Goal: Communication & Community: Participate in discussion

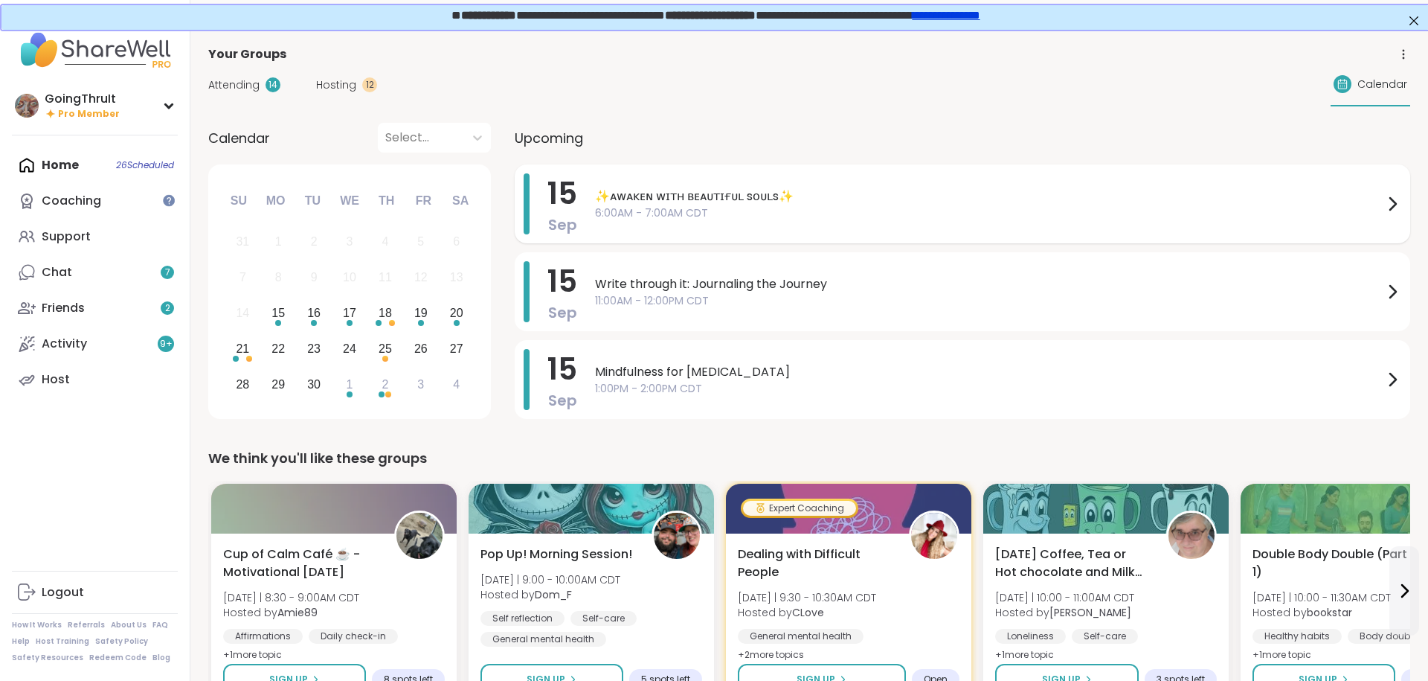
click at [675, 187] on span "✨ᴀᴡᴀᴋᴇɴ ᴡɪᴛʜ ʙᴇᴀᴜᴛɪғᴜʟ sᴏᴜʟs✨" at bounding box center [989, 196] width 788 height 18
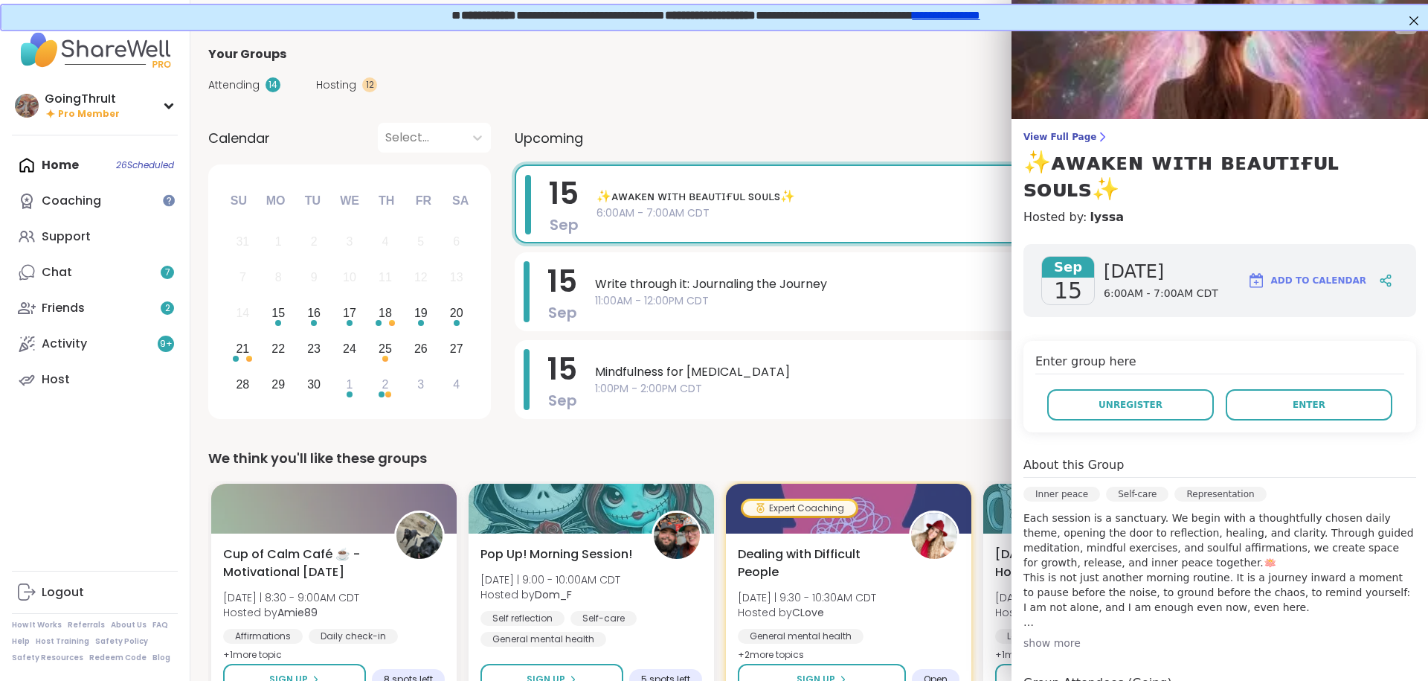
click at [1061, 635] on div "show more" at bounding box center [1219, 642] width 393 height 15
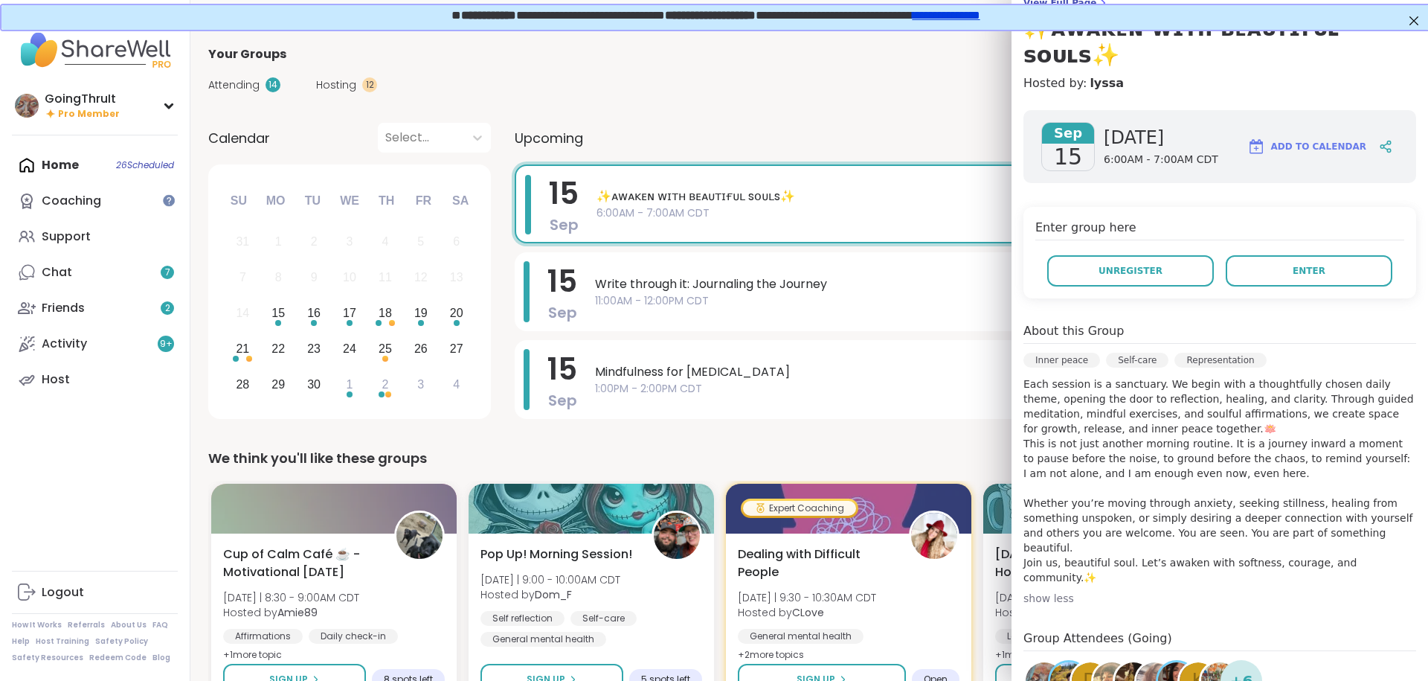
scroll to position [137, 0]
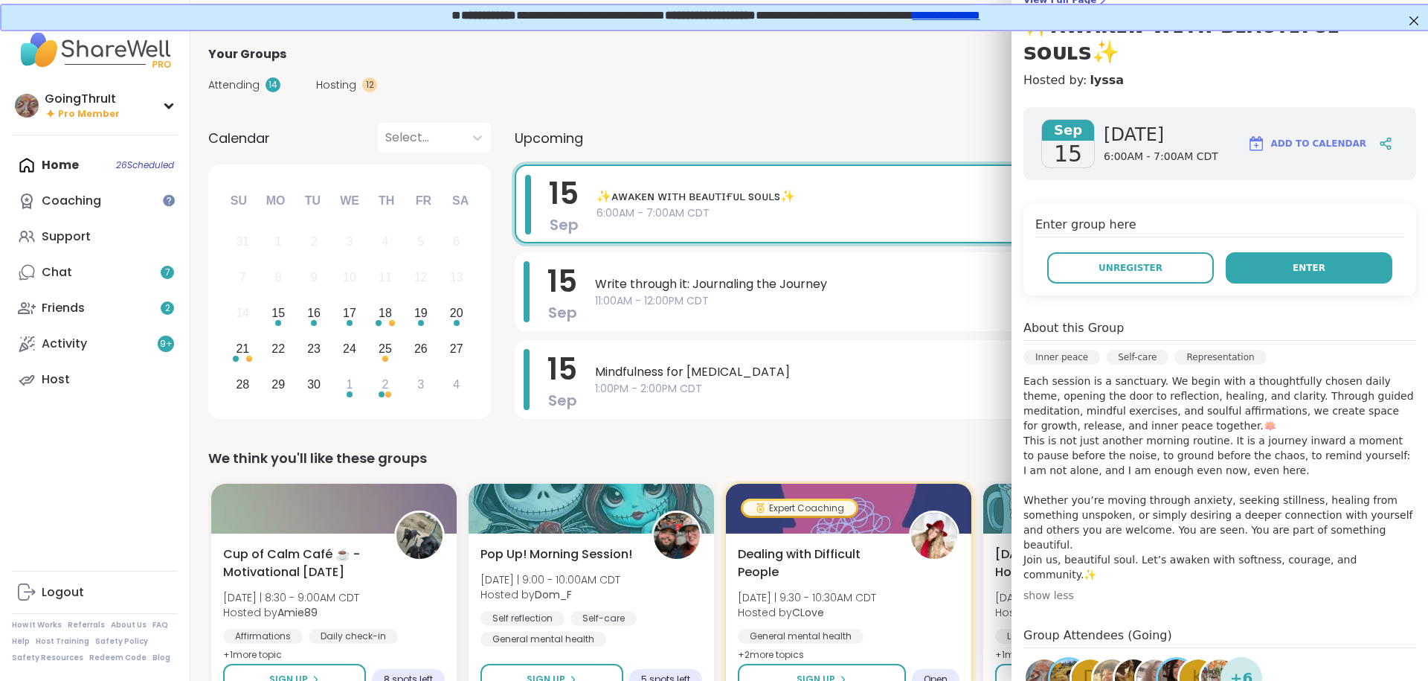
click at [1315, 252] on button "Enter" at bounding box center [1309, 267] width 167 height 31
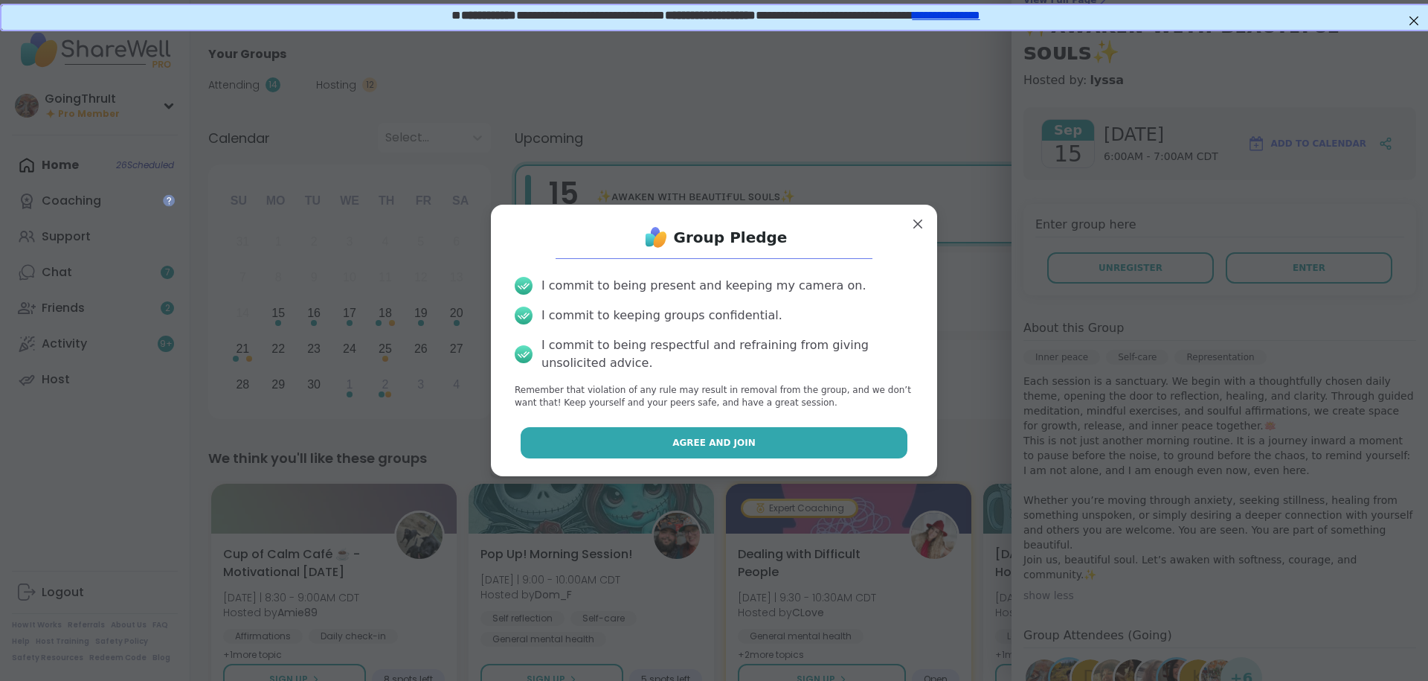
click at [726, 453] on button "Agree and Join" at bounding box center [715, 442] width 388 height 31
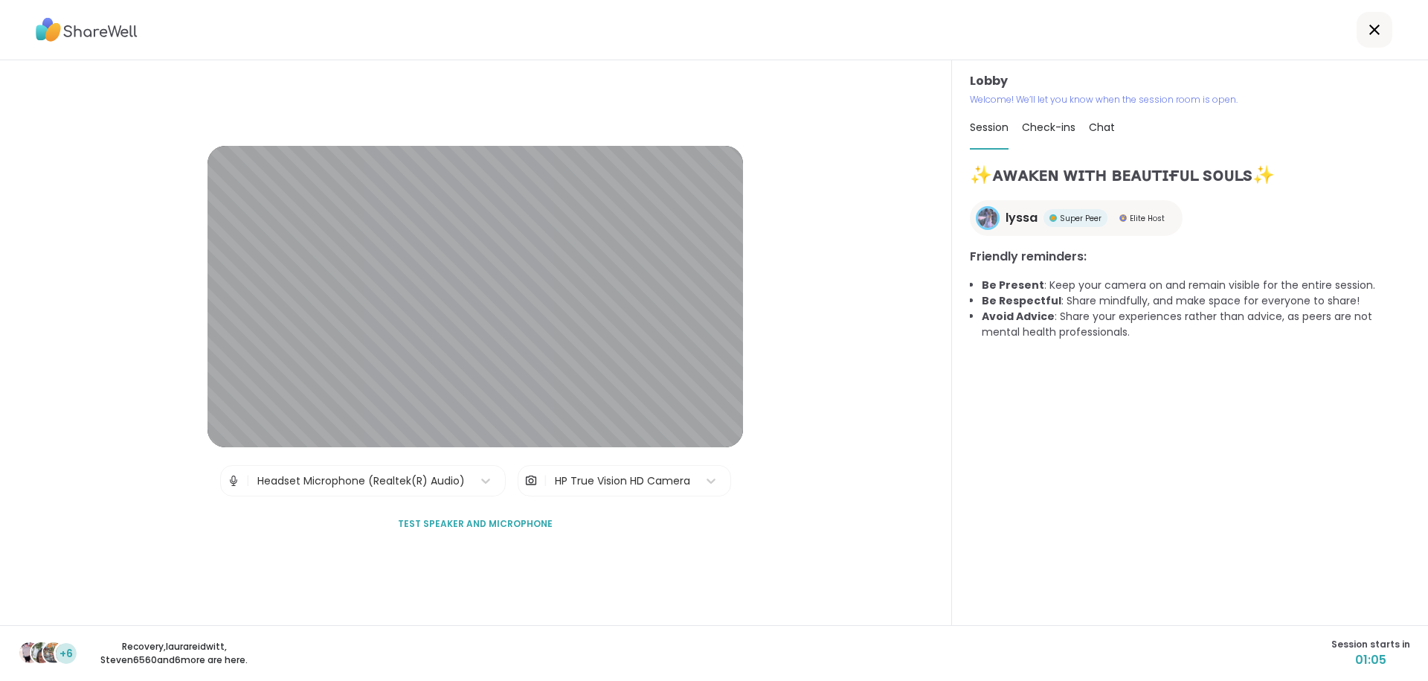
click at [478, 517] on span "Test speaker and microphone" at bounding box center [475, 523] width 155 height 13
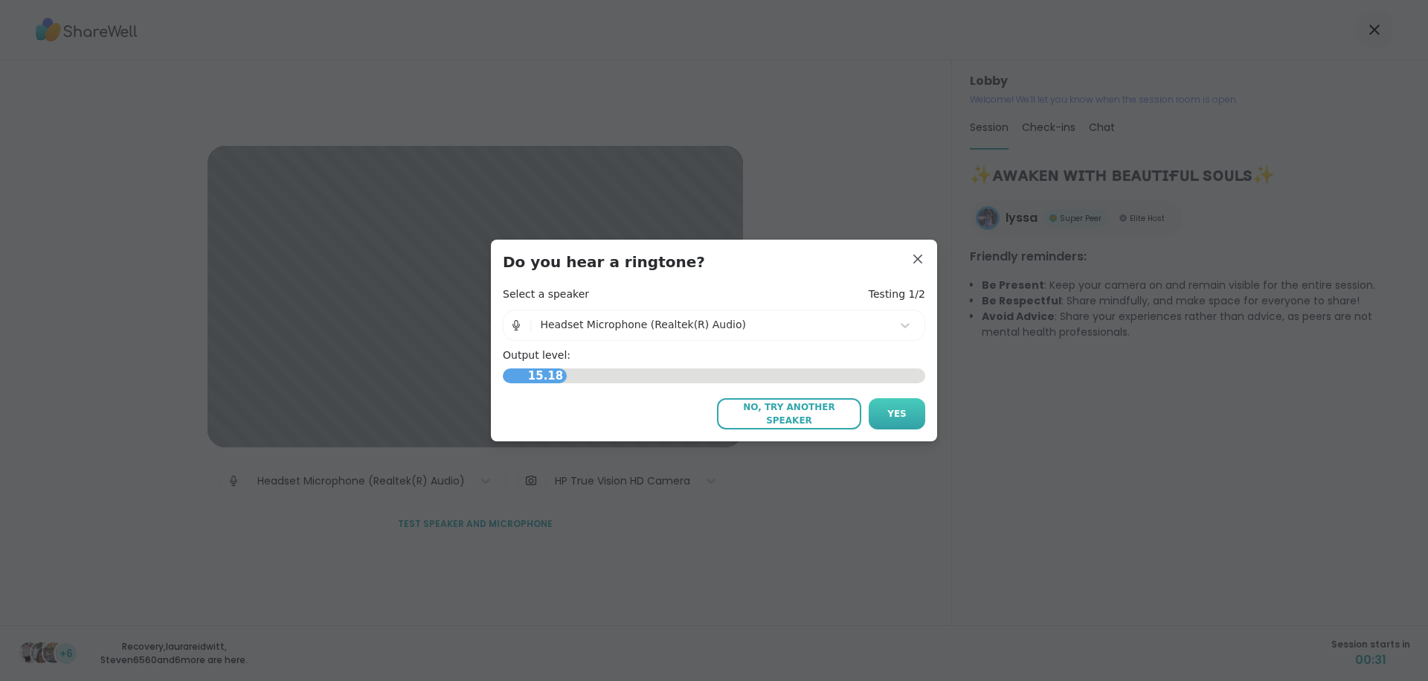
click at [890, 414] on button "Yes" at bounding box center [897, 413] width 57 height 31
click at [893, 414] on span "Yes" at bounding box center [896, 413] width 19 height 13
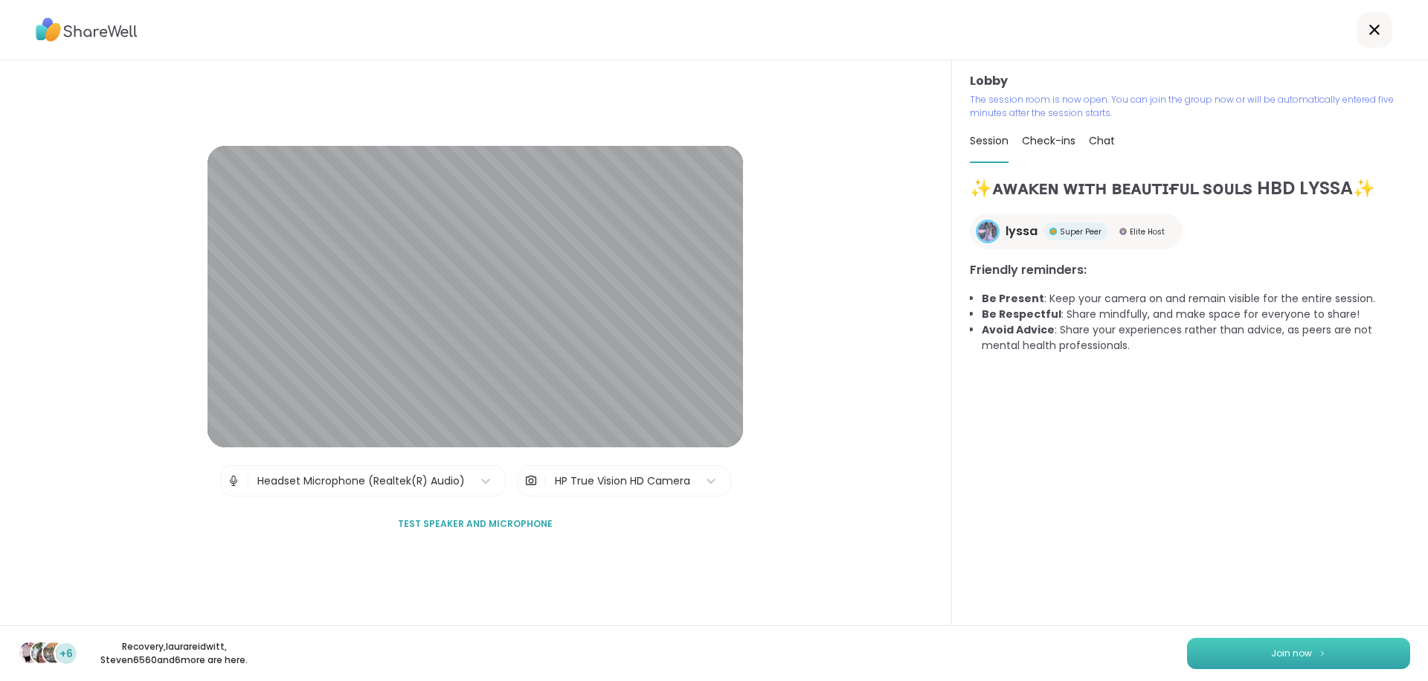
click at [1303, 658] on span "Join now" at bounding box center [1291, 652] width 41 height 13
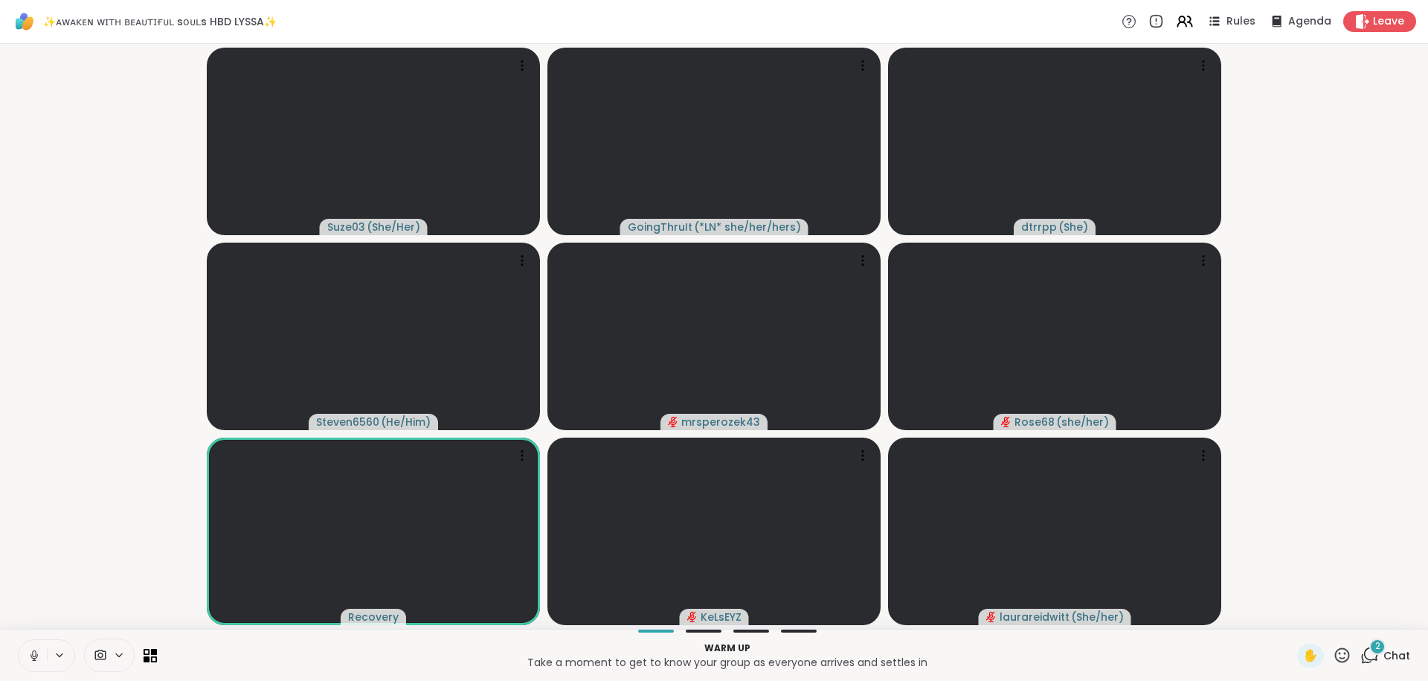
click at [1337, 658] on icon at bounding box center [1342, 654] width 15 height 15
click at [1259, 620] on span "❤️" at bounding box center [1266, 616] width 15 height 18
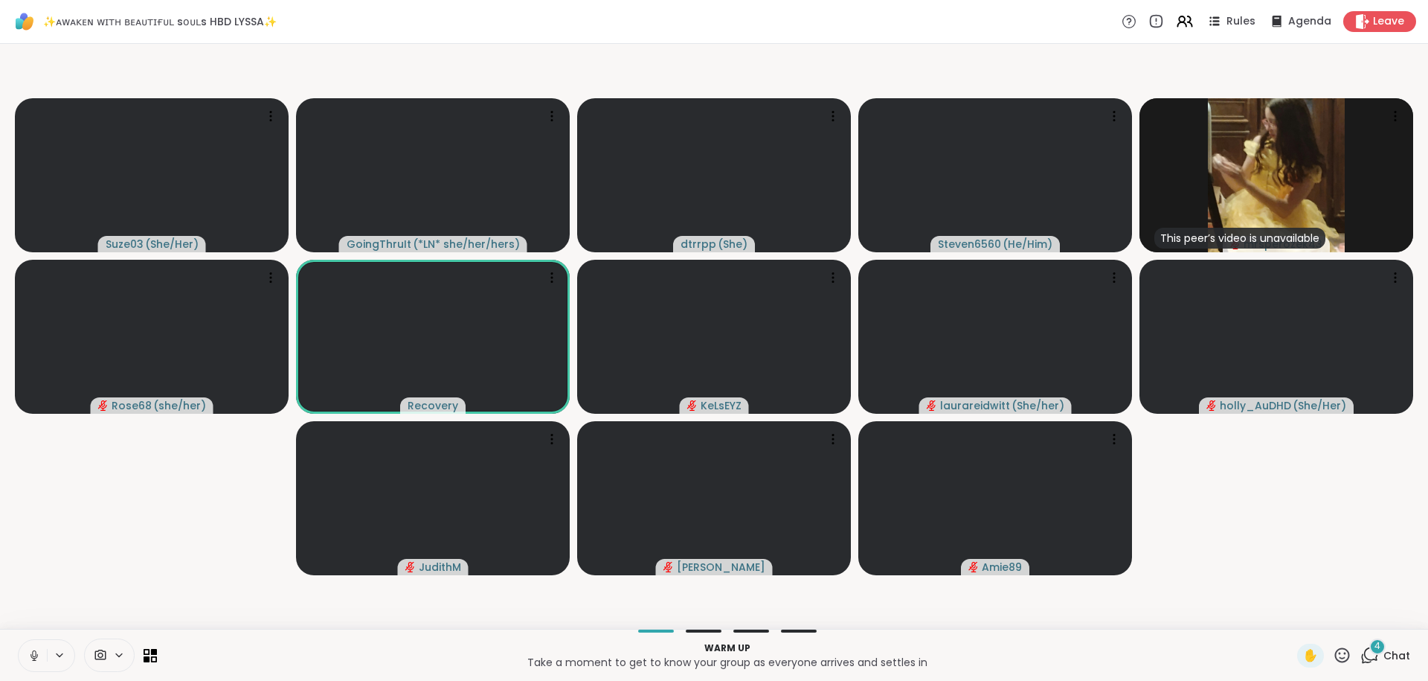
click at [35, 652] on icon at bounding box center [34, 655] width 13 height 13
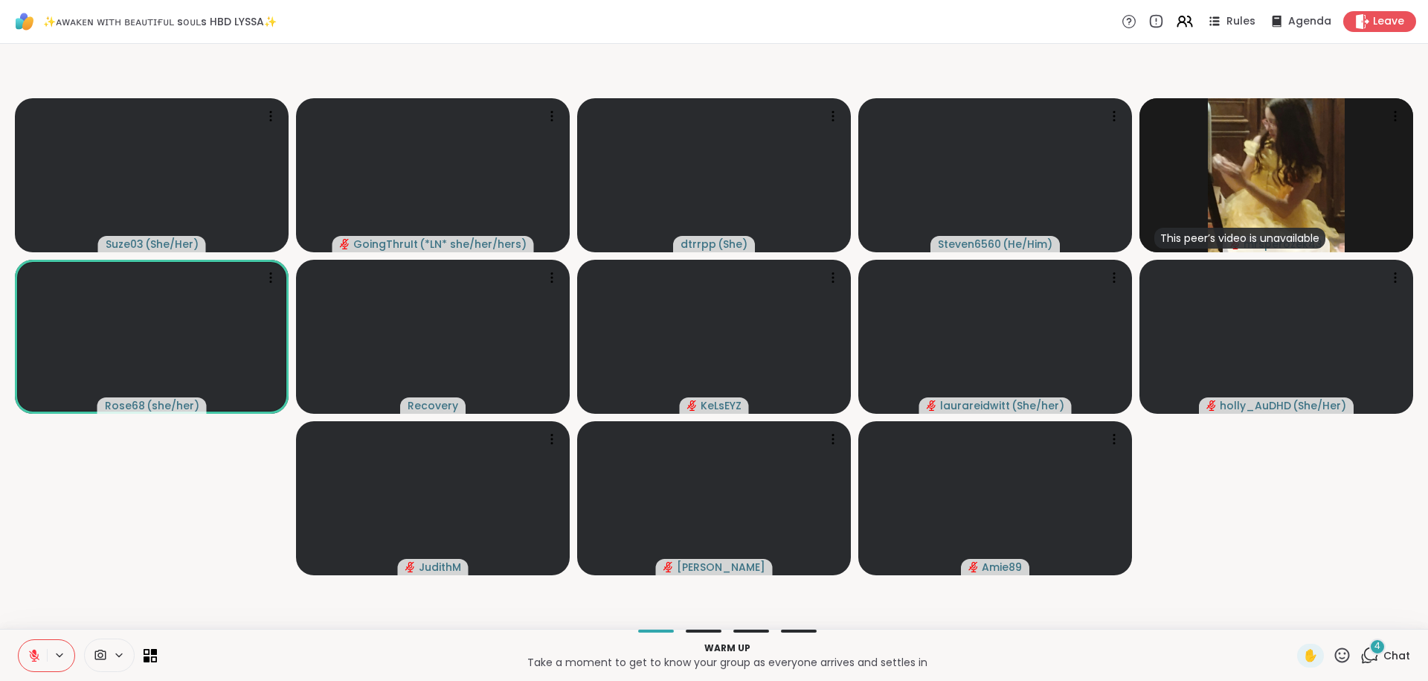
click at [1373, 647] on div "4" at bounding box center [1377, 646] width 16 height 16
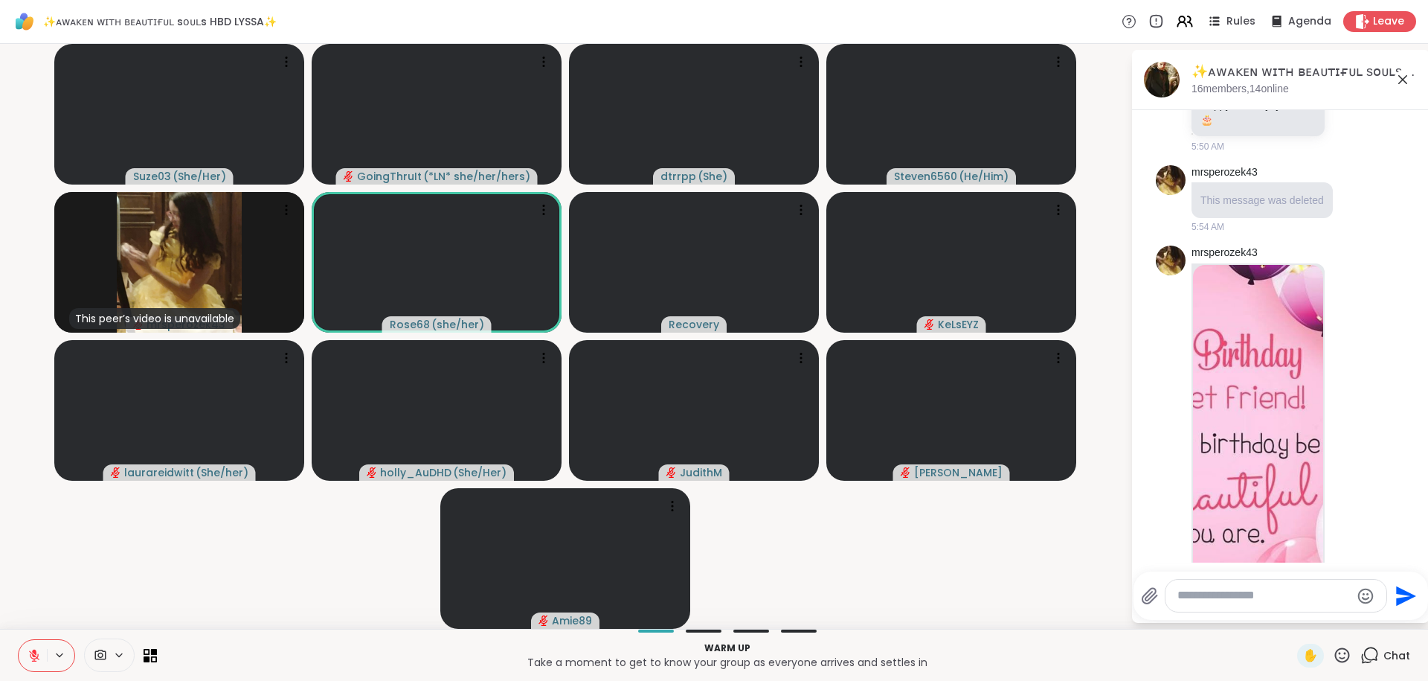
scroll to position [1006, 0]
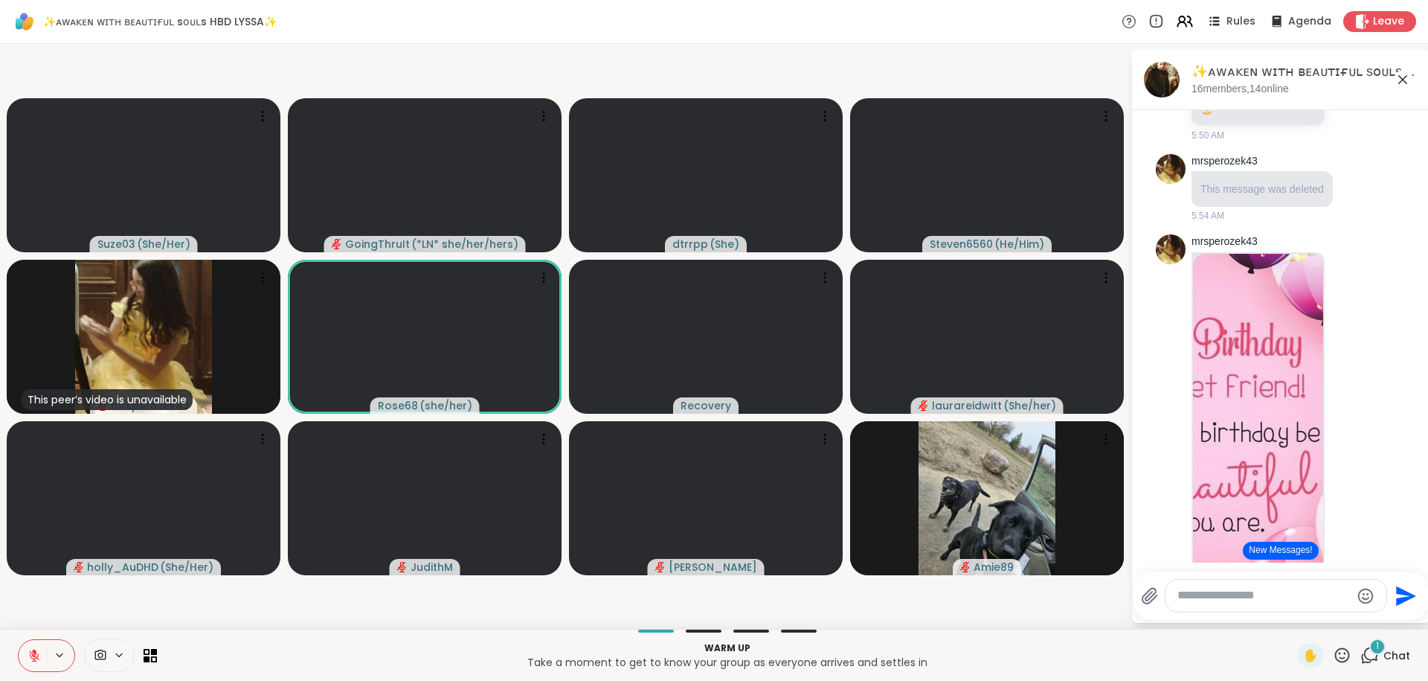
click at [1285, 550] on button "New Messages!" at bounding box center [1280, 550] width 75 height 18
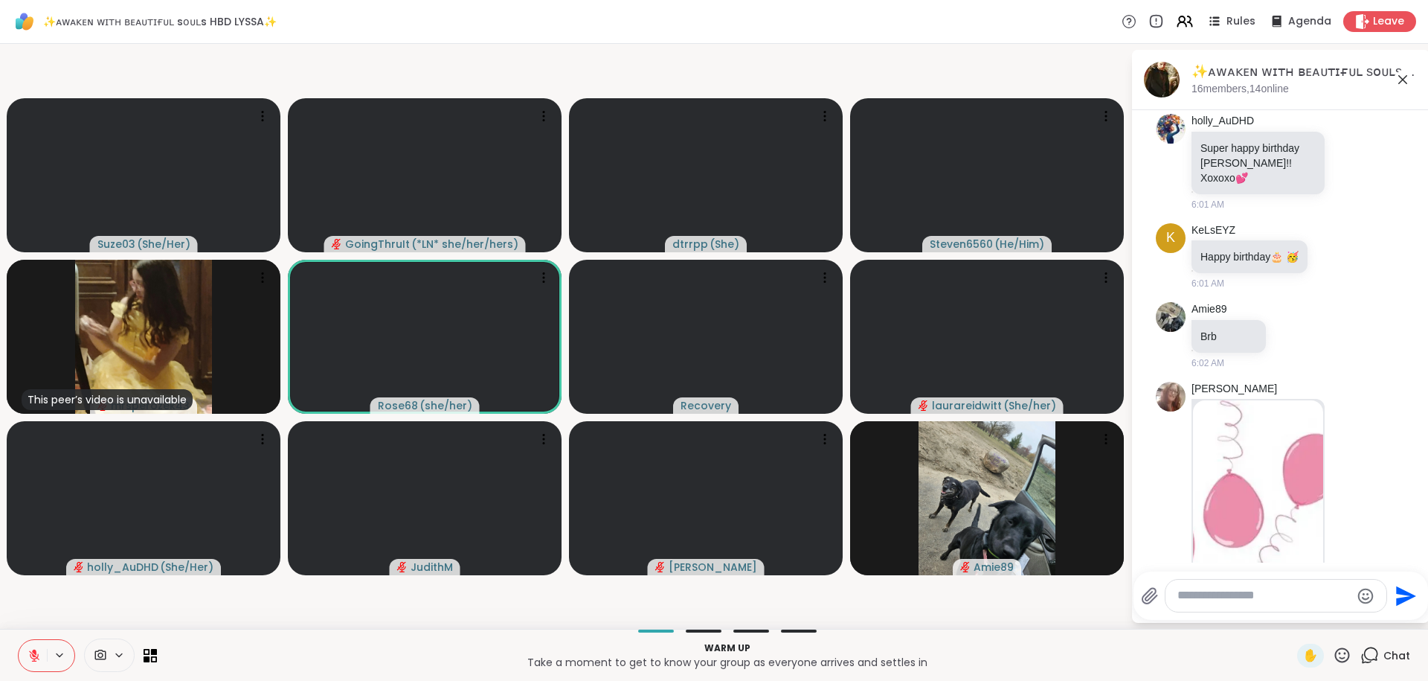
scroll to position [1816, 0]
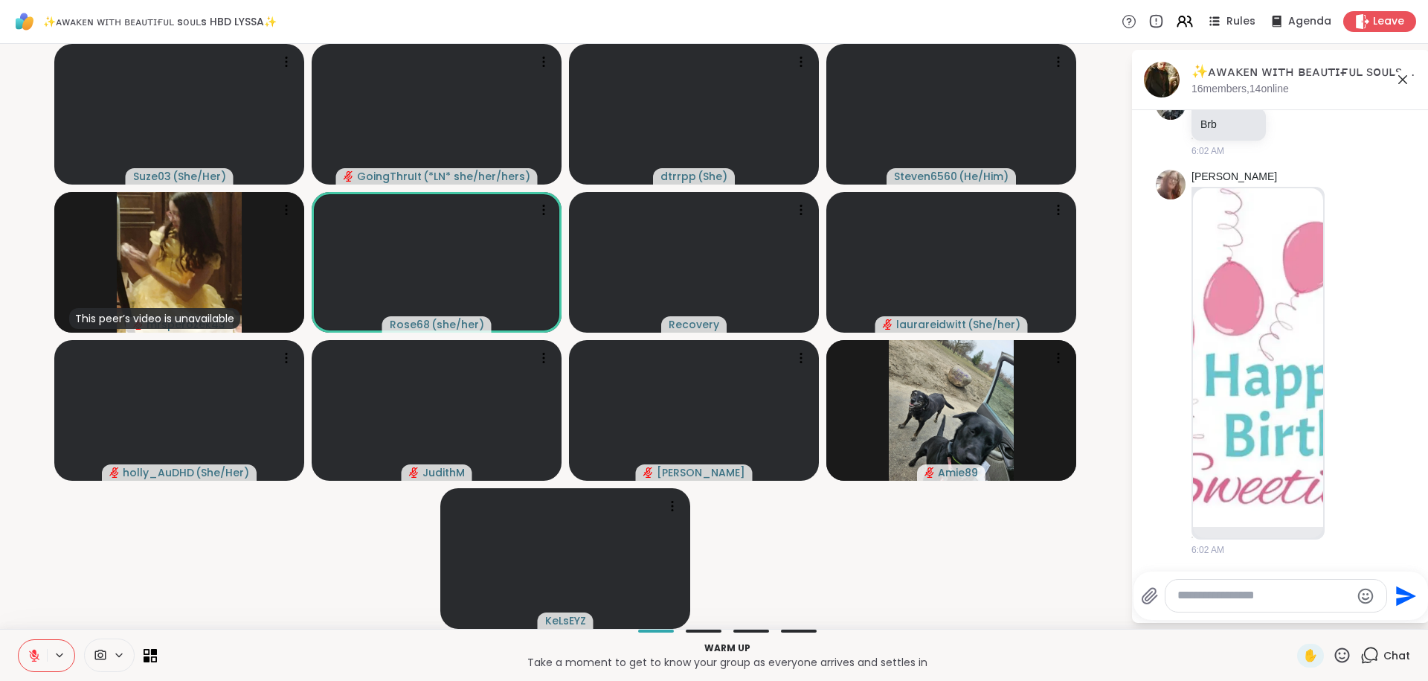
click at [1234, 589] on textarea "Type your message" at bounding box center [1263, 596] width 173 height 16
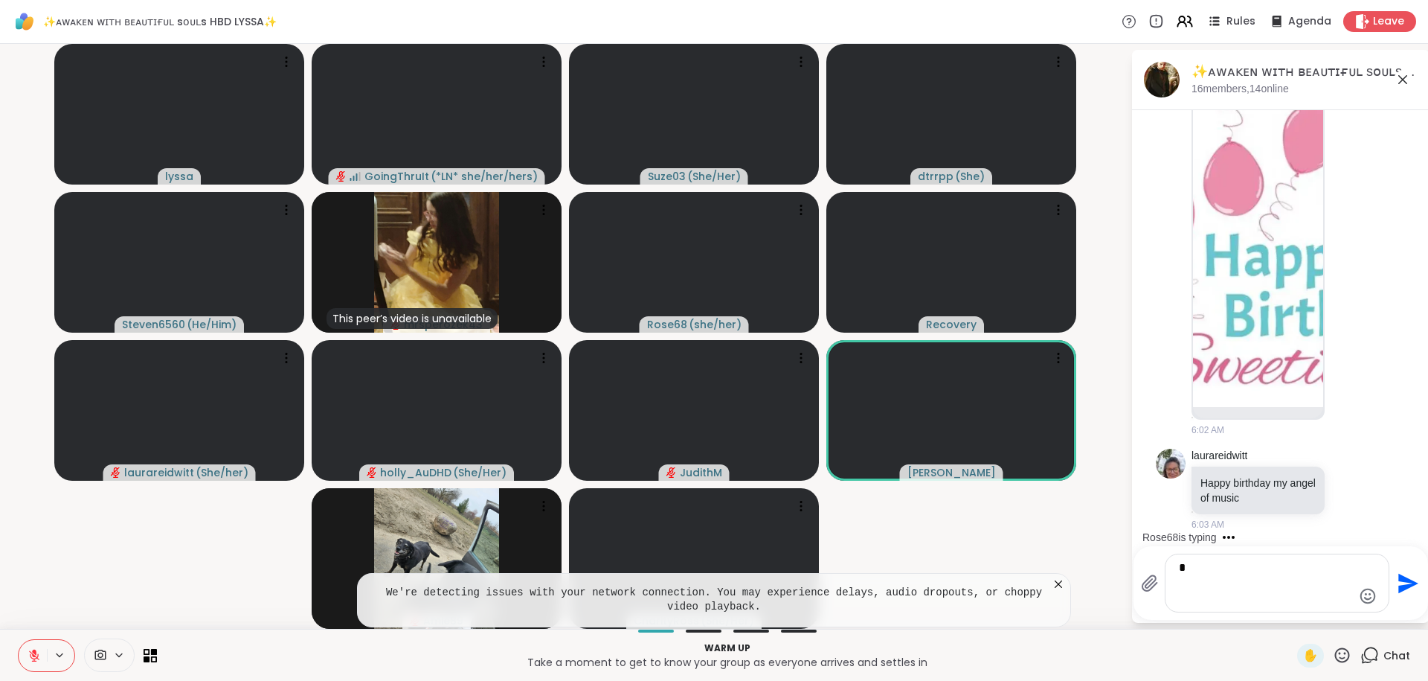
scroll to position [1911, 0]
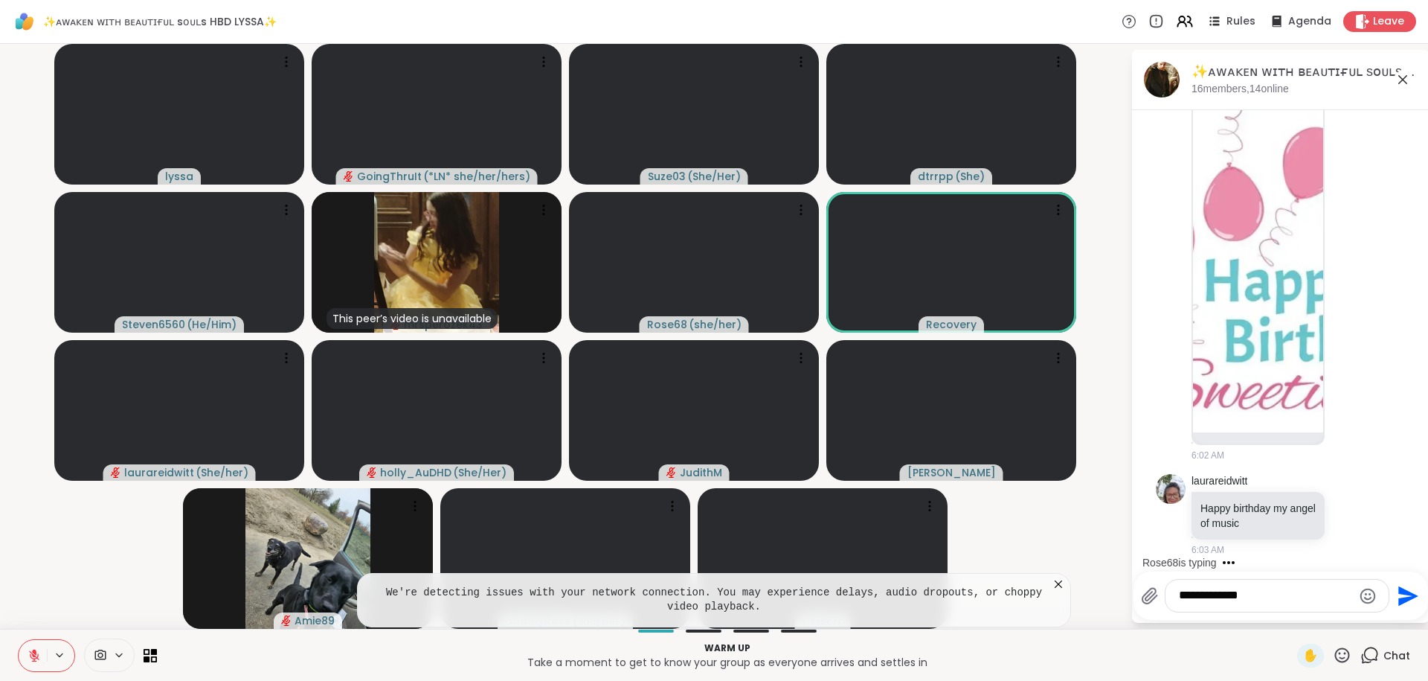
type textarea "**********"
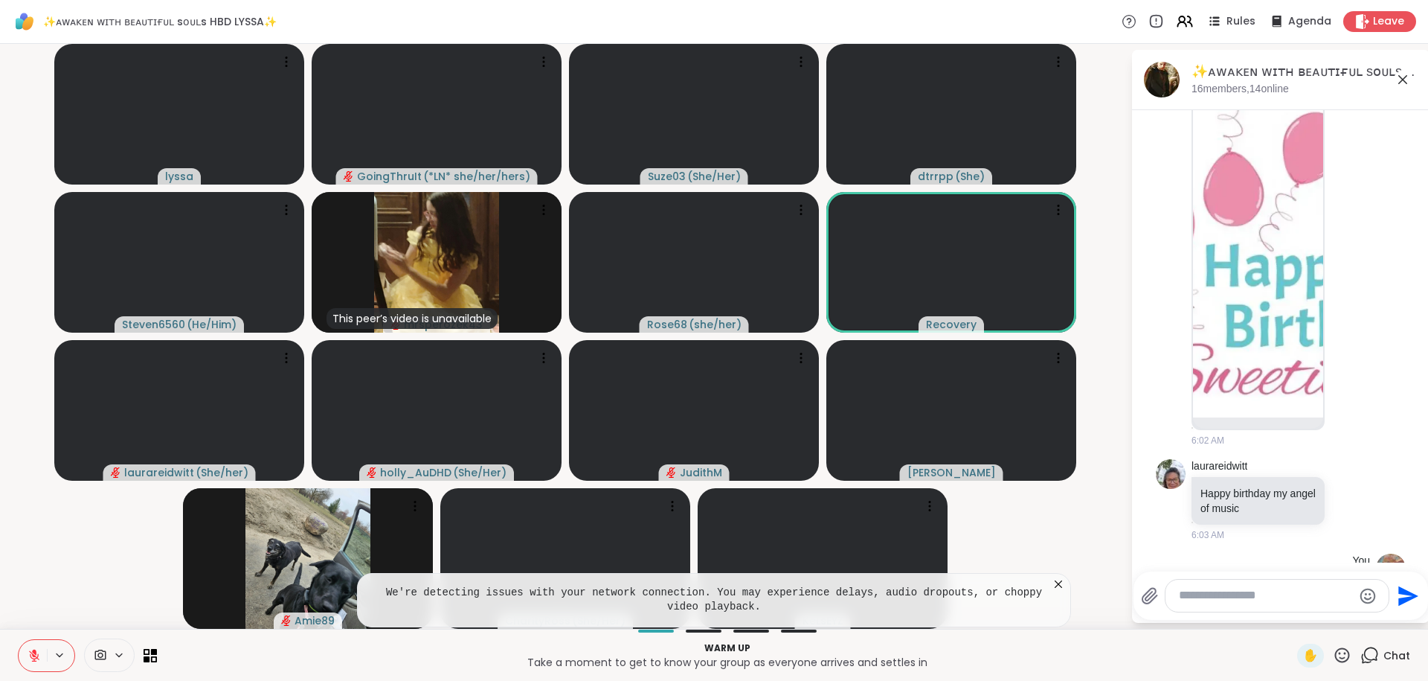
scroll to position [1990, 0]
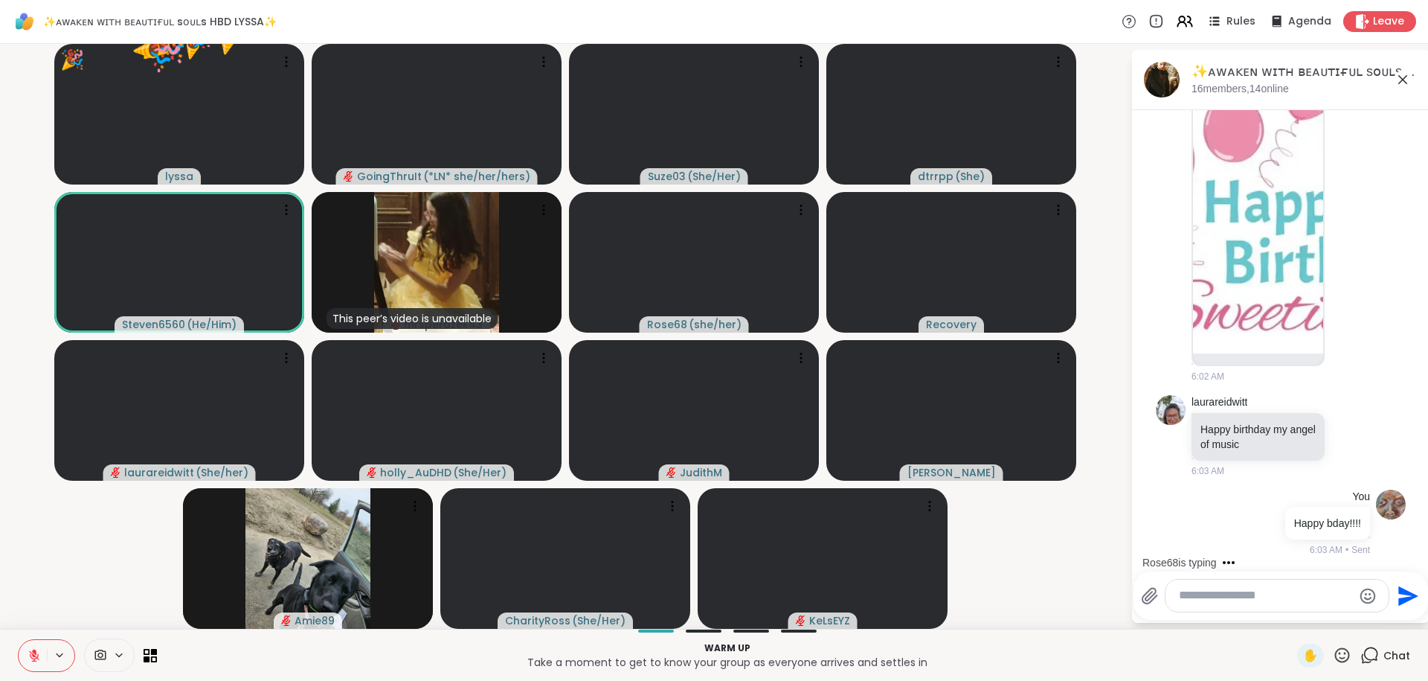
click at [35, 655] on icon at bounding box center [34, 655] width 13 height 13
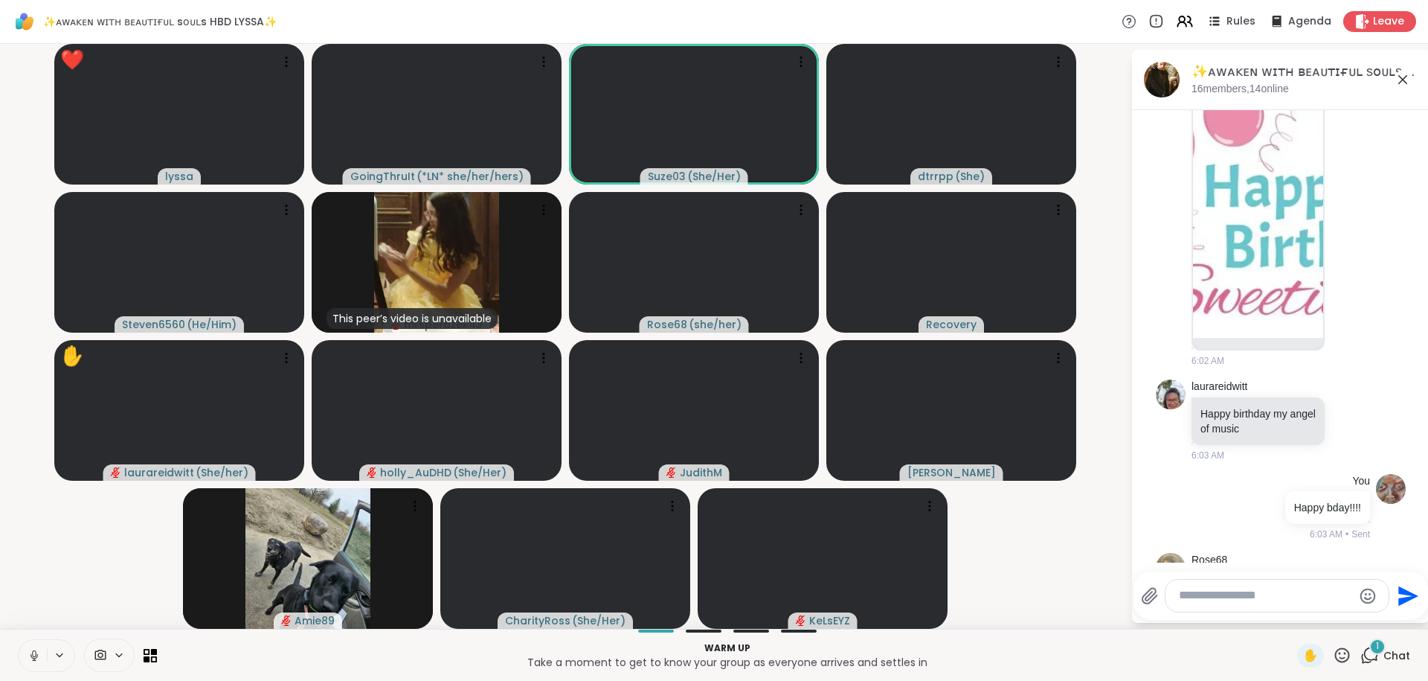
scroll to position [2114, 0]
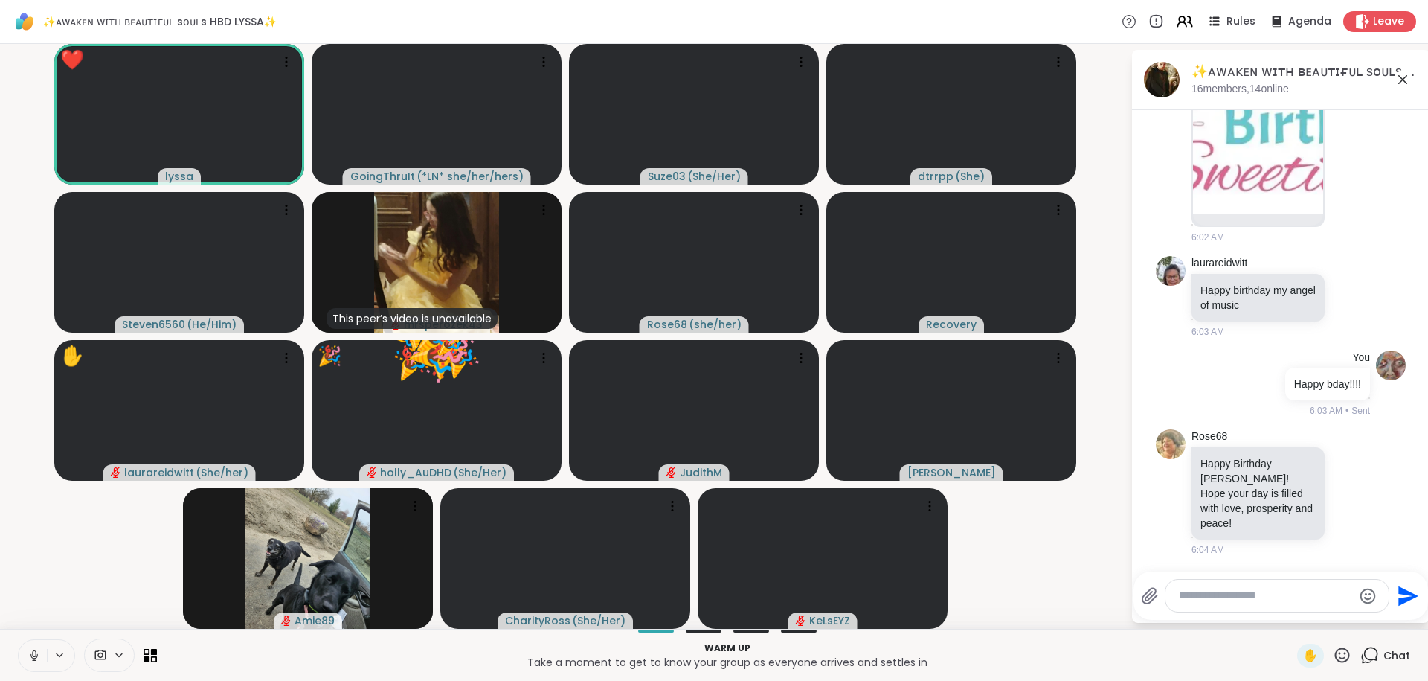
click at [31, 657] on icon at bounding box center [33, 655] width 7 height 4
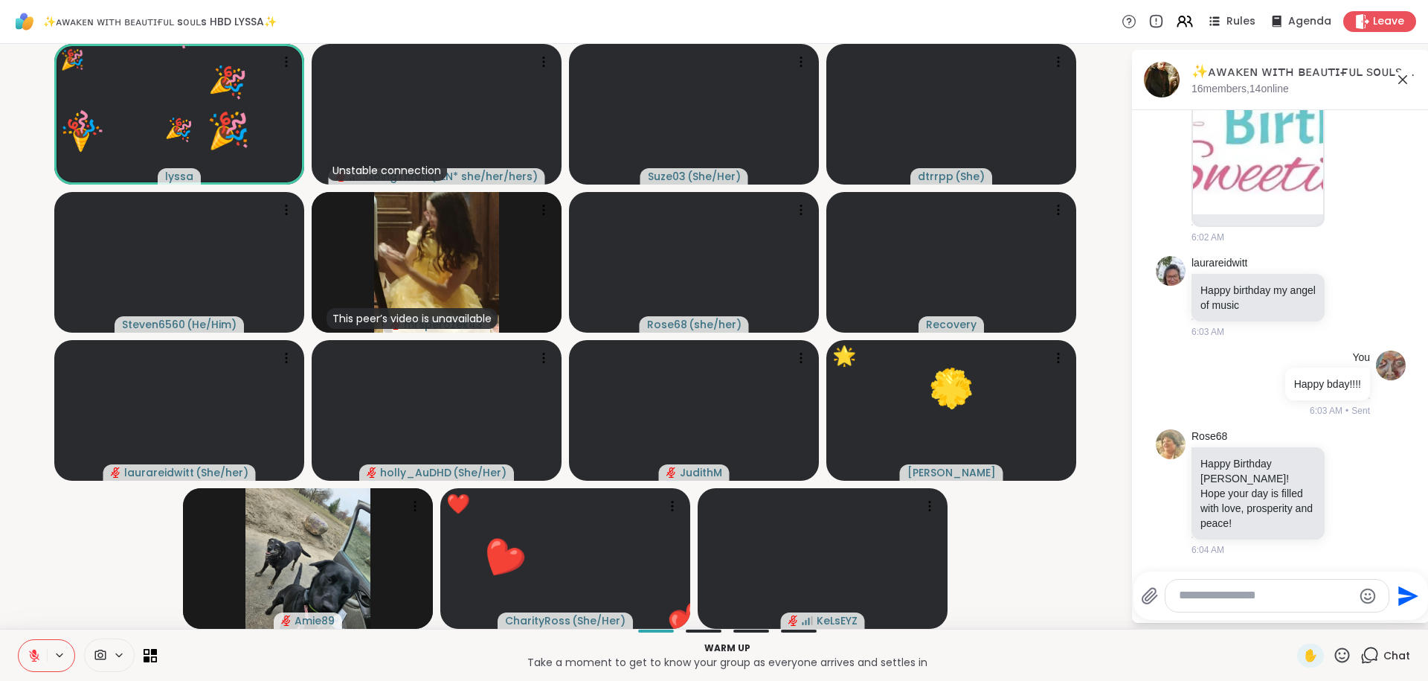
click at [1342, 658] on icon at bounding box center [1342, 654] width 15 height 15
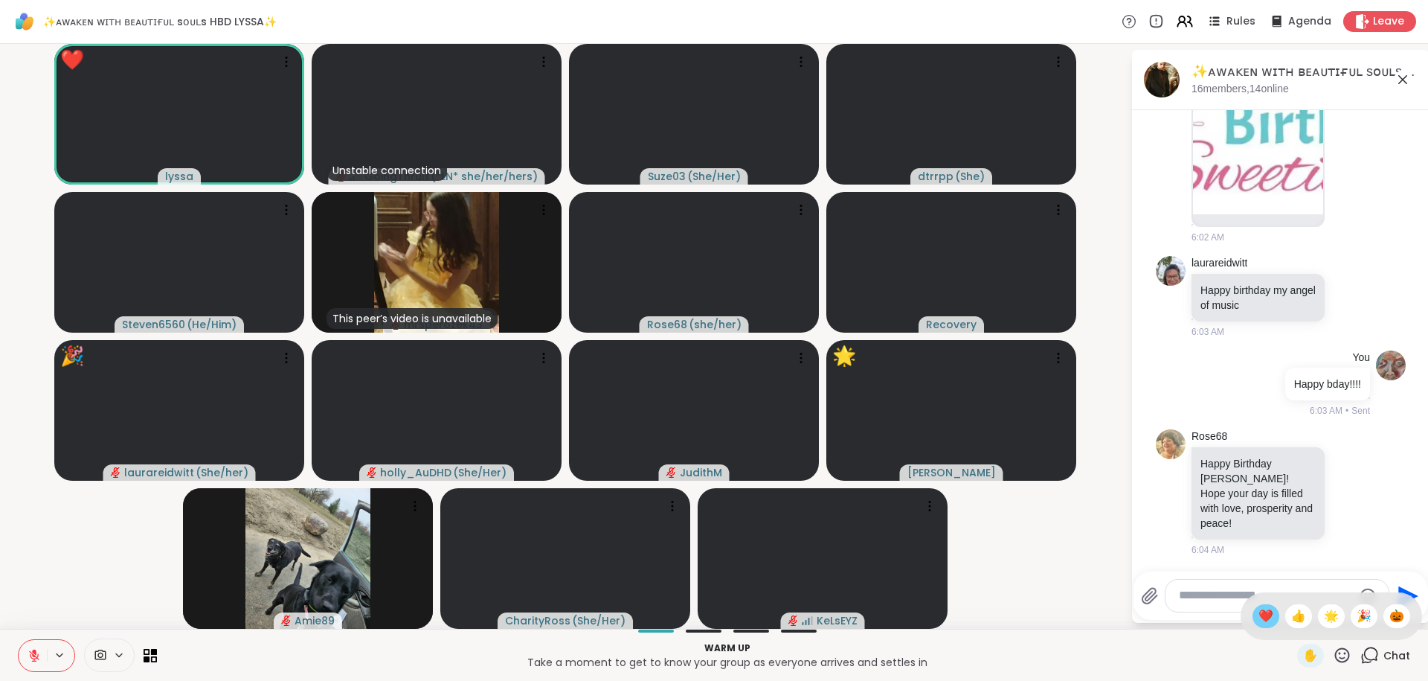
click at [1259, 619] on span "❤️" at bounding box center [1266, 616] width 15 height 18
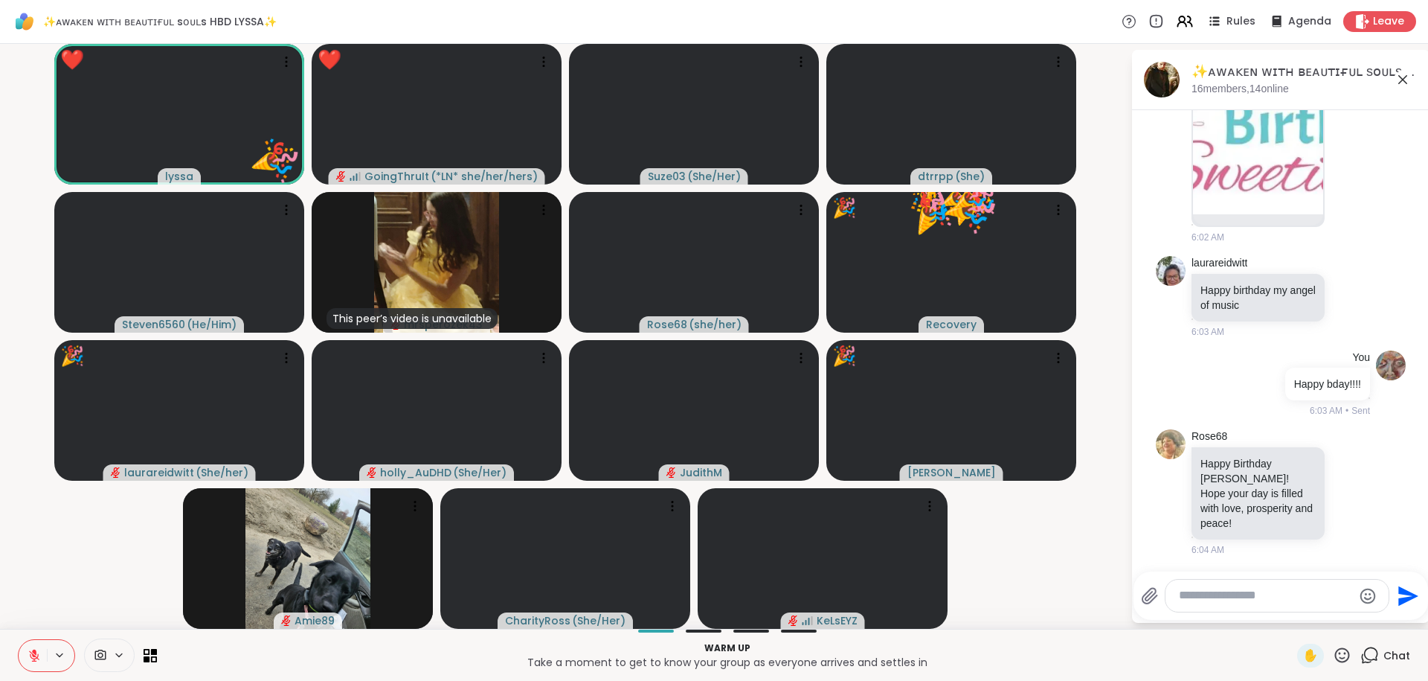
click at [1343, 655] on icon at bounding box center [1342, 655] width 19 height 19
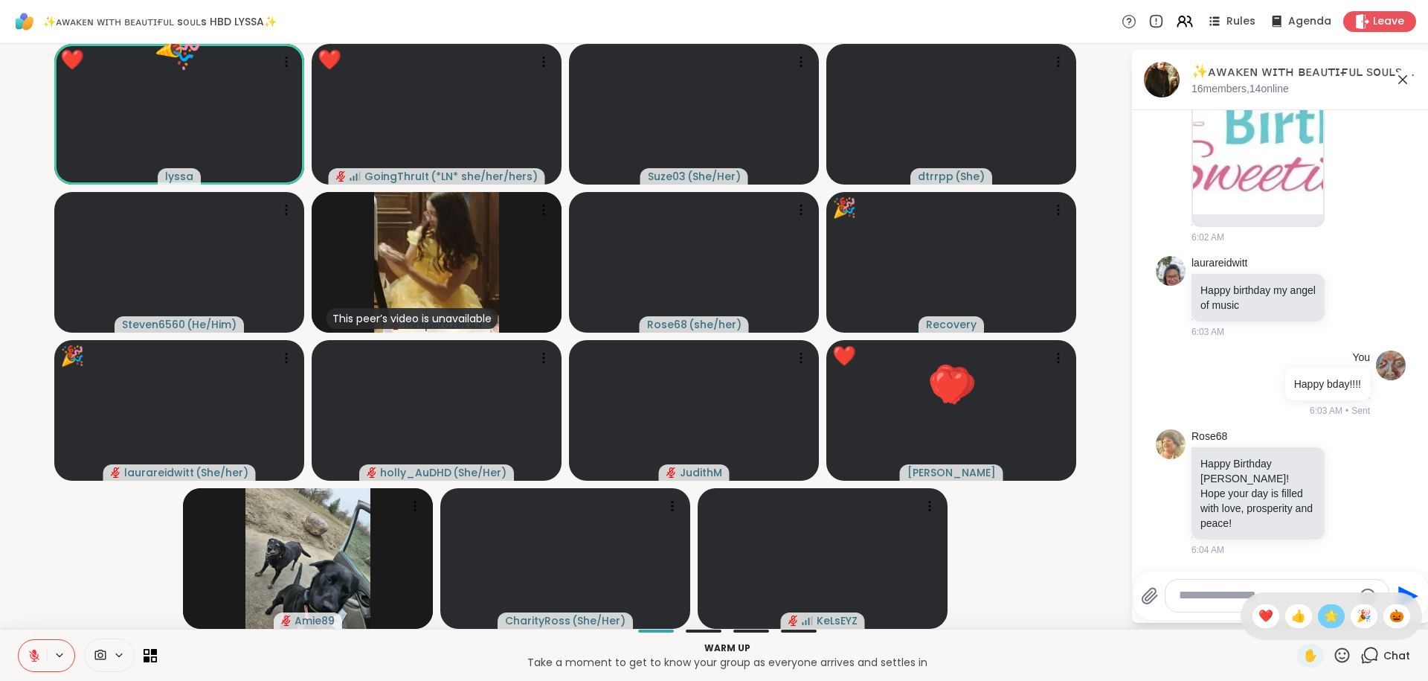
click at [1328, 618] on span "🌟" at bounding box center [1331, 616] width 15 height 18
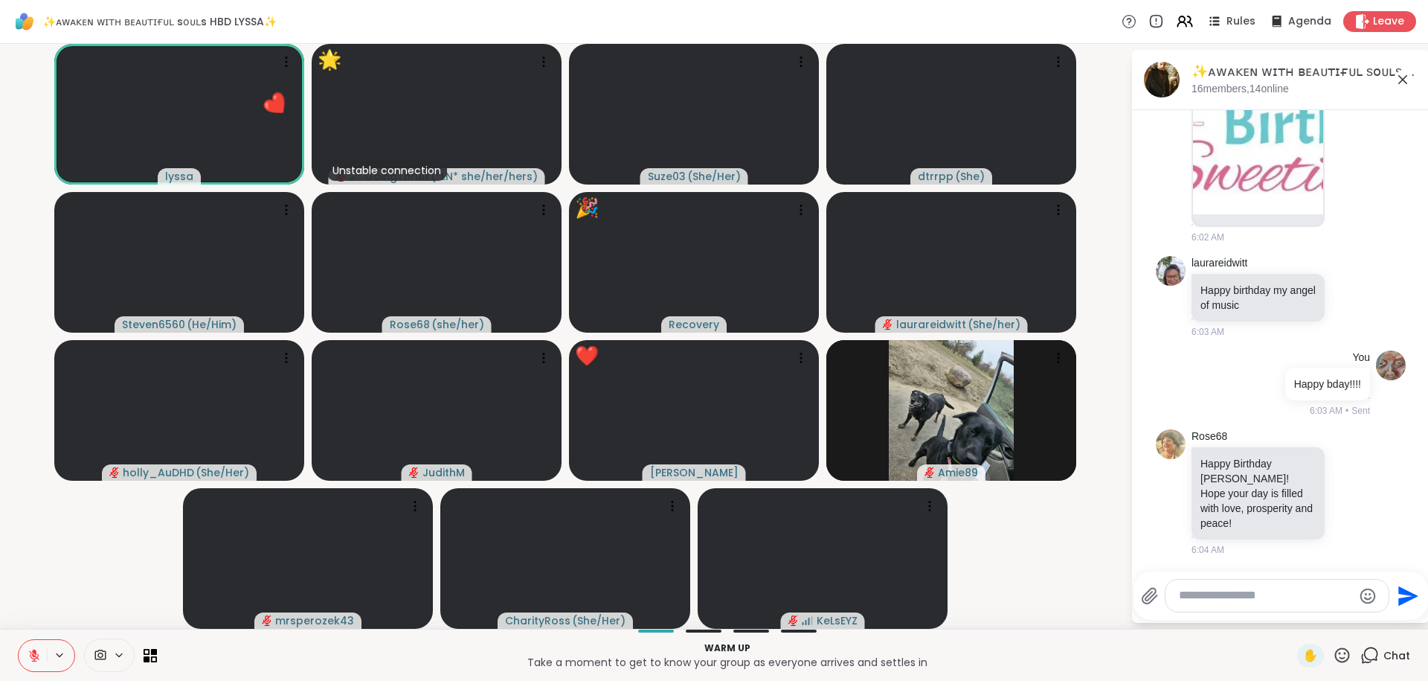
click at [1242, 600] on textarea "Type your message" at bounding box center [1265, 596] width 173 height 16
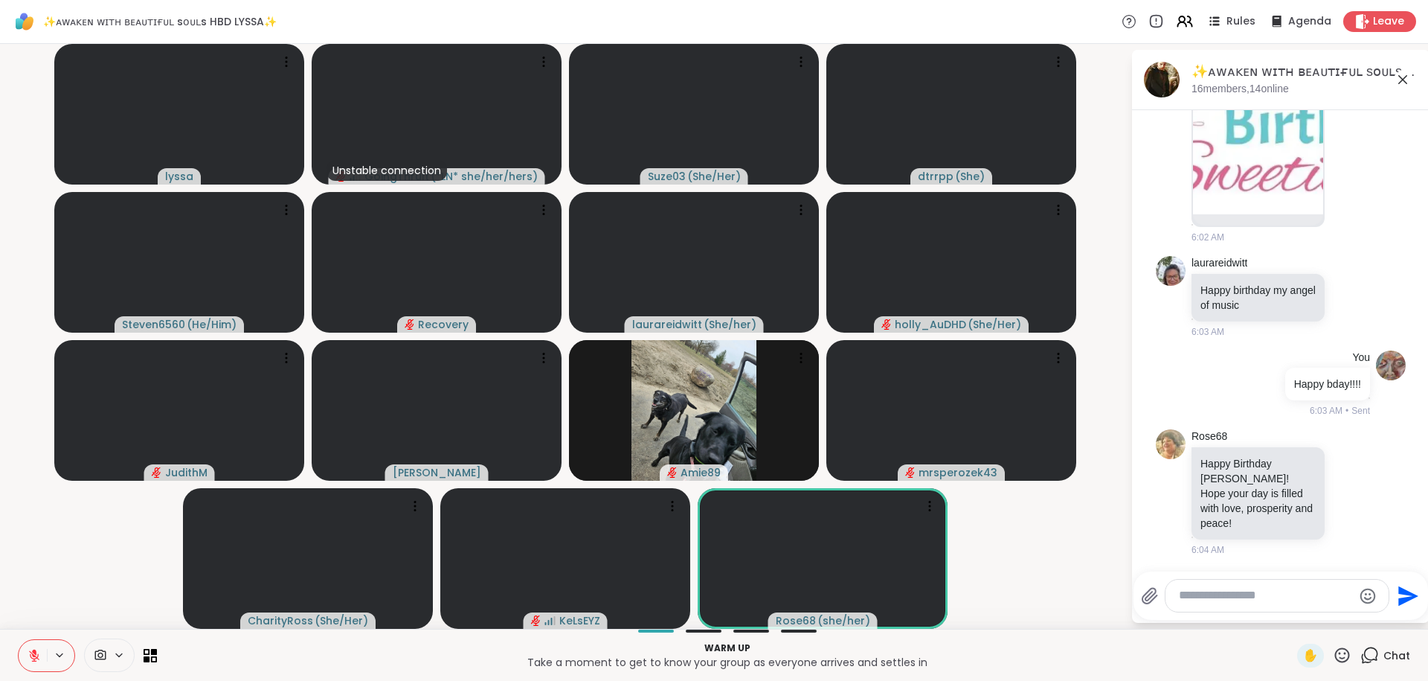
click at [1242, 600] on textarea "Type your message" at bounding box center [1265, 596] width 173 height 16
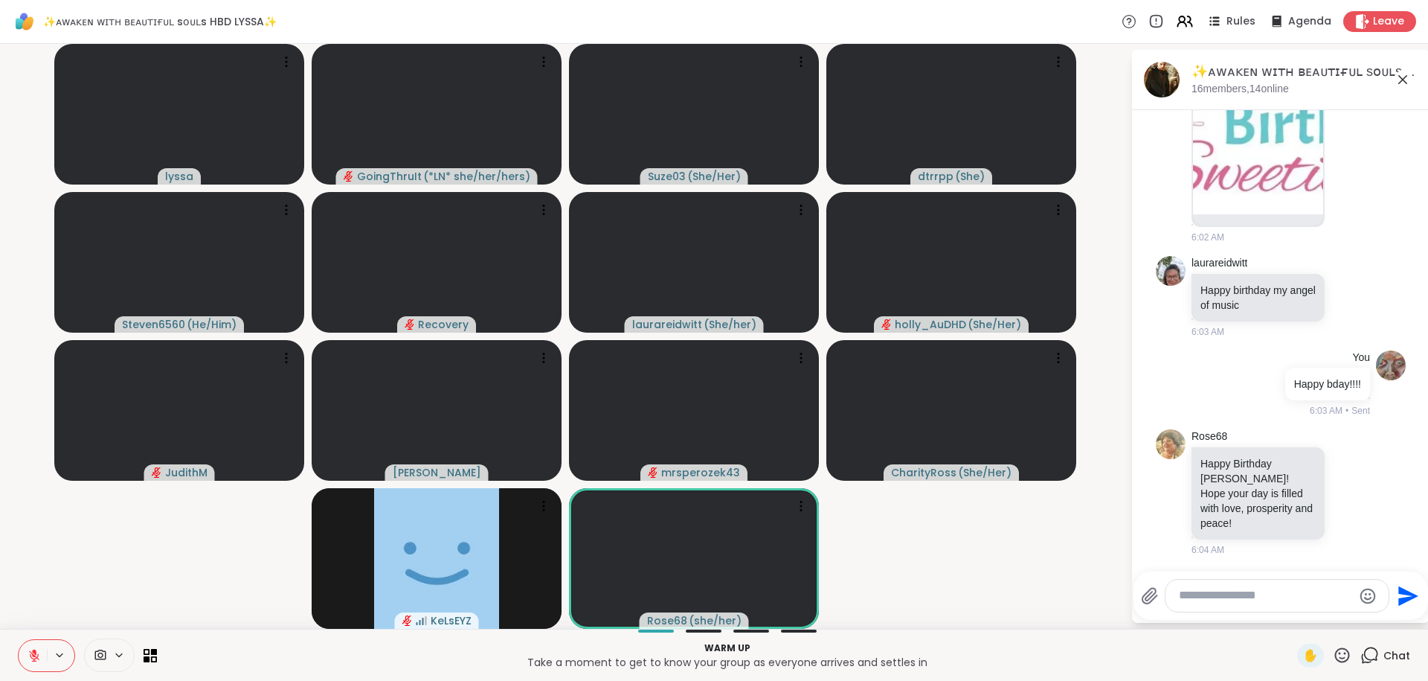
click at [1224, 602] on textarea "Type your message" at bounding box center [1265, 596] width 173 height 16
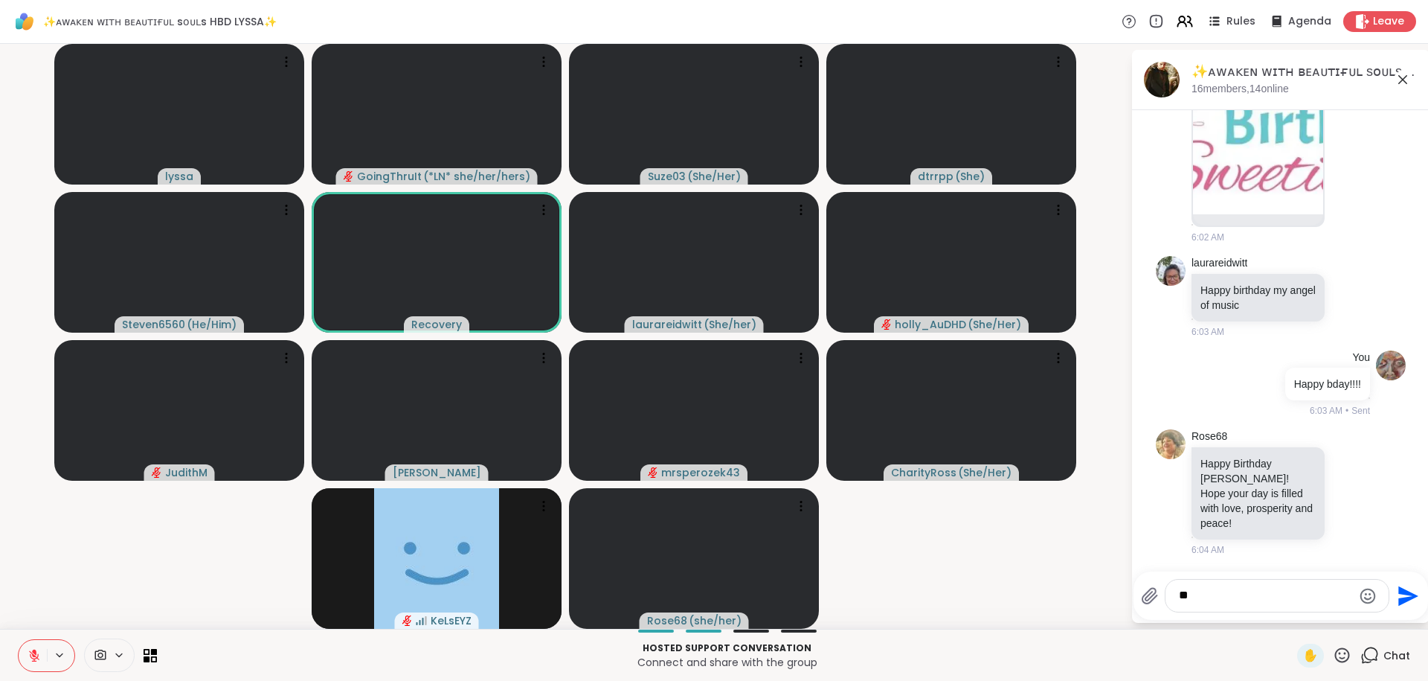
type textarea "*"
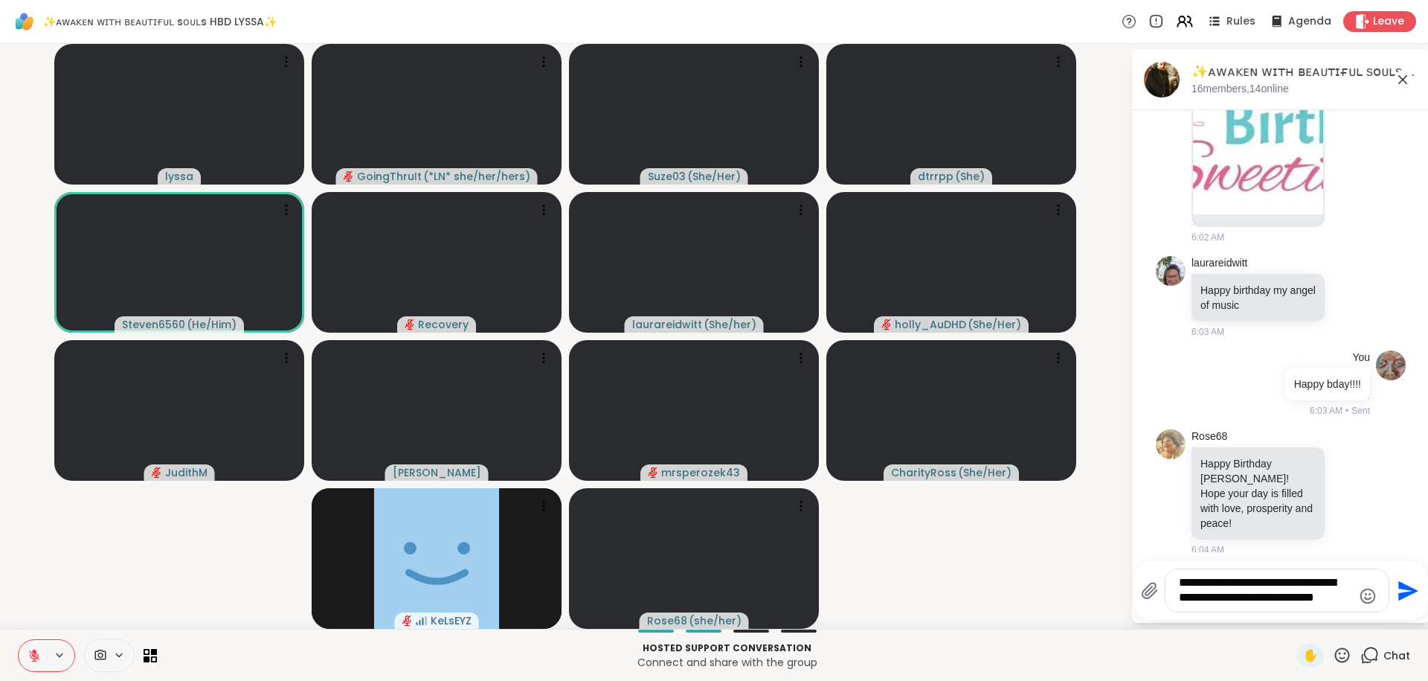
type textarea "**********"
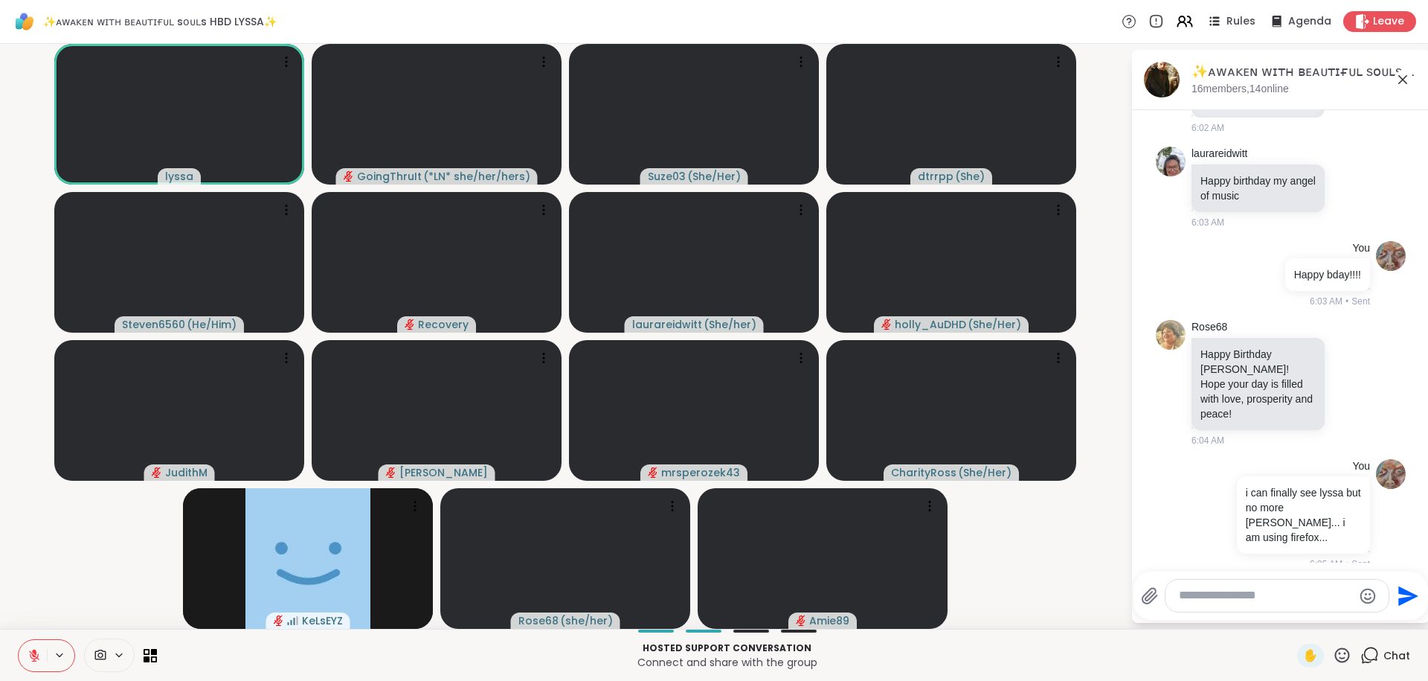
click at [1346, 653] on icon at bounding box center [1342, 654] width 15 height 15
click at [1259, 624] on span "❤️" at bounding box center [1266, 616] width 15 height 18
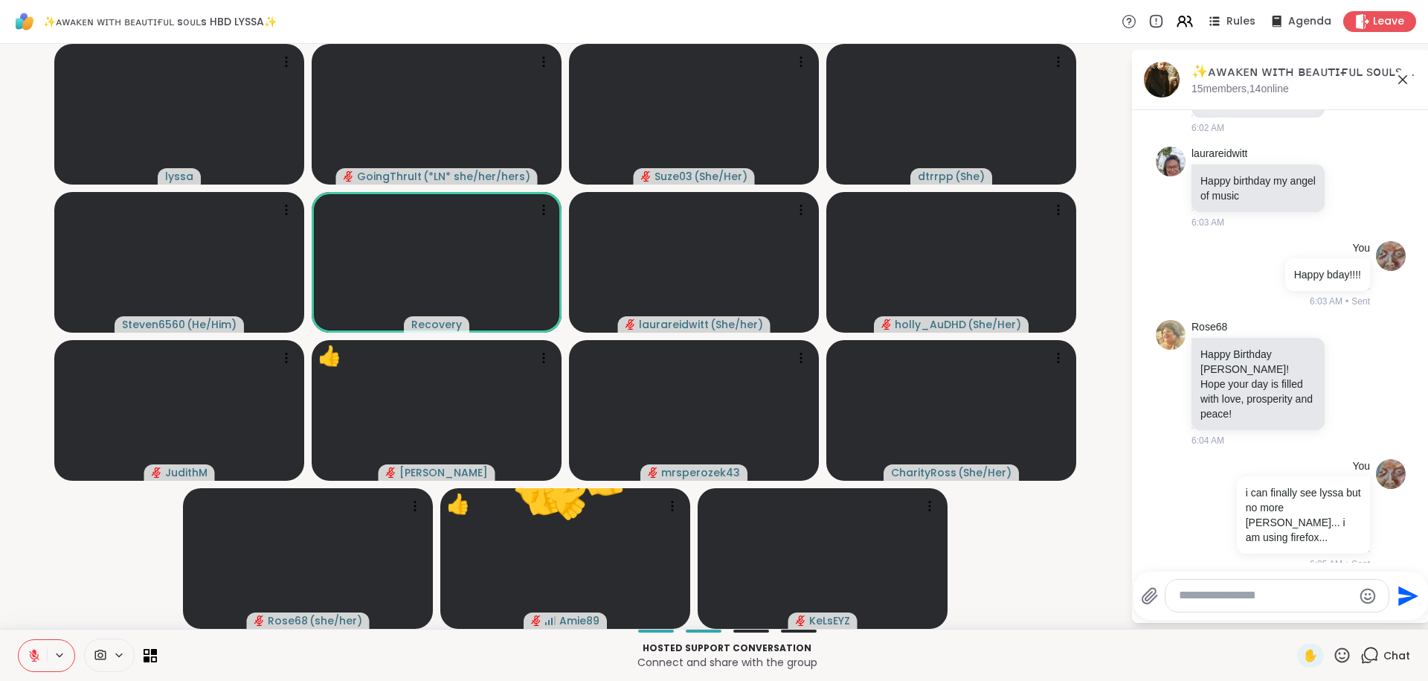
click at [1343, 652] on icon at bounding box center [1342, 655] width 19 height 19
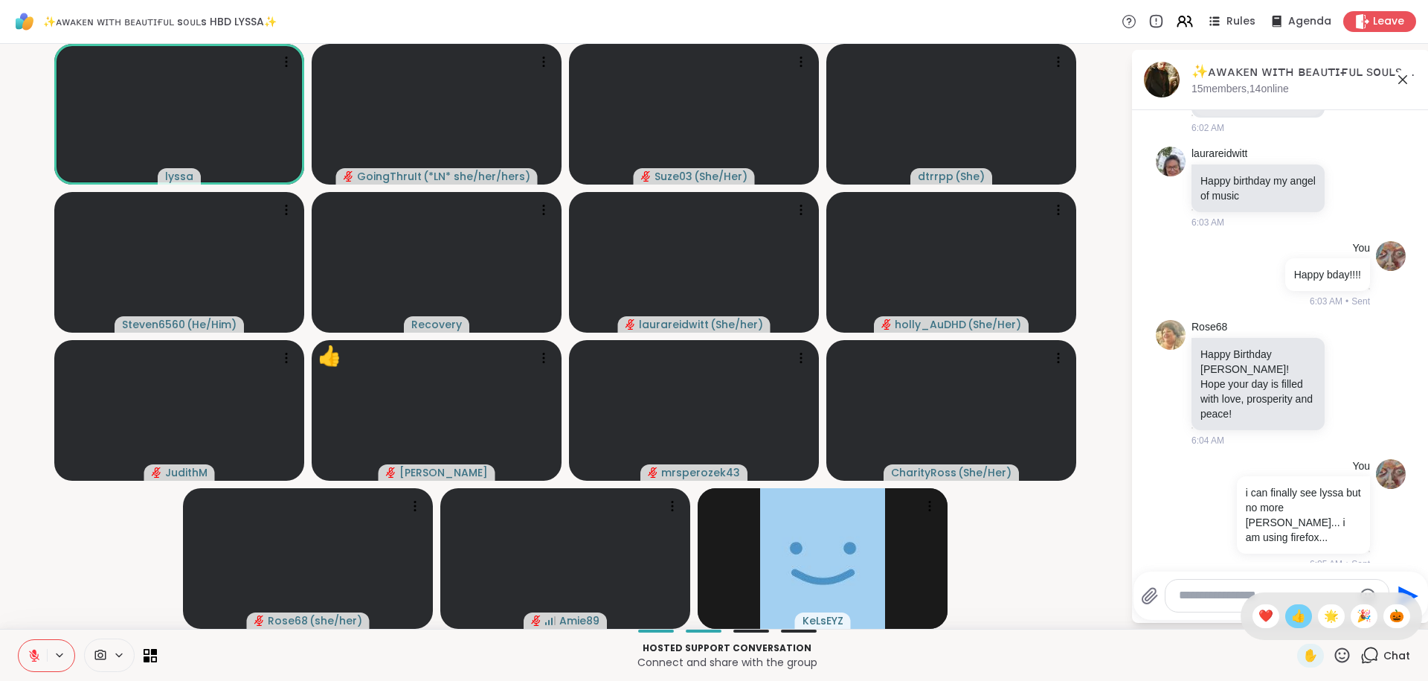
click at [1294, 619] on span "👍" at bounding box center [1298, 616] width 15 height 18
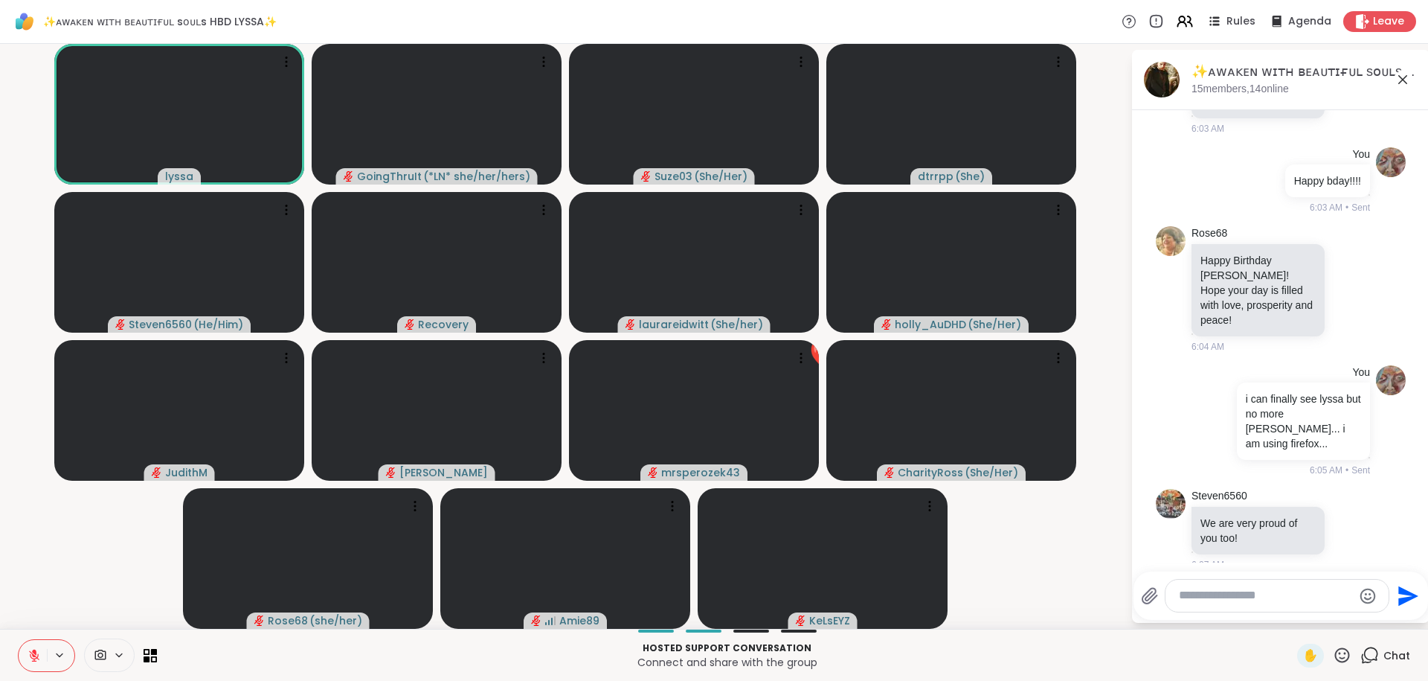
scroll to position [2426, 0]
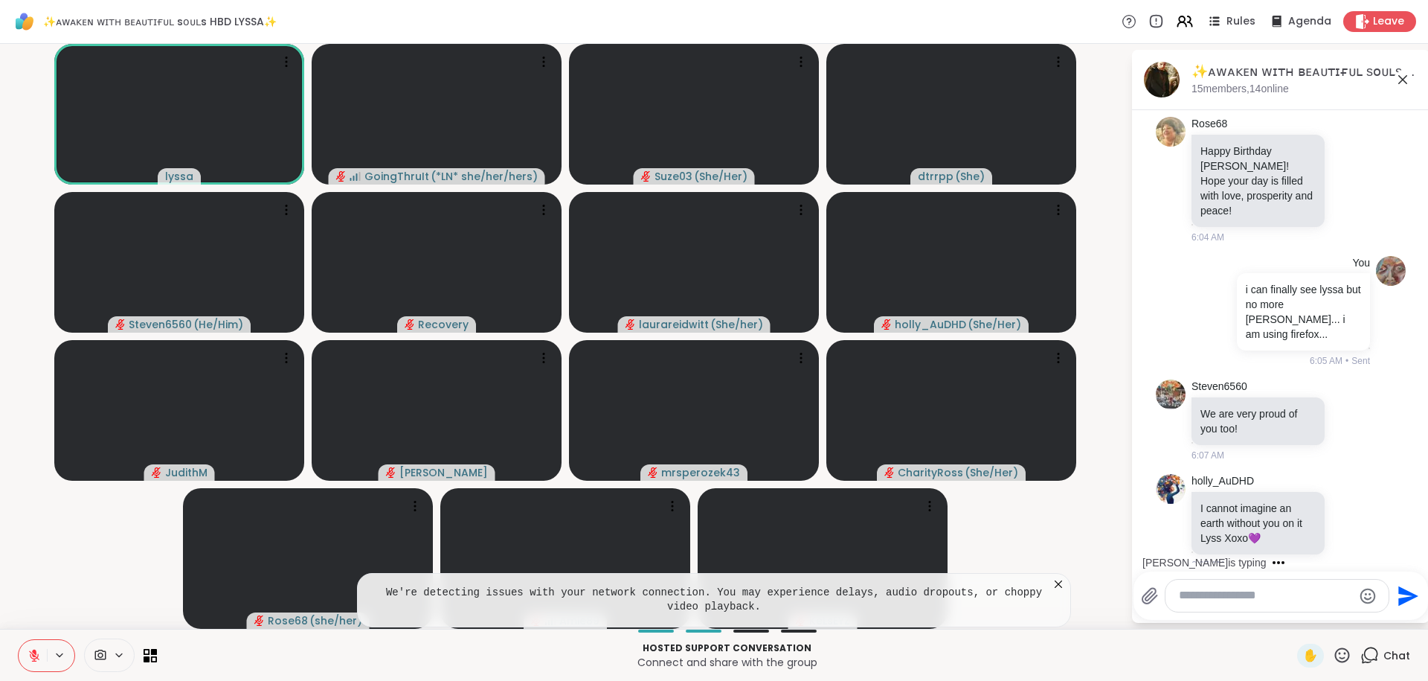
click at [1058, 582] on icon at bounding box center [1058, 583] width 15 height 15
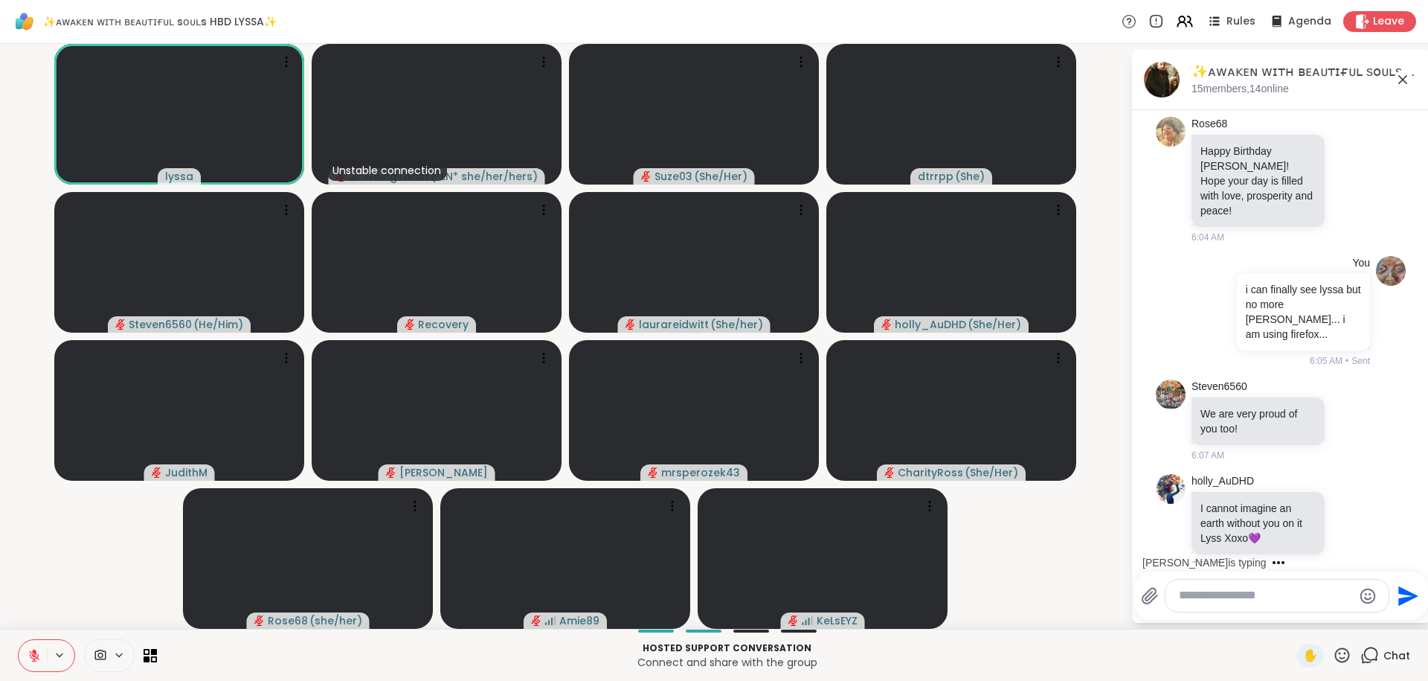
scroll to position [2521, 0]
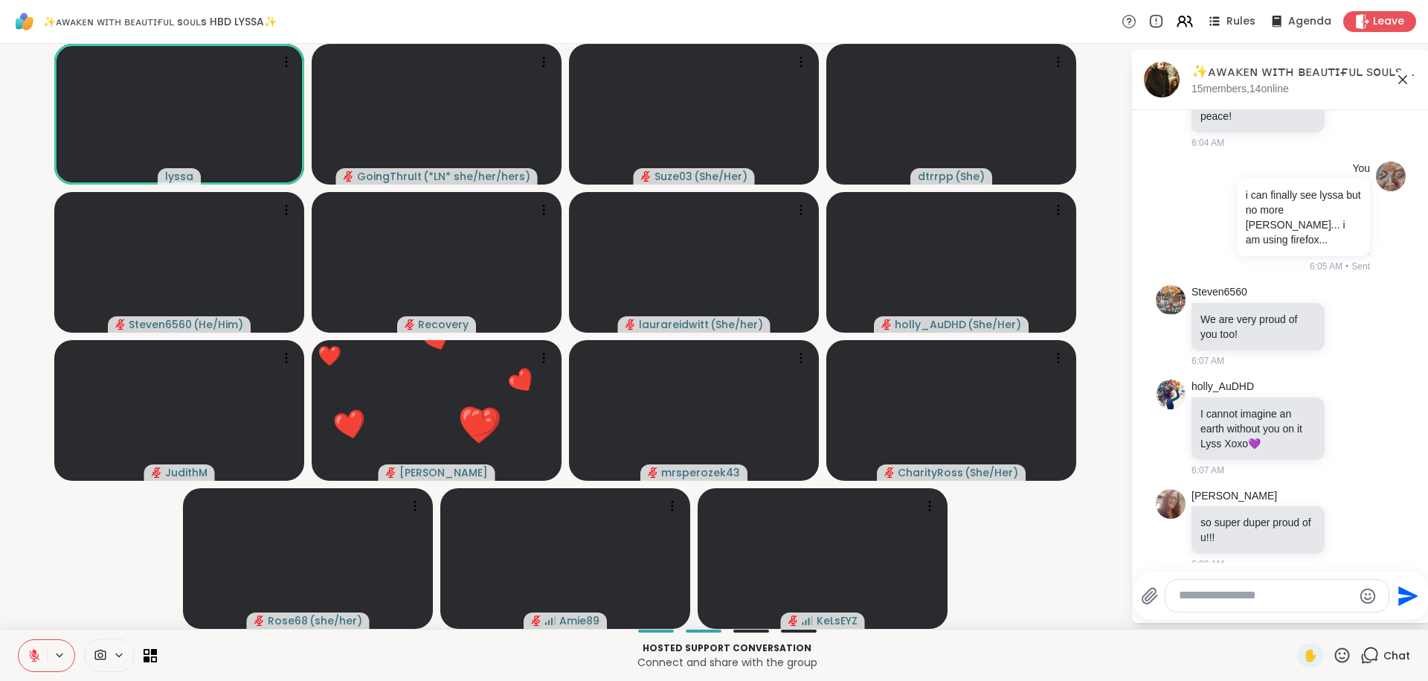
click at [1337, 655] on icon at bounding box center [1342, 655] width 19 height 19
click at [1260, 613] on span "❤️" at bounding box center [1266, 616] width 15 height 18
click at [1341, 661] on icon at bounding box center [1342, 654] width 15 height 15
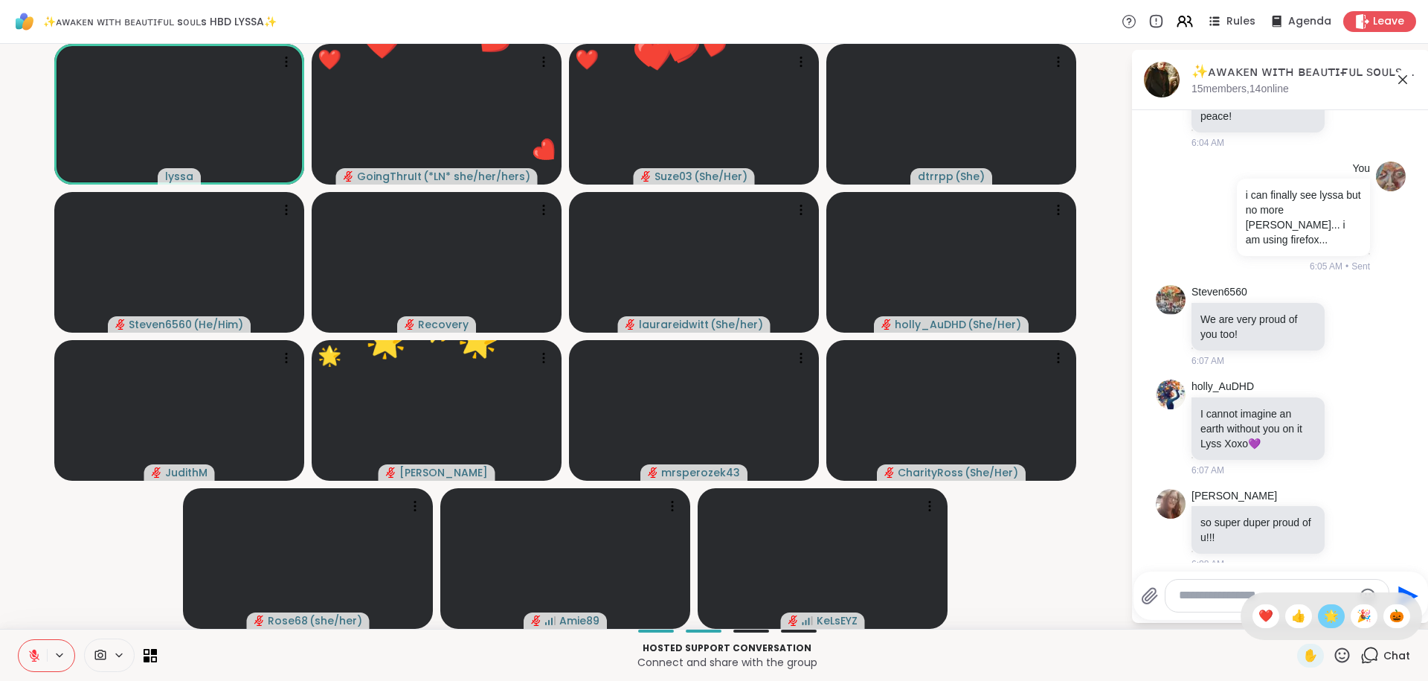
click at [1328, 620] on span "🌟" at bounding box center [1331, 616] width 15 height 18
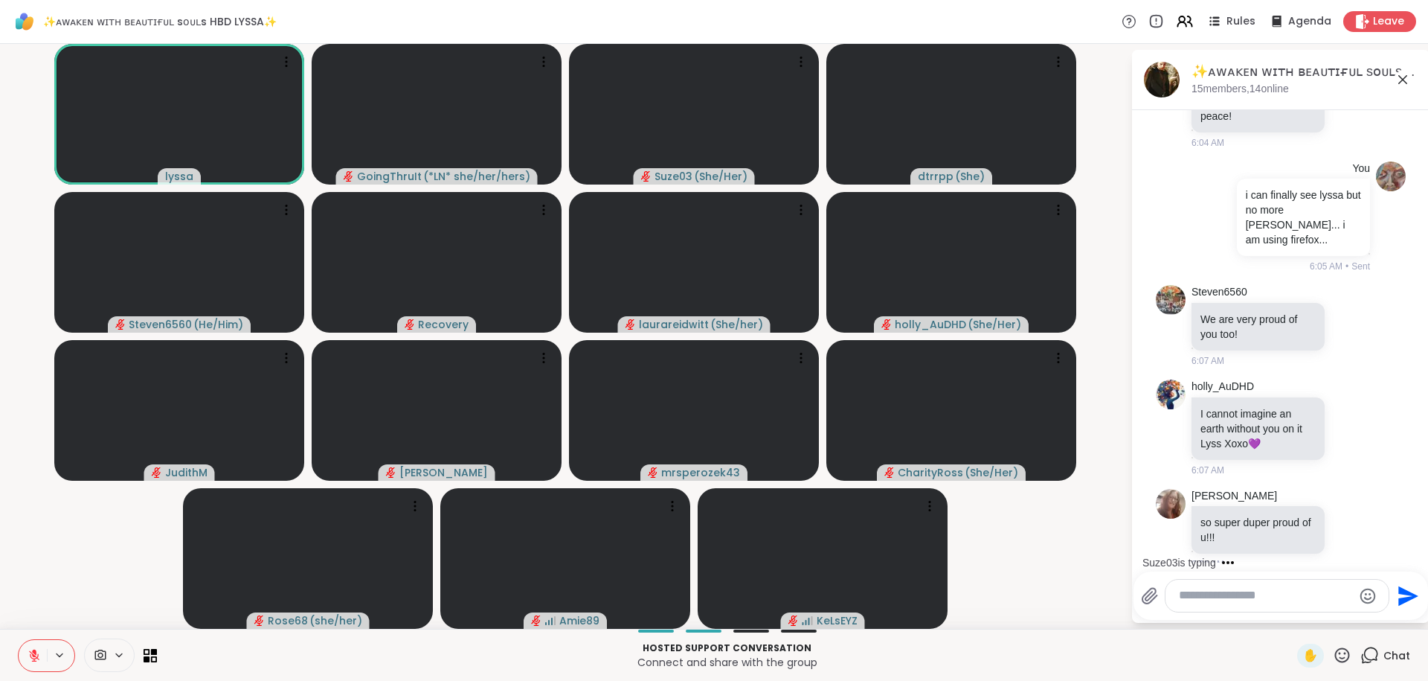
click at [1340, 656] on icon at bounding box center [1342, 655] width 19 height 19
click at [1360, 622] on span "🎉" at bounding box center [1364, 616] width 15 height 18
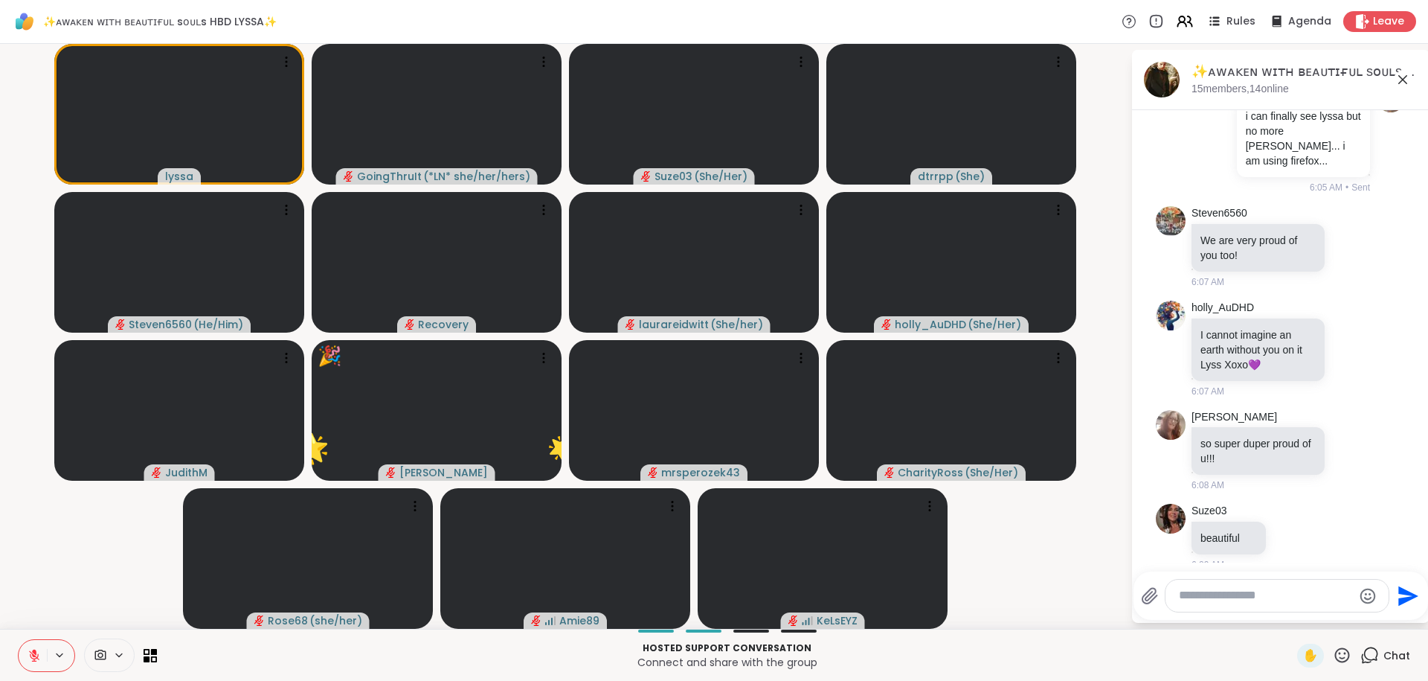
click at [1223, 600] on textarea "Type your message" at bounding box center [1265, 596] width 173 height 16
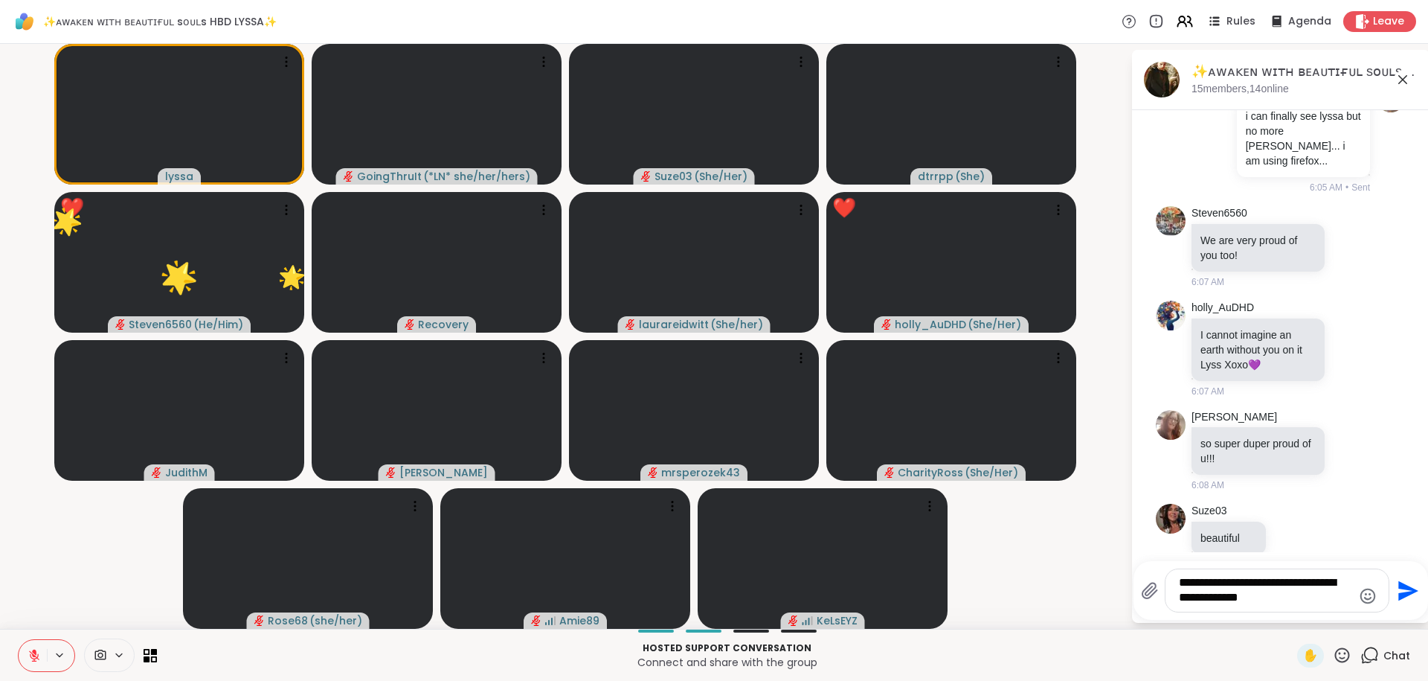
type textarea "**********"
click at [1395, 600] on icon "Send" at bounding box center [1407, 591] width 24 height 24
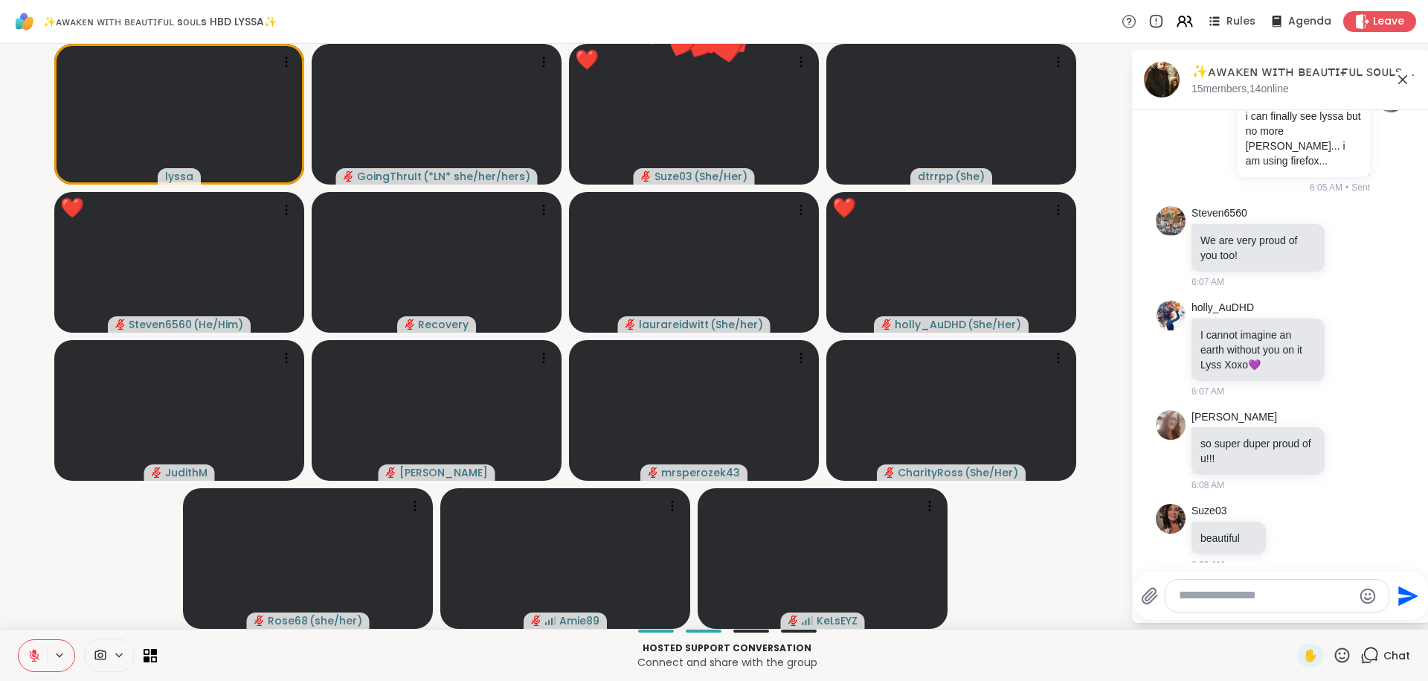
click at [1278, 599] on textarea "Type your message" at bounding box center [1265, 596] width 173 height 16
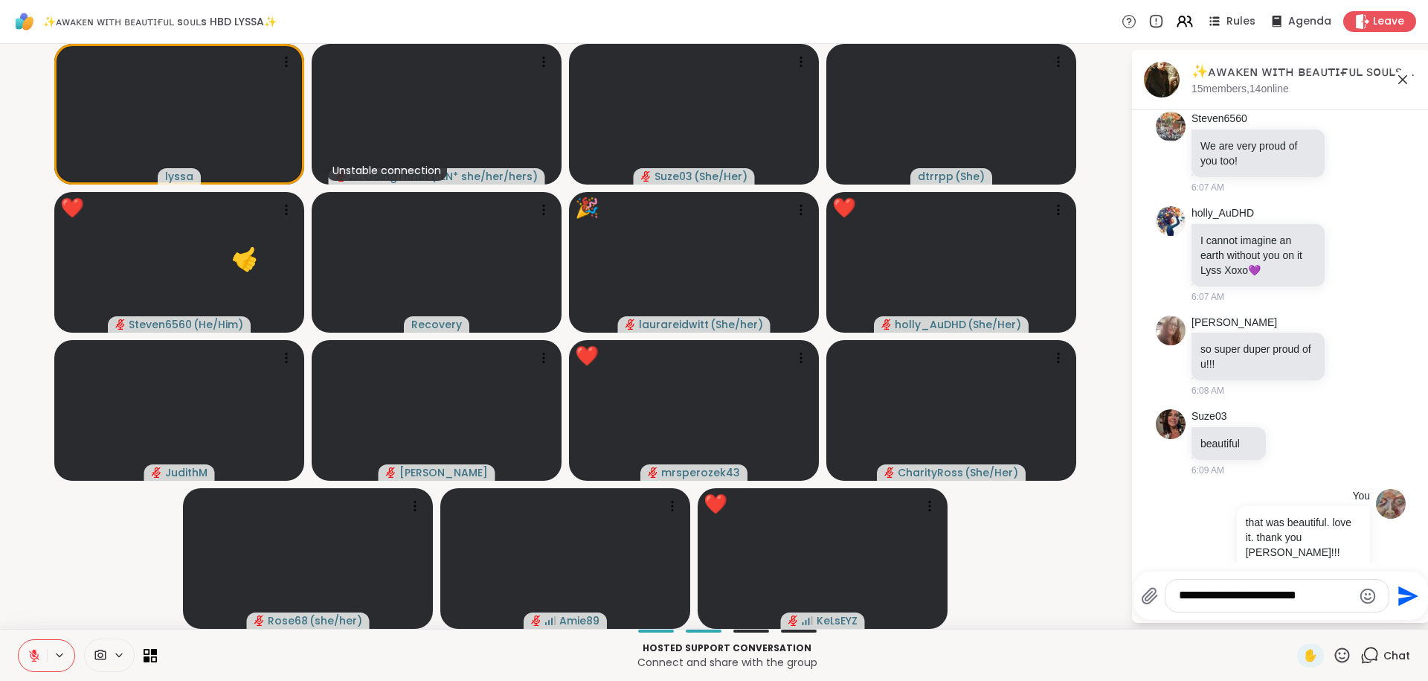
type textarea "**********"
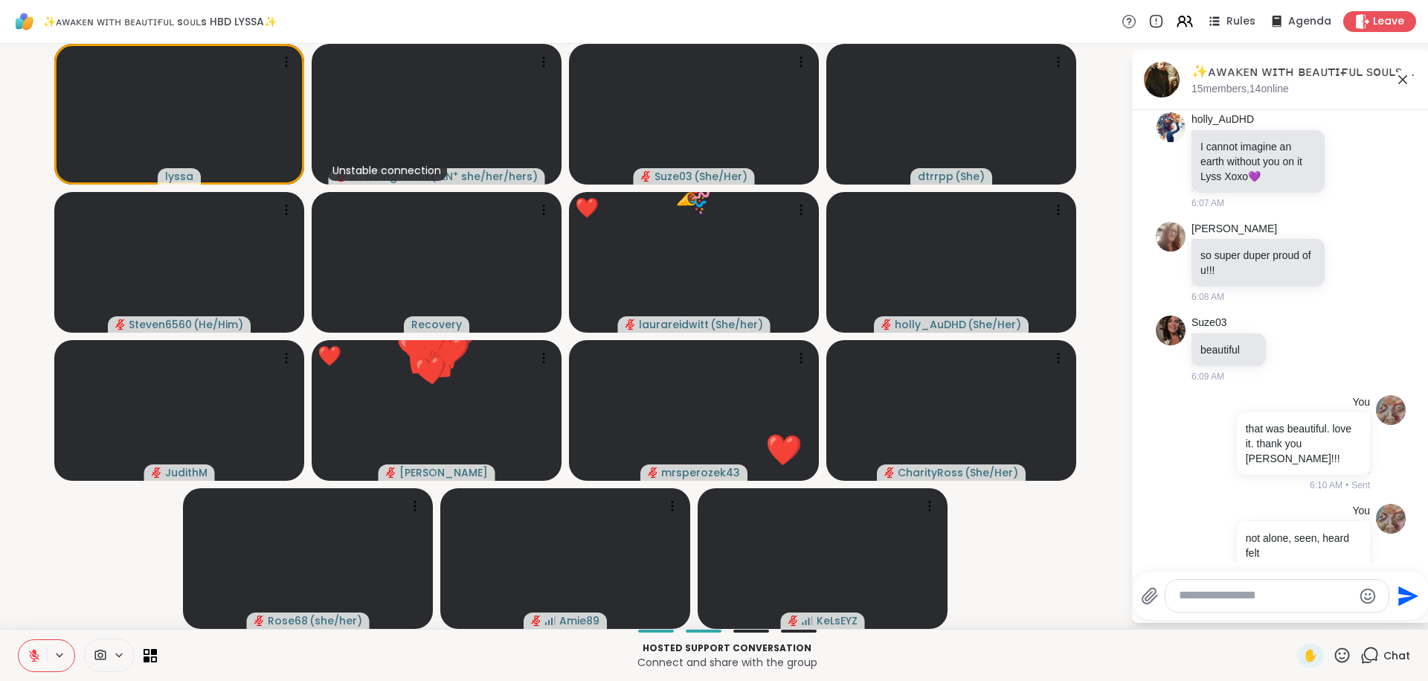
click at [1343, 657] on icon at bounding box center [1342, 655] width 19 height 19
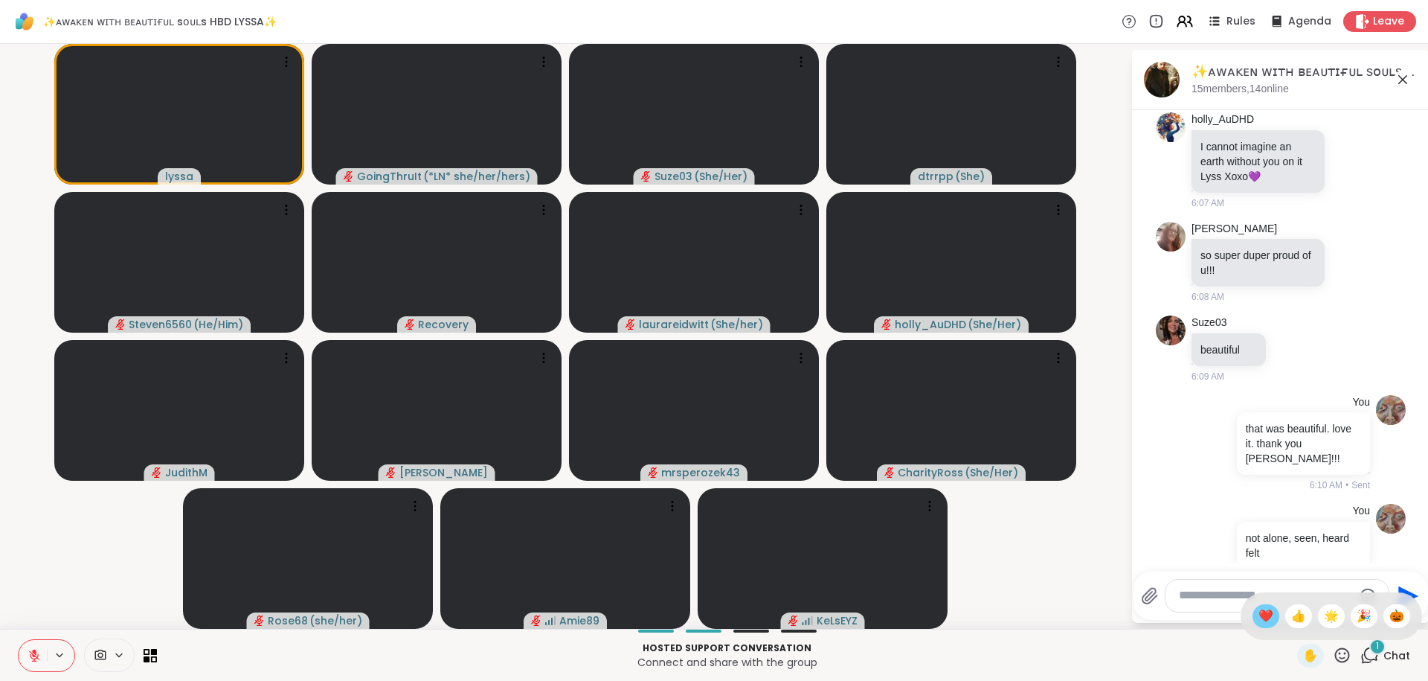
scroll to position [2867, 0]
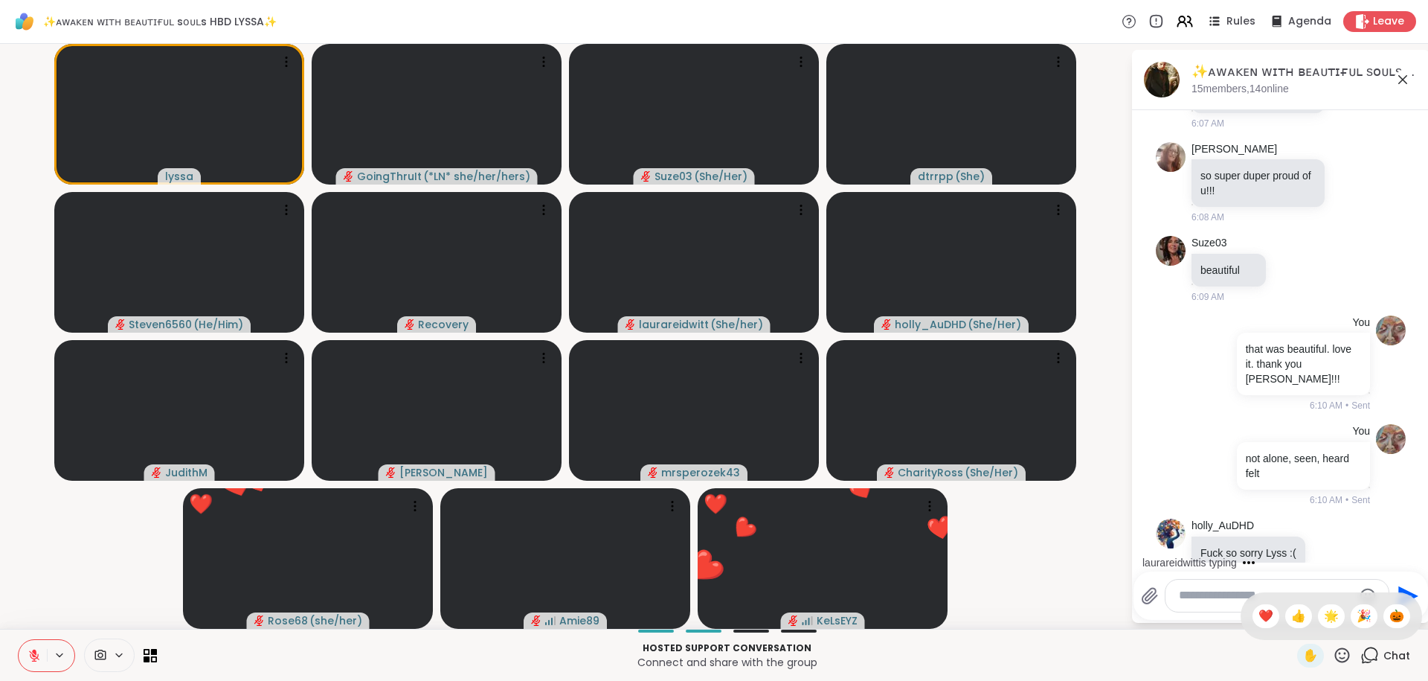
click at [1196, 600] on textarea "Type your message" at bounding box center [1265, 596] width 173 height 16
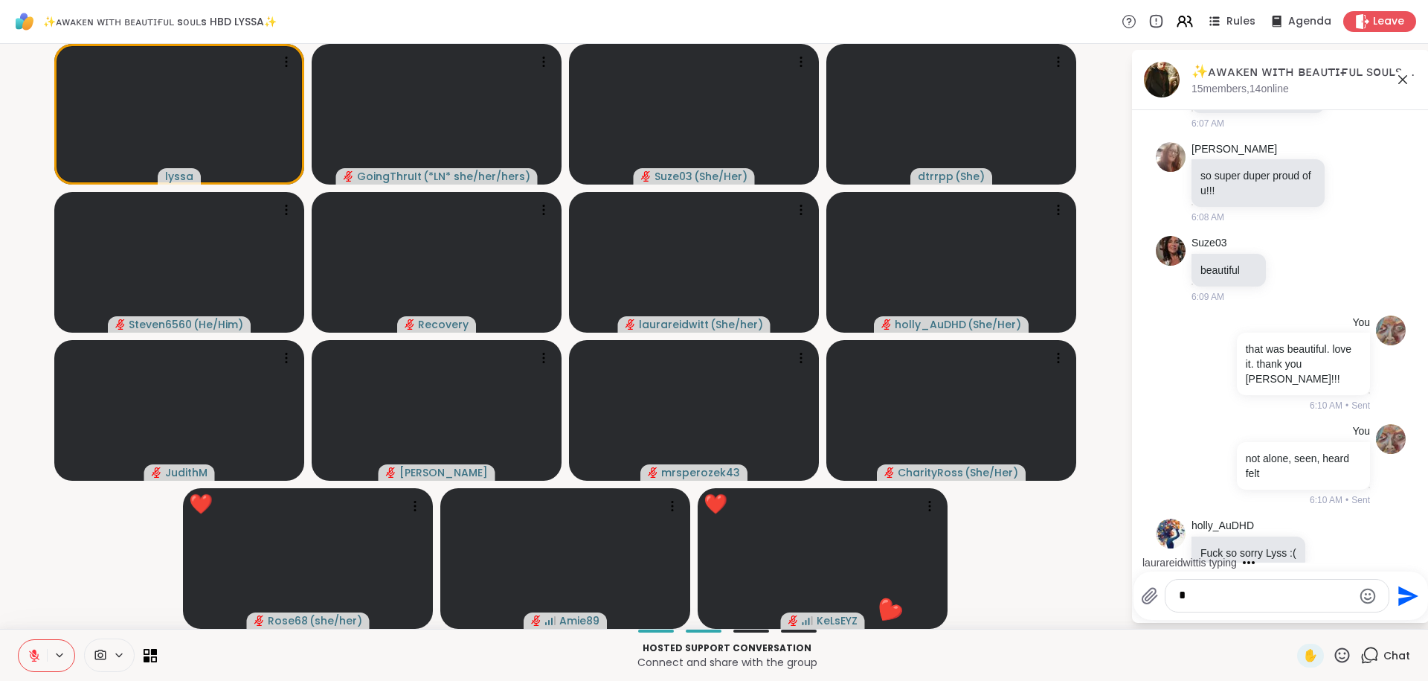
scroll to position [2947, 0]
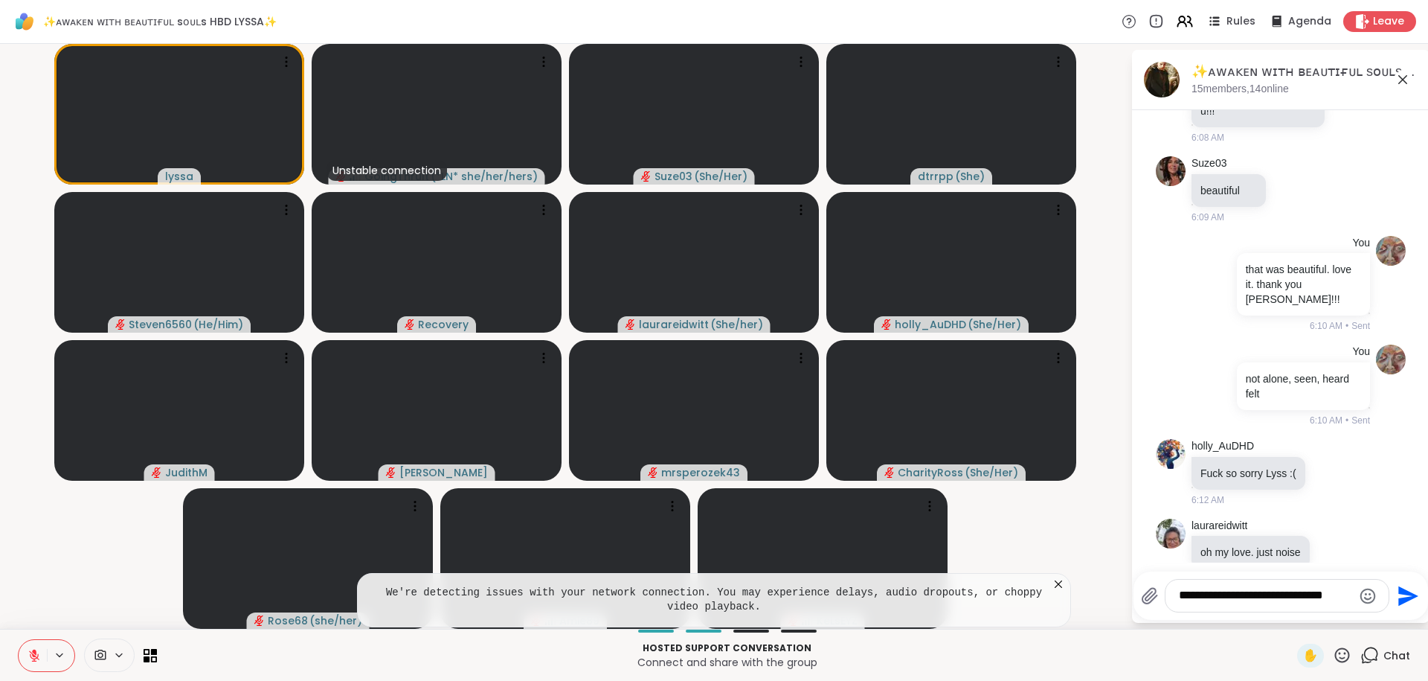
type textarea "**********"
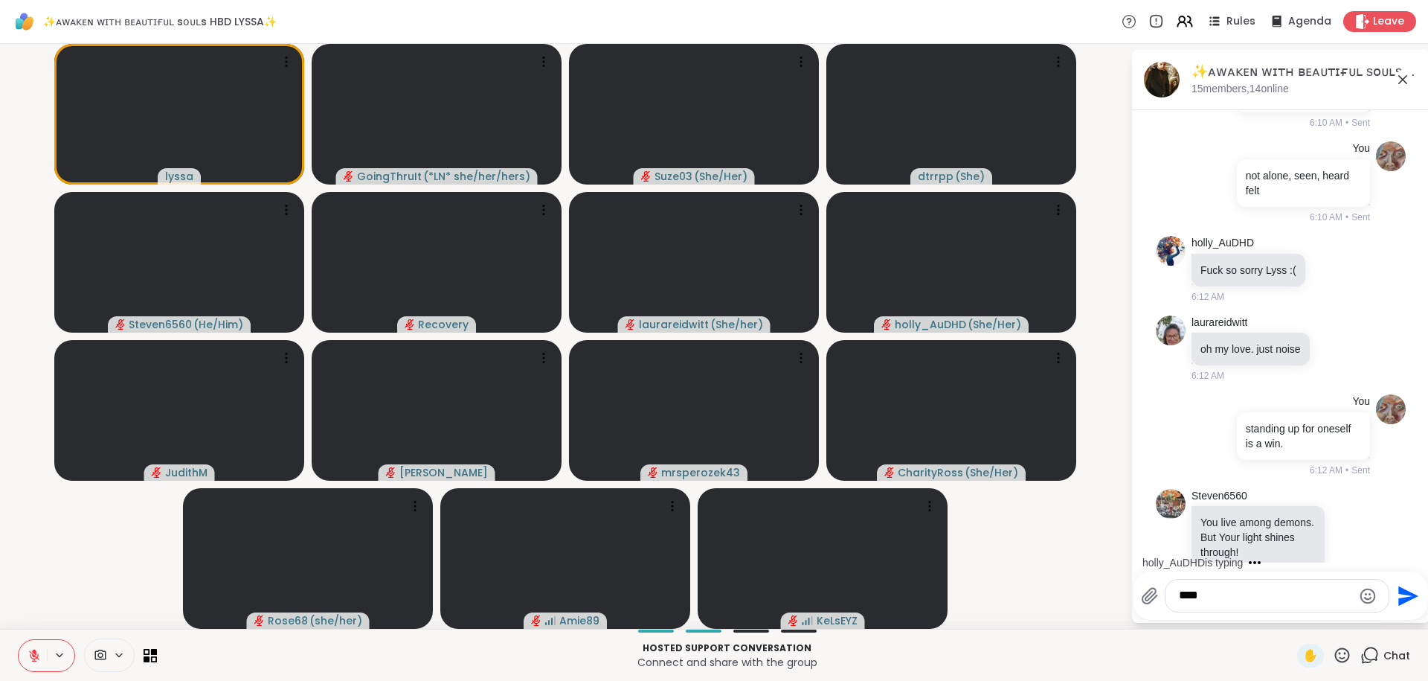
scroll to position [3315, 0]
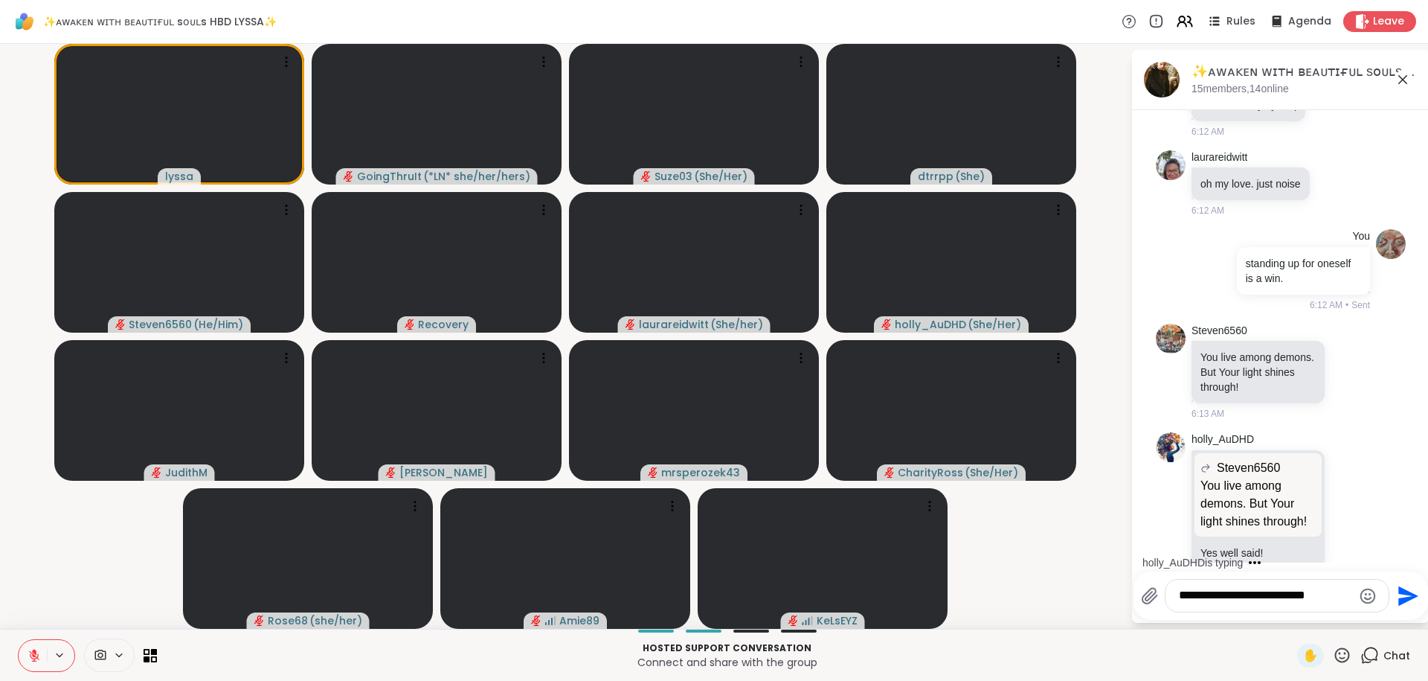
type textarea "**********"
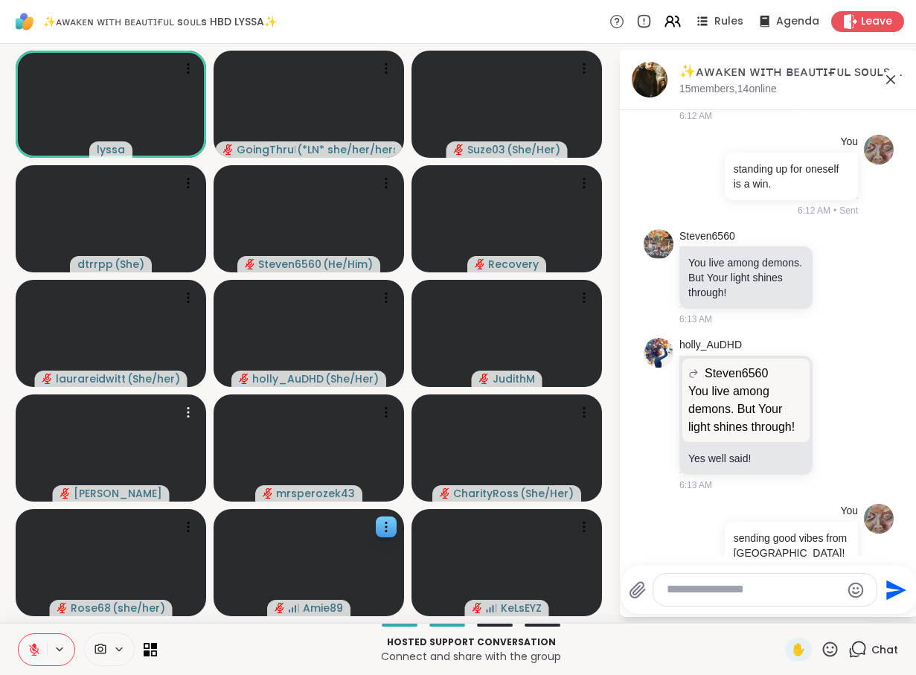
scroll to position [3540, 0]
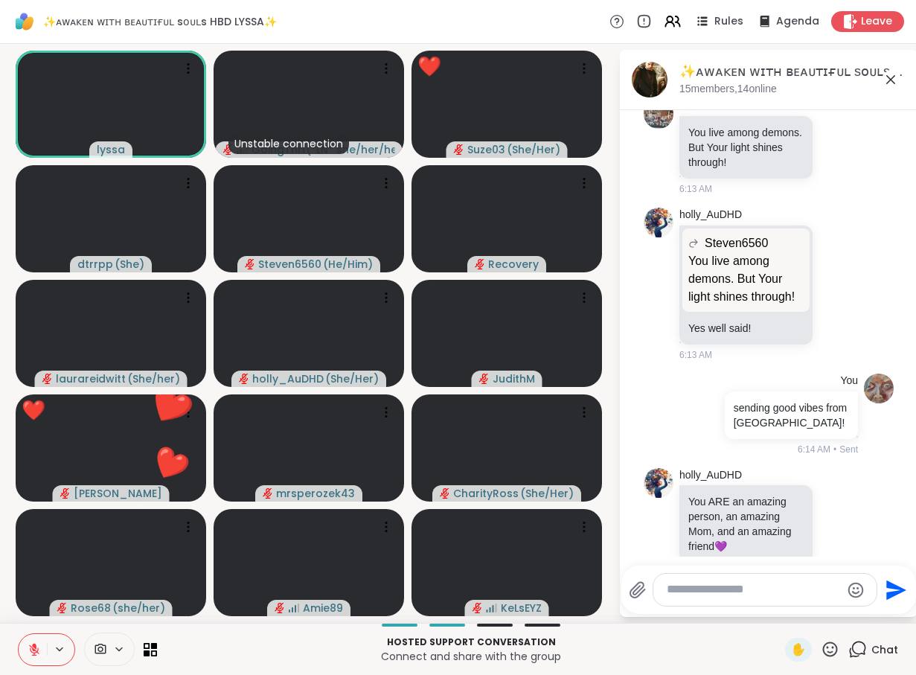
click at [710, 590] on textarea "Type your message" at bounding box center [752, 590] width 173 height 16
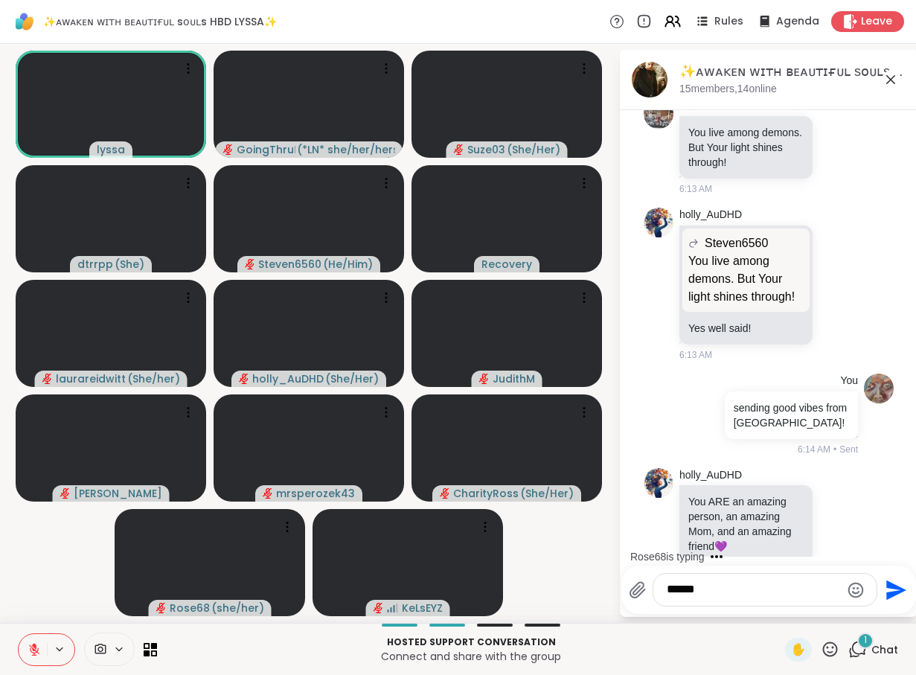
scroll to position [3872, 0]
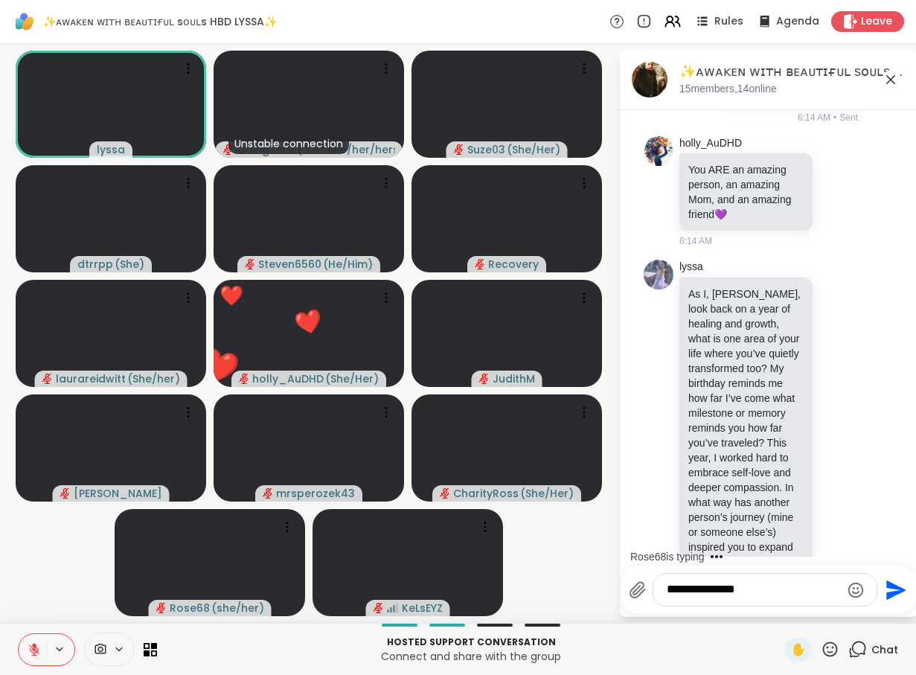
type textarea "**********"
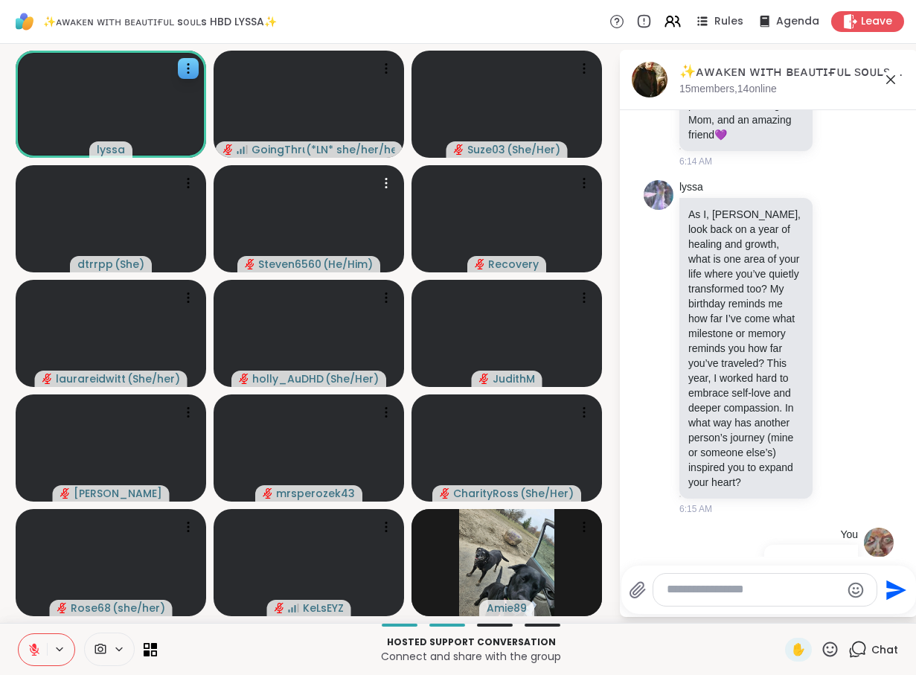
scroll to position [4075, 0]
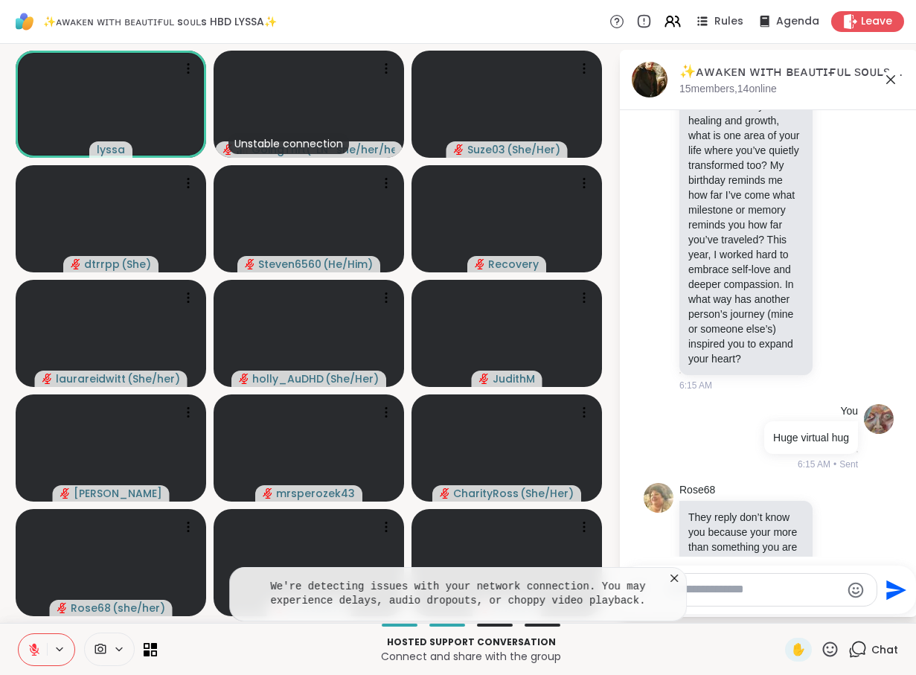
click at [674, 582] on icon at bounding box center [673, 578] width 15 height 15
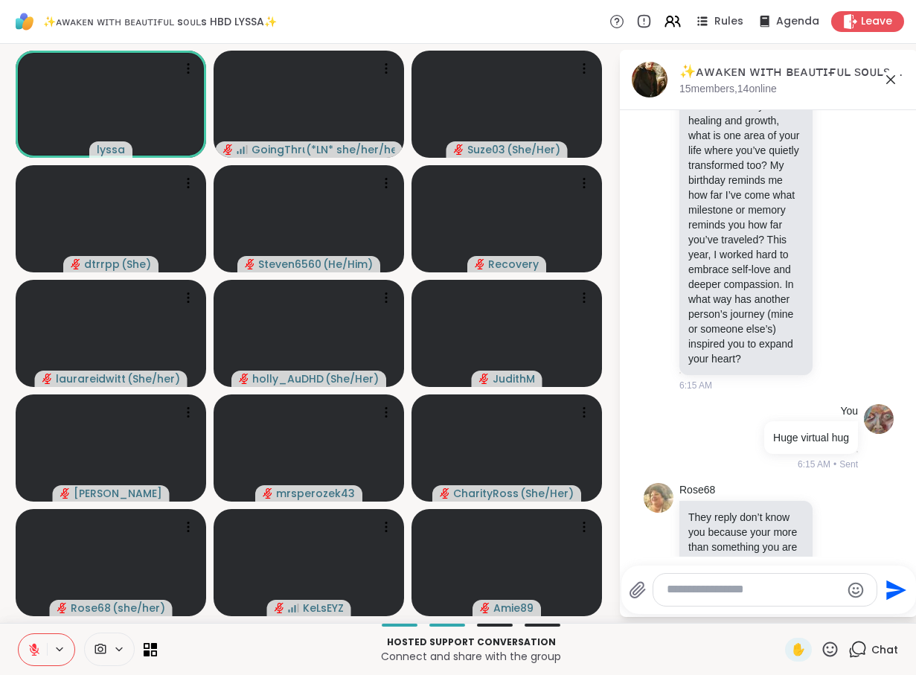
click at [678, 594] on textarea "Type your message" at bounding box center [752, 590] width 173 height 16
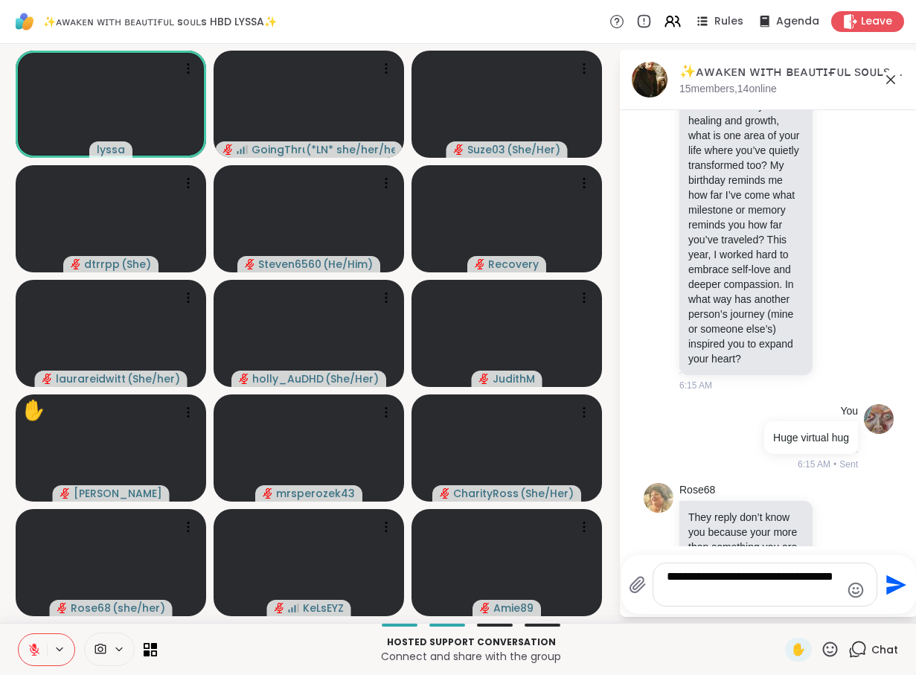
type textarea "**********"
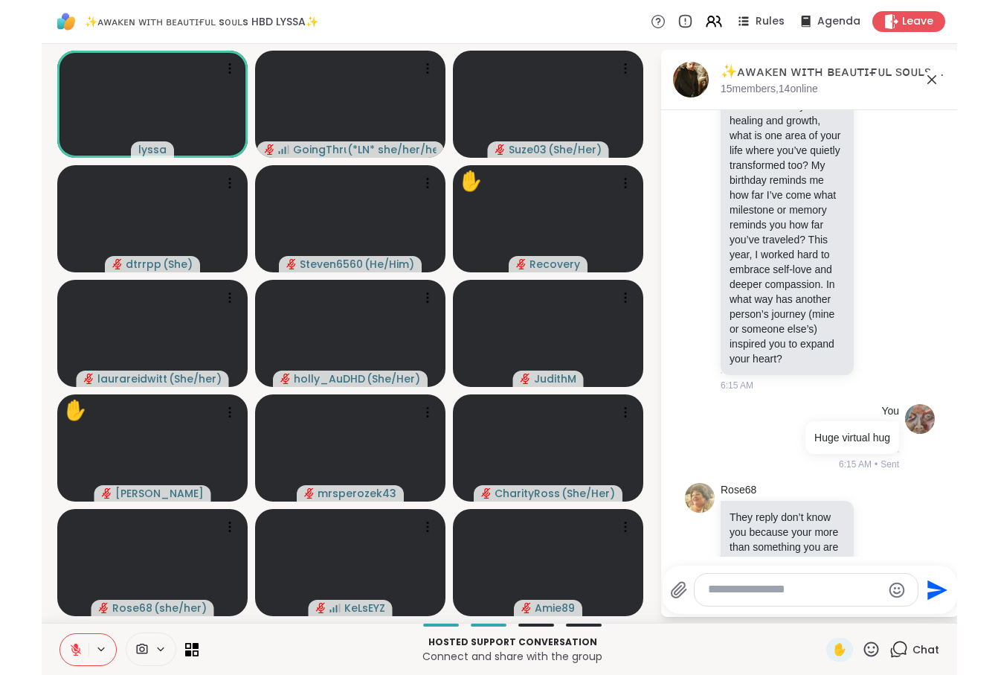
scroll to position [4169, 0]
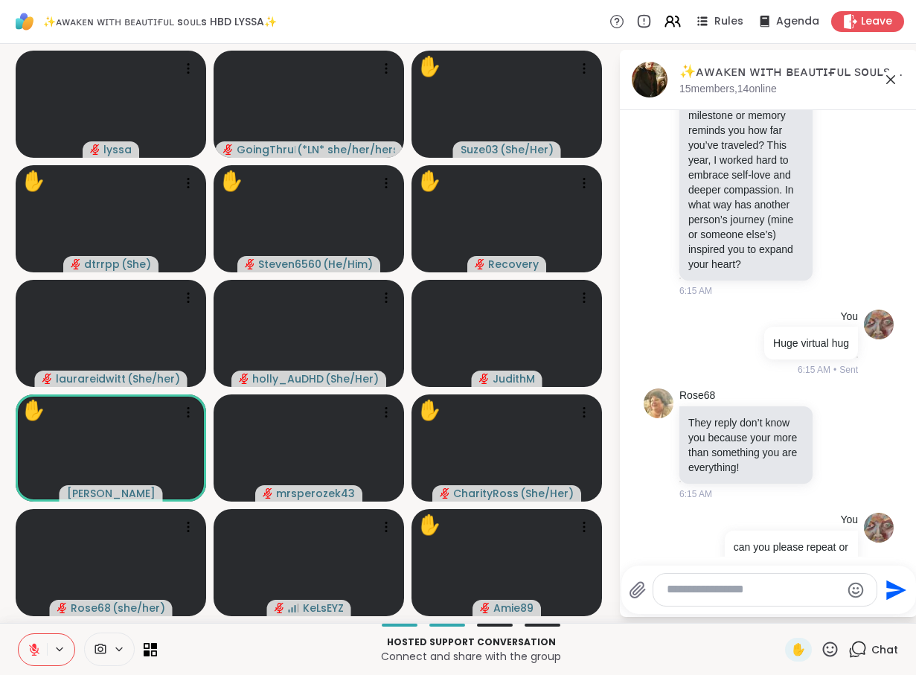
click at [854, 587] on icon "Emoji picker" at bounding box center [855, 590] width 18 height 18
click at [811, 599] on div at bounding box center [764, 589] width 223 height 32
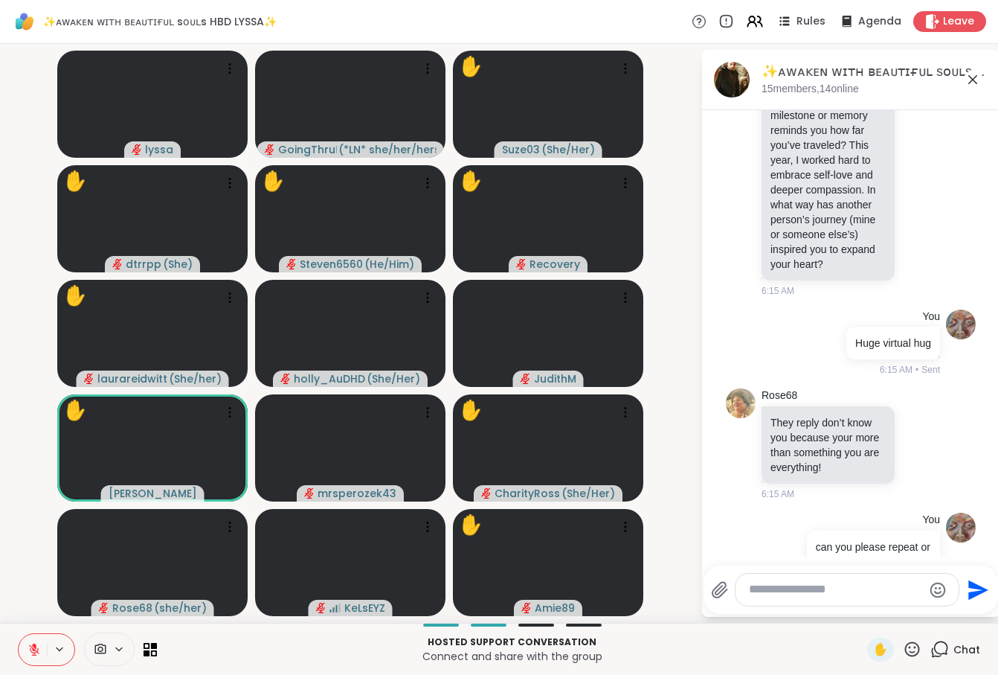
click at [910, 646] on icon at bounding box center [912, 648] width 15 height 15
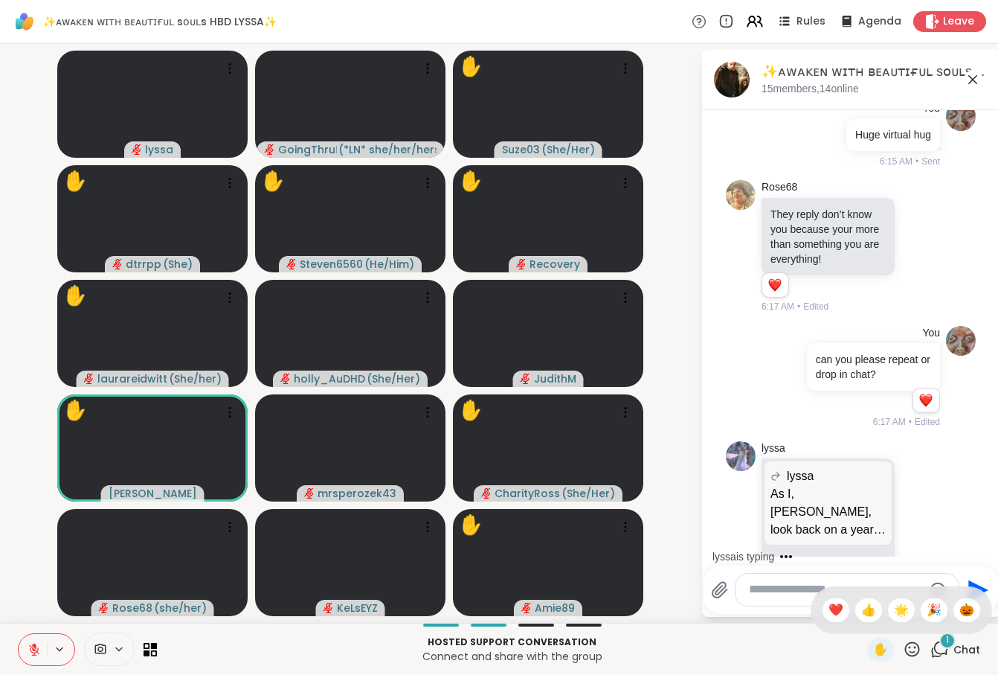
scroll to position [4456, 0]
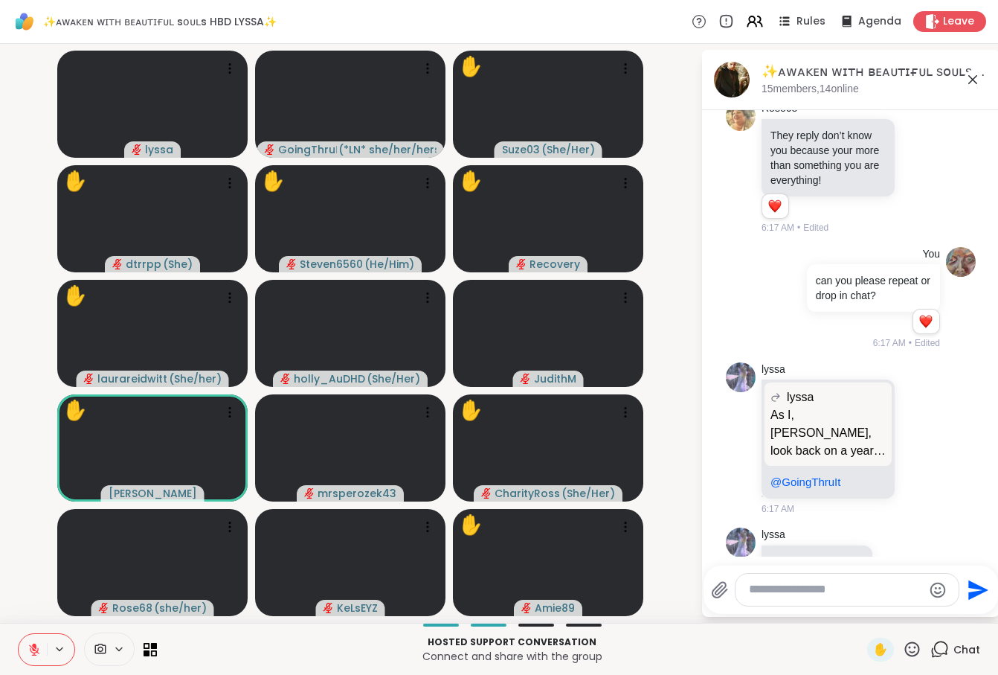
click at [776, 593] on textarea "Type your message" at bounding box center [835, 590] width 173 height 16
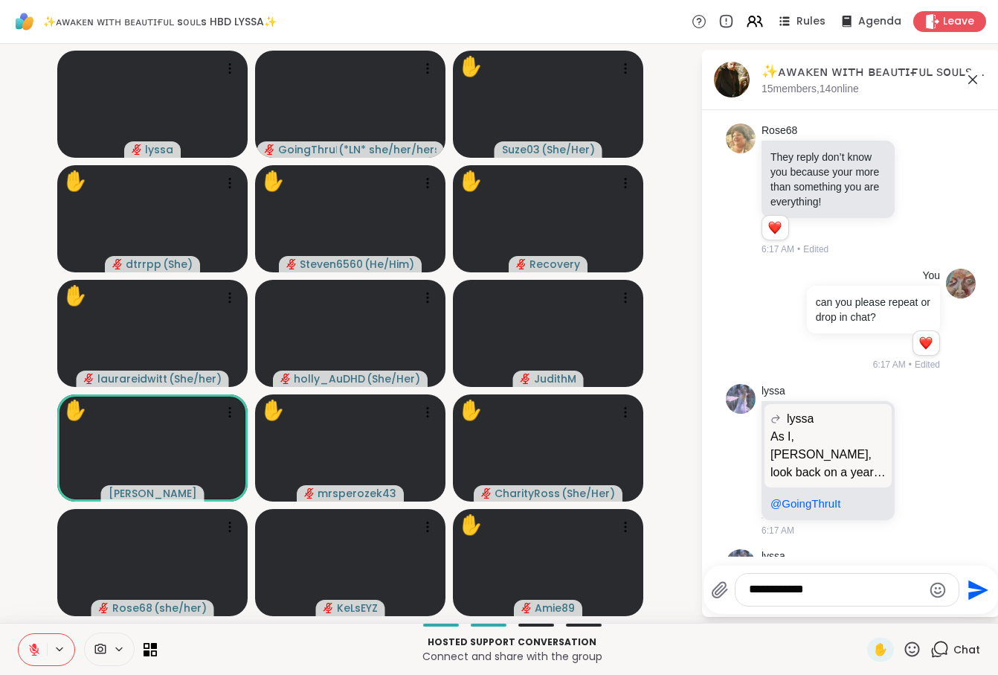
scroll to position [4605, 0]
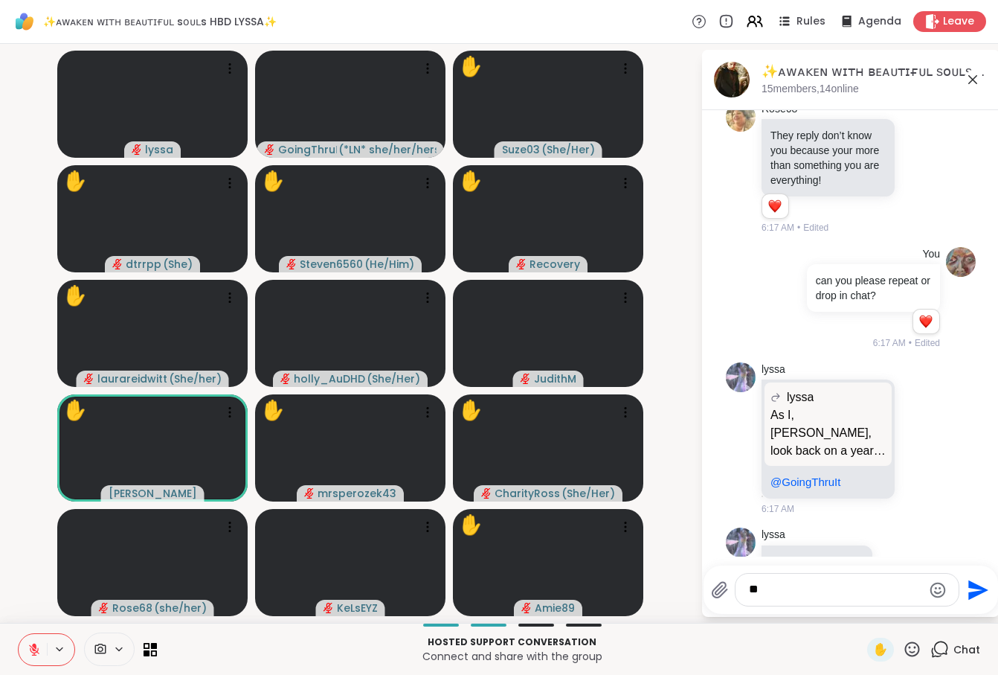
type textarea "*"
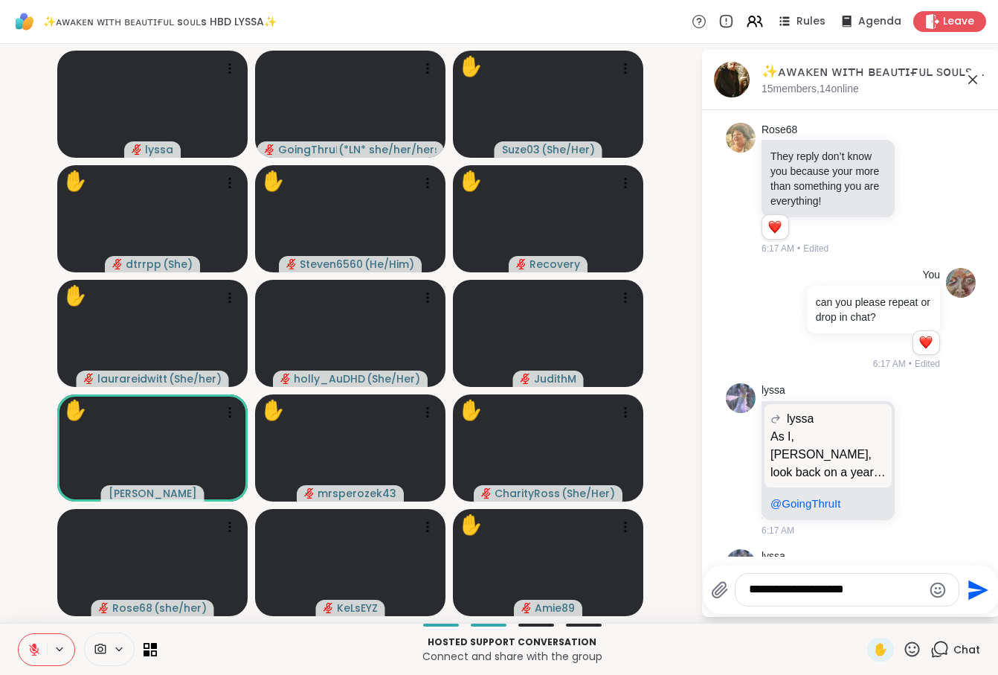
scroll to position [4690, 0]
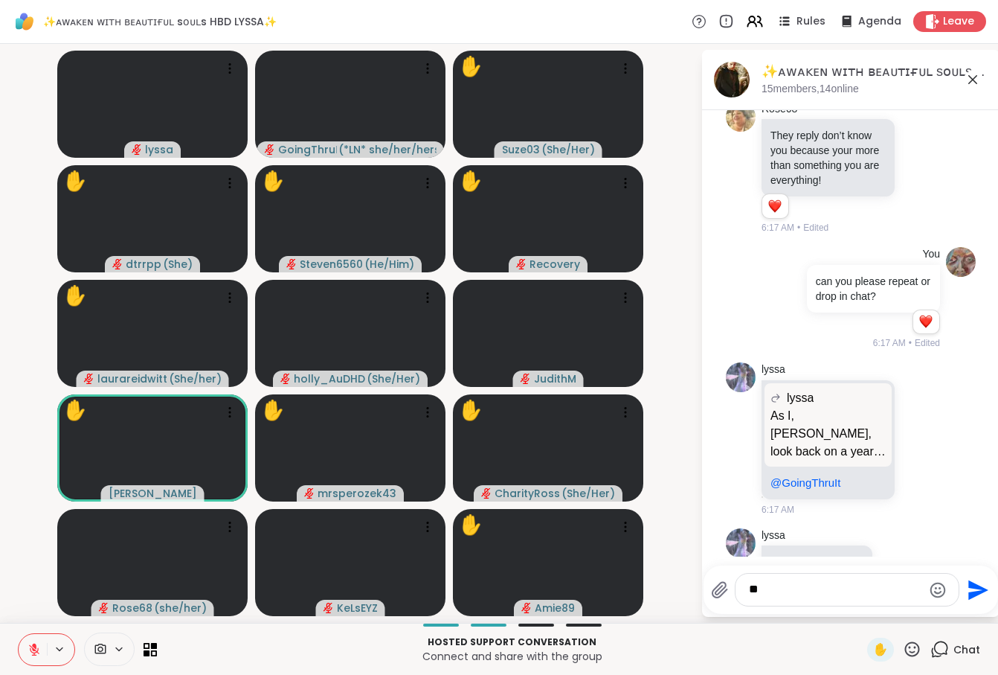
type textarea "*"
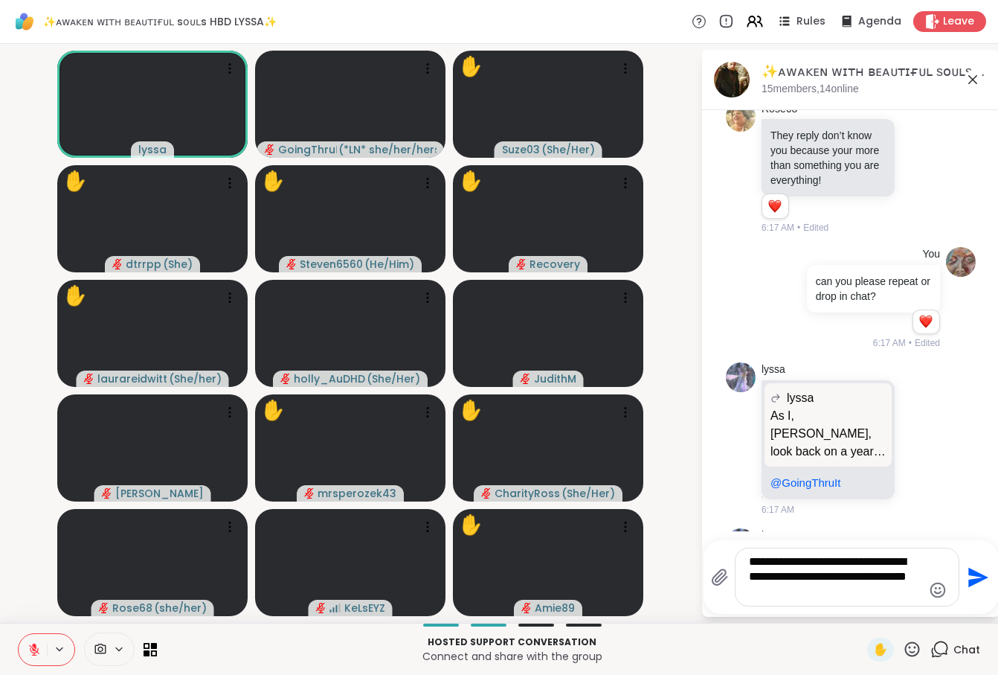
type textarea "**********"
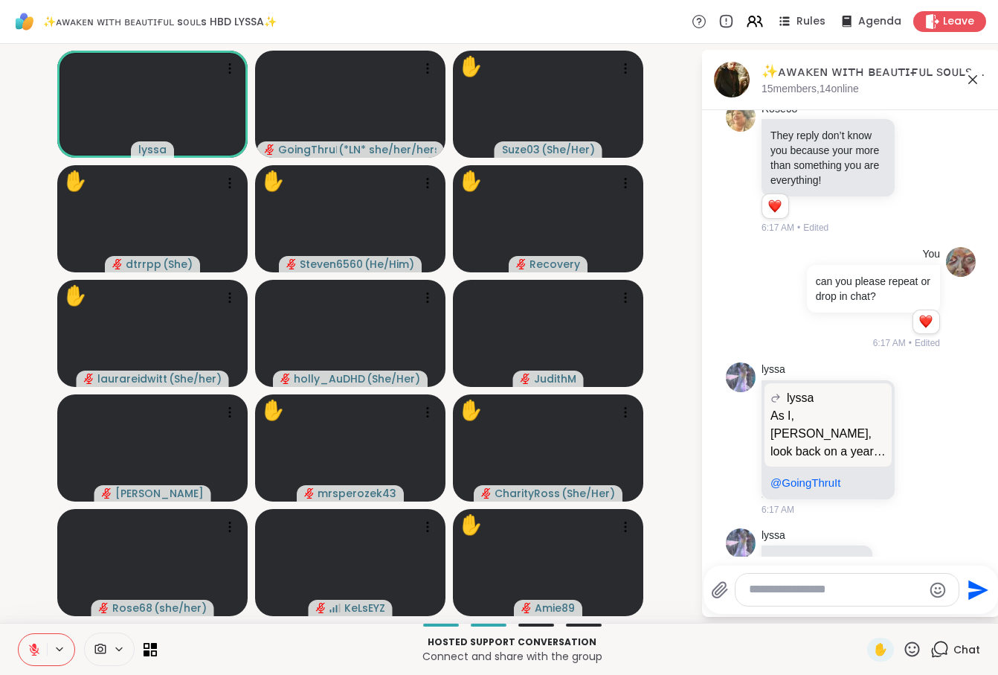
scroll to position [4921, 0]
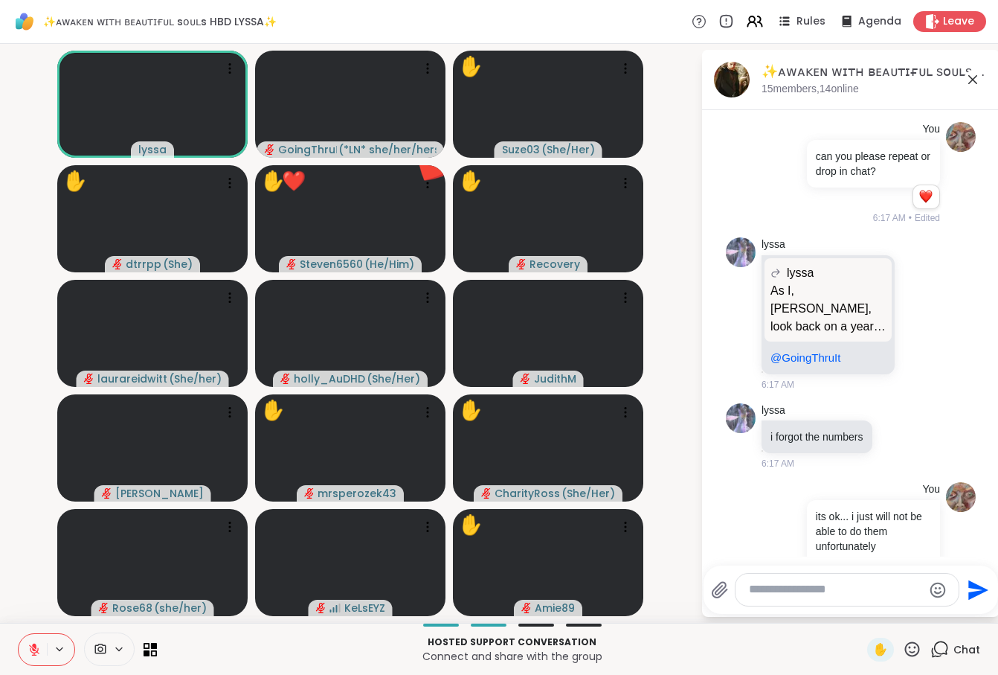
click at [916, 648] on icon at bounding box center [912, 648] width 15 height 15
click at [832, 614] on span "❤️" at bounding box center [836, 610] width 15 height 18
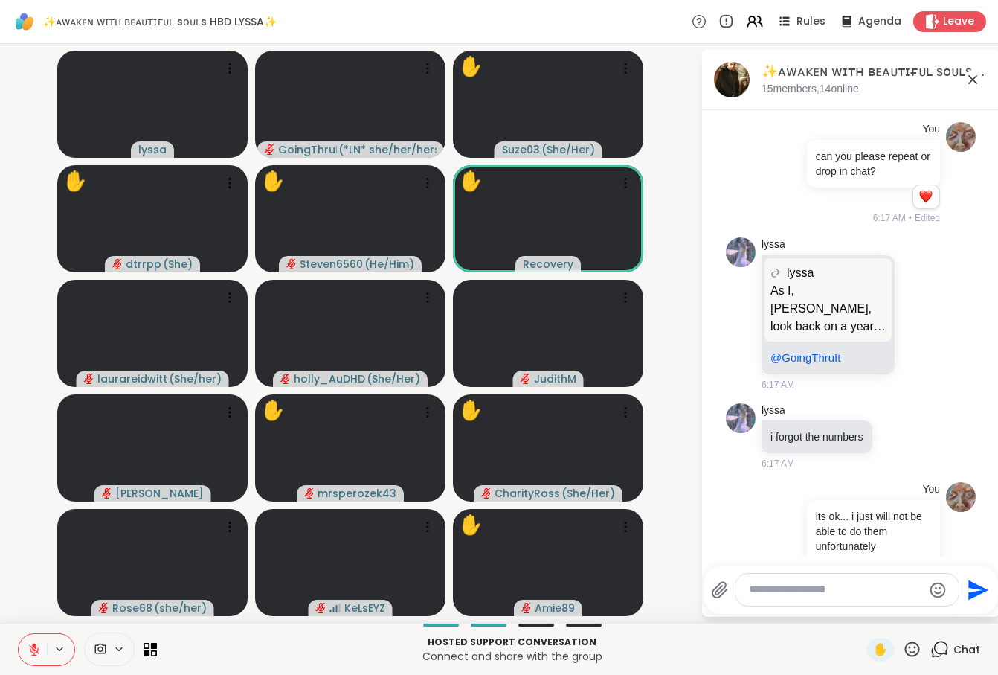
click at [909, 652] on icon at bounding box center [912, 649] width 19 height 19
click at [763, 590] on textarea "Type your message" at bounding box center [835, 590] width 173 height 16
click at [762, 582] on textarea "**********" at bounding box center [835, 590] width 173 height 16
click at [764, 585] on textarea "**********" at bounding box center [835, 590] width 173 height 16
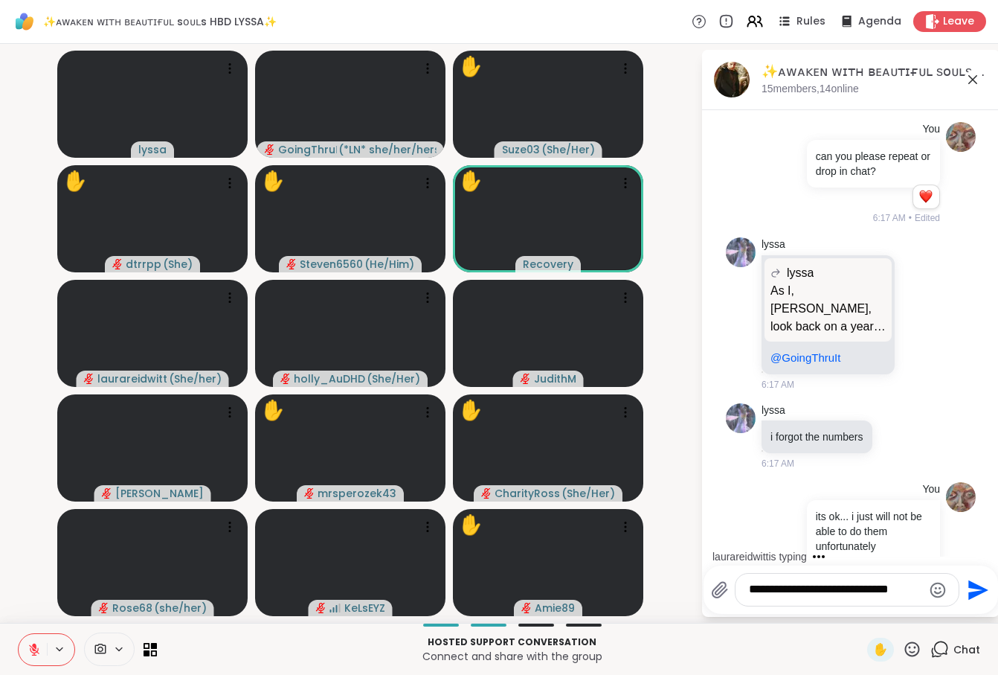
click at [788, 596] on textarea "**********" at bounding box center [835, 590] width 173 height 16
click at [910, 589] on textarea "**********" at bounding box center [835, 590] width 173 height 16
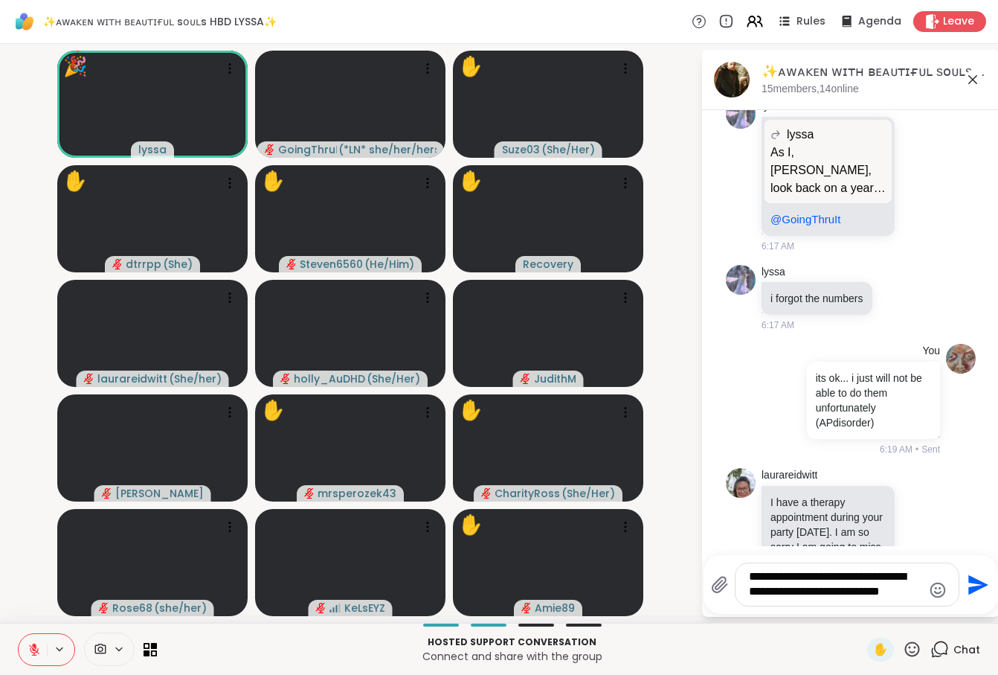
click at [942, 589] on icon "Emoji picker" at bounding box center [938, 590] width 18 height 18
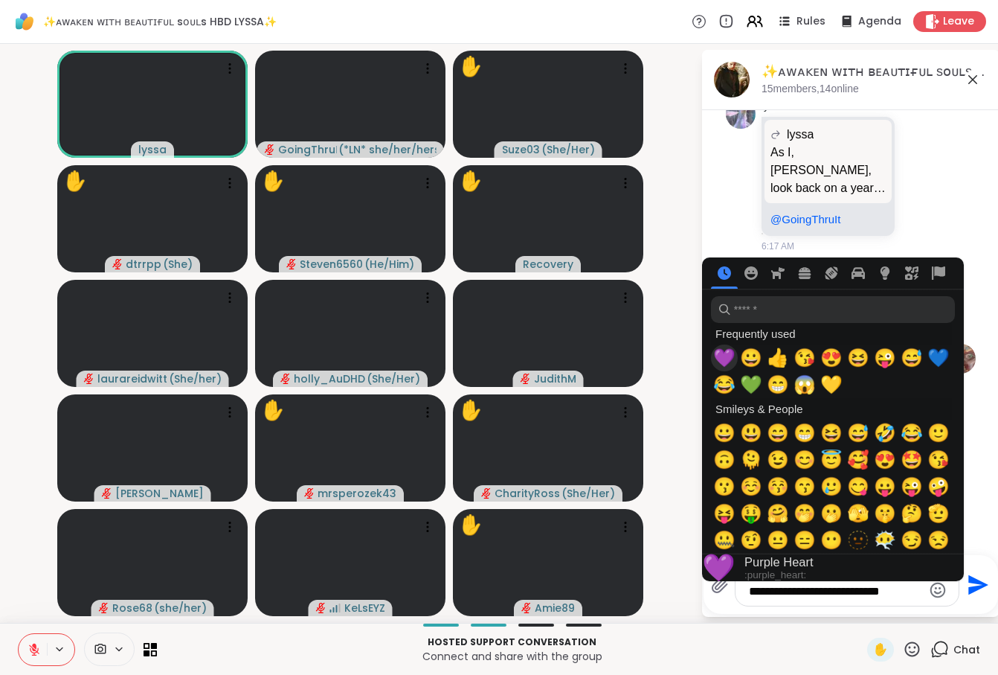
click at [724, 365] on span "💜" at bounding box center [724, 357] width 22 height 21
type textarea "**********"
click at [972, 573] on icon "Send" at bounding box center [978, 577] width 20 height 20
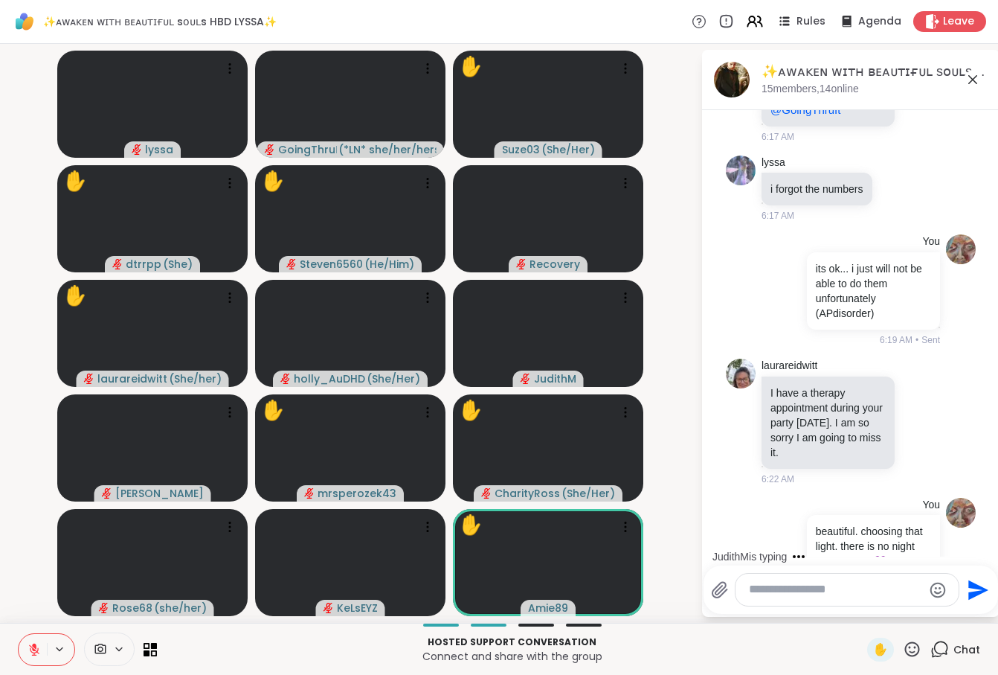
scroll to position [5190, 0]
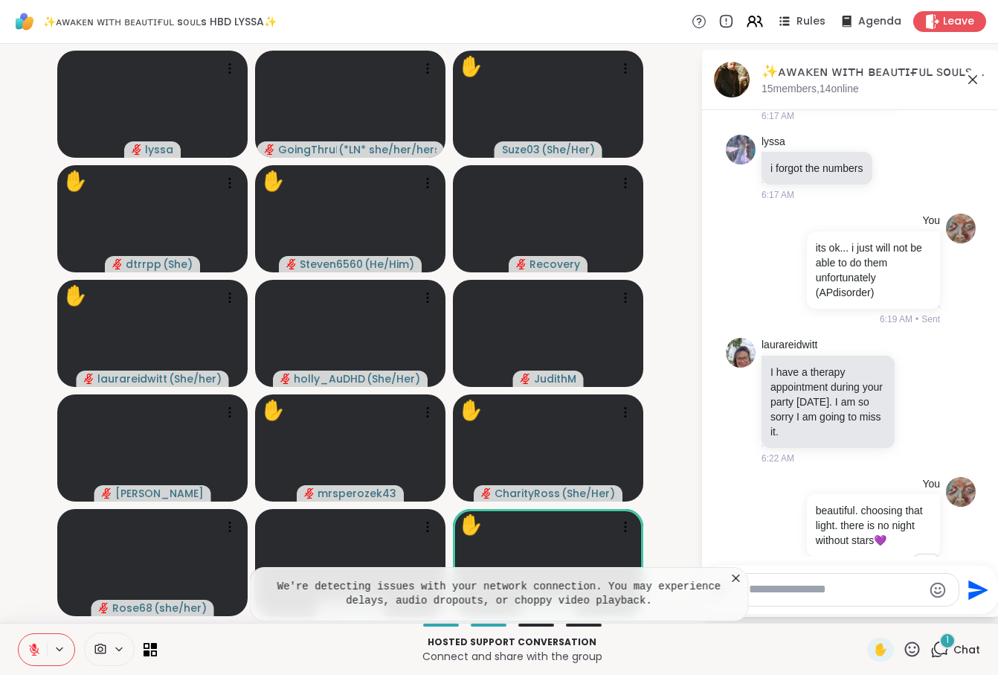
click at [738, 583] on icon at bounding box center [736, 578] width 15 height 15
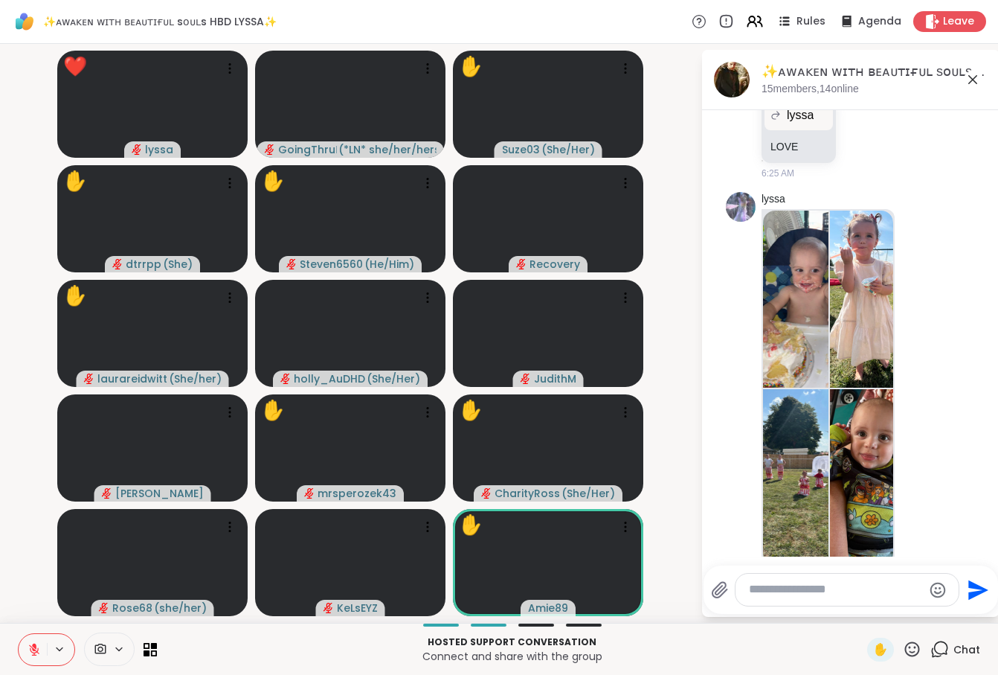
scroll to position [6438, 0]
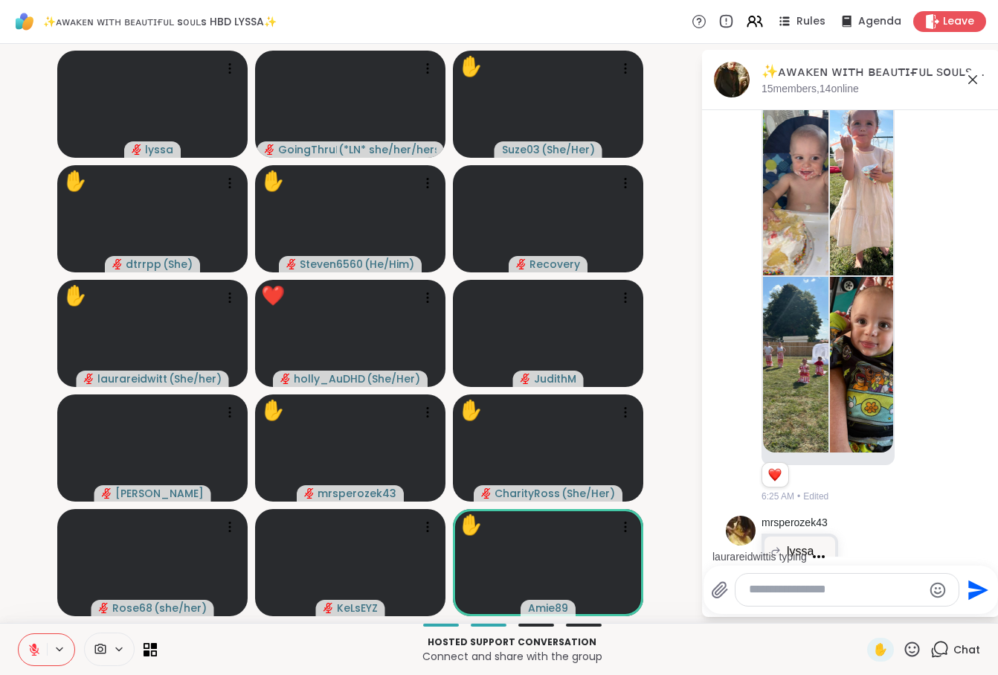
click at [806, 594] on textarea "Type your message" at bounding box center [835, 590] width 173 height 16
click at [793, 588] on textarea "Type your message" at bounding box center [835, 590] width 173 height 16
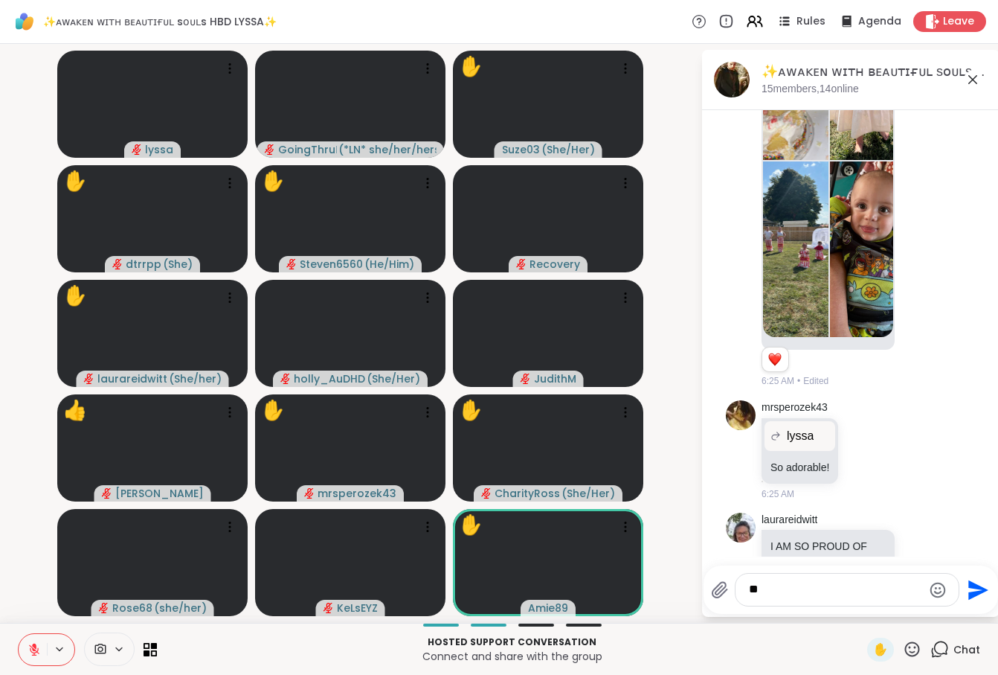
type textarea "*"
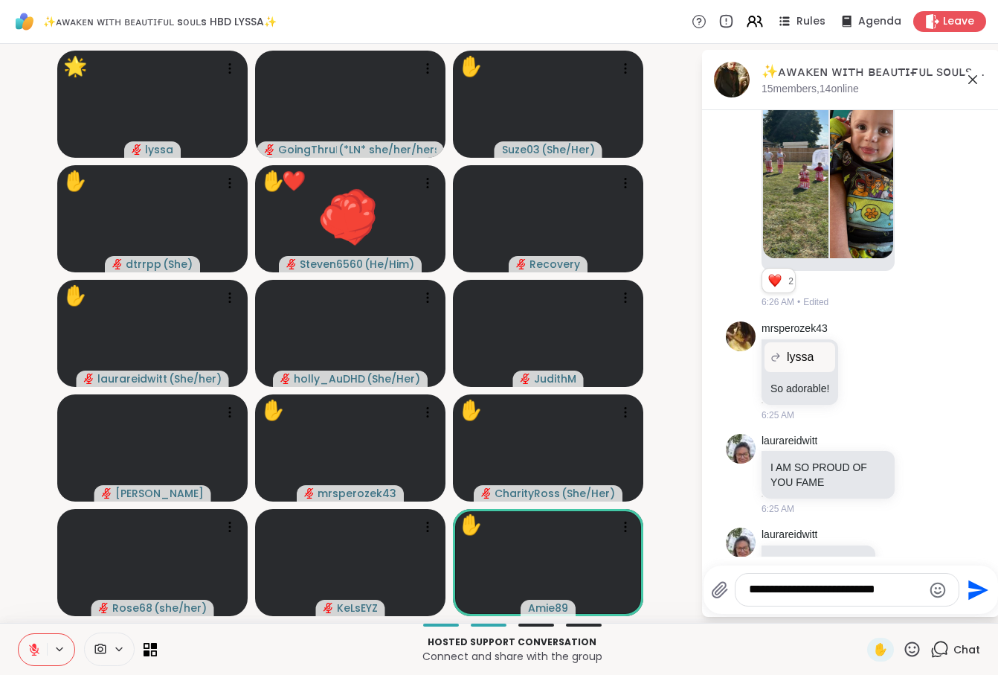
click at [939, 591] on icon "Emoji picker" at bounding box center [939, 590] width 16 height 16
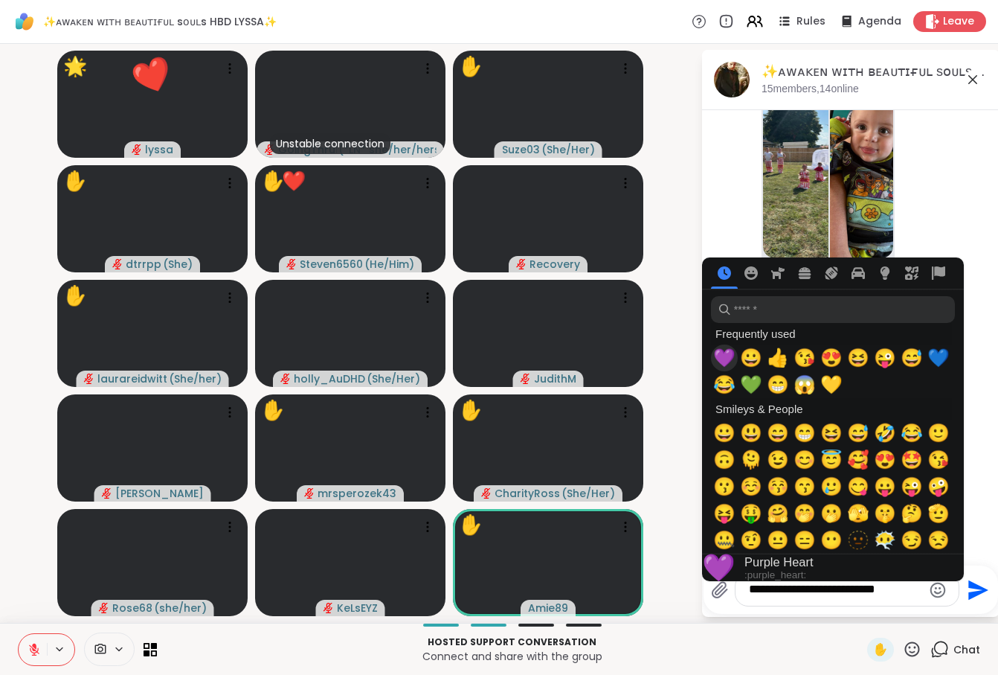
click at [729, 366] on span "💜" at bounding box center [724, 357] width 22 height 21
type textarea "**********"
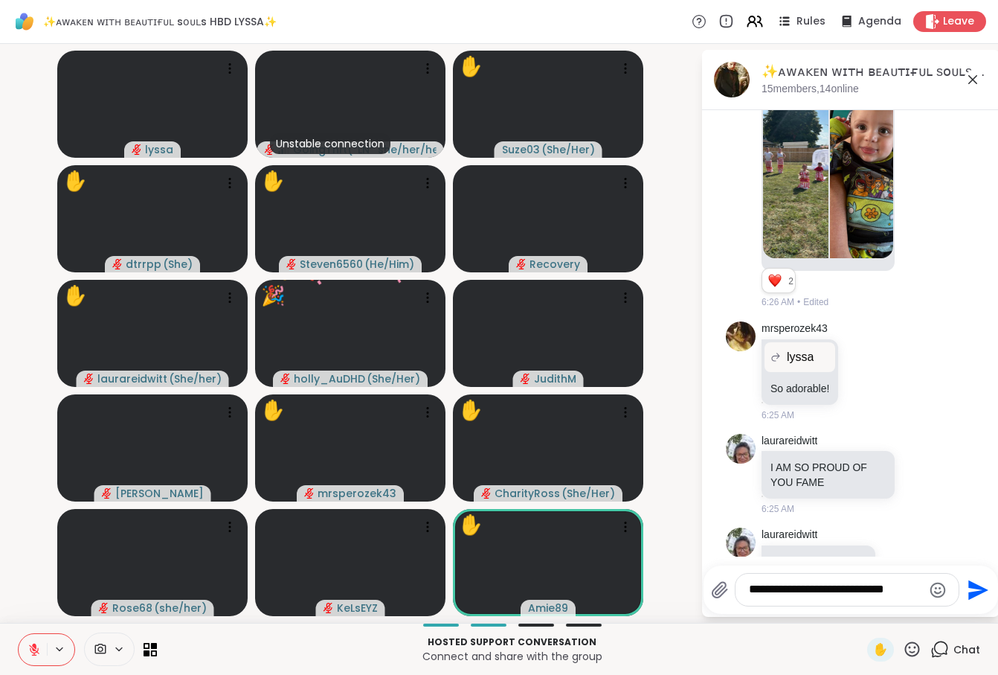
click at [908, 593] on textarea "**********" at bounding box center [835, 590] width 173 height 16
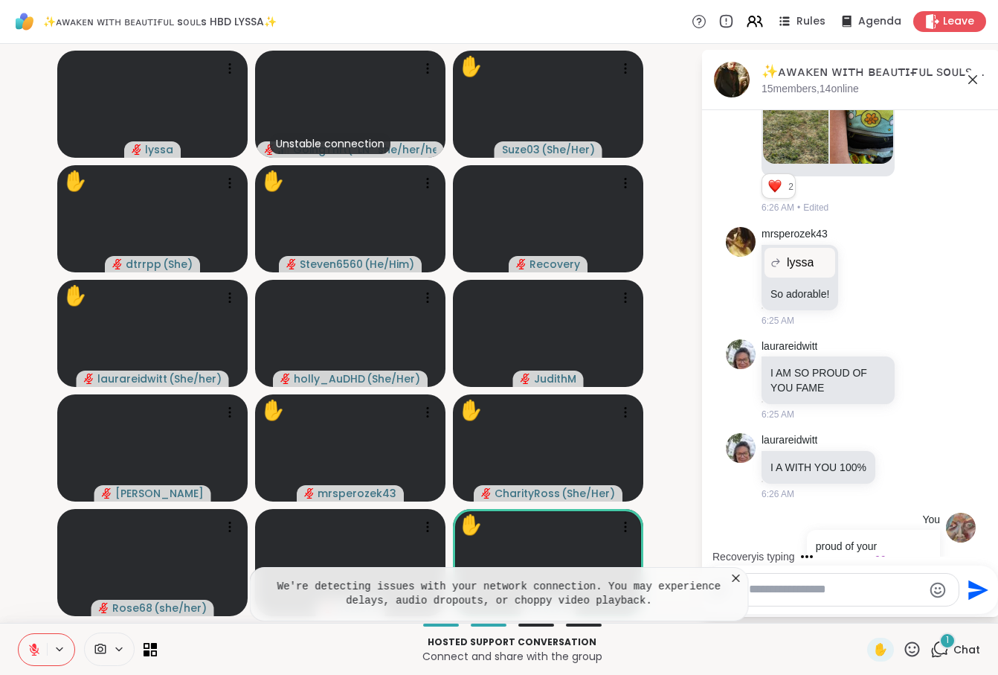
scroll to position [6836, 0]
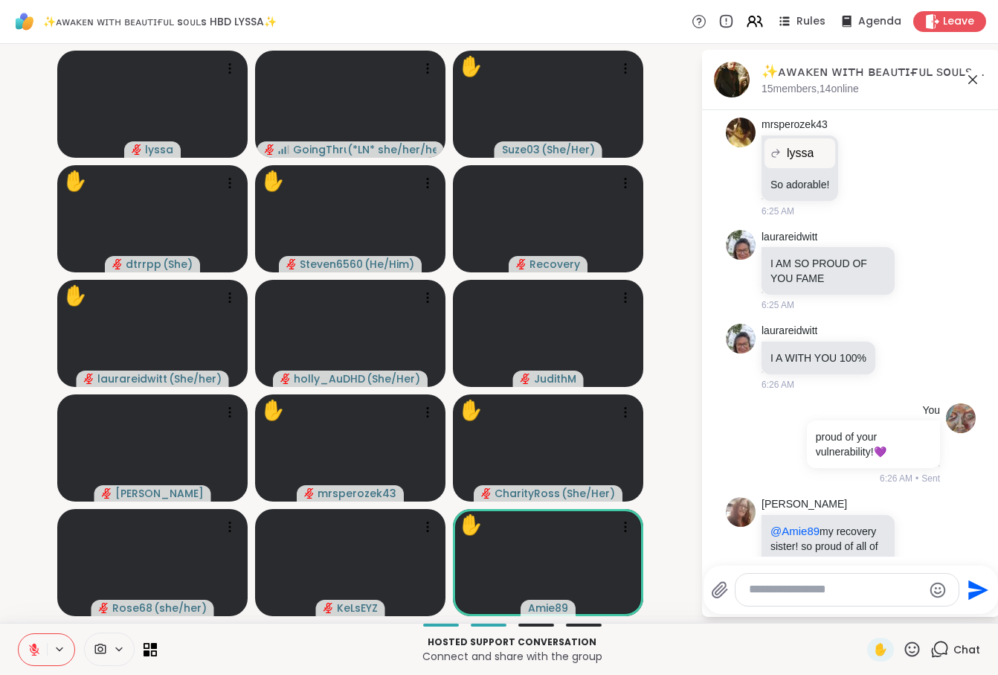
click at [910, 646] on icon at bounding box center [912, 649] width 19 height 19
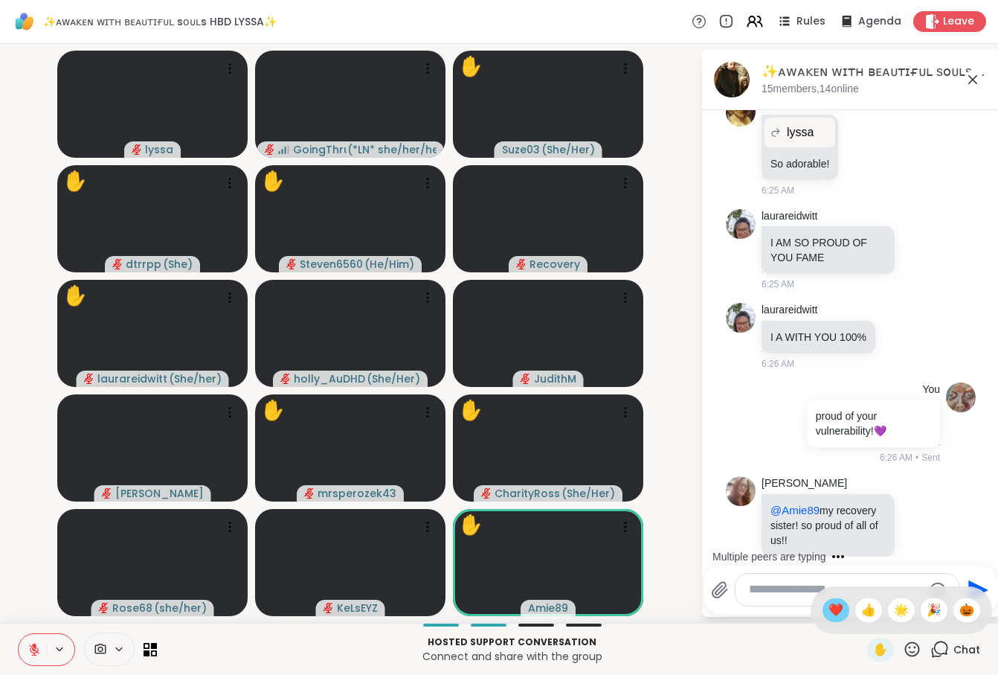
click at [831, 609] on span "❤️" at bounding box center [836, 610] width 15 height 18
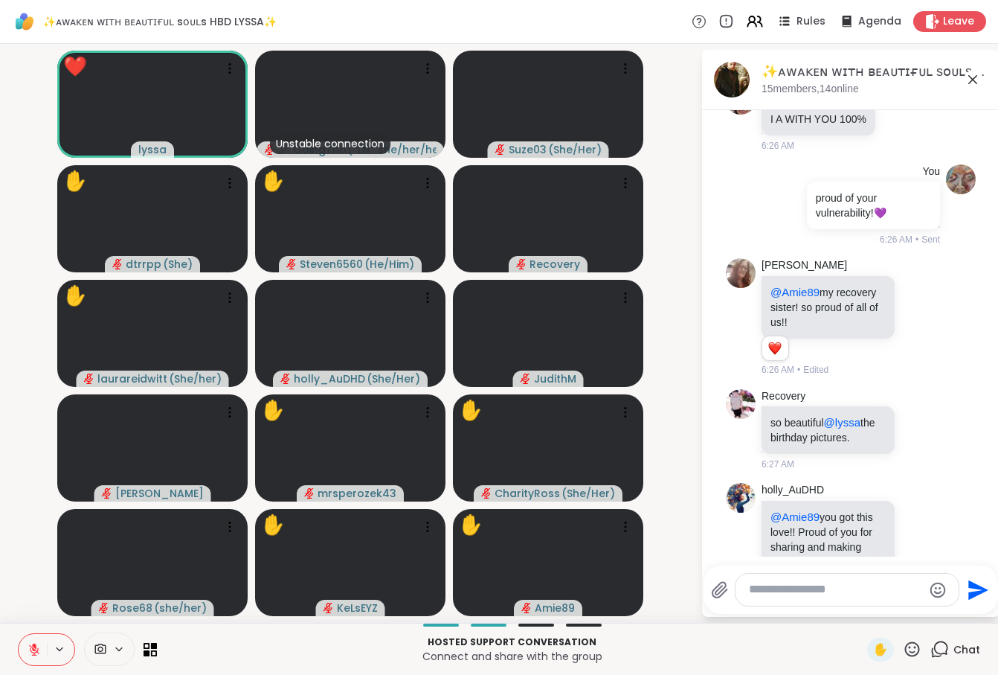
scroll to position [7490, 0]
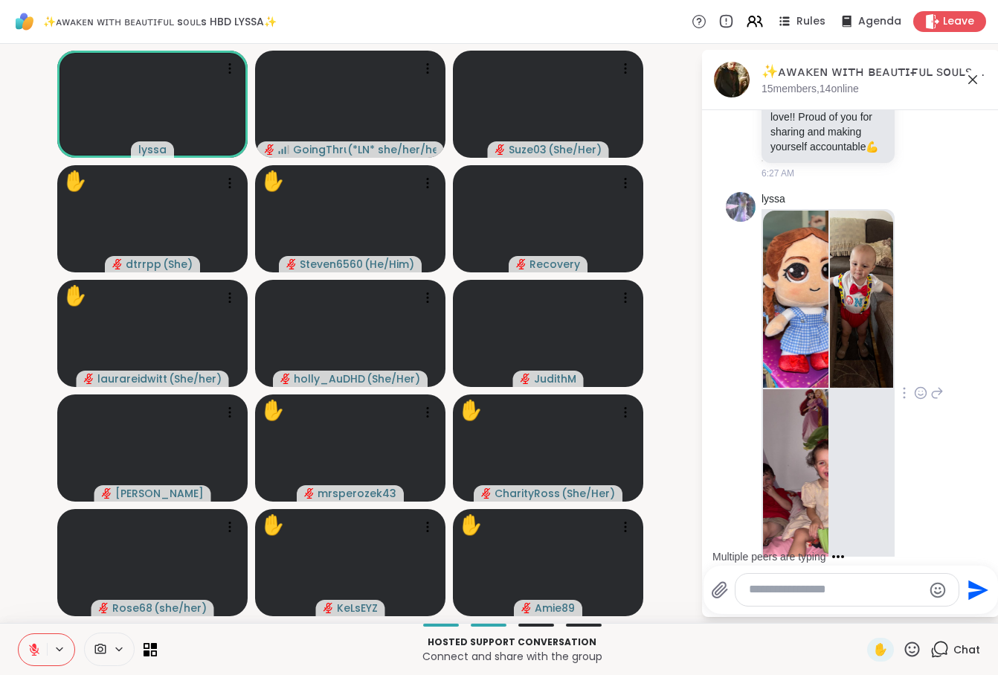
click at [922, 385] on icon at bounding box center [920, 392] width 13 height 15
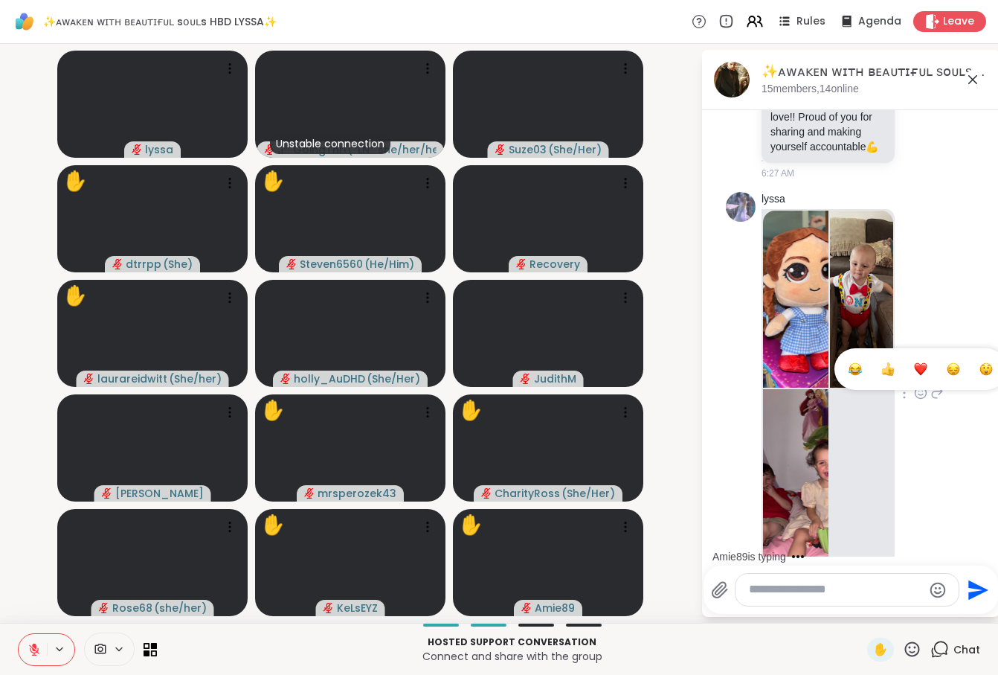
click at [916, 362] on div "Select Reaction: Heart" at bounding box center [920, 368] width 13 height 13
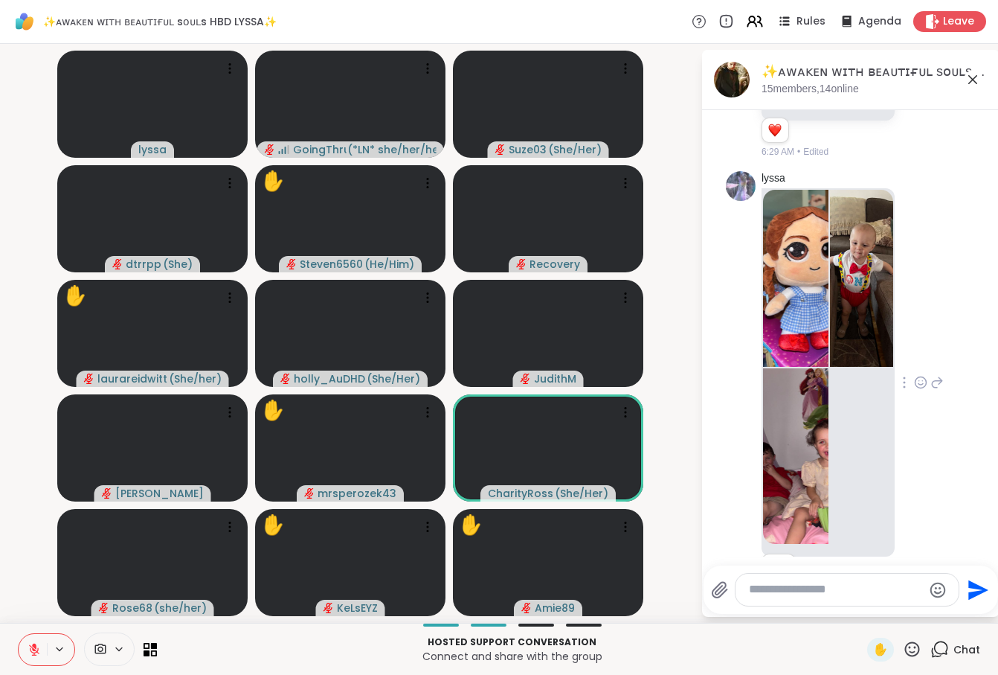
scroll to position [7554, 0]
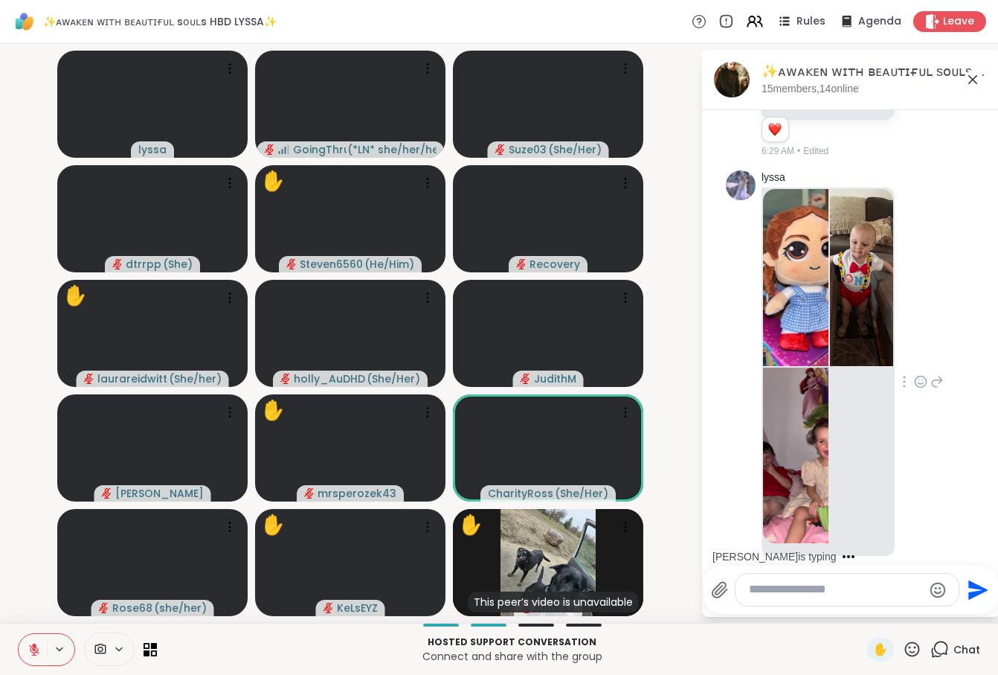
click at [821, 591] on textarea "Type your message" at bounding box center [835, 590] width 173 height 16
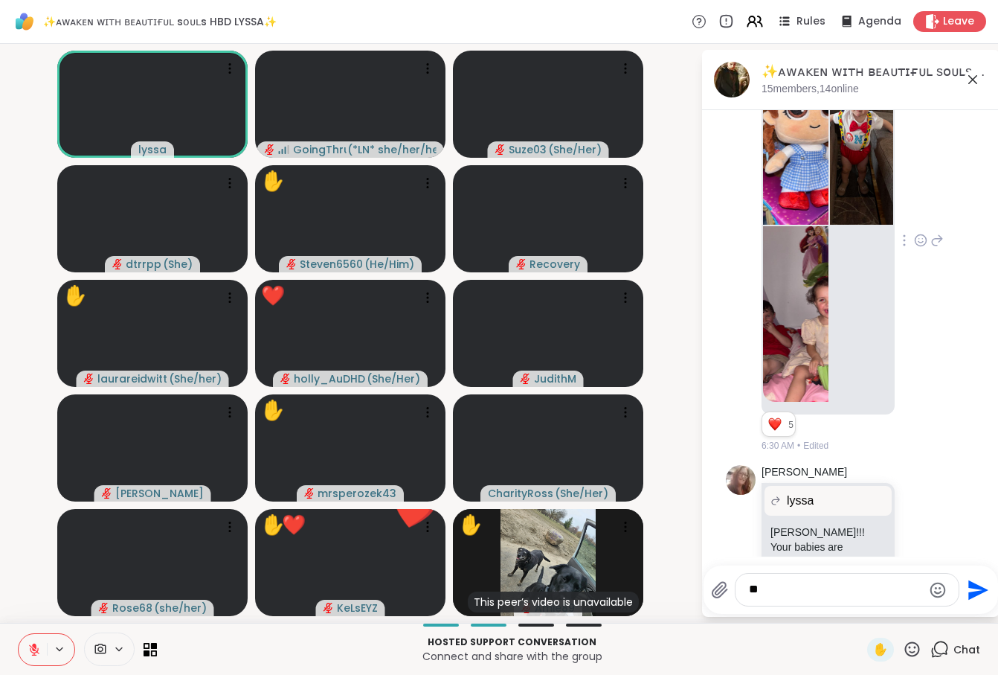
type textarea "*"
click at [912, 652] on icon at bounding box center [912, 648] width 15 height 15
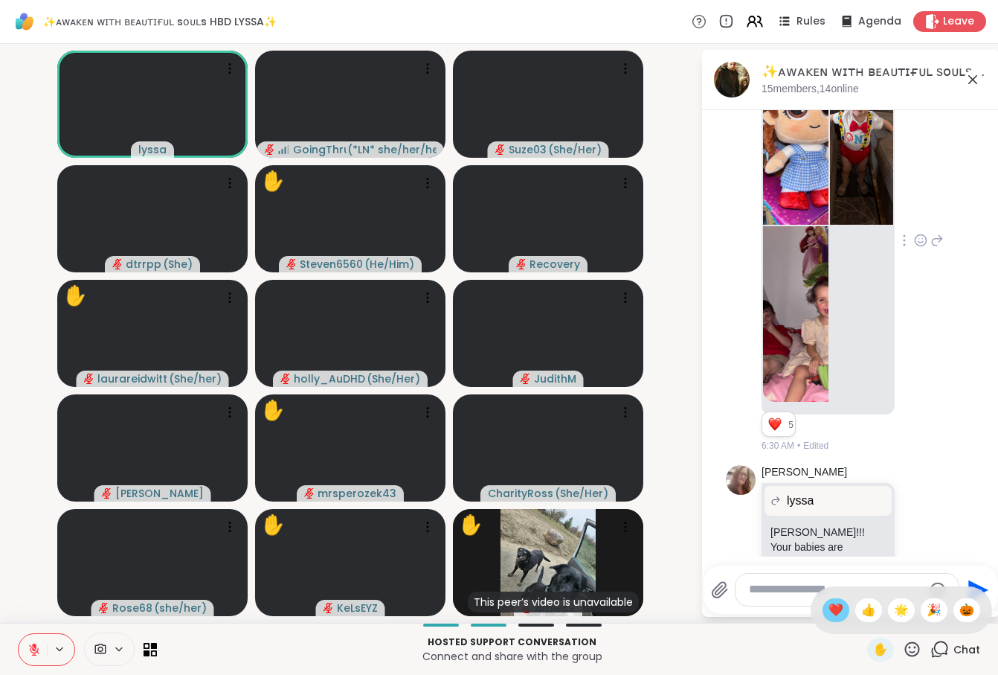
click at [832, 607] on span "❤️" at bounding box center [836, 610] width 15 height 18
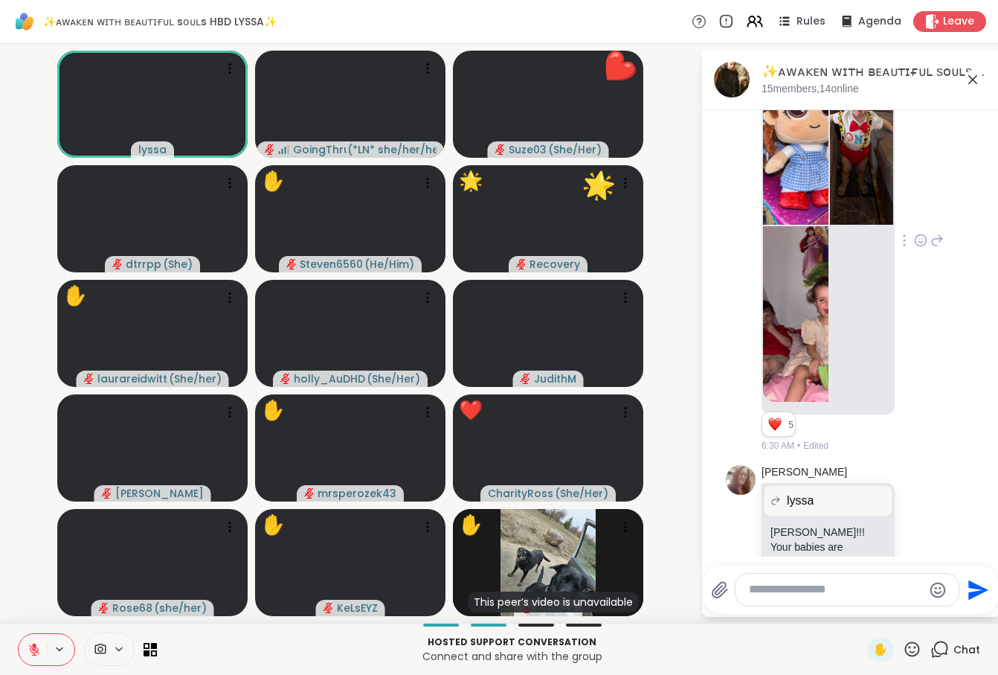
click at [915, 651] on icon at bounding box center [912, 648] width 15 height 15
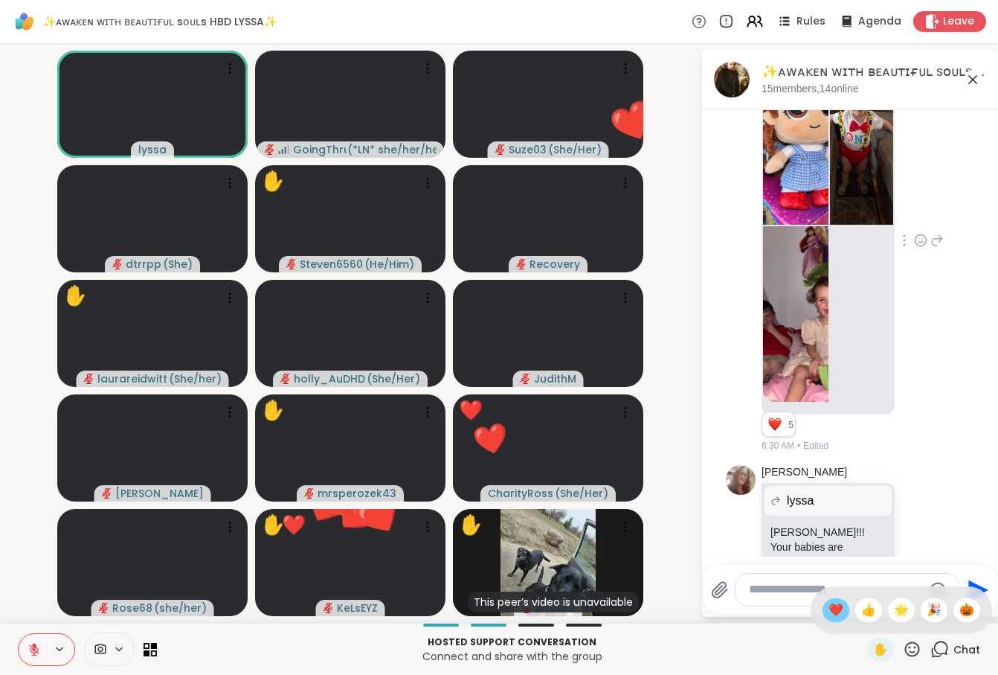
click at [834, 612] on span "❤️" at bounding box center [836, 610] width 15 height 18
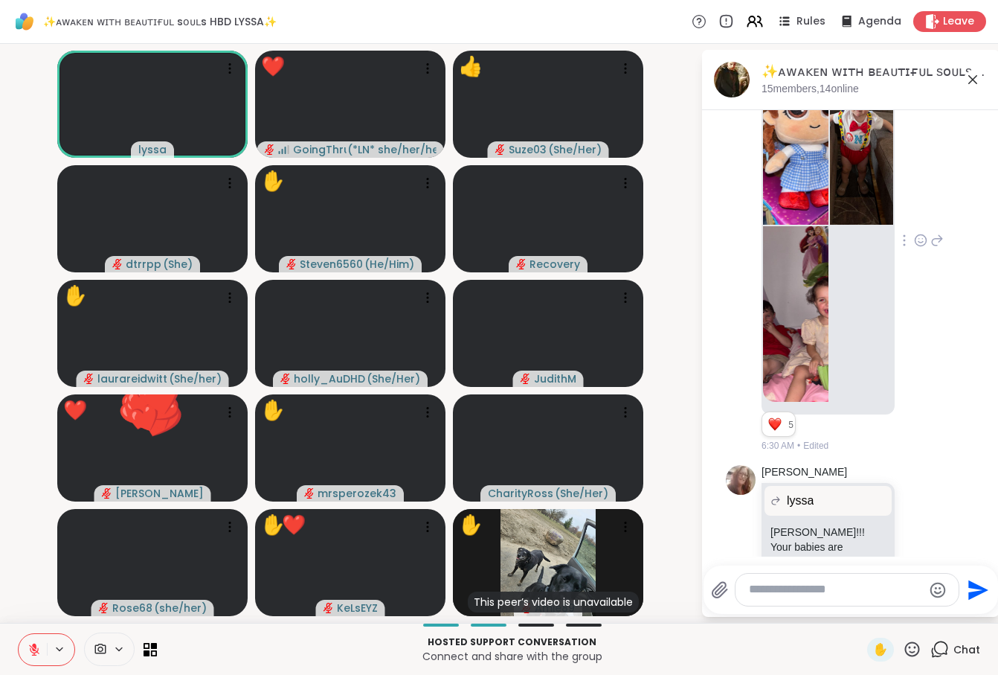
click at [913, 652] on icon at bounding box center [912, 648] width 15 height 15
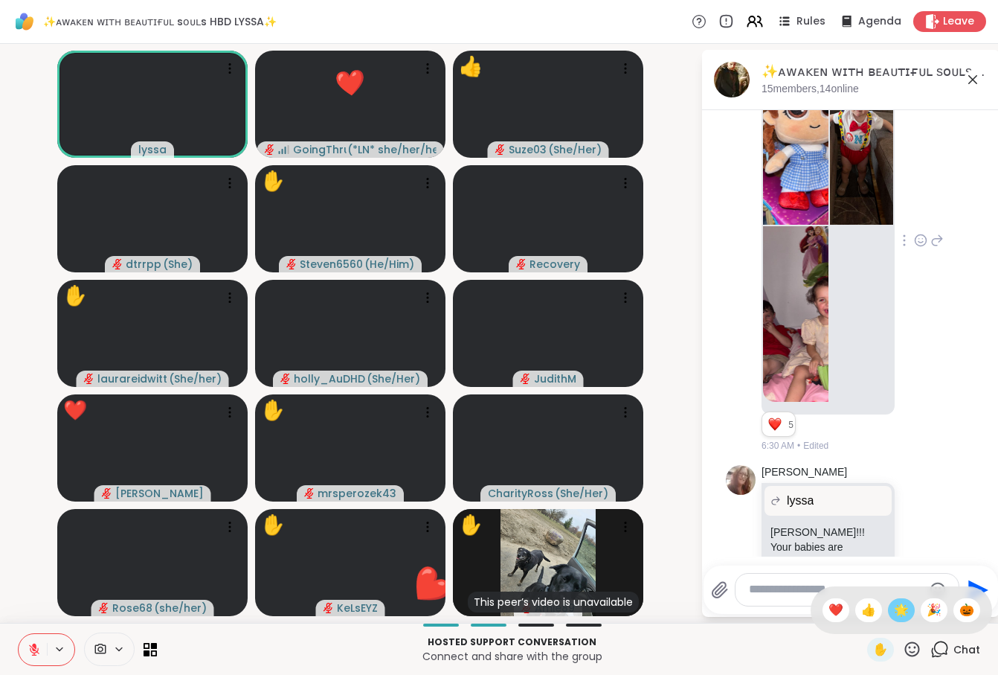
click at [898, 617] on span "🌟" at bounding box center [901, 610] width 15 height 18
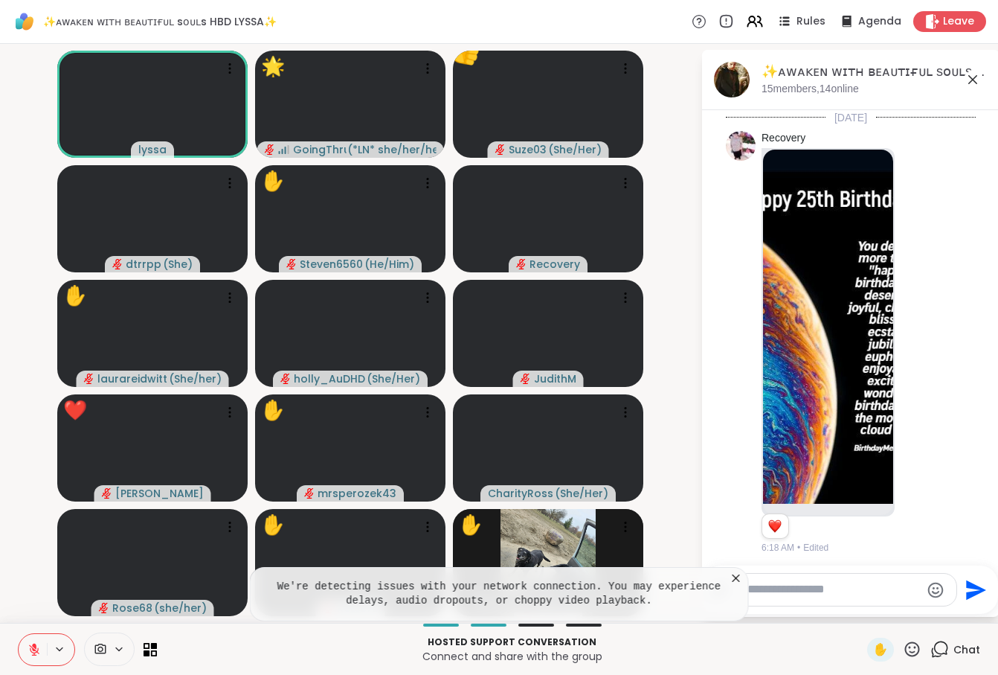
scroll to position [7695, 0]
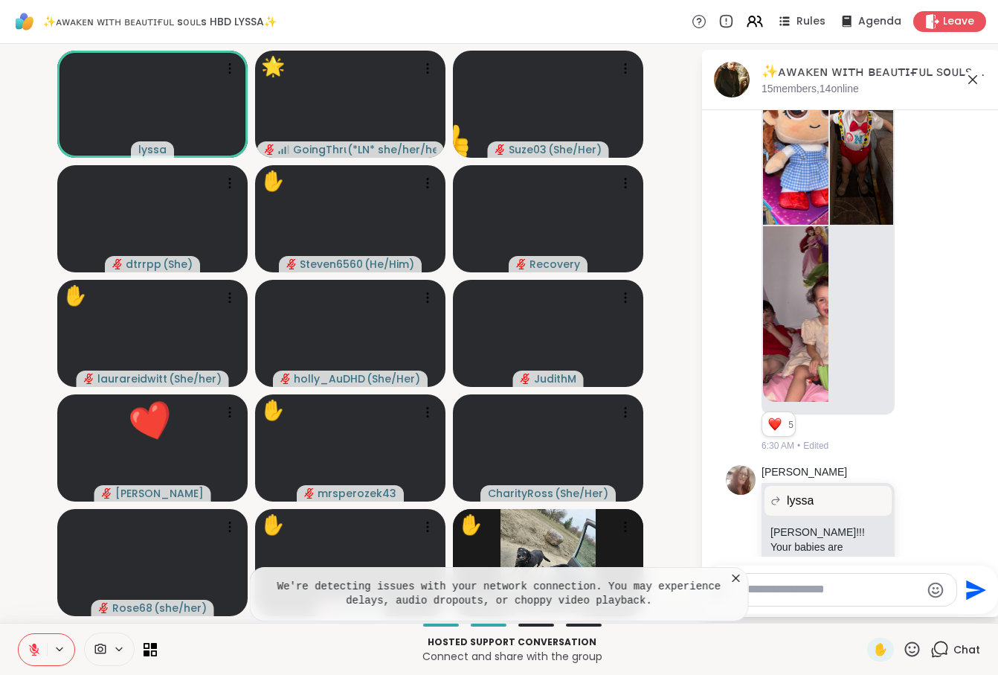
click at [914, 645] on icon at bounding box center [912, 649] width 19 height 19
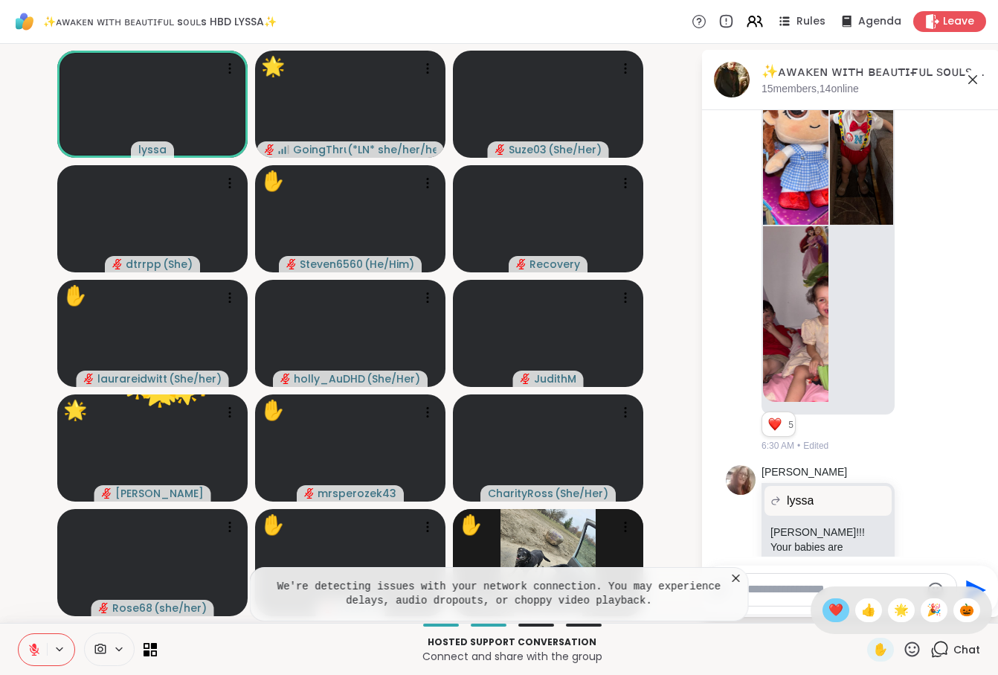
click at [833, 610] on span "❤️" at bounding box center [836, 610] width 15 height 18
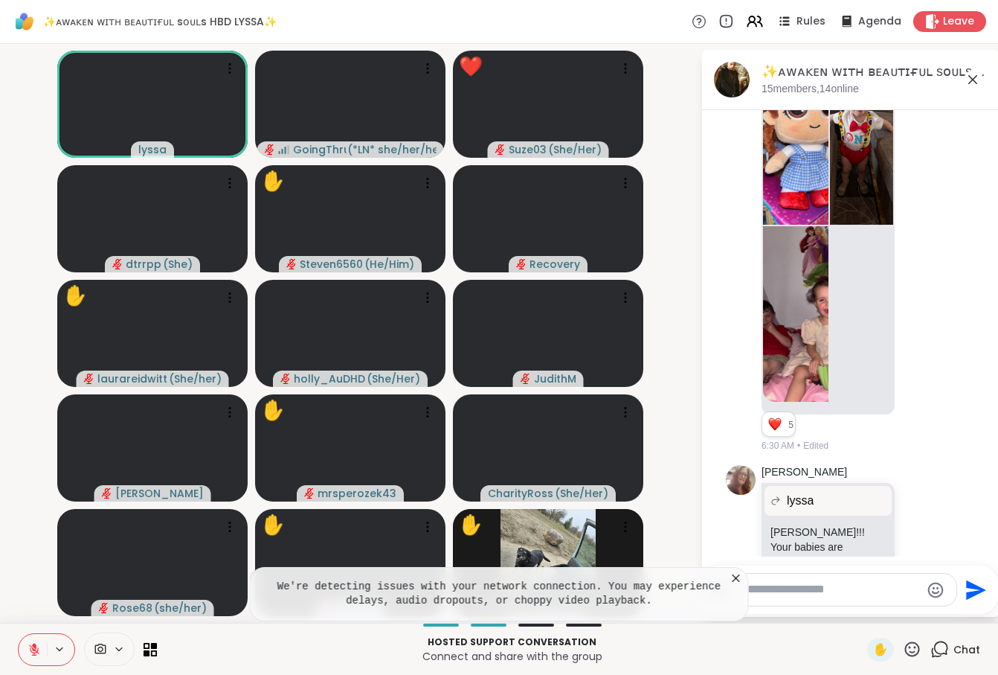
click at [930, 592] on icon "Emoji picker" at bounding box center [936, 590] width 16 height 16
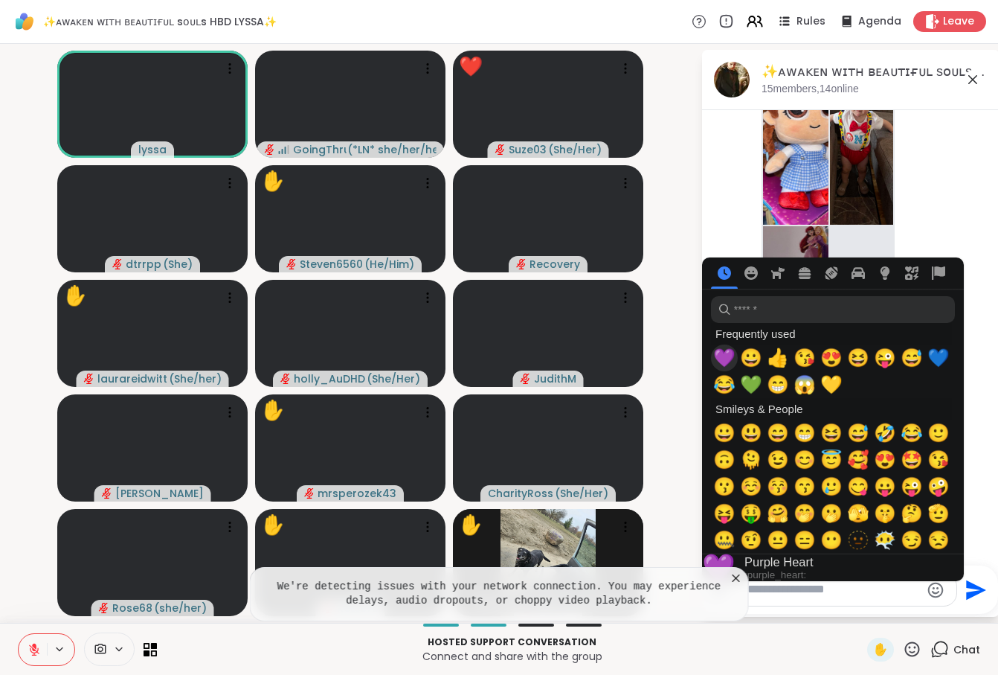
click at [723, 361] on span "💜" at bounding box center [724, 357] width 22 height 21
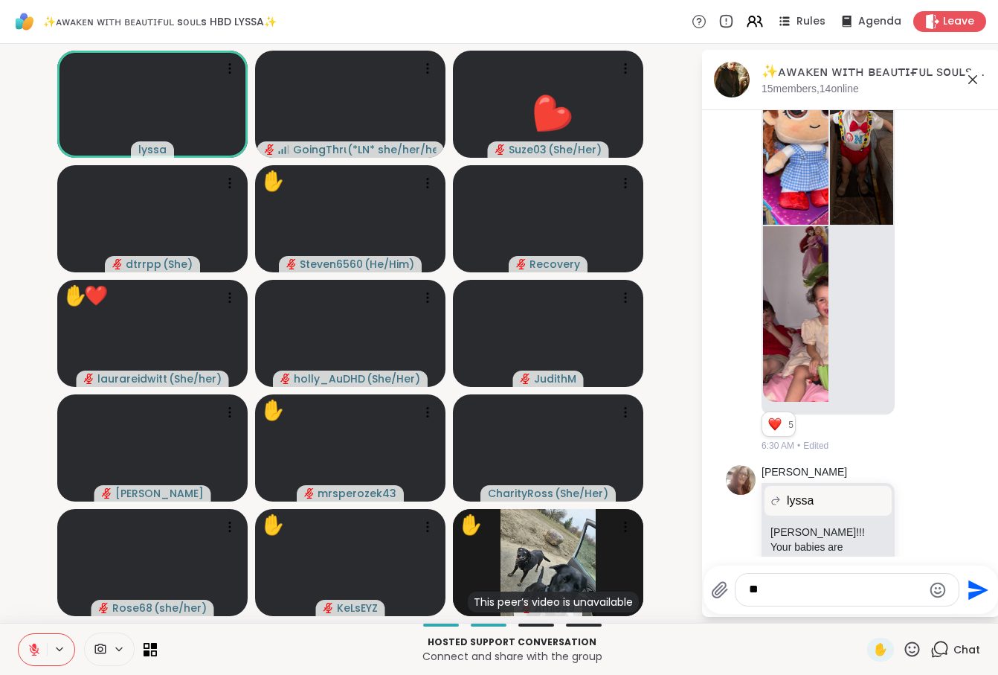
click at [971, 585] on icon "Send" at bounding box center [978, 589] width 20 height 20
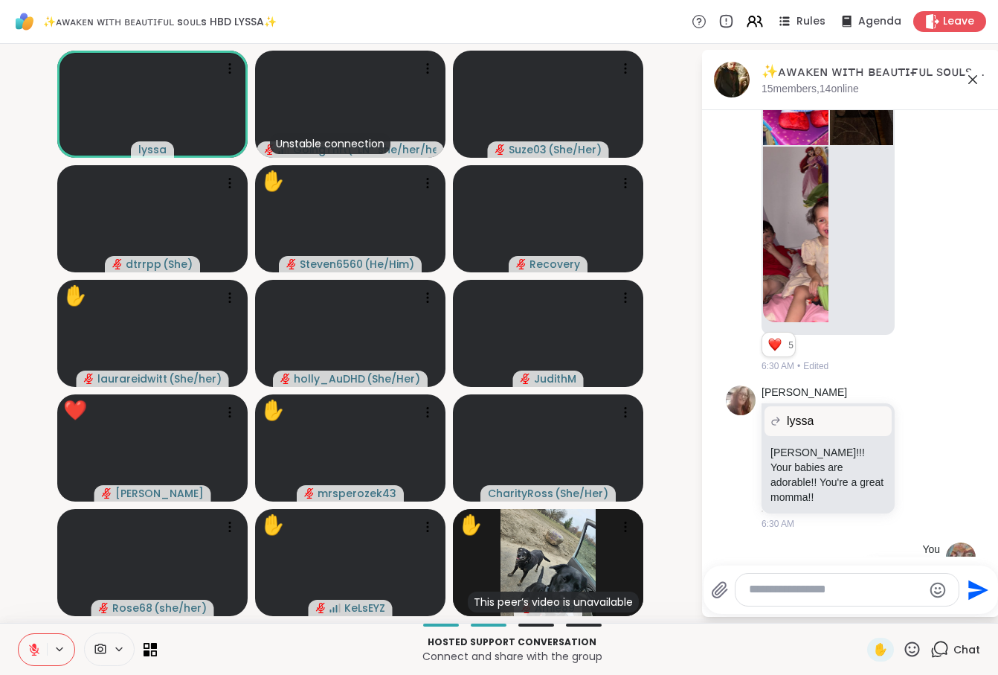
click at [913, 646] on icon at bounding box center [912, 649] width 19 height 19
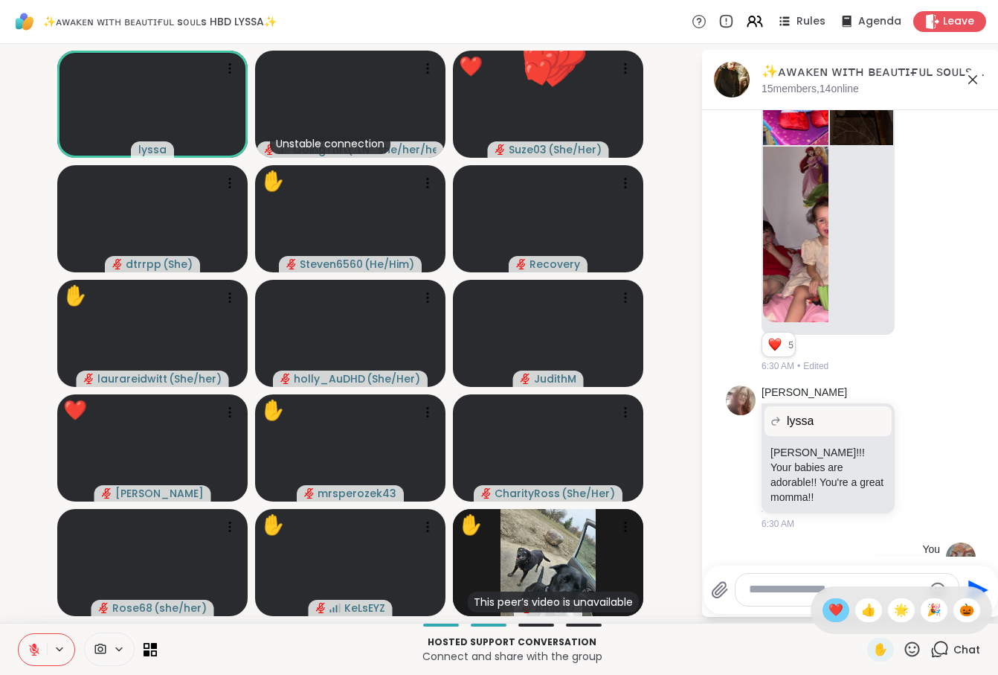
click at [830, 611] on span "❤️" at bounding box center [836, 610] width 15 height 18
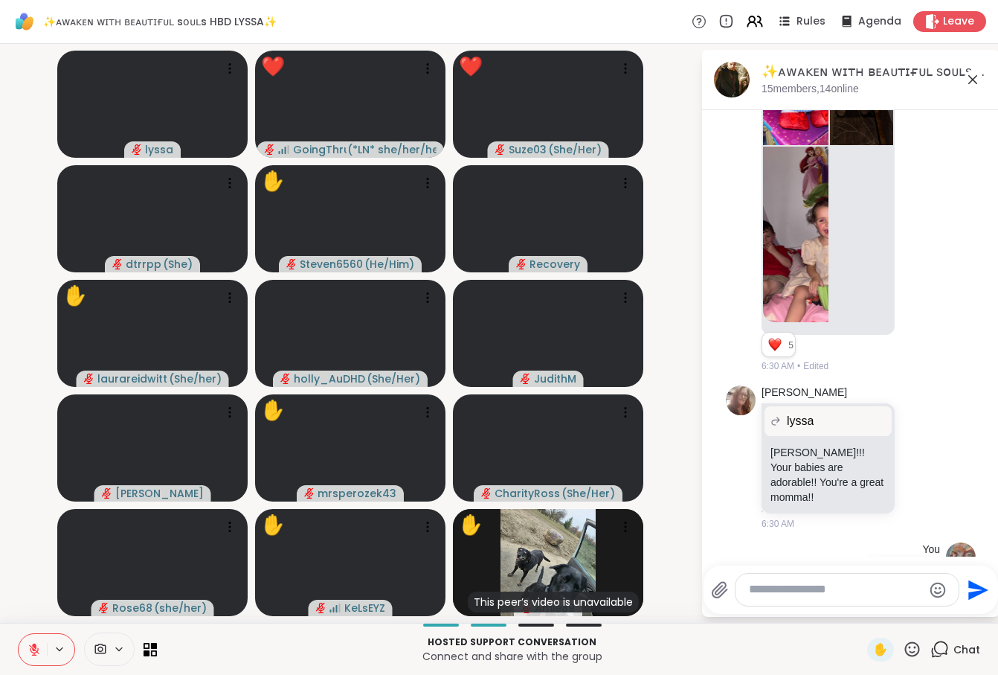
click at [910, 652] on icon at bounding box center [912, 648] width 15 height 15
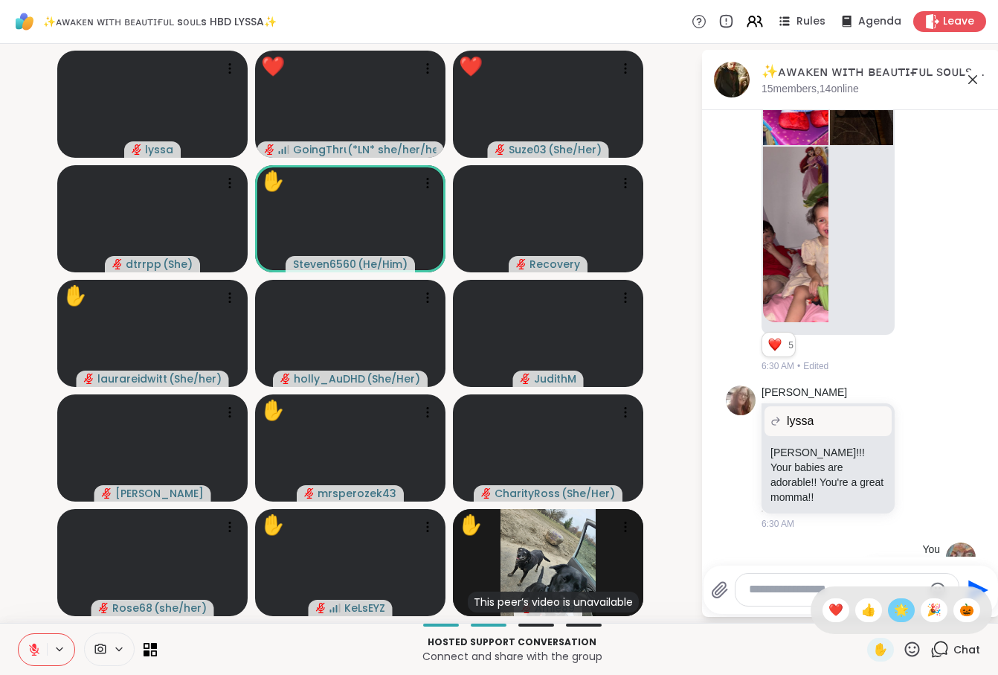
click at [896, 609] on span "🌟" at bounding box center [901, 610] width 15 height 18
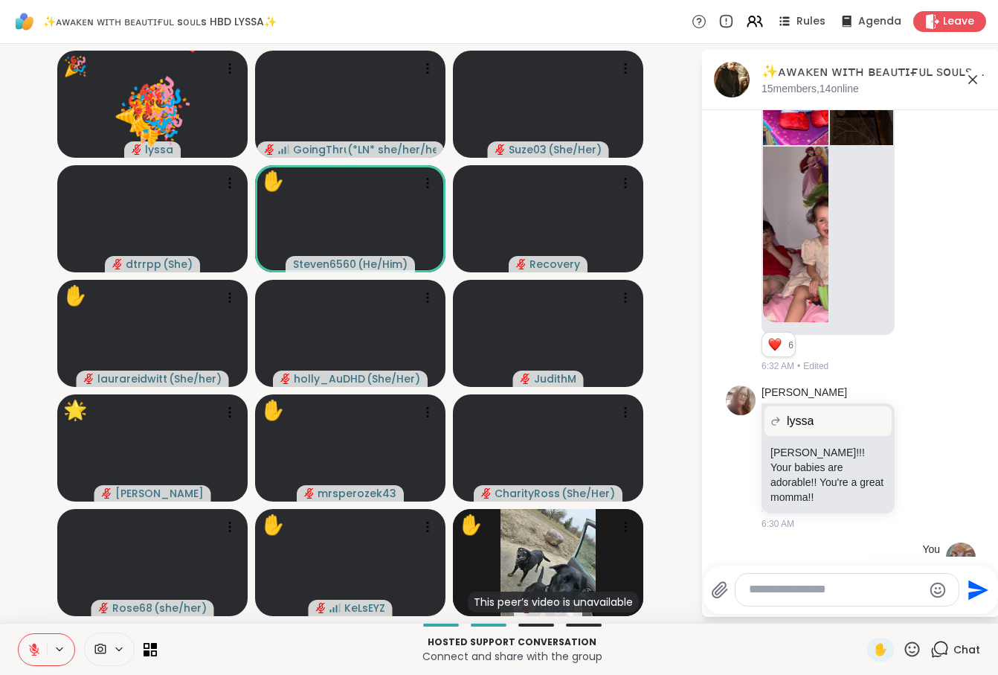
click at [779, 594] on textarea "Type your message" at bounding box center [835, 590] width 173 height 16
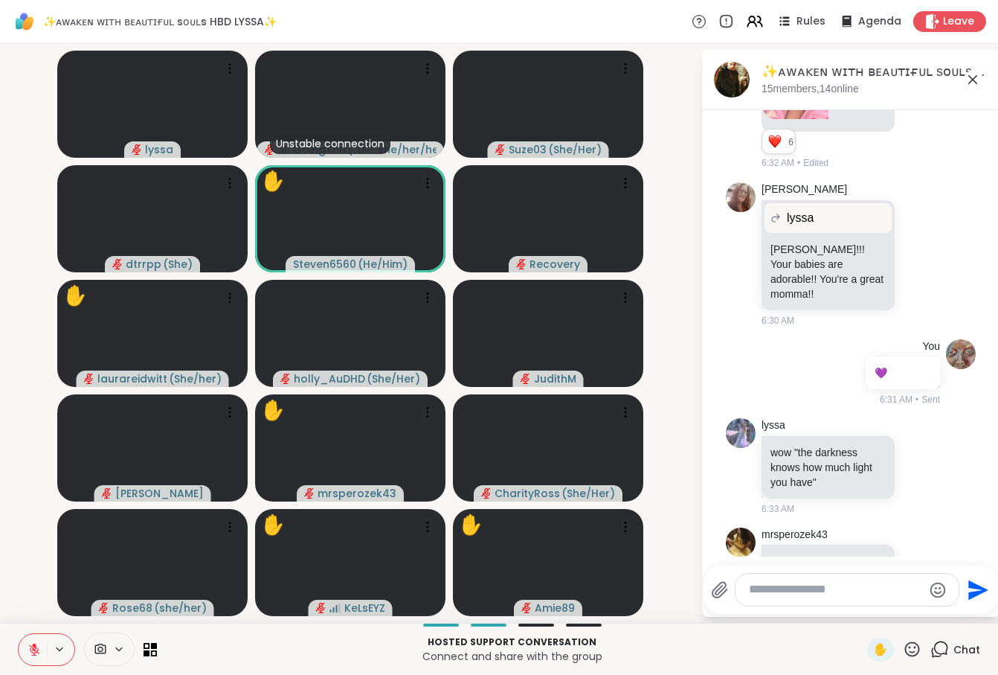
scroll to position [8000, 0]
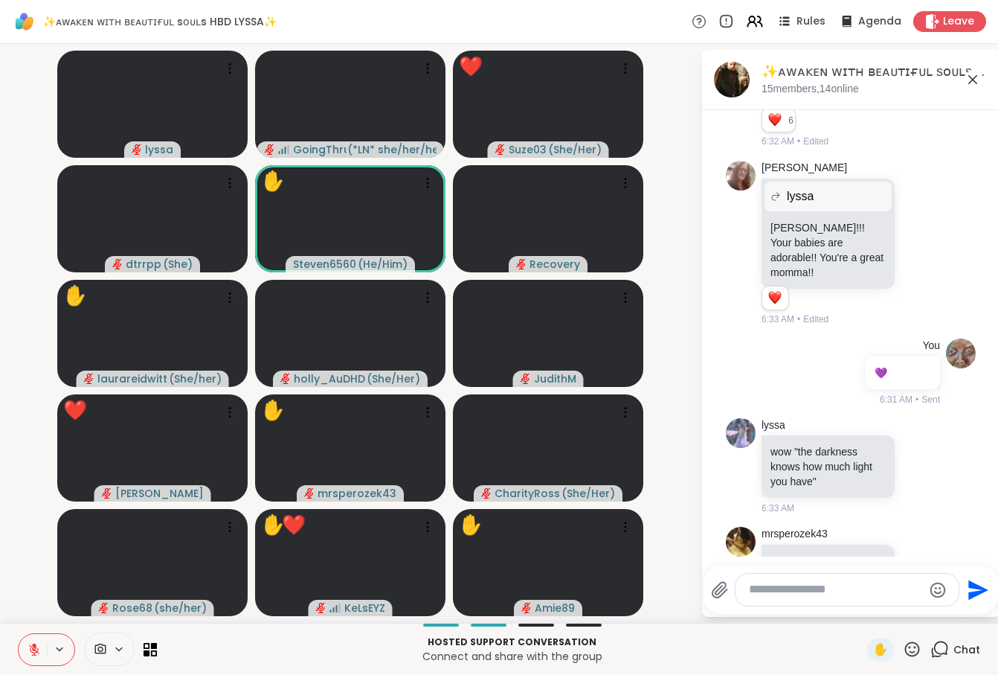
click at [912, 651] on icon at bounding box center [912, 649] width 19 height 19
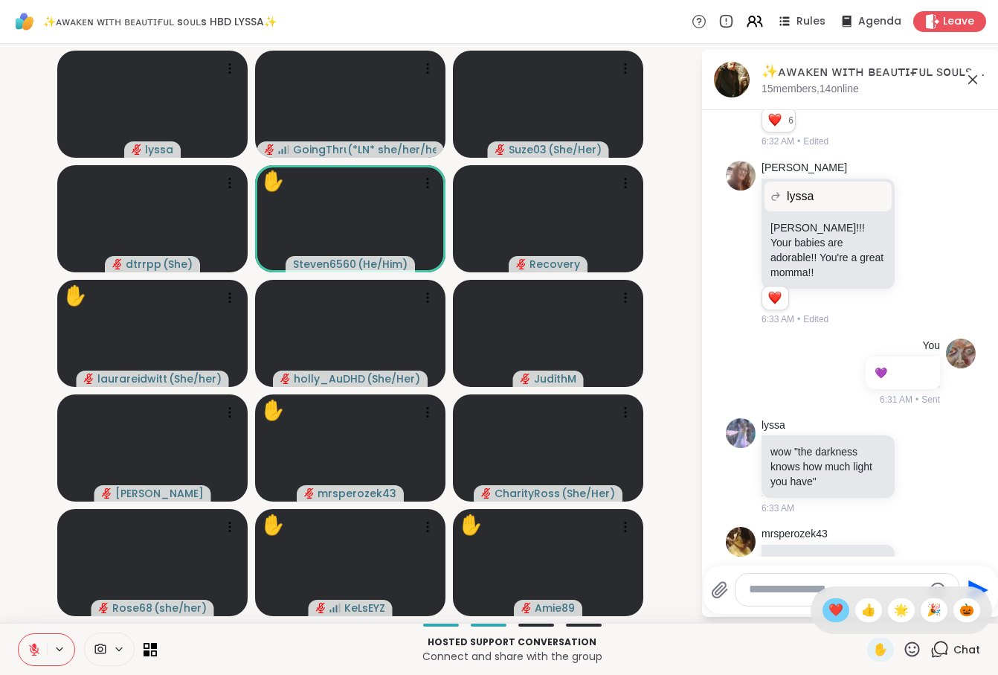
click at [833, 608] on span "❤️" at bounding box center [836, 610] width 15 height 18
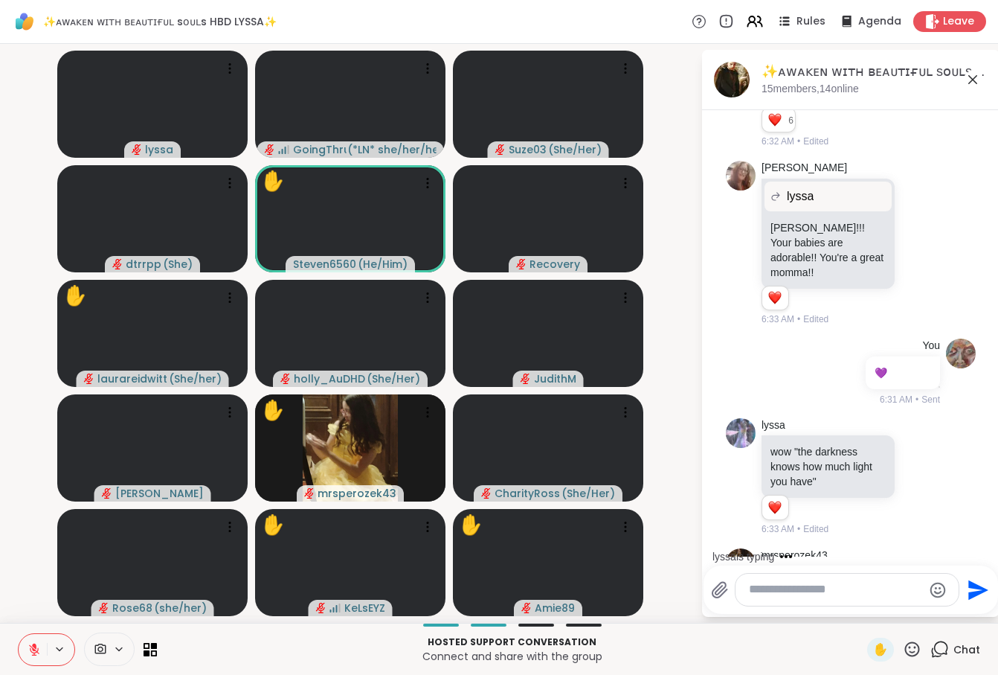
click at [913, 649] on icon at bounding box center [912, 649] width 19 height 19
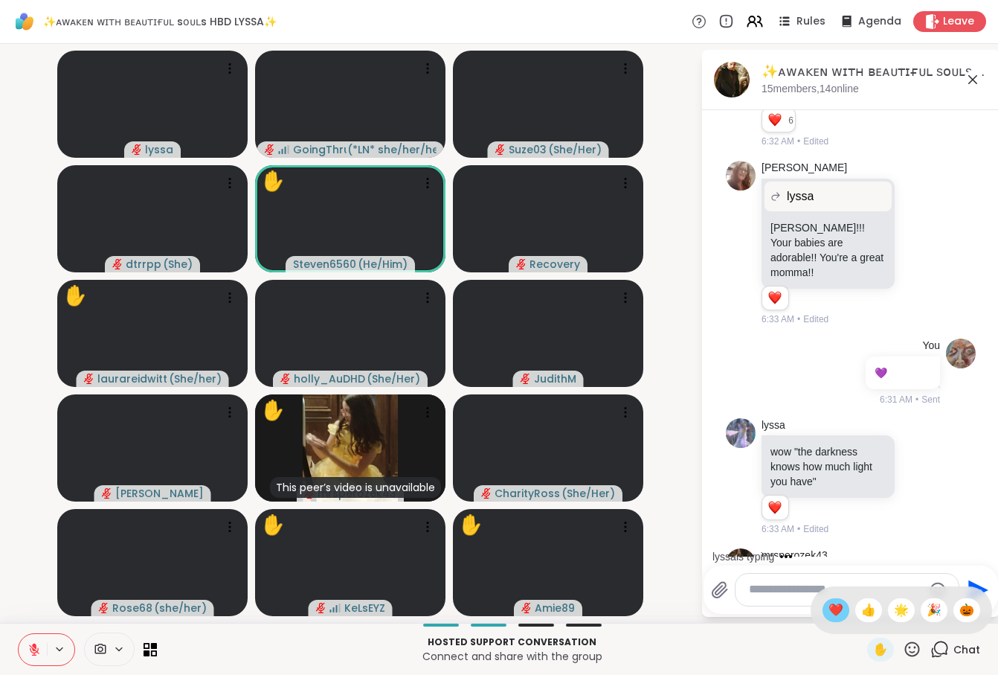
click at [829, 605] on span "❤️" at bounding box center [836, 610] width 15 height 18
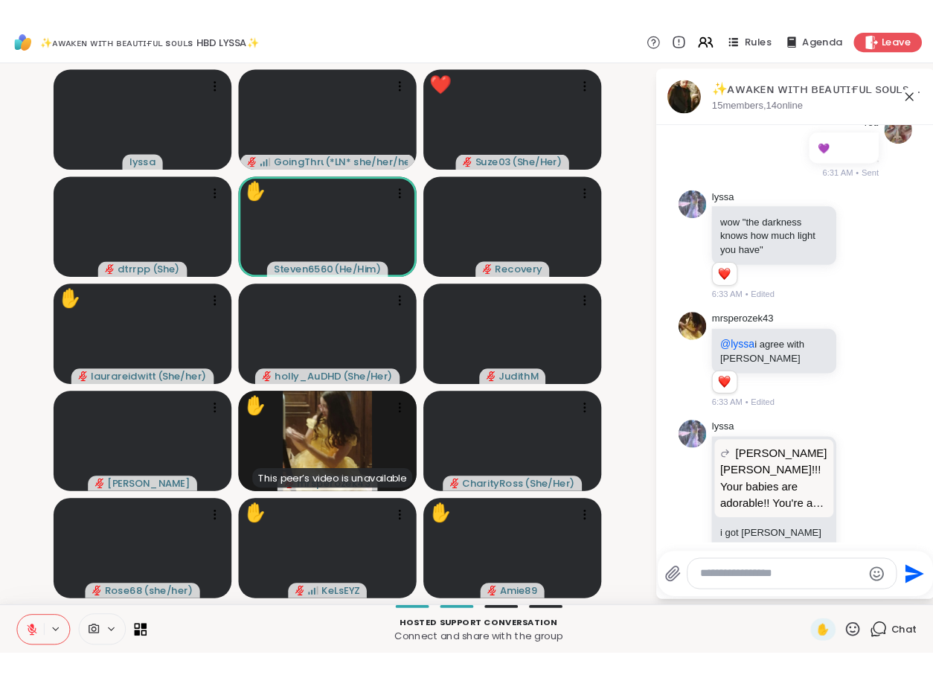
scroll to position [8259, 0]
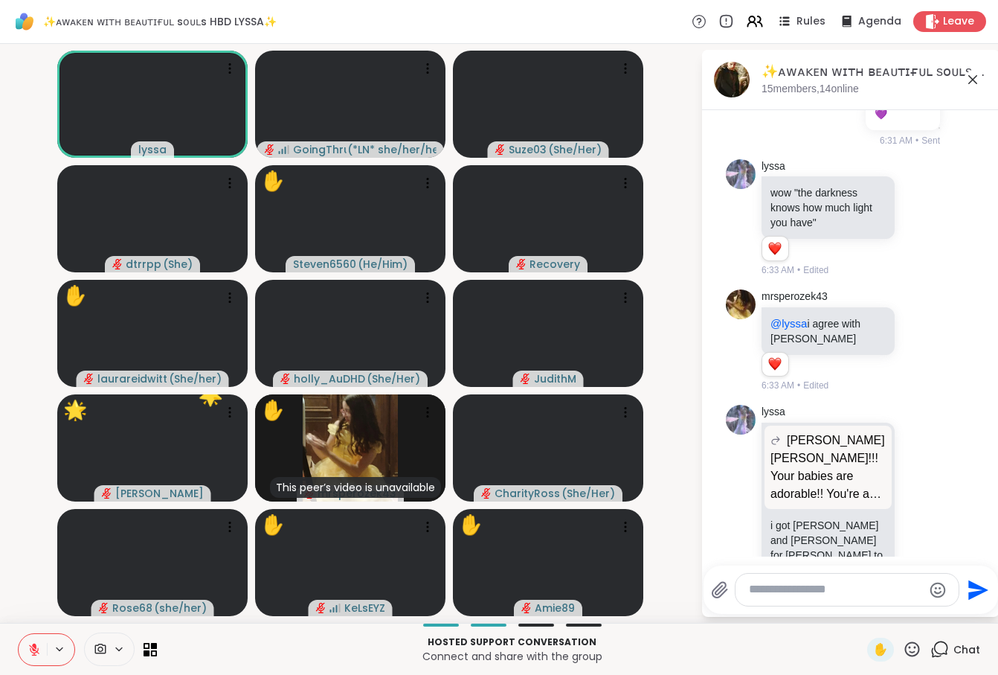
click at [911, 656] on icon at bounding box center [912, 648] width 15 height 15
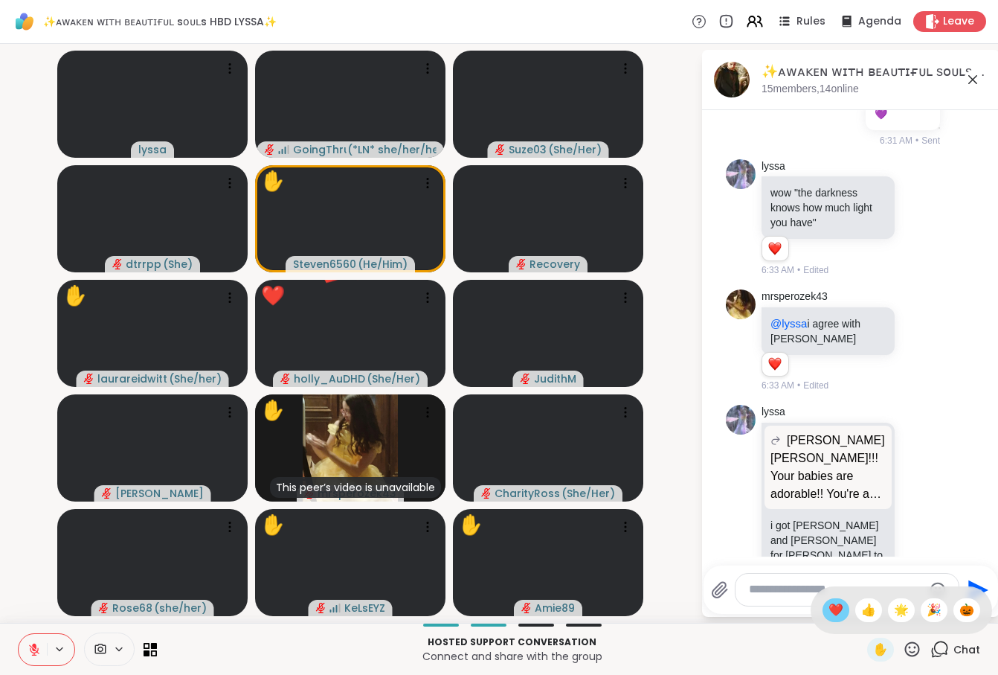
click at [832, 607] on span "❤️" at bounding box center [836, 610] width 15 height 18
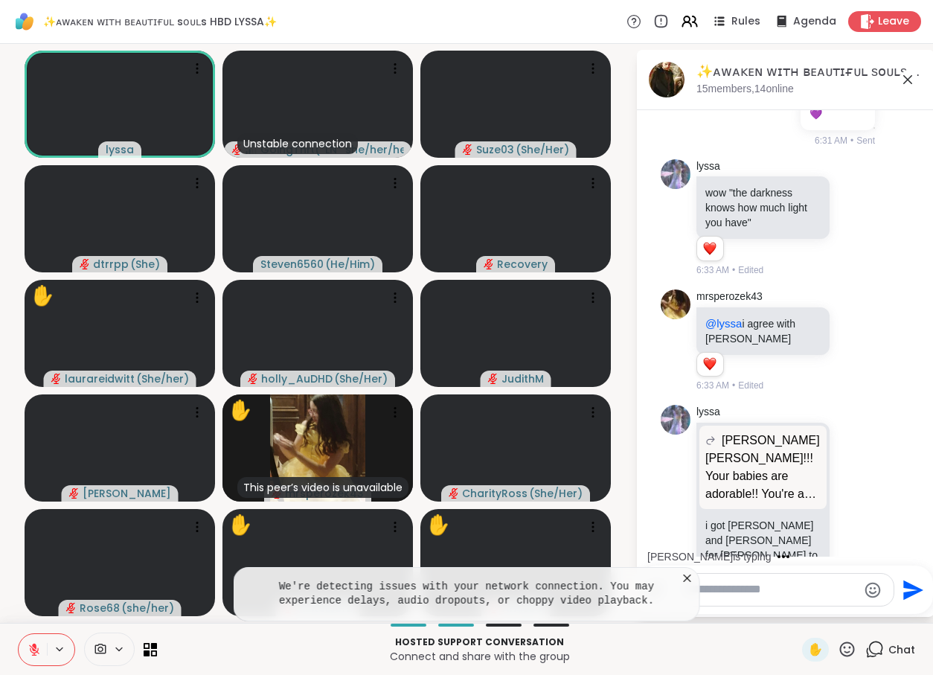
click at [847, 649] on icon at bounding box center [847, 649] width 19 height 19
click at [768, 605] on span "❤️" at bounding box center [770, 610] width 15 height 18
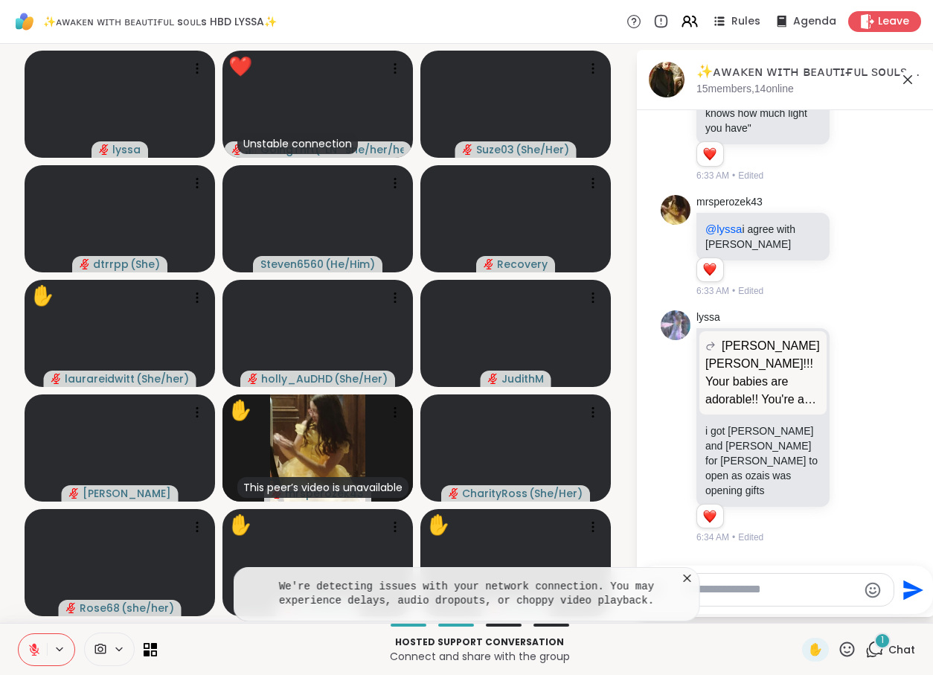
scroll to position [8432, 0]
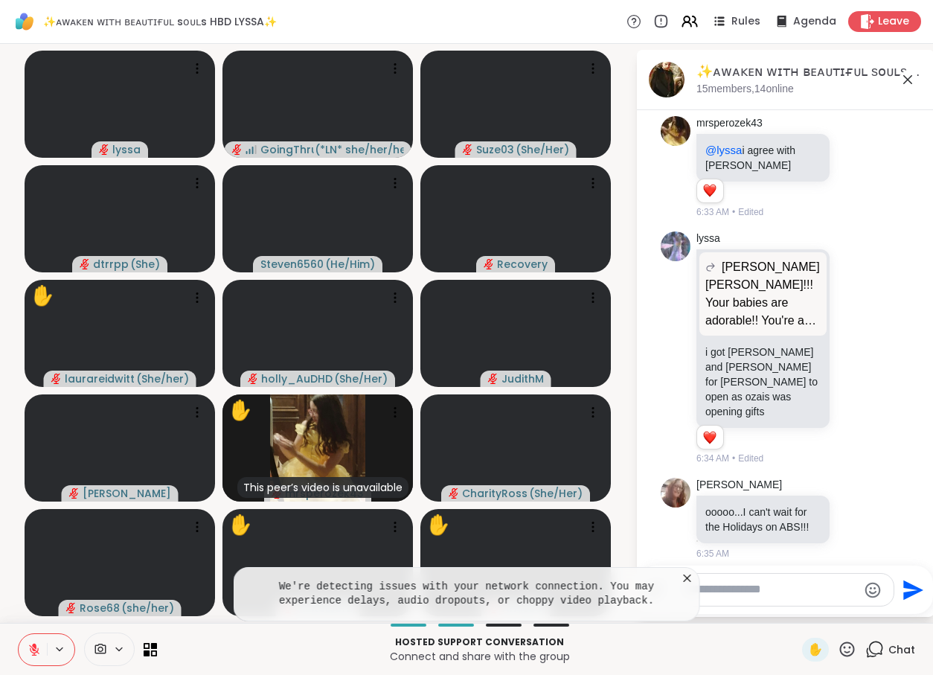
click at [687, 579] on icon at bounding box center [687, 578] width 15 height 15
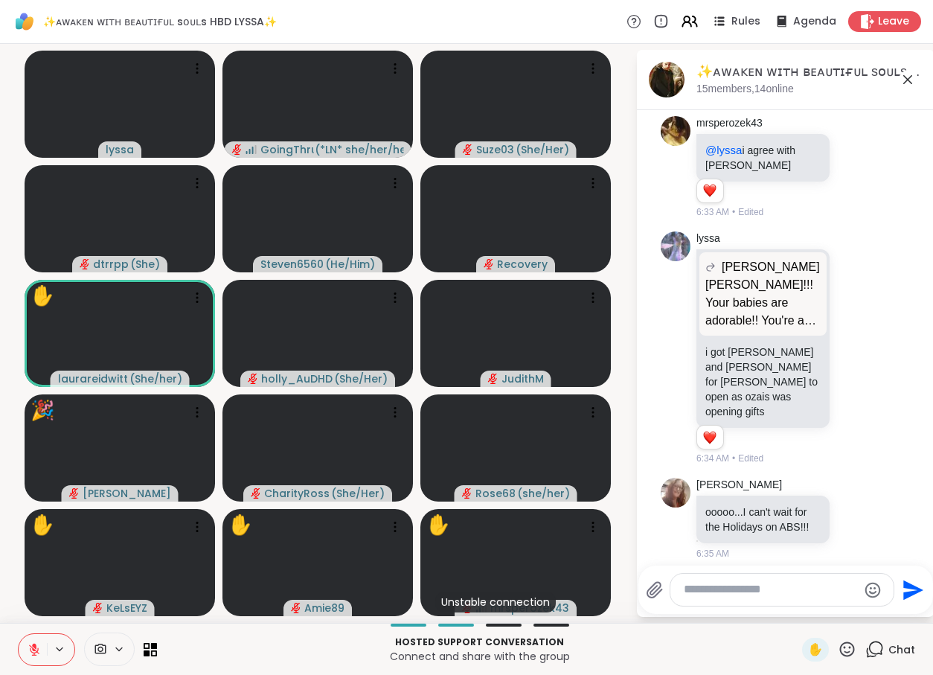
click at [842, 651] on icon at bounding box center [847, 649] width 19 height 19
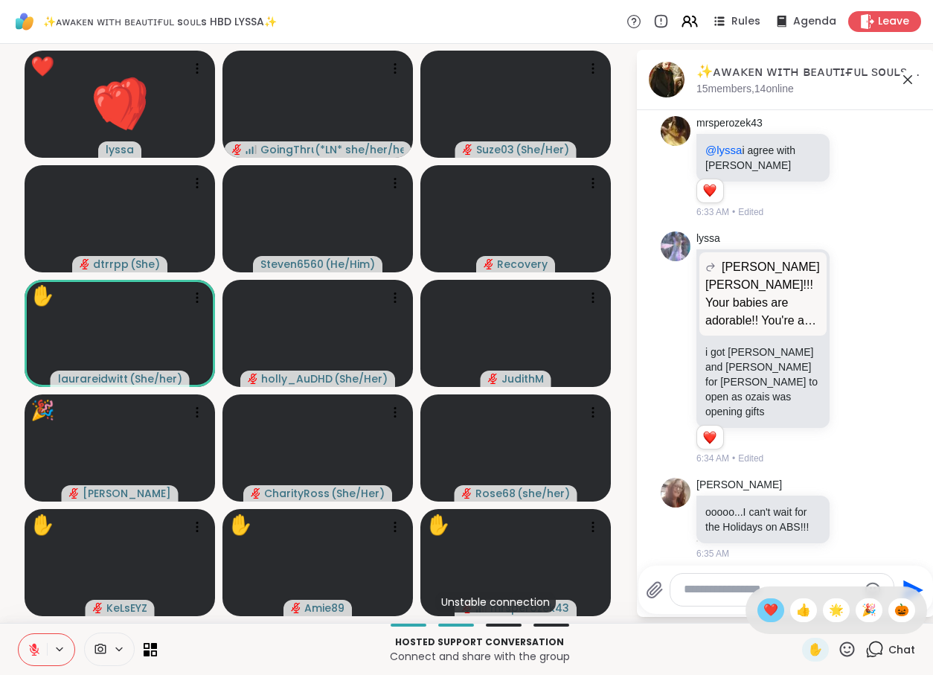
click at [763, 611] on span "❤️" at bounding box center [770, 610] width 15 height 18
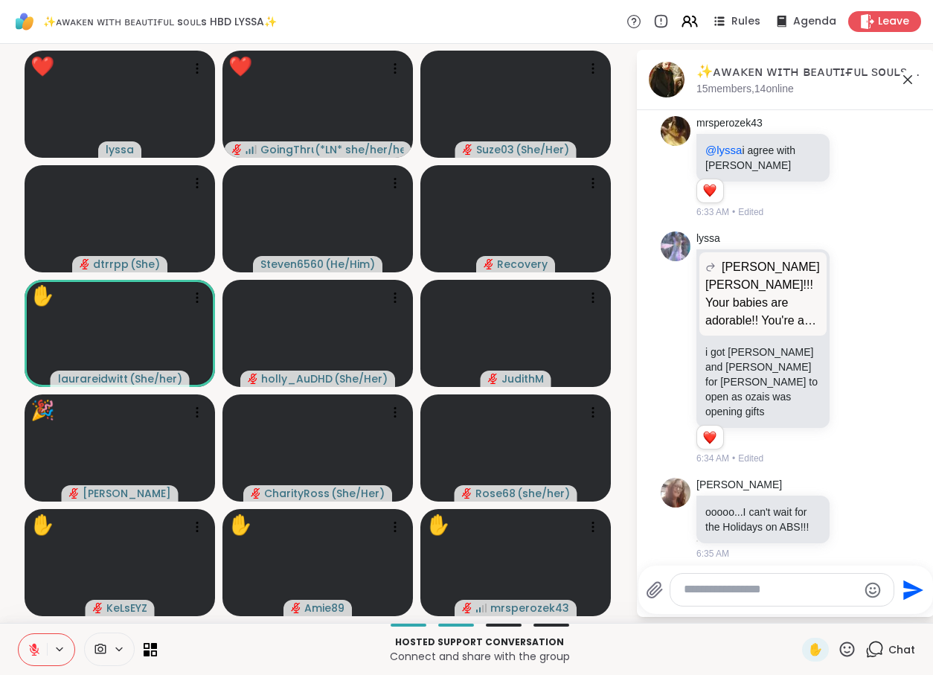
click at [847, 649] on icon at bounding box center [847, 649] width 19 height 19
click at [829, 617] on span "🌟" at bounding box center [836, 610] width 15 height 18
click at [848, 645] on icon at bounding box center [847, 649] width 19 height 19
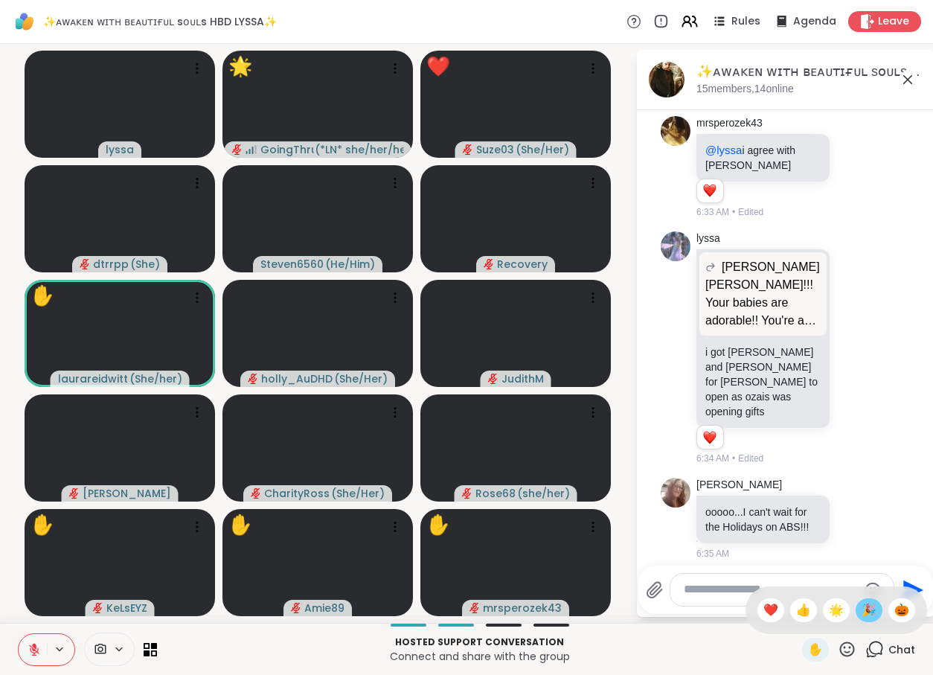
click at [864, 610] on span "🎉" at bounding box center [868, 610] width 15 height 18
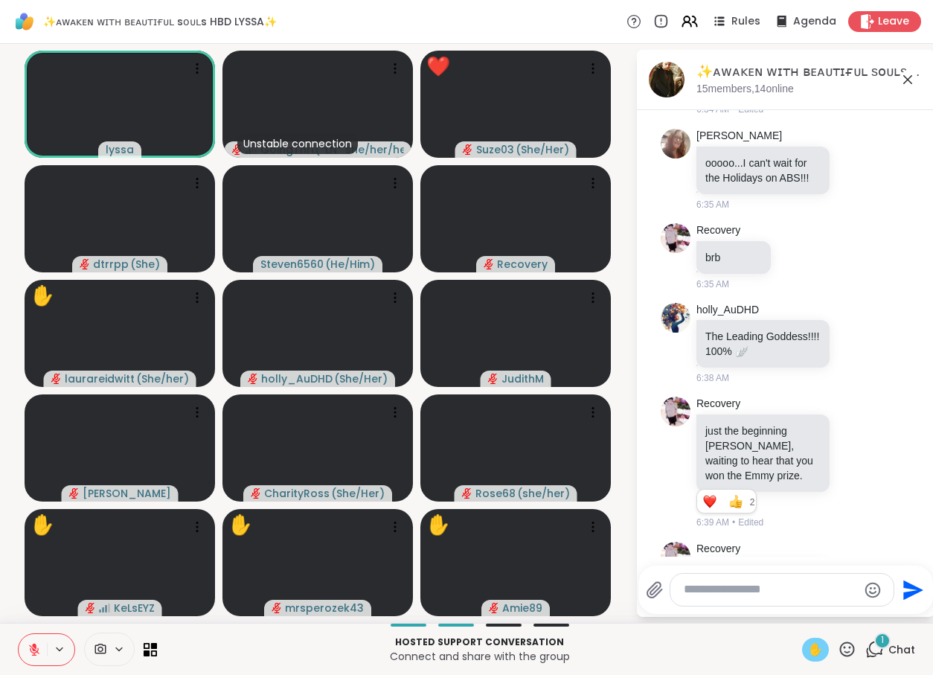
scroll to position [8874, 0]
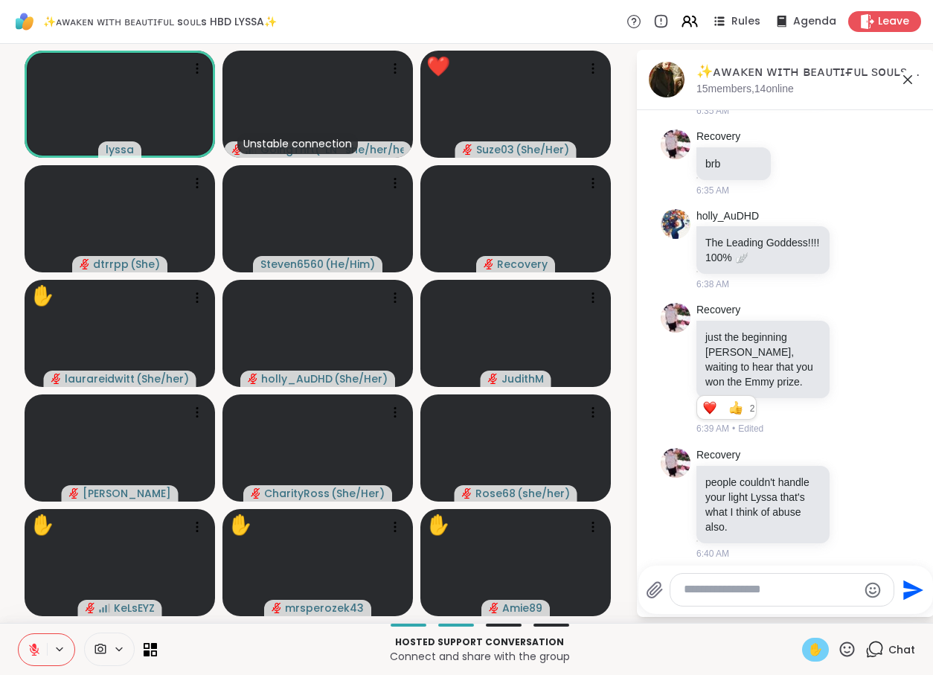
click at [818, 649] on span "✋" at bounding box center [815, 649] width 15 height 18
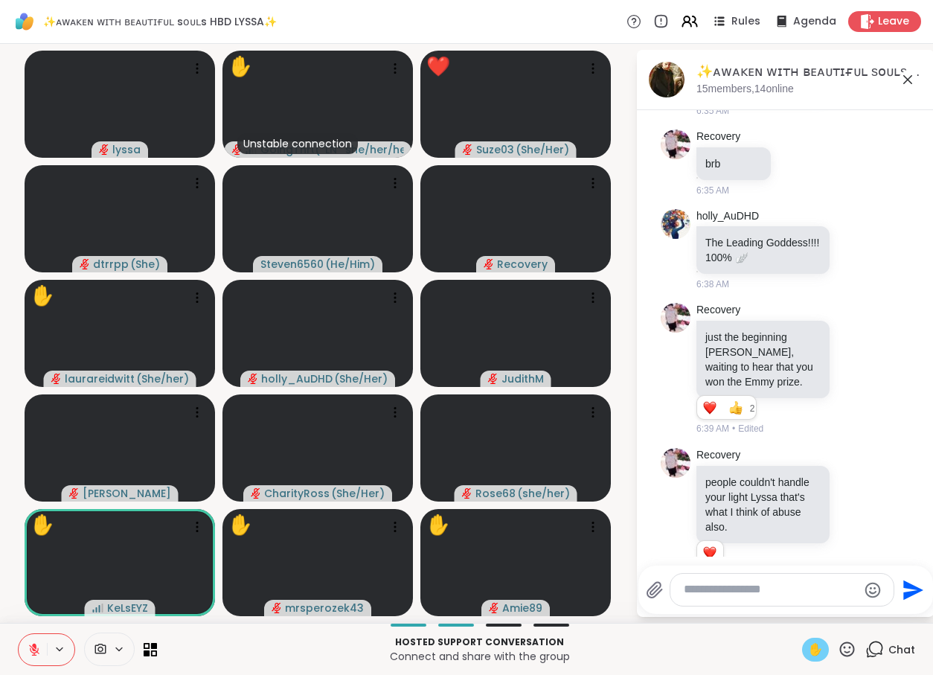
scroll to position [8918, 0]
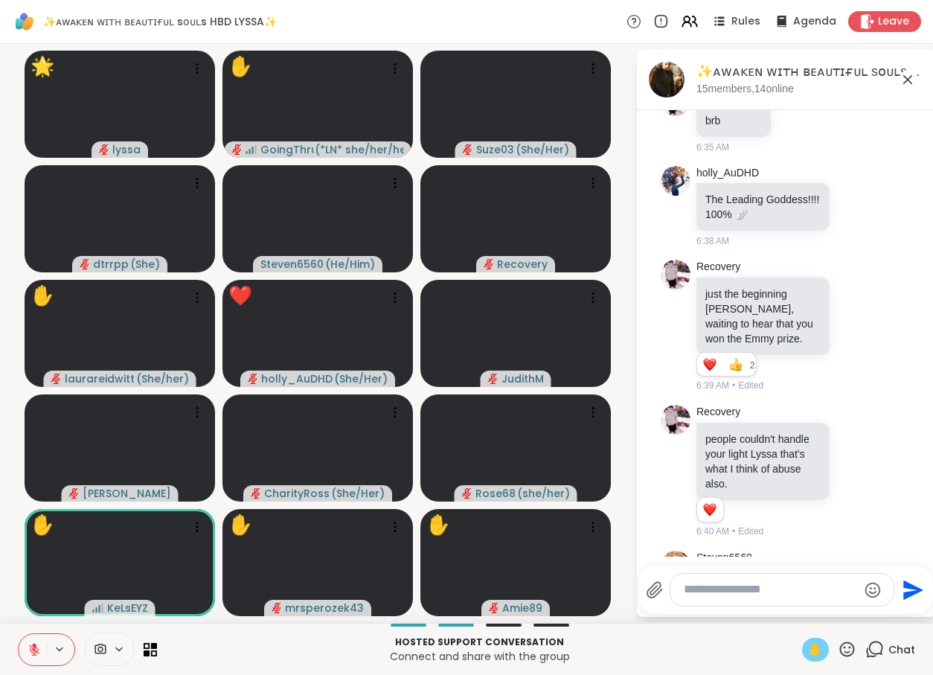
click at [850, 649] on icon at bounding box center [847, 649] width 19 height 19
click at [722, 595] on textarea "Type your message" at bounding box center [770, 590] width 173 height 16
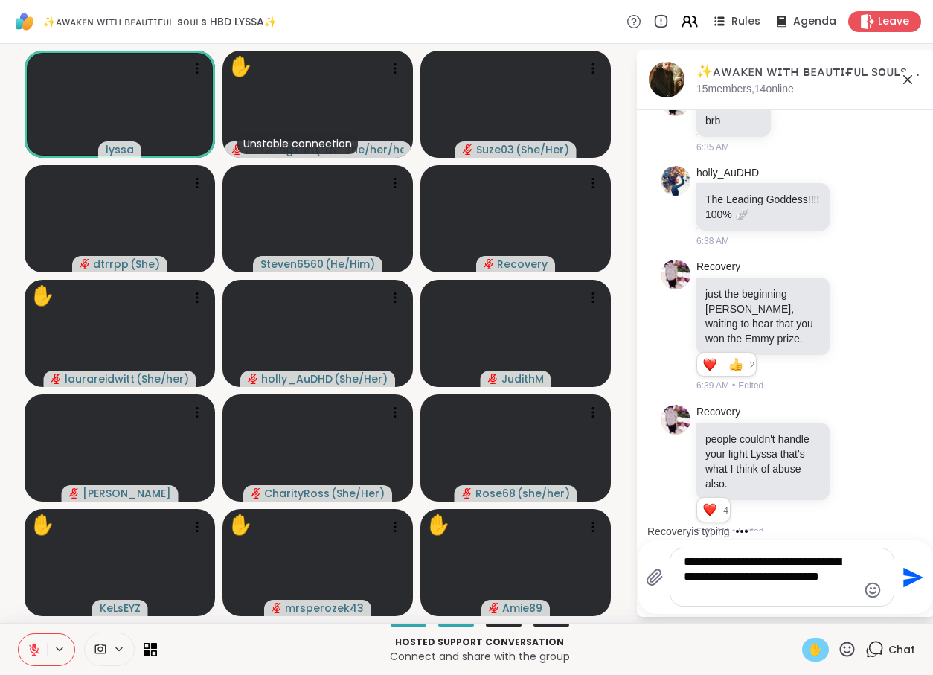
type textarea "**********"
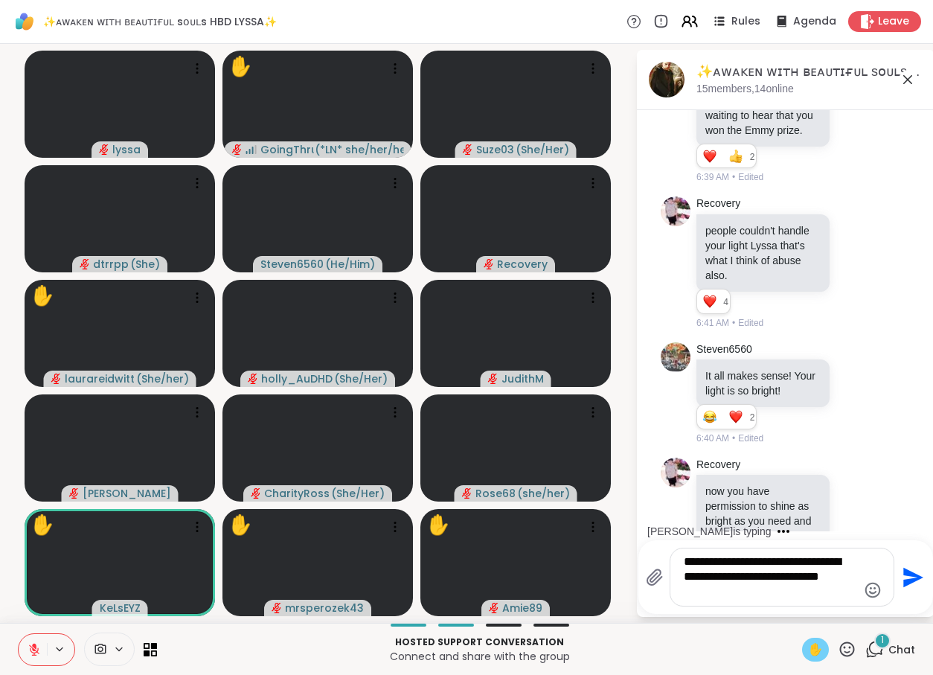
scroll to position [9220, 0]
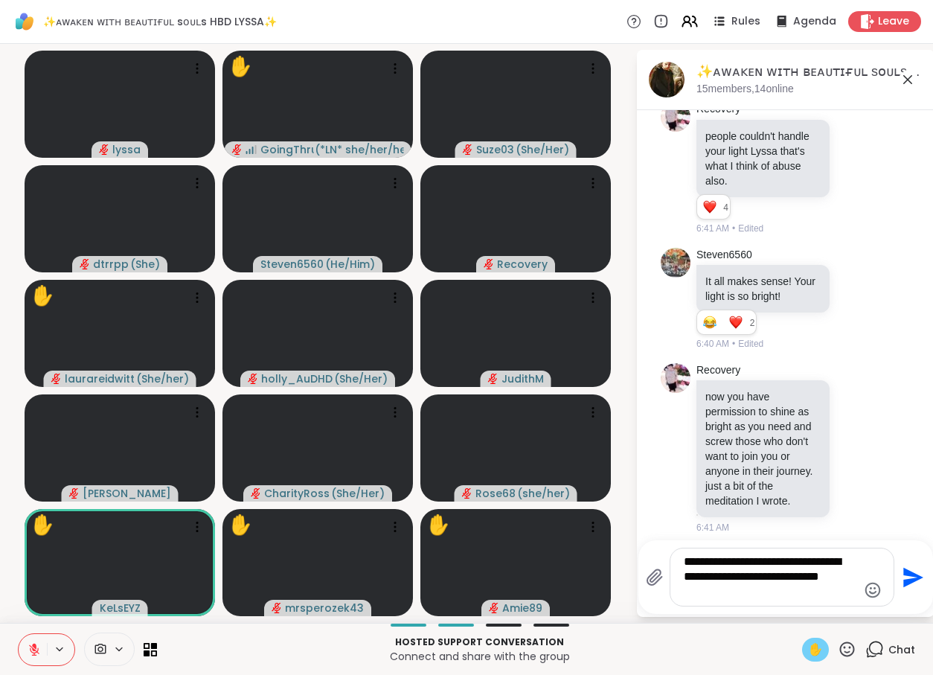
click at [849, 656] on icon at bounding box center [847, 648] width 15 height 15
click at [763, 610] on span "❤️" at bounding box center [770, 610] width 15 height 18
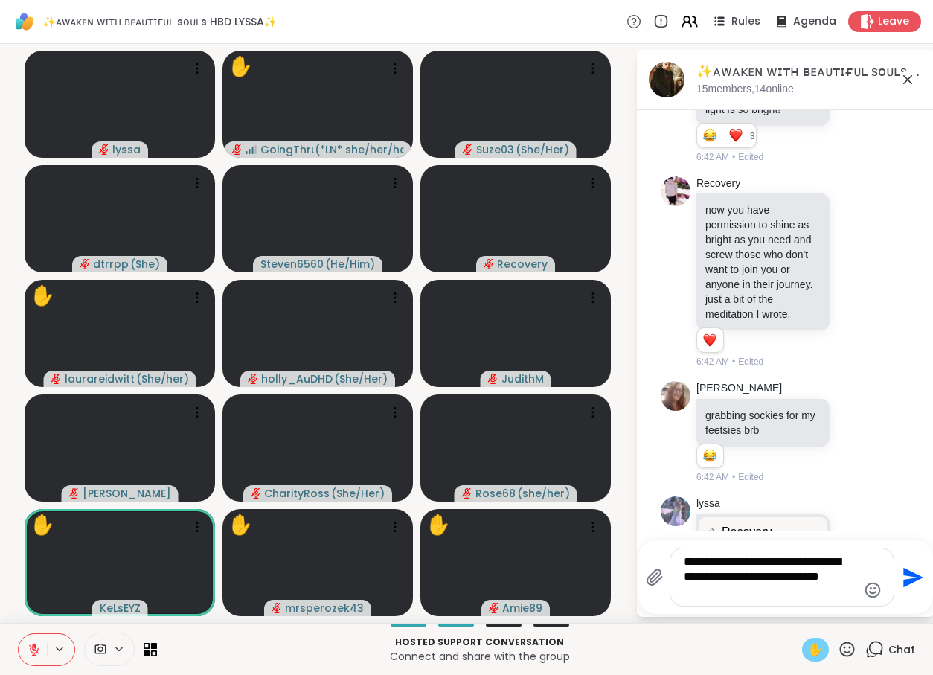
scroll to position [9449, 0]
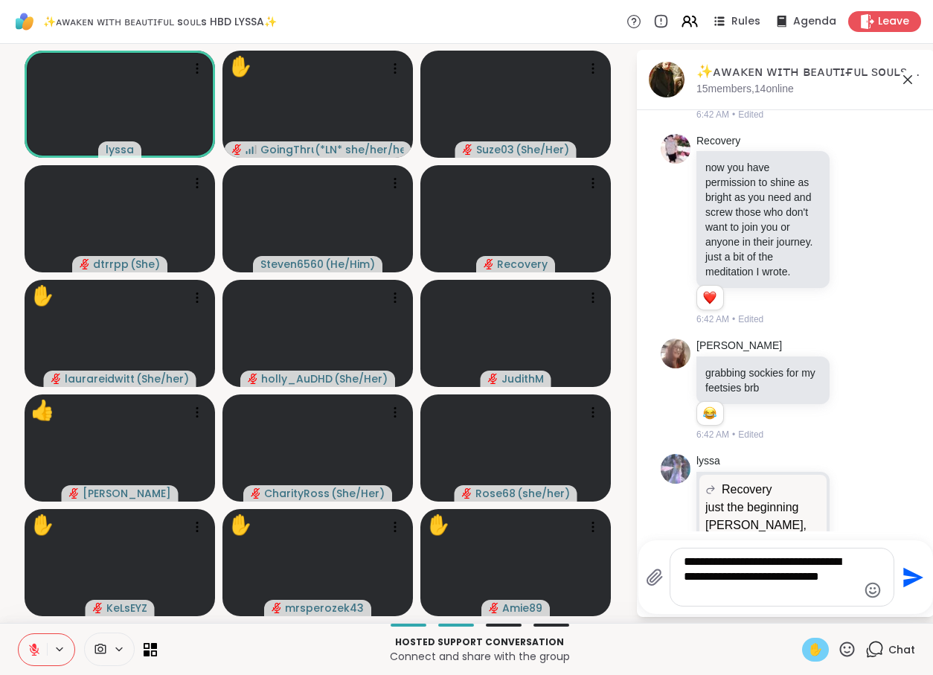
click at [849, 651] on icon at bounding box center [847, 649] width 19 height 19
click at [763, 615] on span "❤️" at bounding box center [770, 610] width 15 height 18
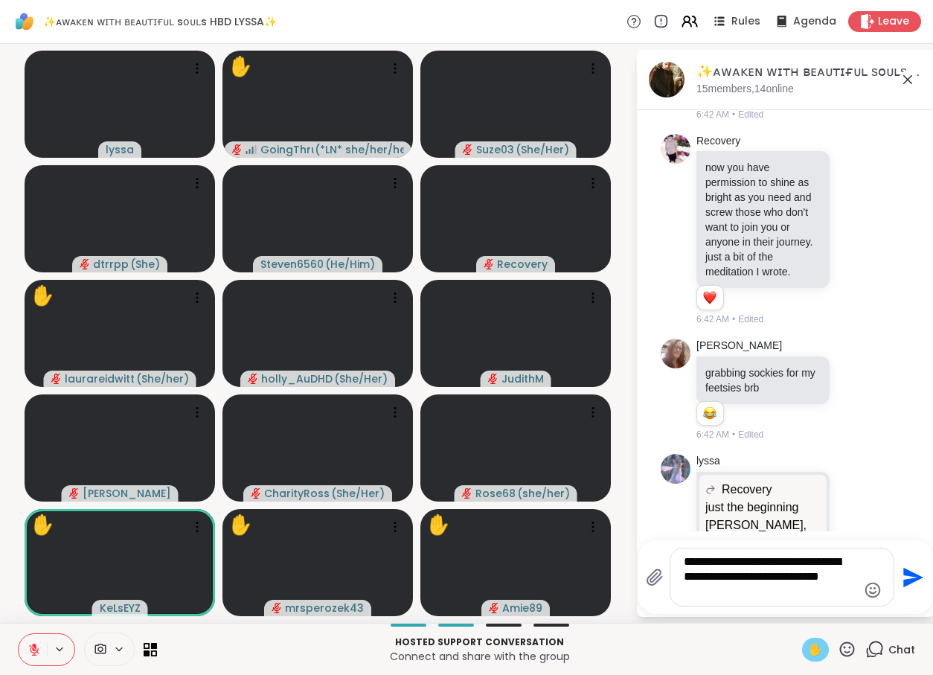
click at [847, 651] on icon at bounding box center [847, 649] width 19 height 19
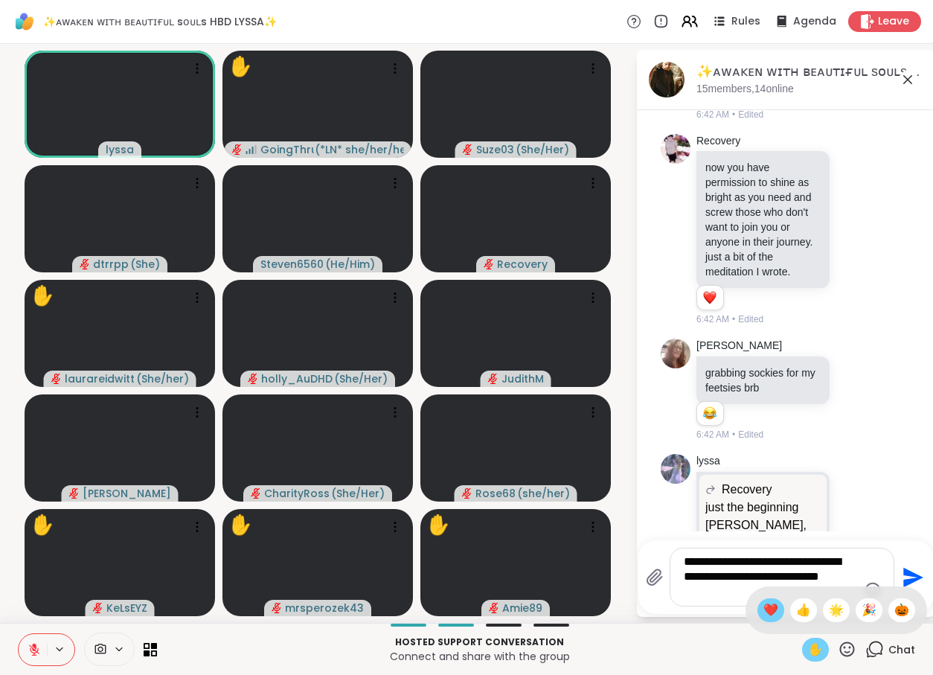
click at [768, 608] on span "❤️" at bounding box center [770, 610] width 15 height 18
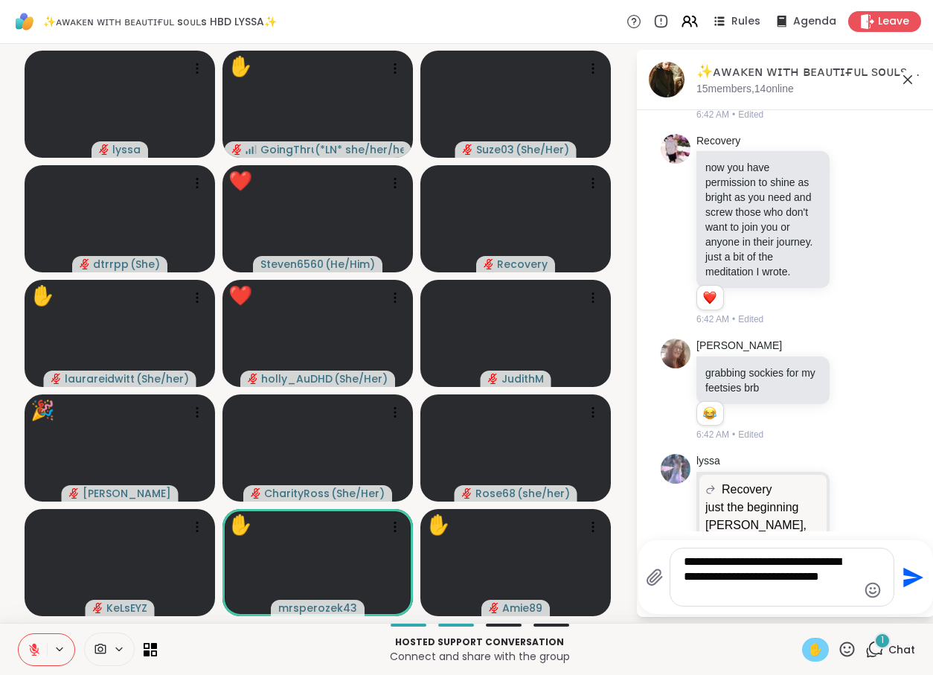
scroll to position [9529, 0]
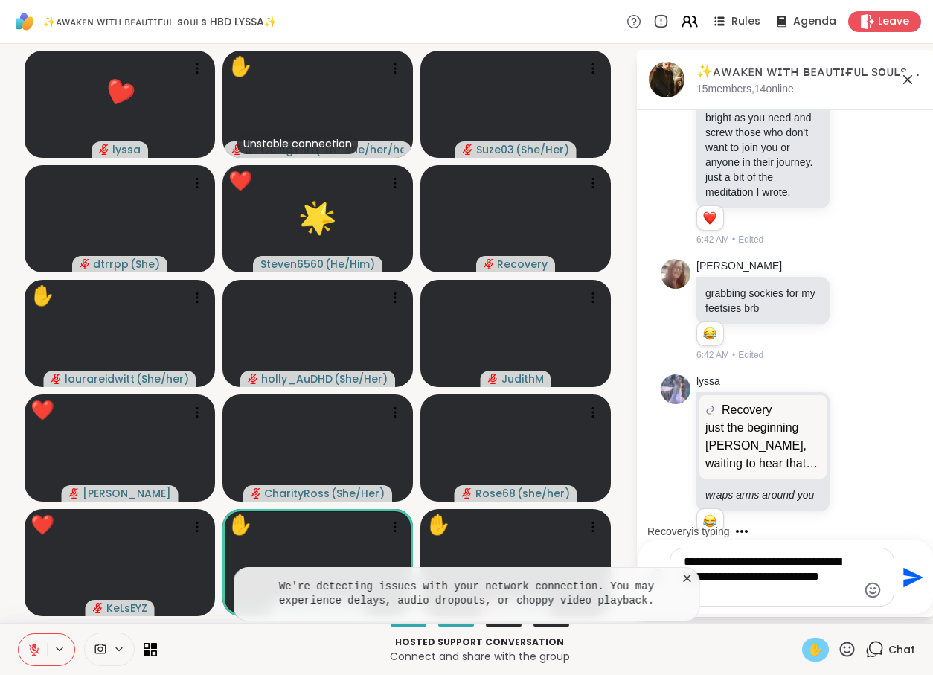
click at [688, 573] on icon at bounding box center [687, 578] width 15 height 15
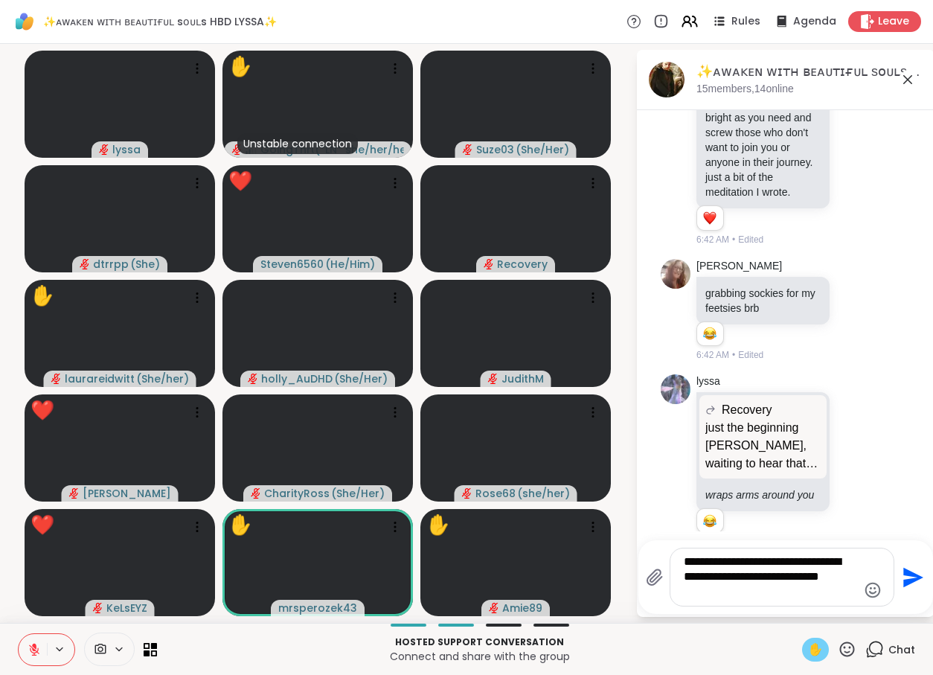
scroll to position [9608, 0]
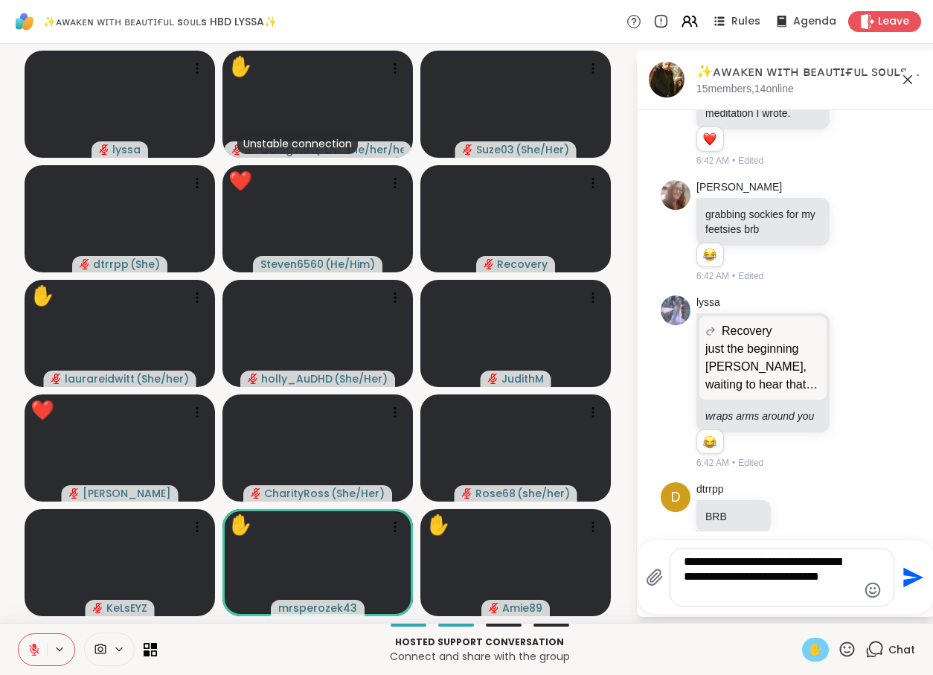
click at [847, 653] on icon at bounding box center [847, 649] width 19 height 19
click at [848, 642] on icon at bounding box center [847, 648] width 15 height 15
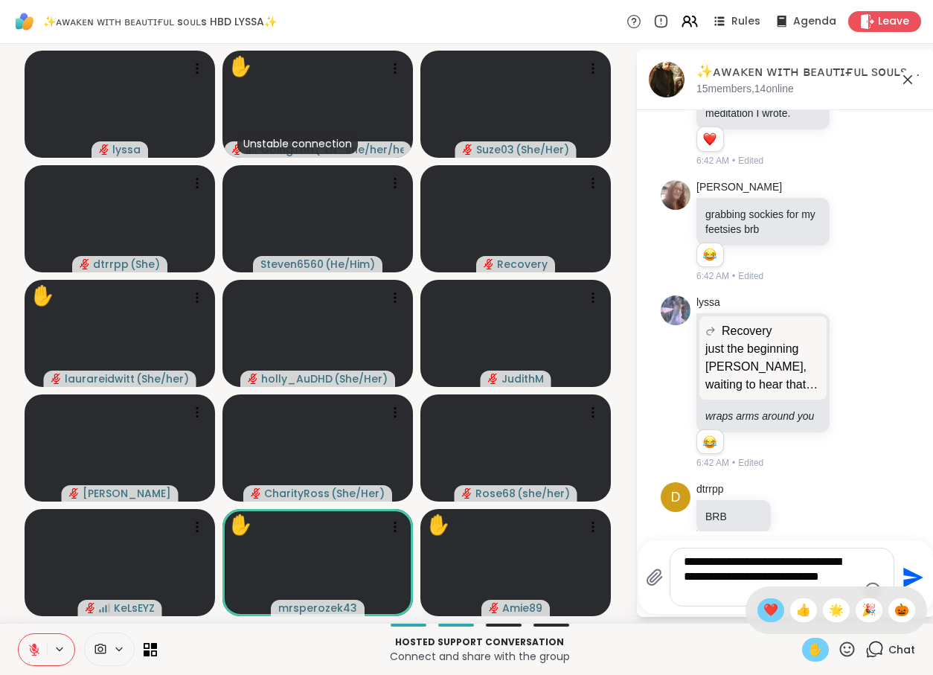
click at [763, 602] on span "❤️" at bounding box center [770, 610] width 15 height 18
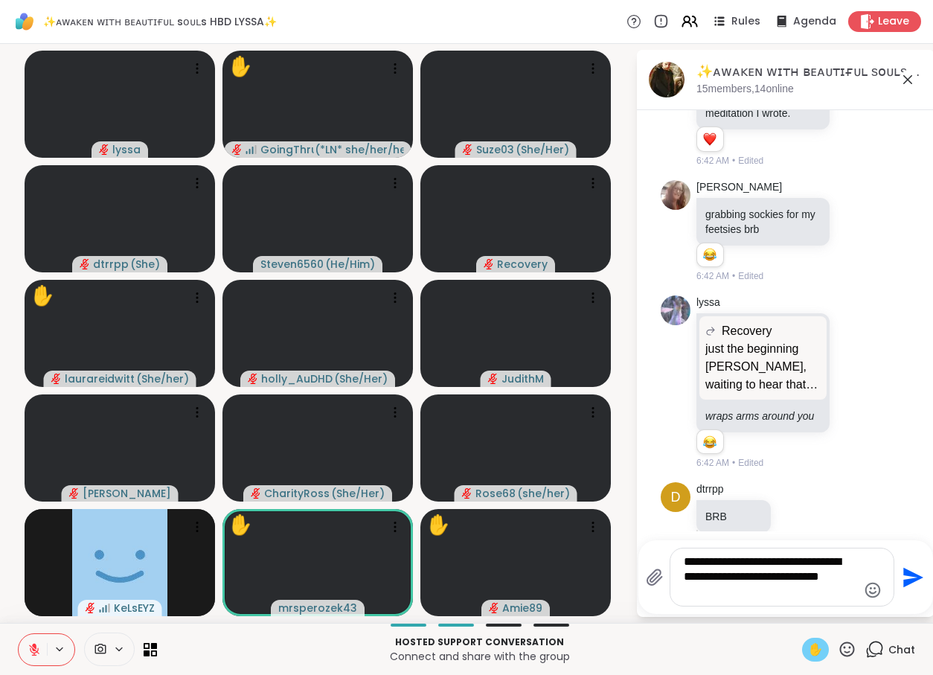
click at [746, 588] on textarea "**********" at bounding box center [770, 576] width 173 height 45
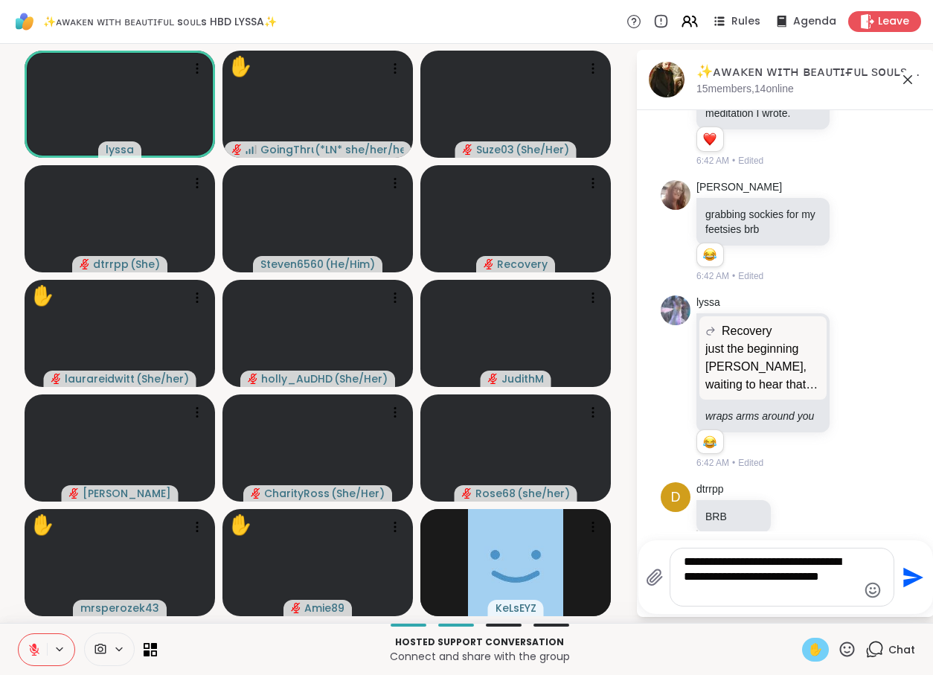
drag, startPoint x: 733, startPoint y: 597, endPoint x: 678, endPoint y: 553, distance: 69.9
click at [684, 554] on textarea "**********" at bounding box center [770, 576] width 173 height 45
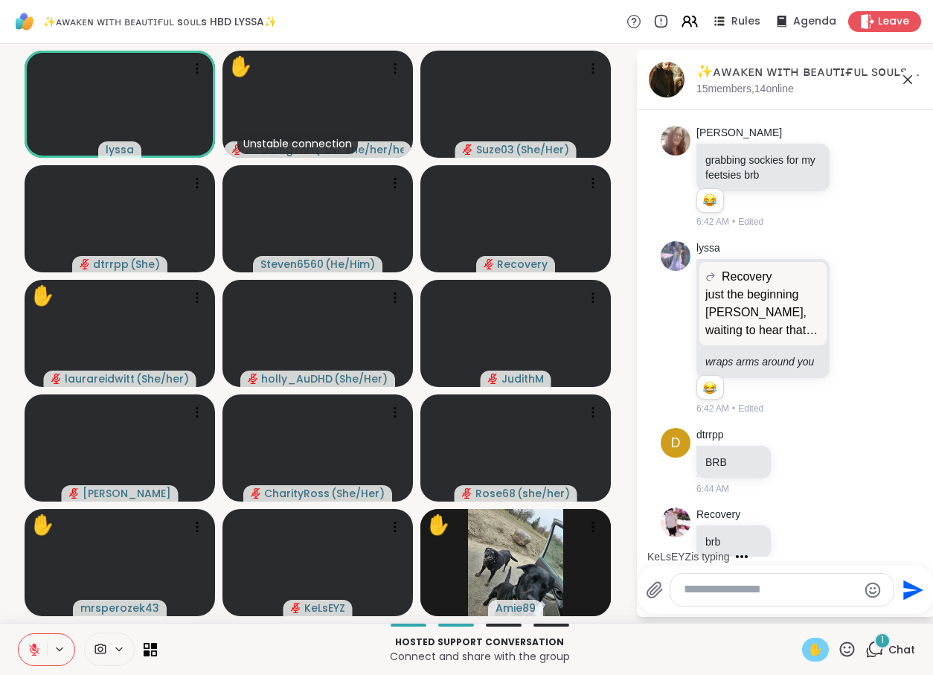
scroll to position [9757, 0]
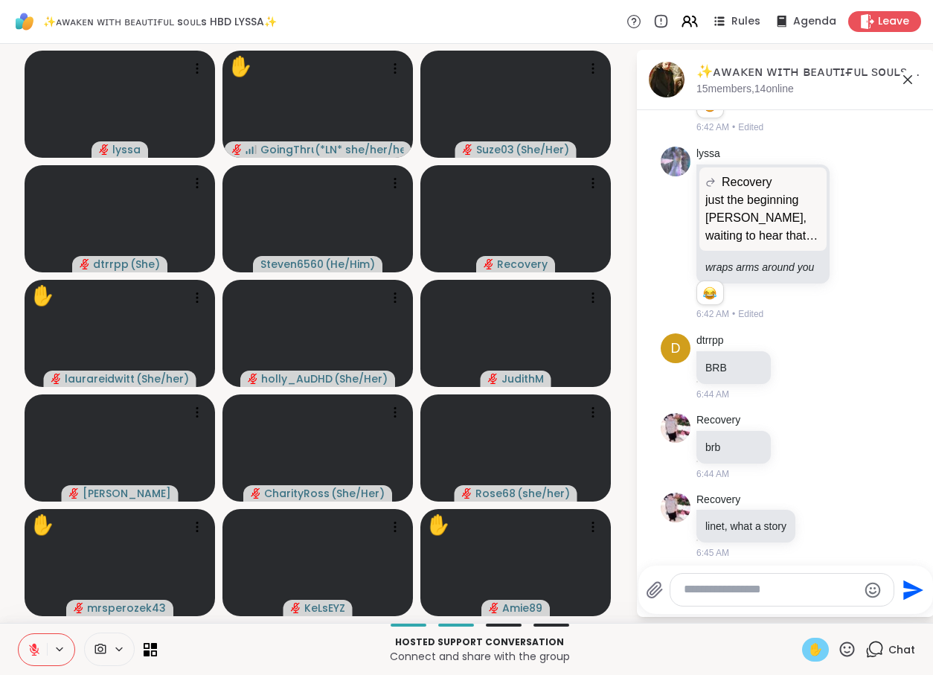
click at [29, 655] on icon at bounding box center [34, 649] width 13 height 13
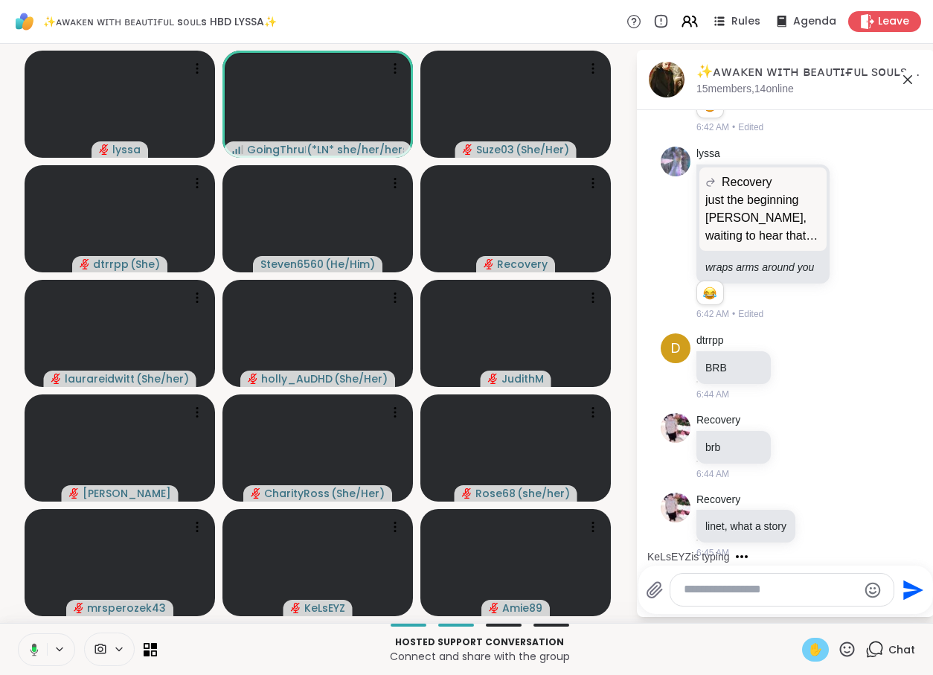
click at [819, 649] on span "✋" at bounding box center [815, 649] width 15 height 18
drag, startPoint x: 820, startPoint y: 637, endPoint x: 817, endPoint y: 645, distance: 8.7
click at [817, 645] on div "Hosted support conversation Connect and share with the group ✋ Chat" at bounding box center [466, 649] width 933 height 52
click at [817, 645] on span "✋" at bounding box center [815, 649] width 15 height 18
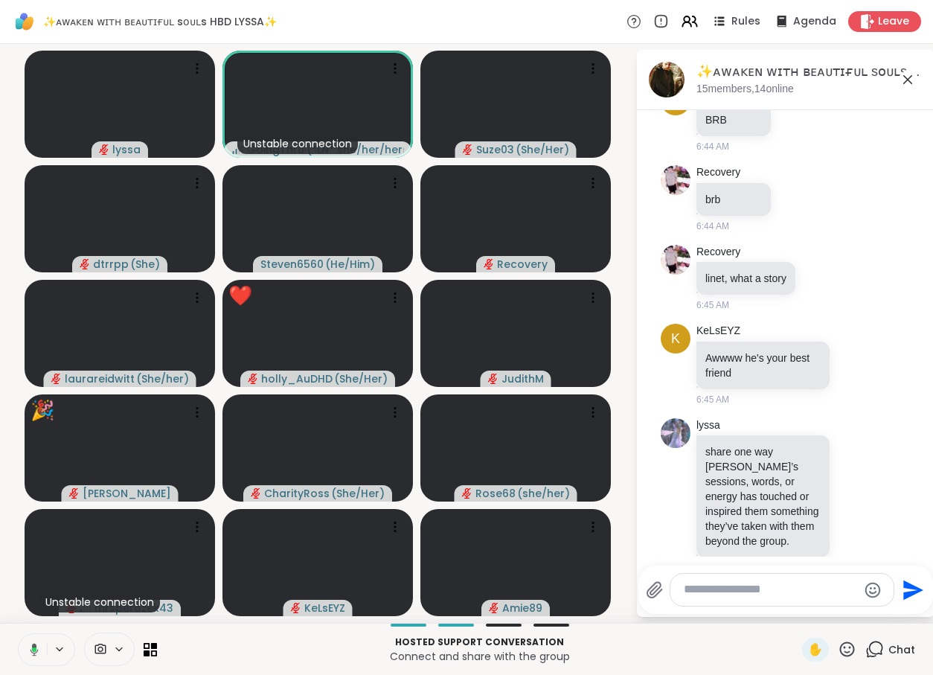
scroll to position [10152, 0]
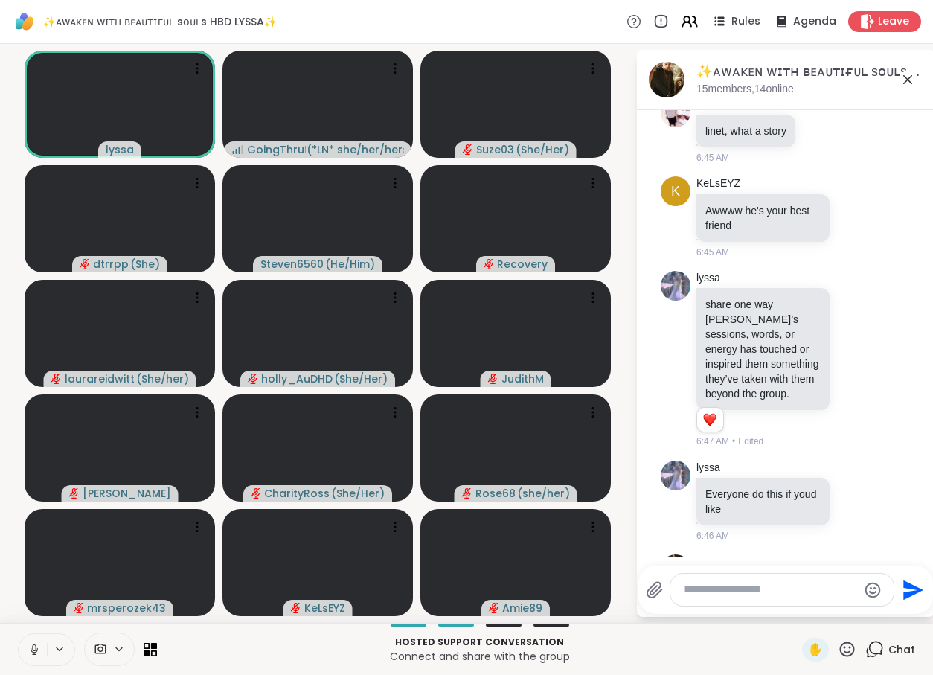
click at [709, 584] on textarea "Type your message" at bounding box center [770, 590] width 173 height 16
click at [879, 22] on span "Leave" at bounding box center [894, 22] width 33 height 16
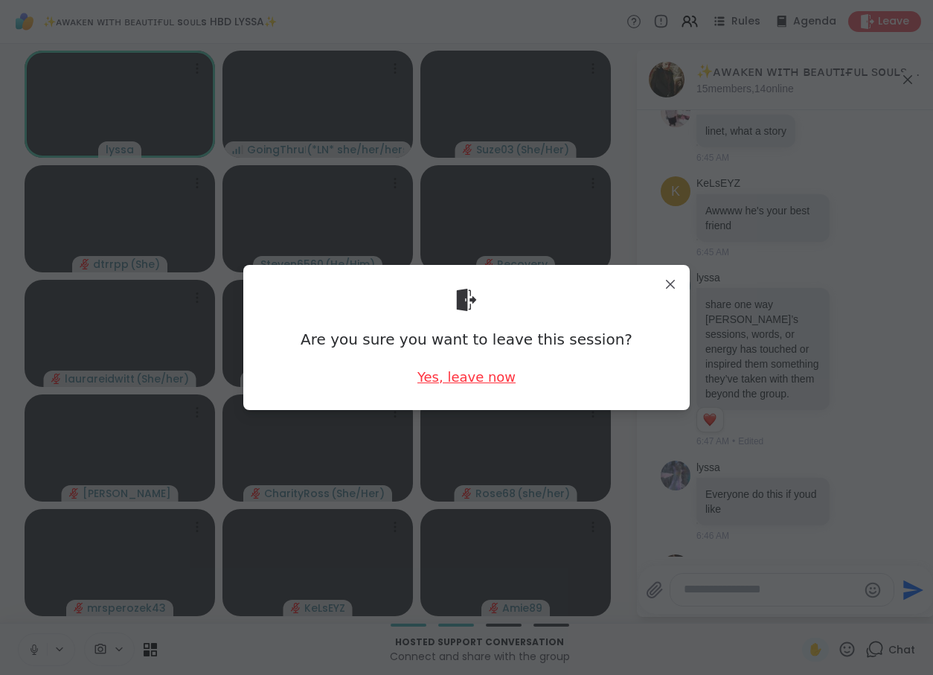
click at [459, 379] on div "Yes, leave now" at bounding box center [466, 376] width 98 height 19
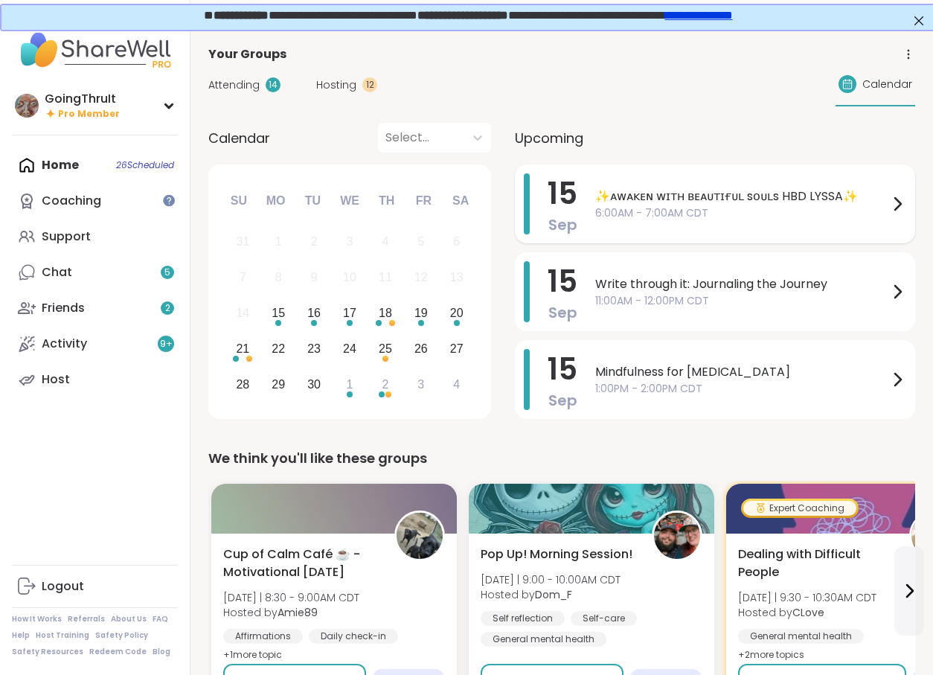
click at [709, 218] on span "6:00AM - 7:00AM CDT" at bounding box center [741, 213] width 293 height 16
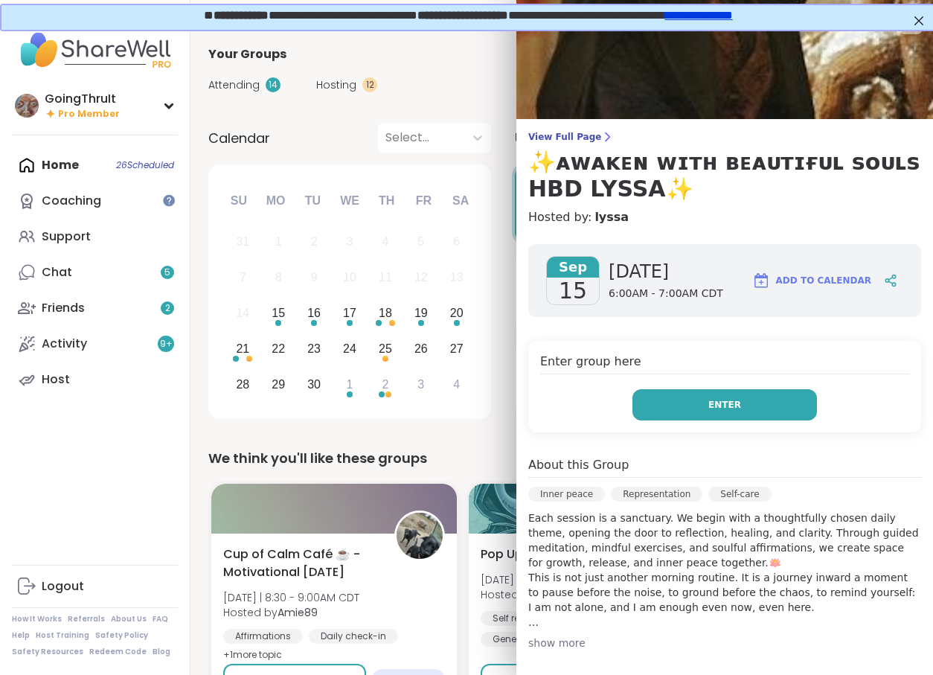
click at [684, 405] on button "Enter" at bounding box center [724, 404] width 184 height 31
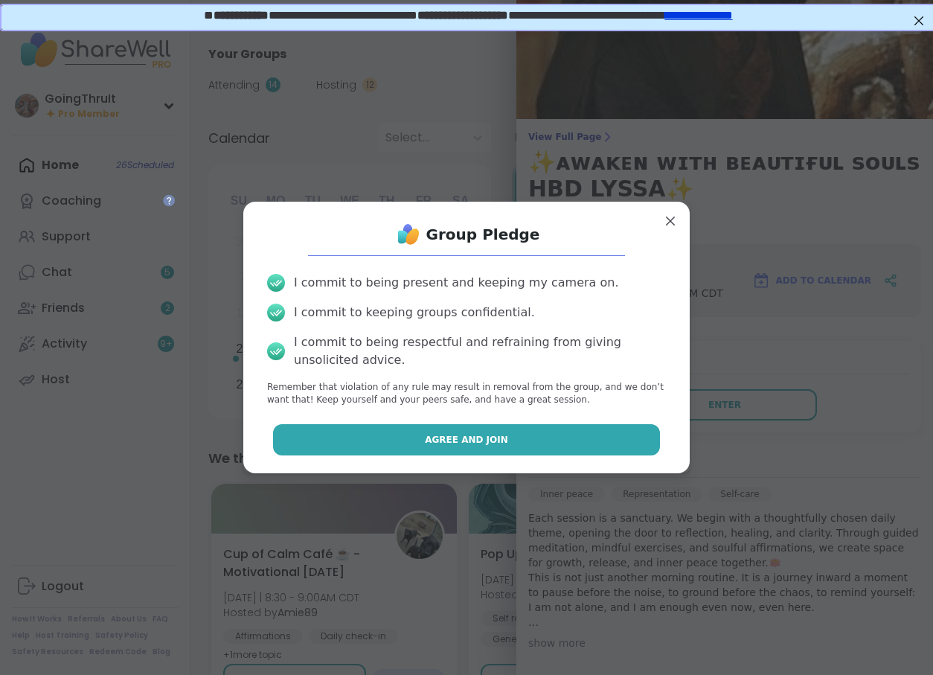
click at [557, 444] on button "Agree and Join" at bounding box center [467, 439] width 388 height 31
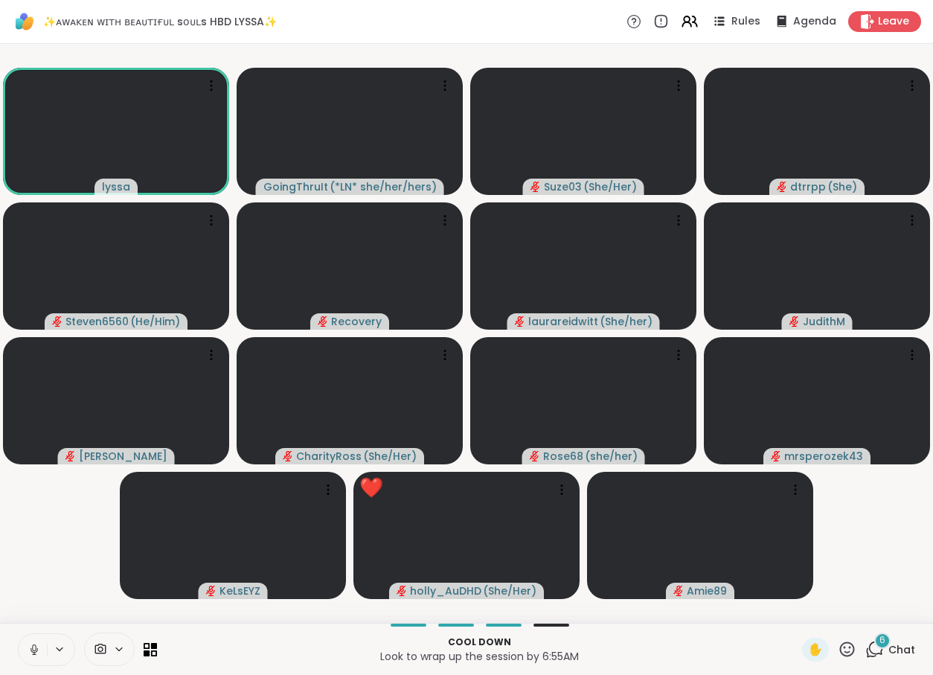
click at [843, 652] on icon at bounding box center [847, 649] width 19 height 19
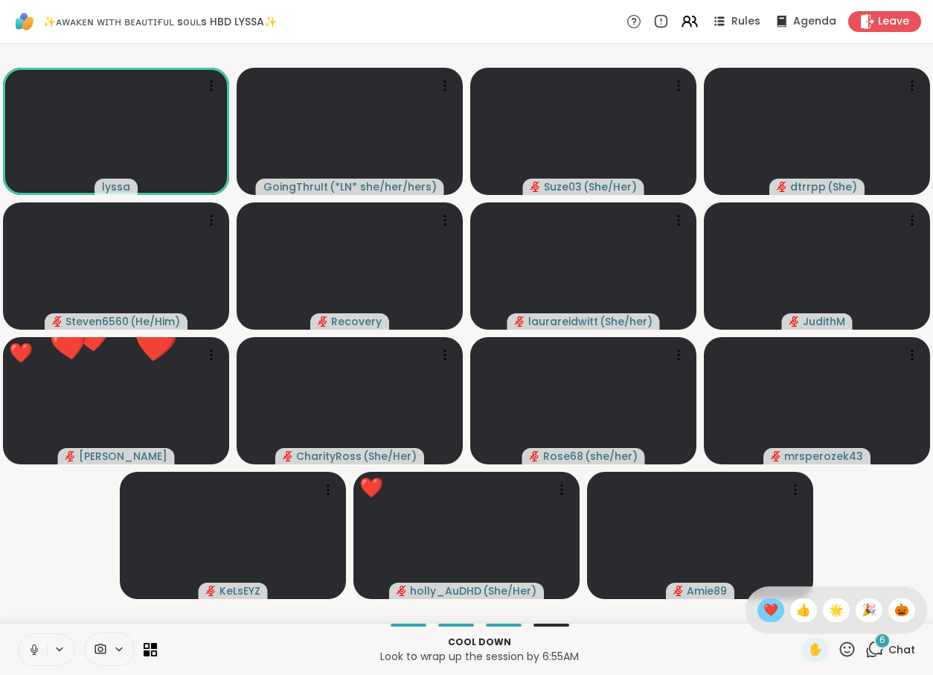
click at [768, 603] on span "❤️" at bounding box center [770, 610] width 15 height 18
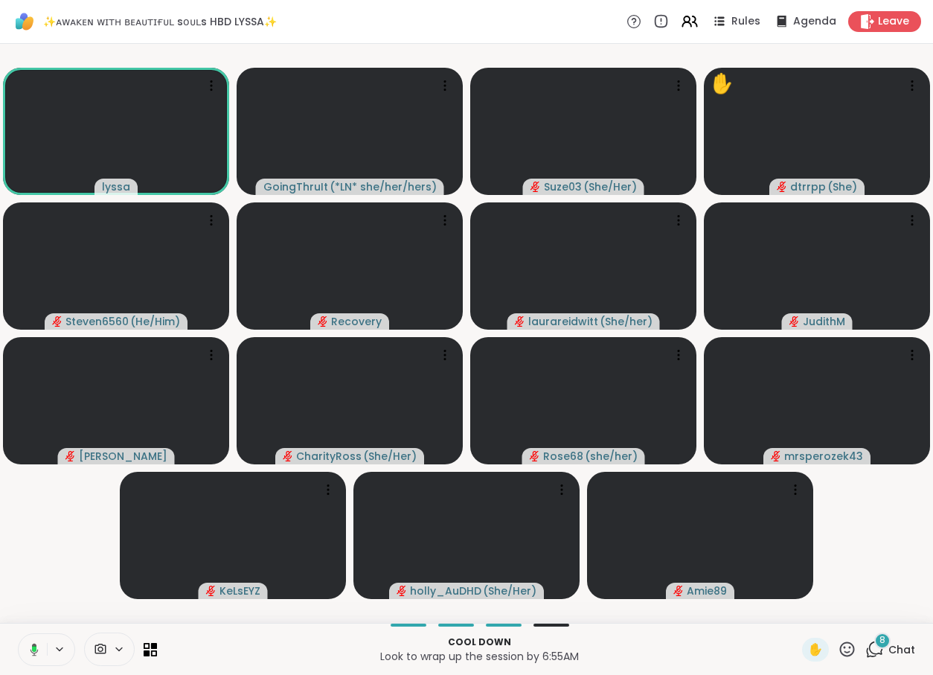
click at [30, 650] on icon at bounding box center [31, 649] width 13 height 13
click at [846, 652] on icon at bounding box center [847, 648] width 15 height 15
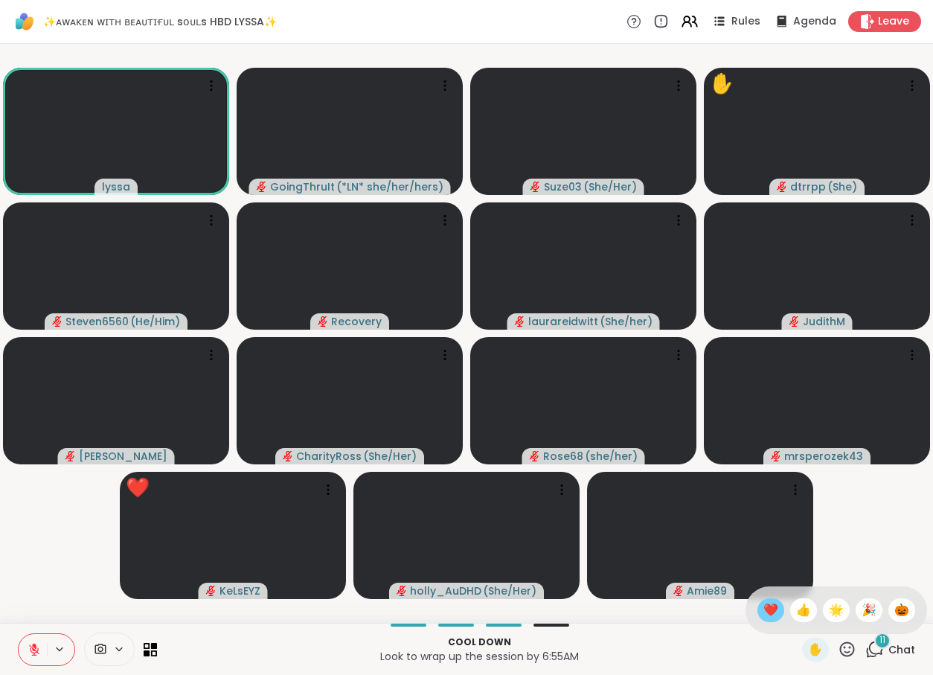
click at [768, 609] on span "❤️" at bounding box center [770, 610] width 15 height 18
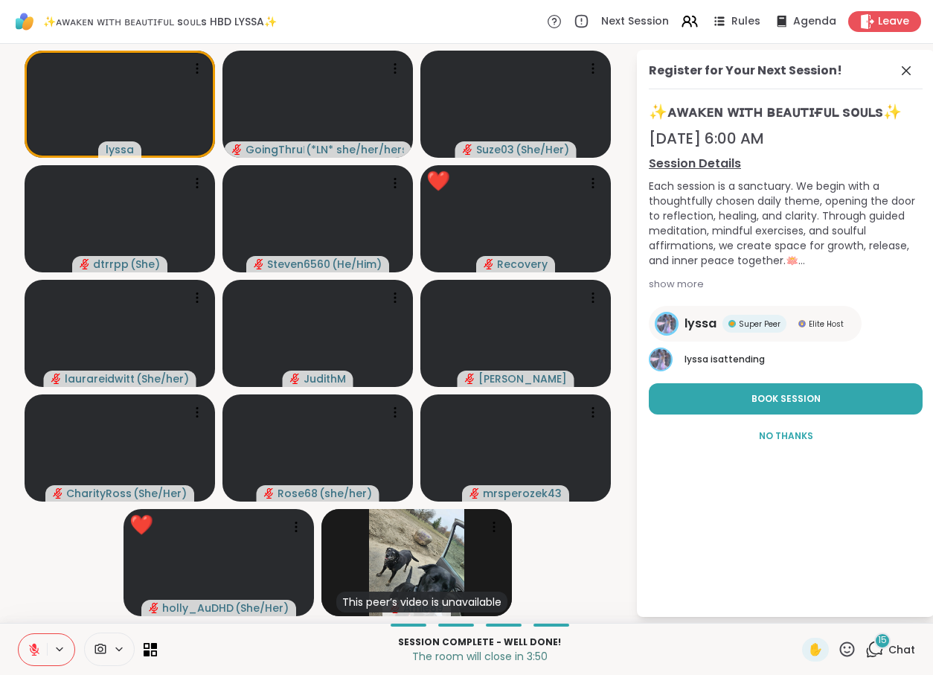
click at [849, 655] on icon at bounding box center [847, 648] width 15 height 15
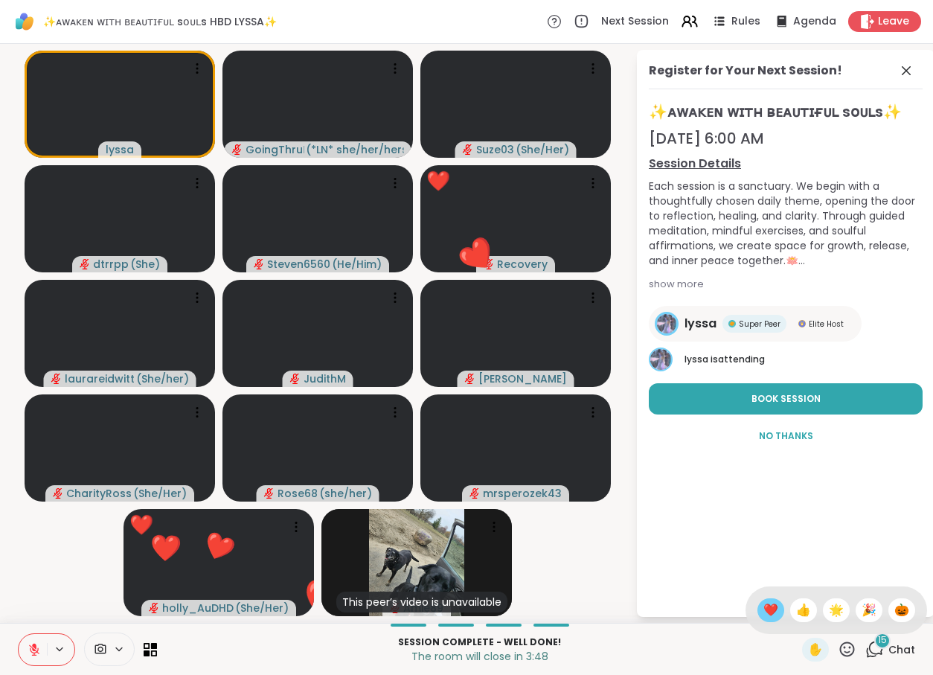
click at [763, 612] on span "❤️" at bounding box center [770, 610] width 15 height 18
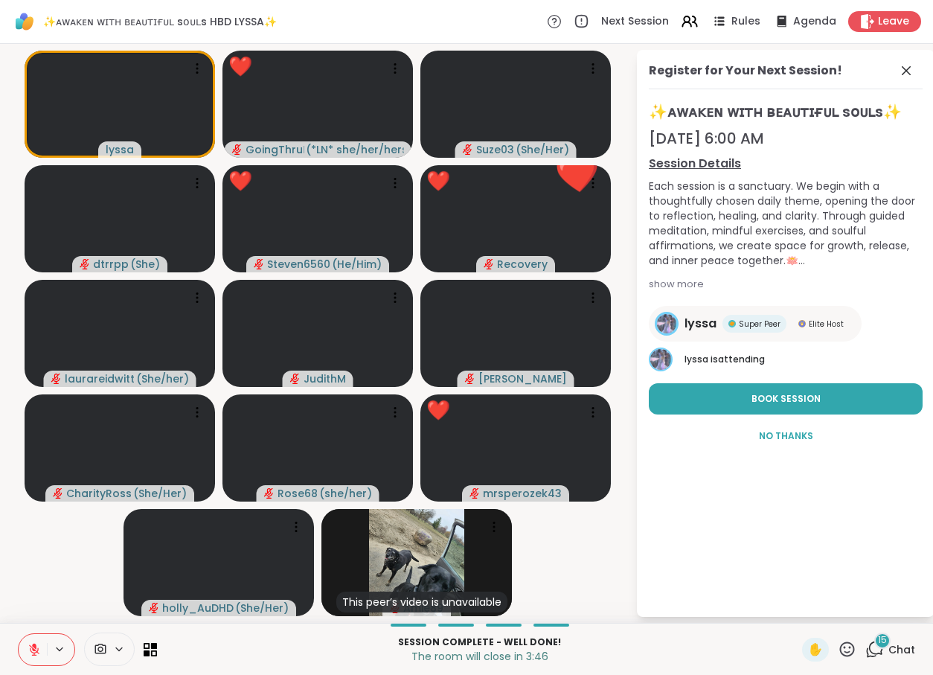
click at [849, 647] on icon at bounding box center [847, 649] width 19 height 19
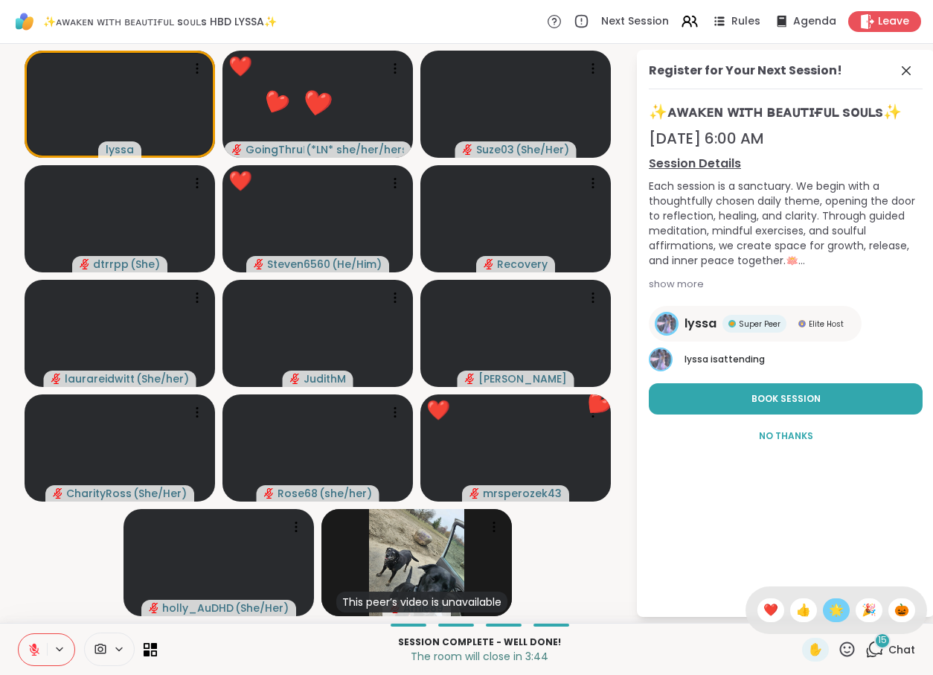
click at [831, 611] on span "🌟" at bounding box center [836, 610] width 15 height 18
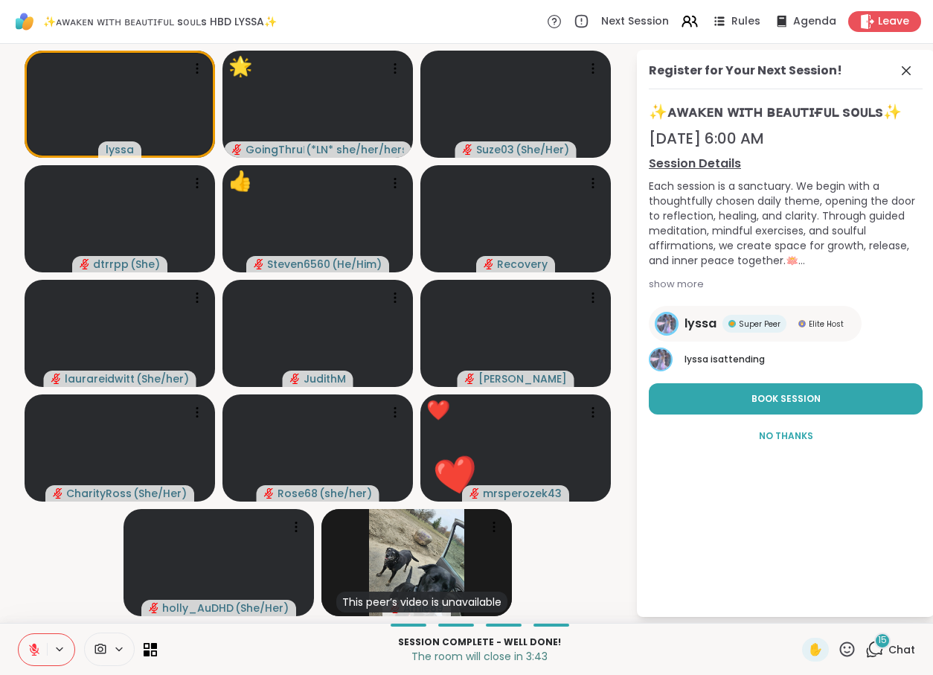
click at [849, 646] on icon at bounding box center [847, 649] width 19 height 19
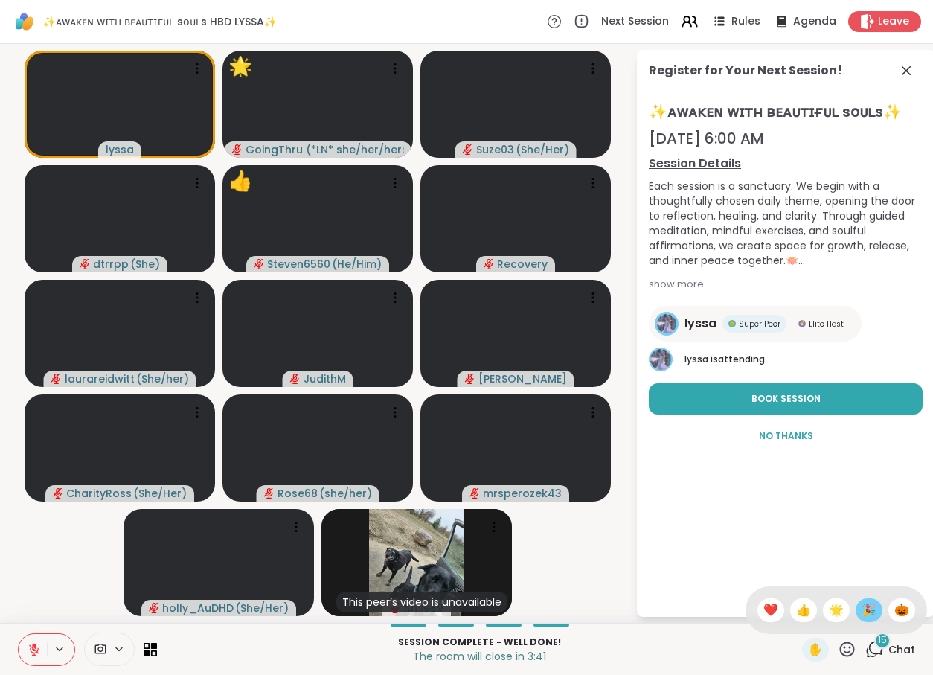
click at [866, 611] on span "🎉" at bounding box center [868, 610] width 15 height 18
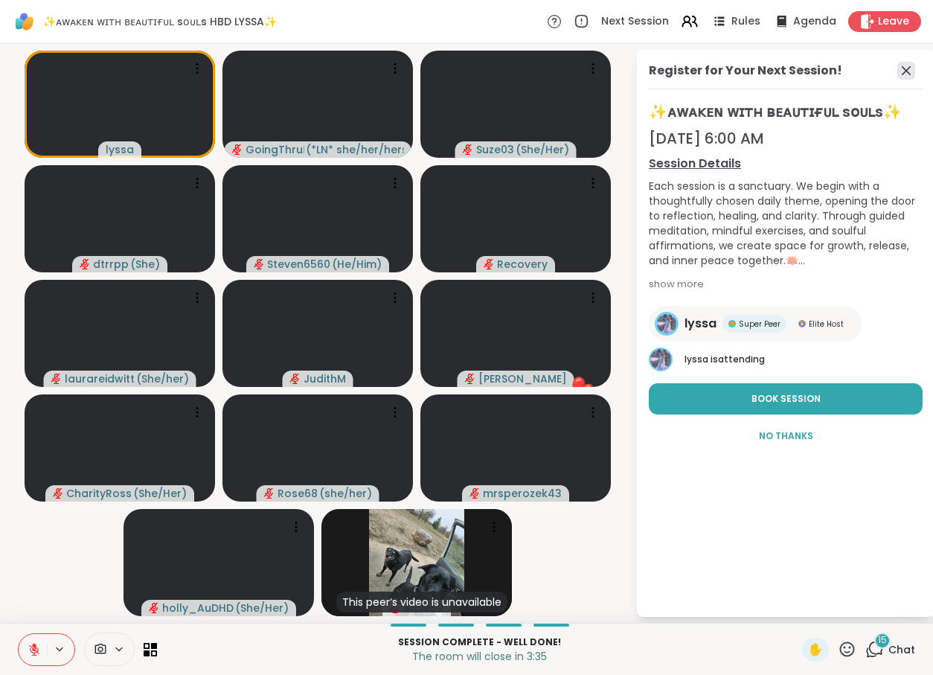
click at [906, 74] on icon at bounding box center [906, 71] width 18 height 18
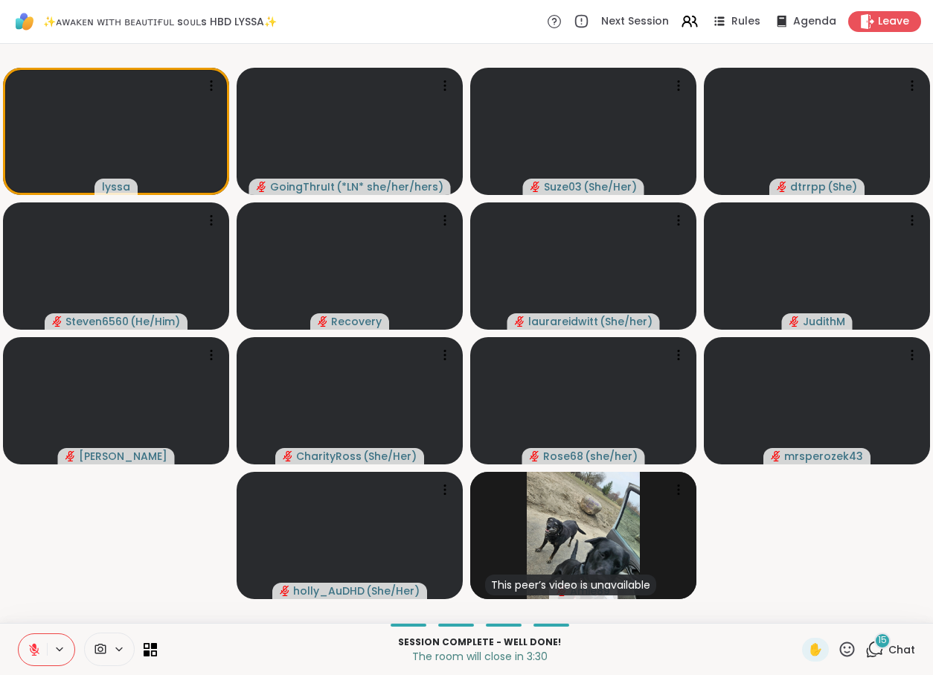
click at [878, 653] on icon at bounding box center [876, 647] width 14 height 13
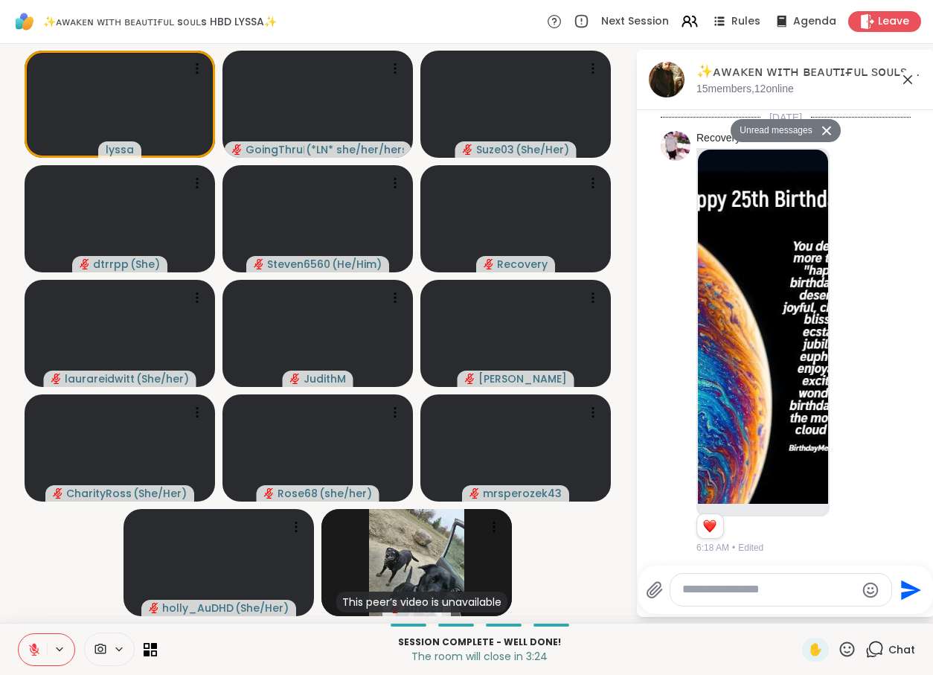
scroll to position [12811, 0]
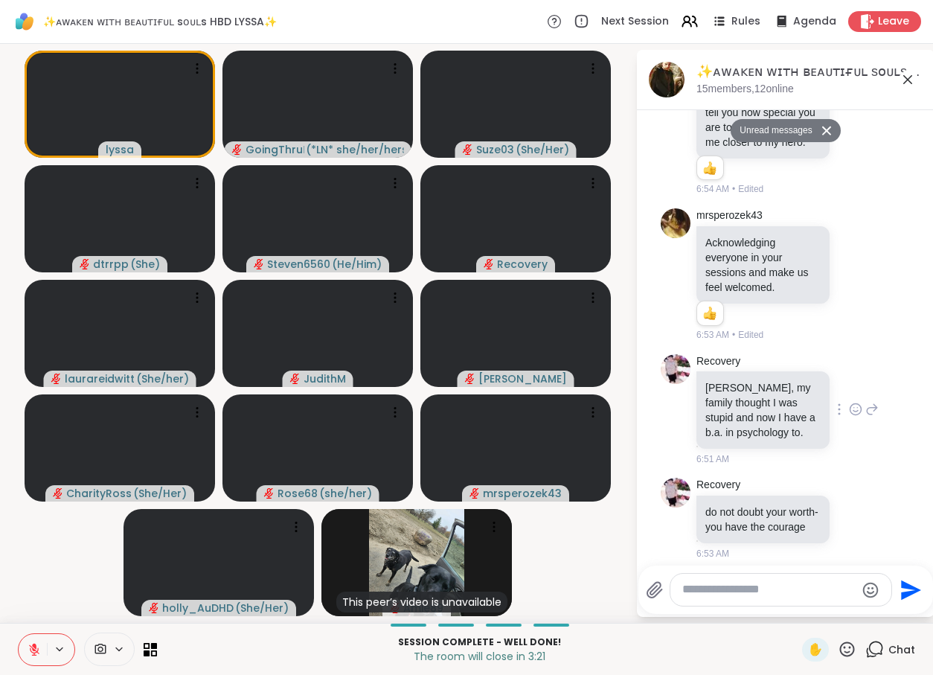
click at [853, 402] on icon at bounding box center [855, 409] width 13 height 15
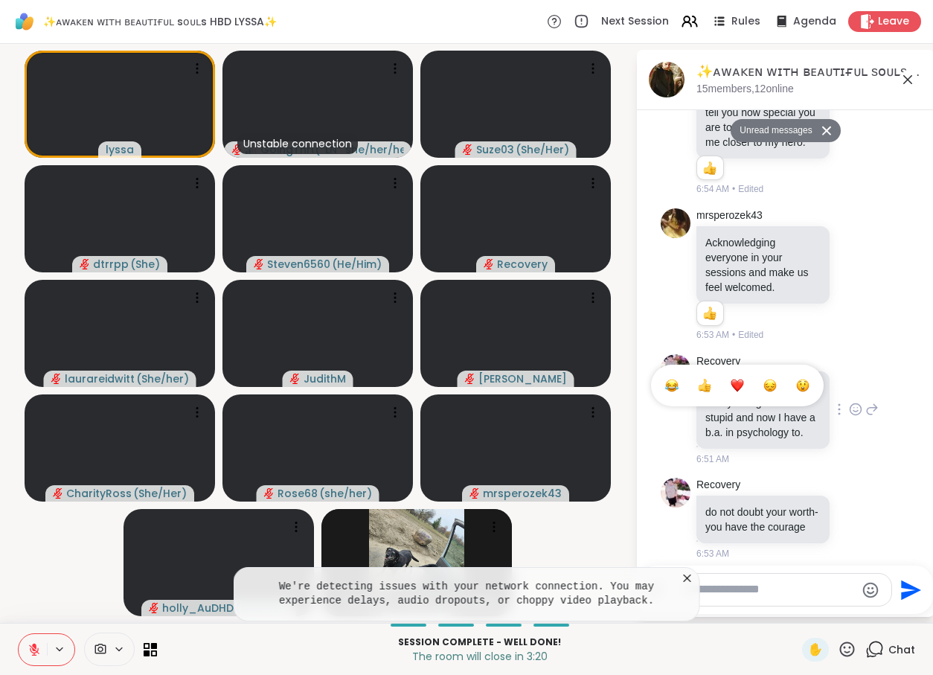
click at [734, 379] on div "Select Reaction: Heart" at bounding box center [736, 385] width 13 height 13
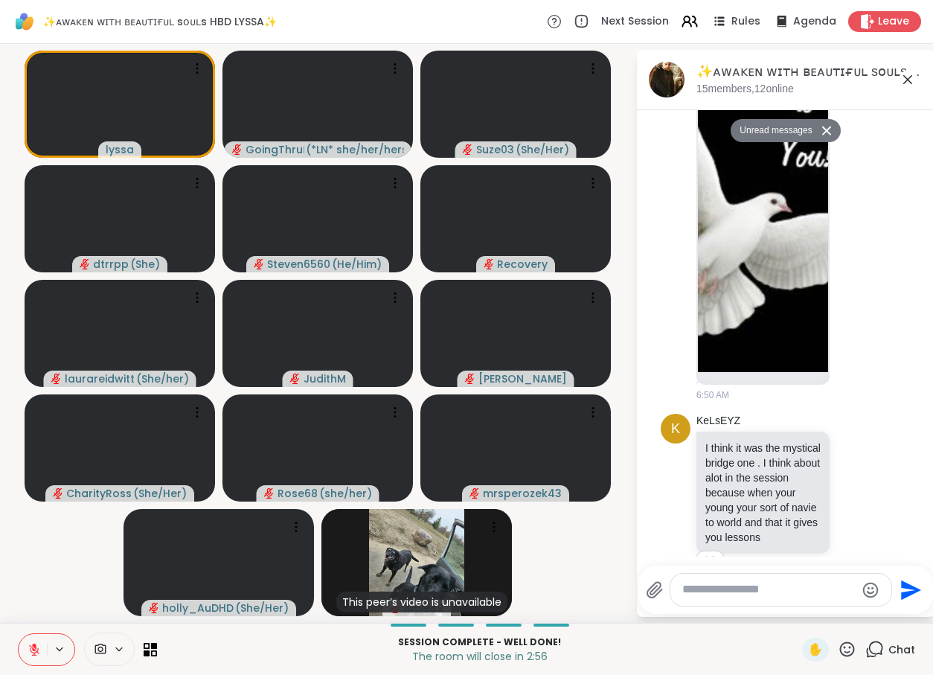
scroll to position [11589, 0]
click at [713, 556] on div "Reactions: love" at bounding box center [709, 562] width 13 height 13
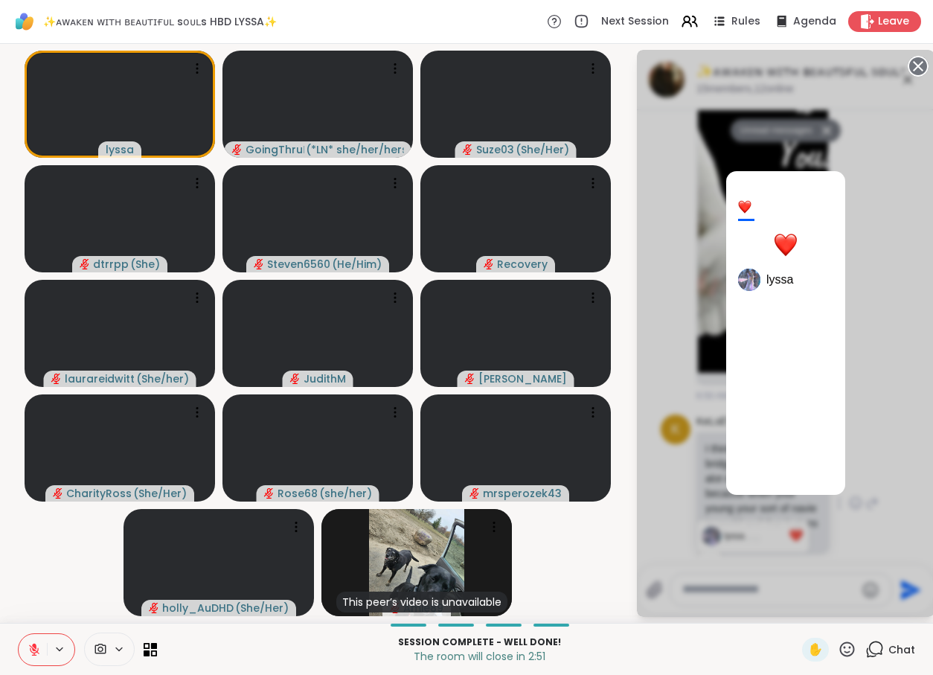
click at [878, 272] on div "1 lyssa" at bounding box center [786, 333] width 298 height 567
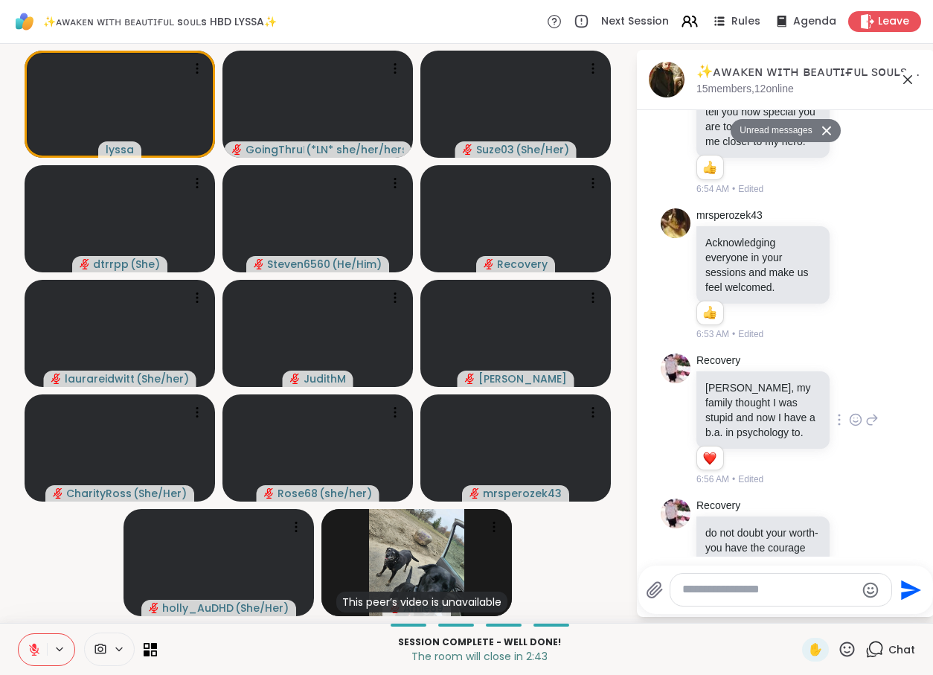
scroll to position [12854, 0]
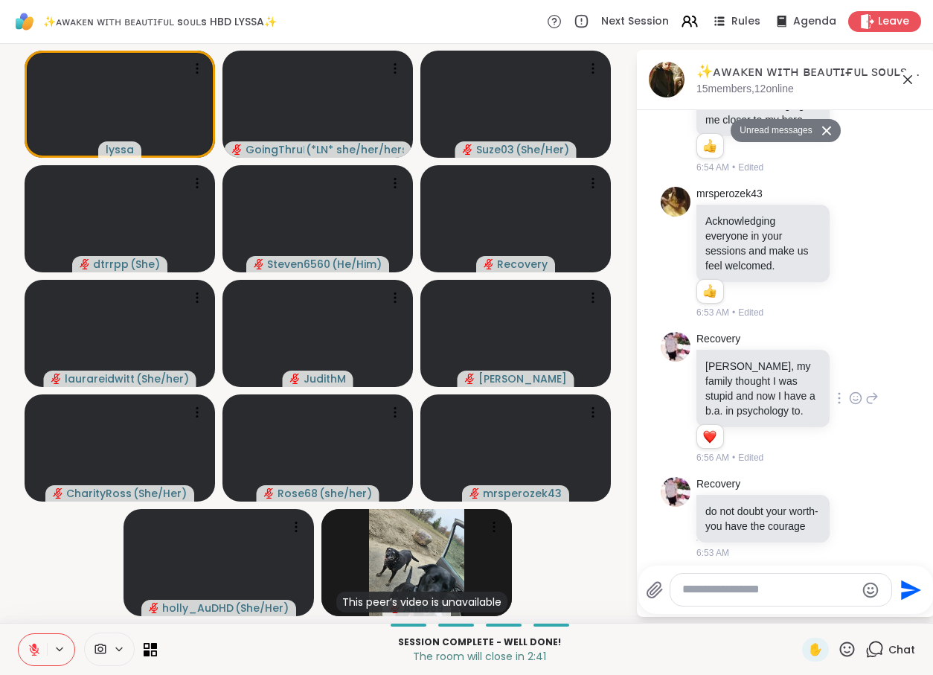
click at [739, 590] on textarea "Type your message" at bounding box center [768, 590] width 173 height 16
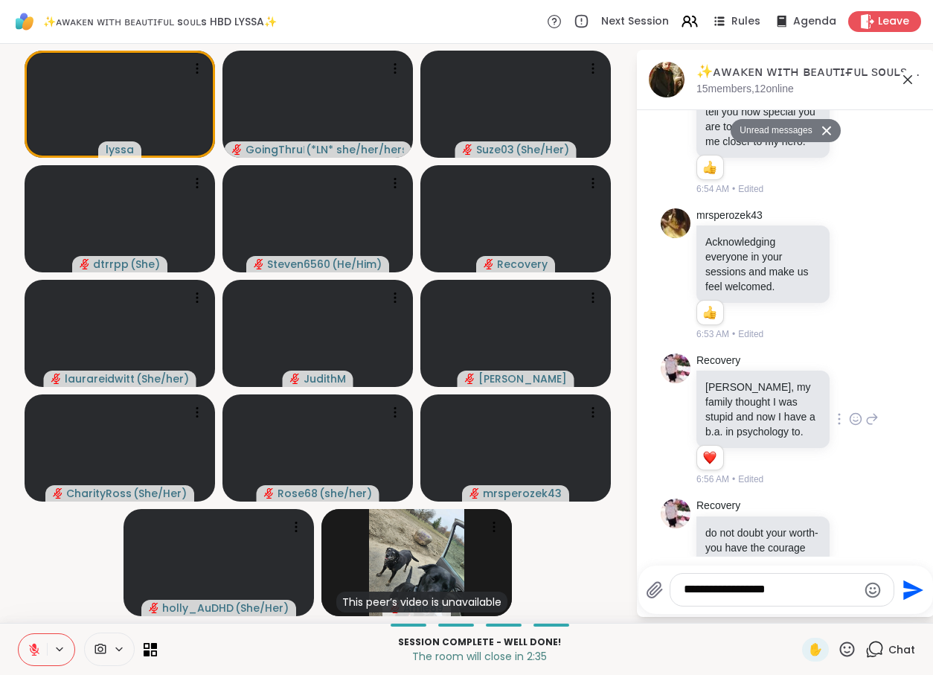
scroll to position [12875, 0]
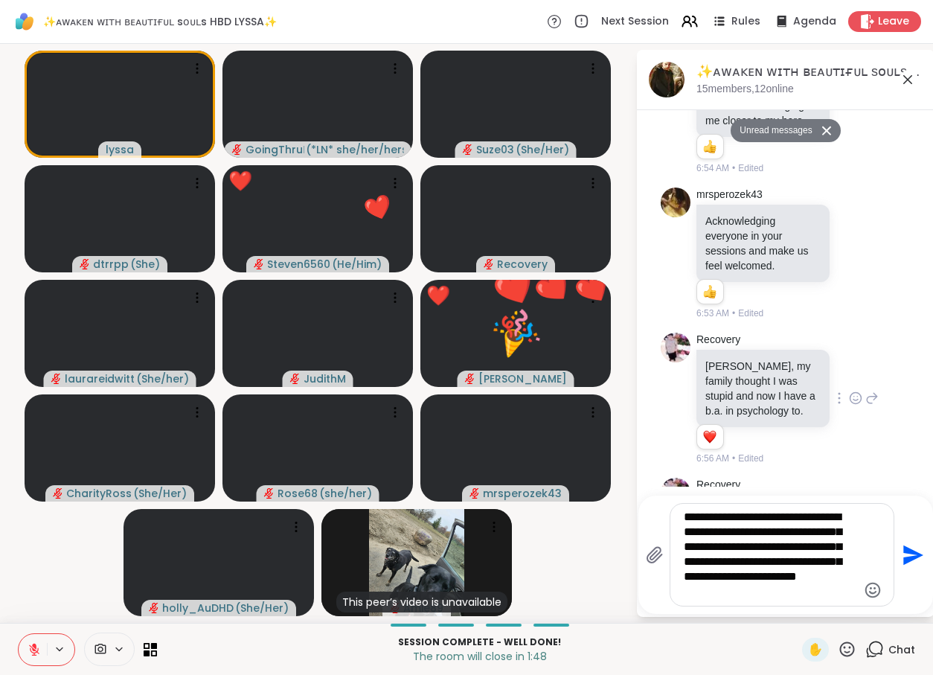
type textarea "**********"
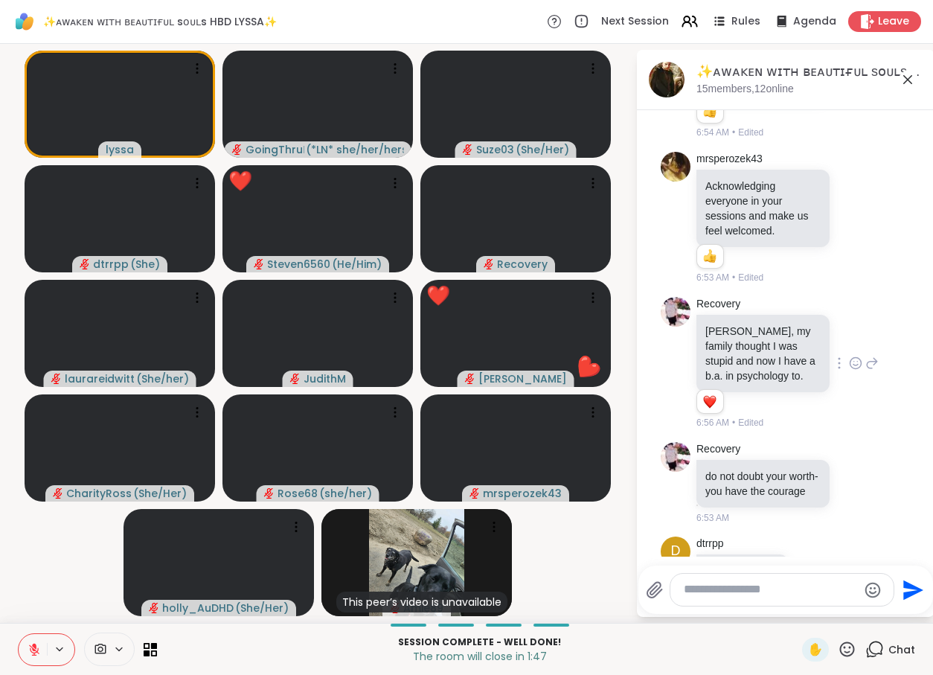
scroll to position [13023, 0]
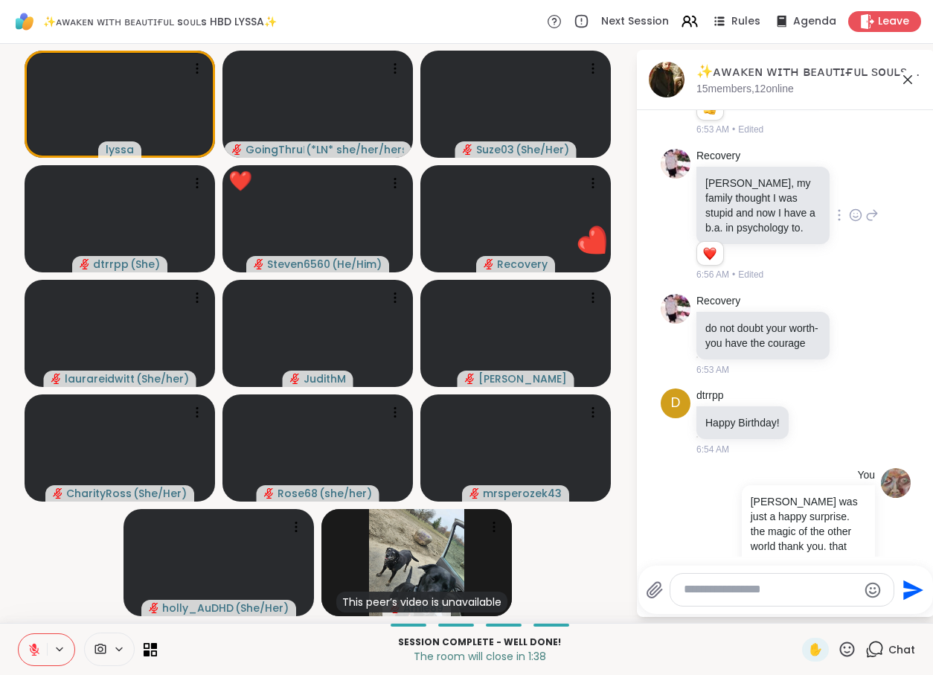
click at [728, 593] on textarea "Type your message" at bounding box center [770, 590] width 173 height 16
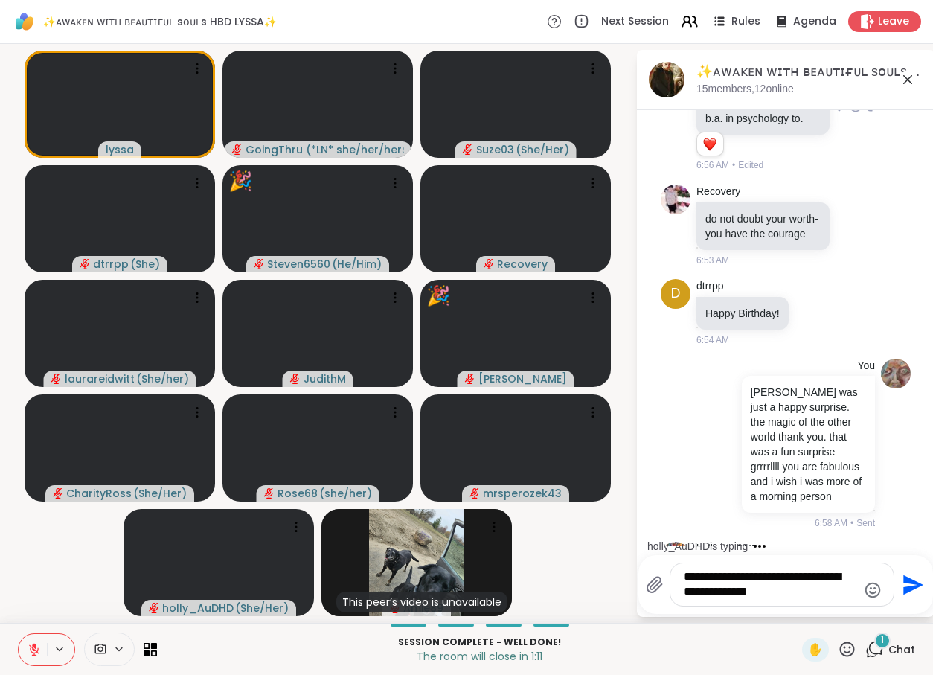
scroll to position [13236, 0]
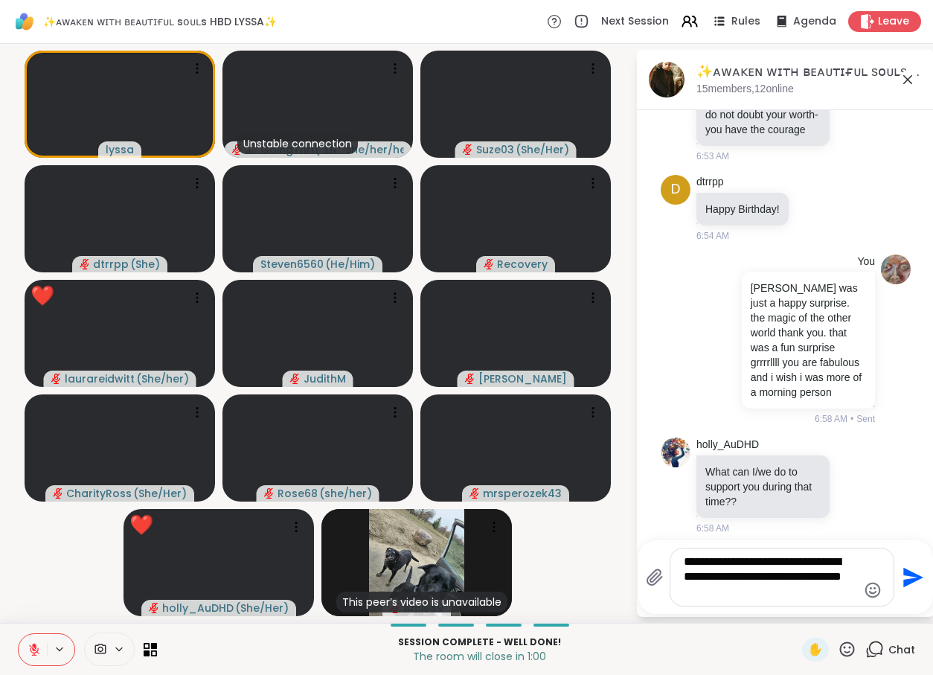
type textarea "**********"
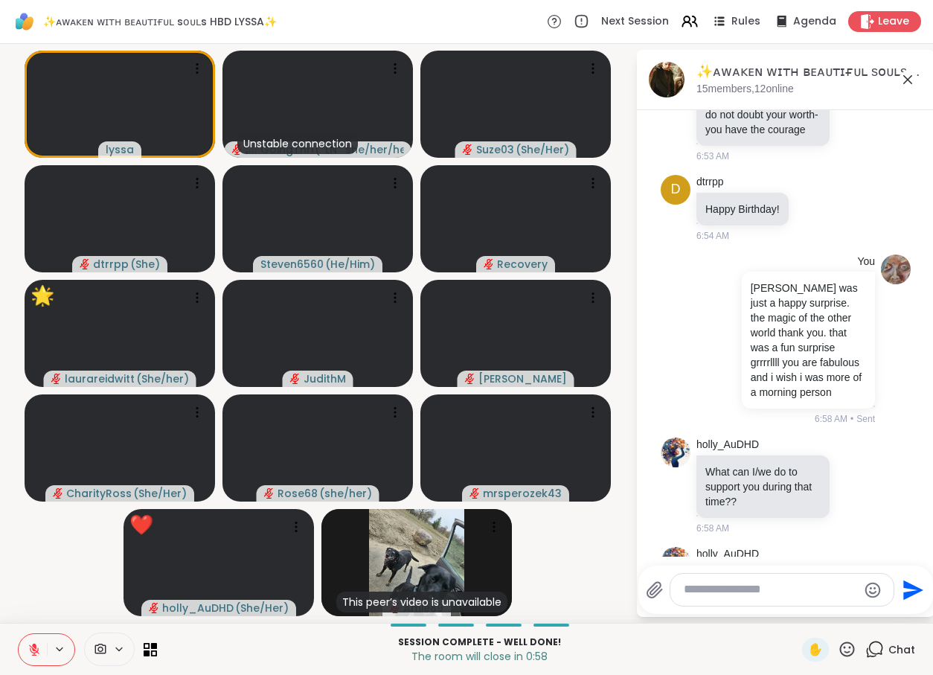
scroll to position [13335, 0]
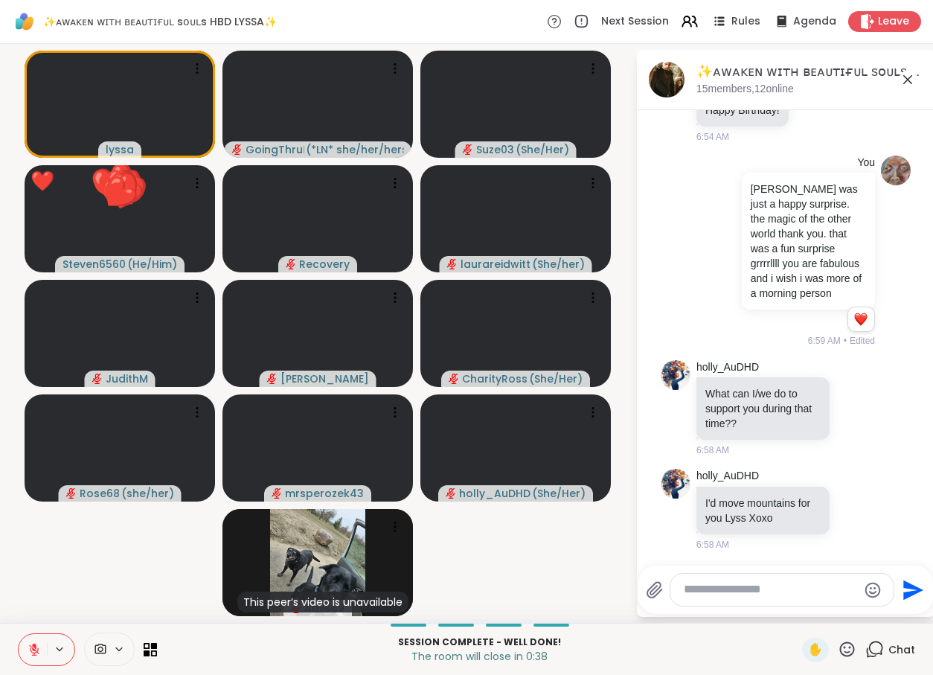
click at [848, 652] on icon at bounding box center [847, 648] width 15 height 15
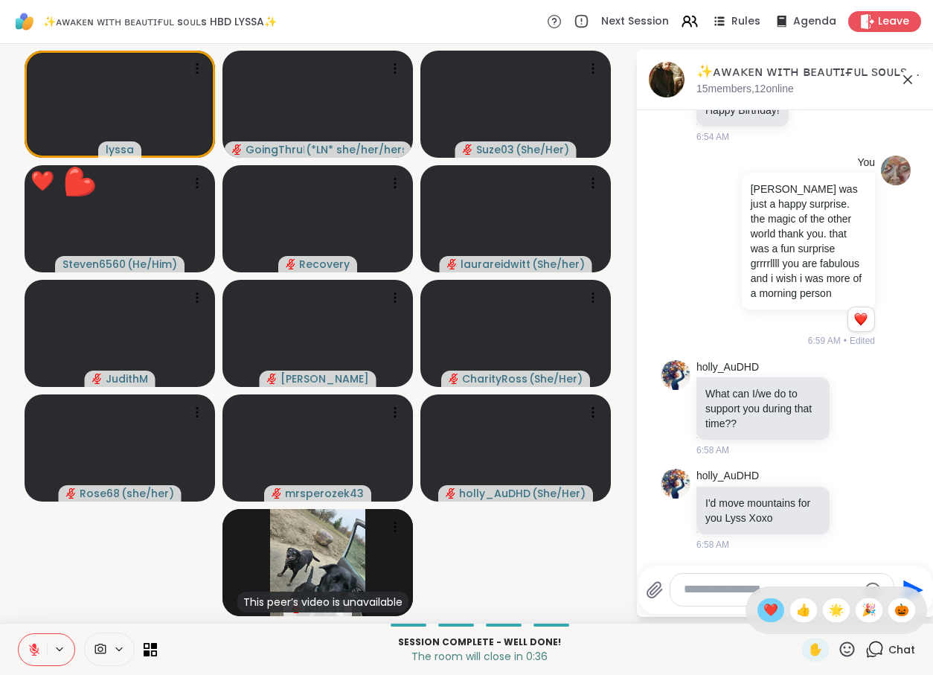
click at [765, 613] on span "❤️" at bounding box center [770, 610] width 15 height 18
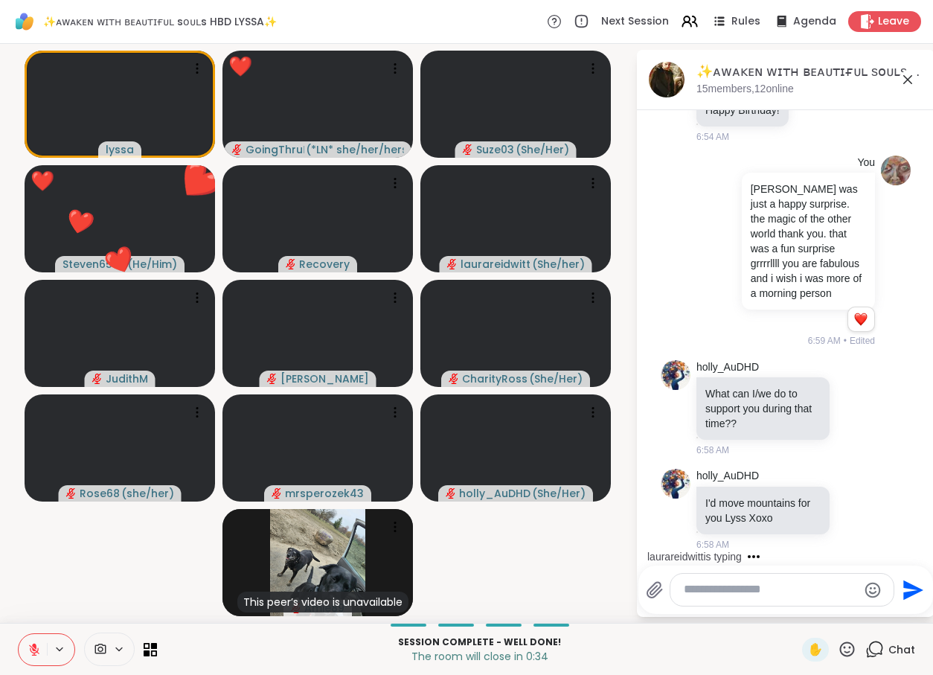
click at [847, 643] on icon at bounding box center [847, 648] width 15 height 15
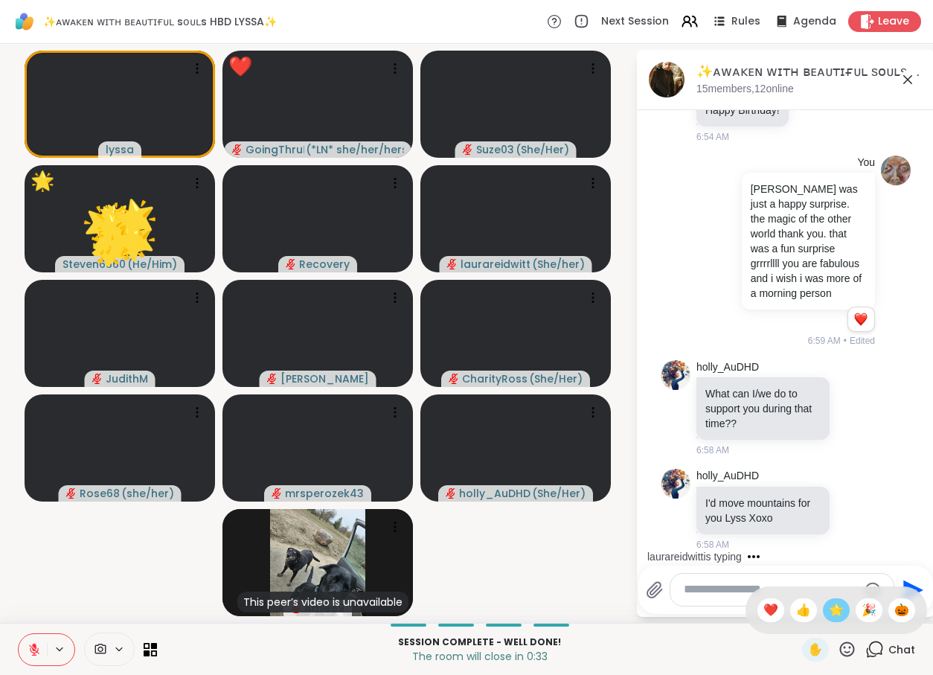
click at [831, 611] on span "🌟" at bounding box center [836, 610] width 15 height 18
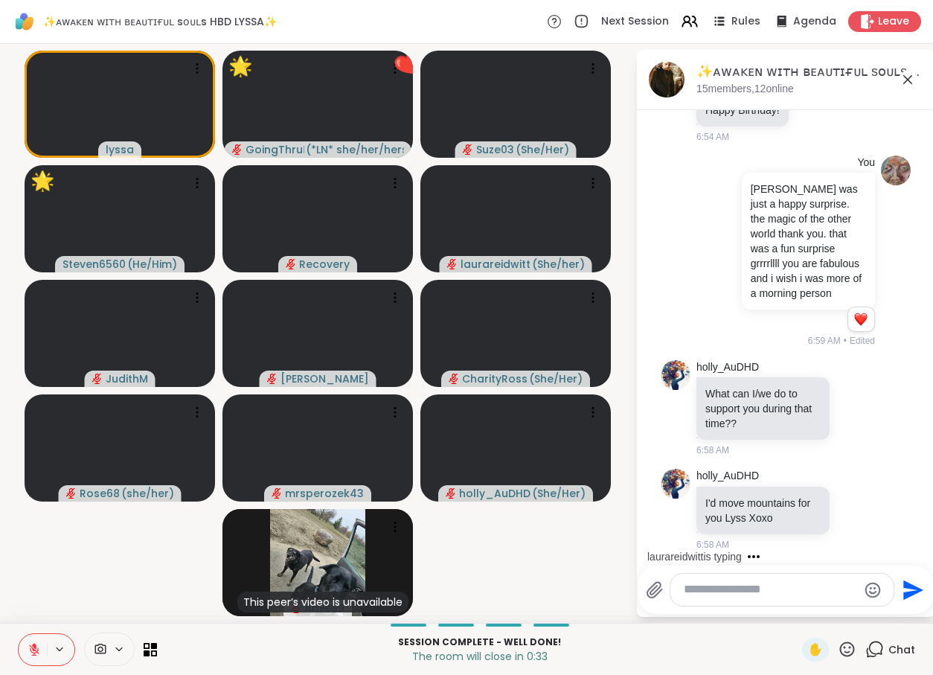
click at [850, 645] on icon at bounding box center [847, 649] width 19 height 19
click at [861, 609] on span "🎉" at bounding box center [868, 610] width 15 height 18
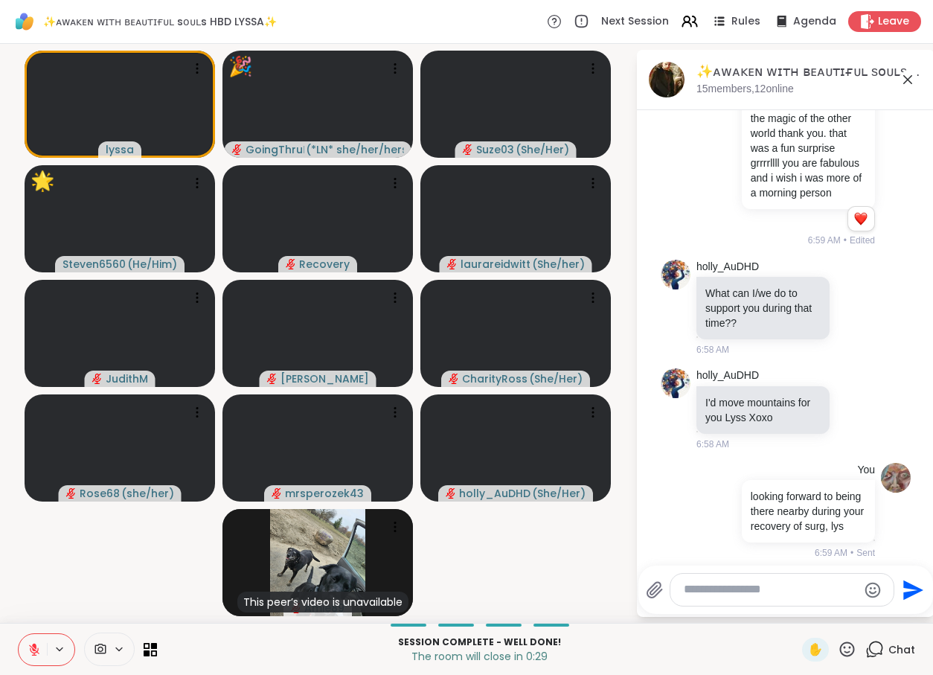
click at [842, 650] on icon at bounding box center [847, 649] width 19 height 19
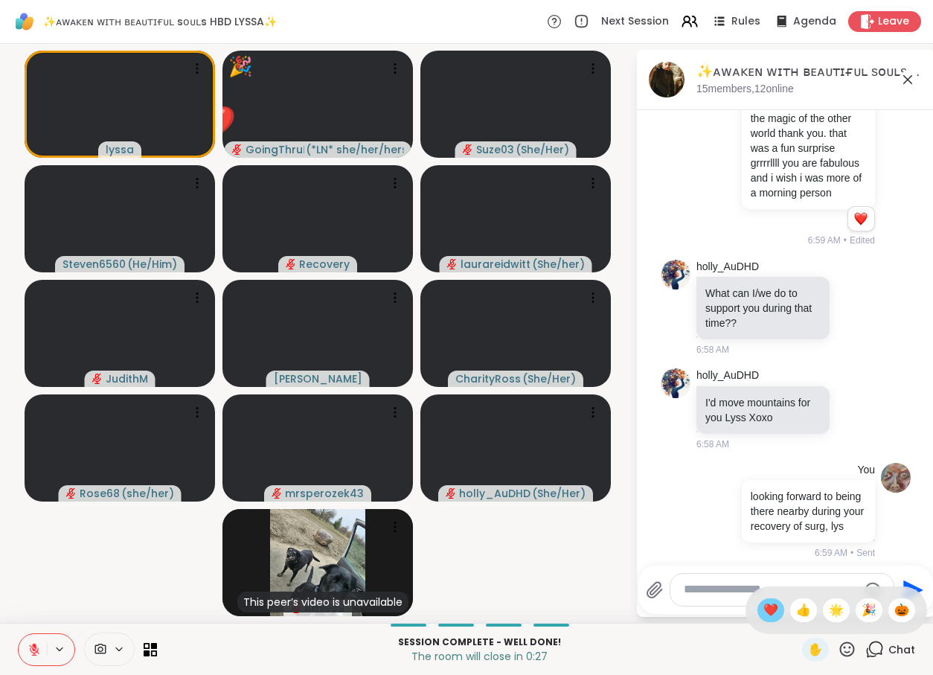
click at [765, 608] on span "❤️" at bounding box center [770, 610] width 15 height 18
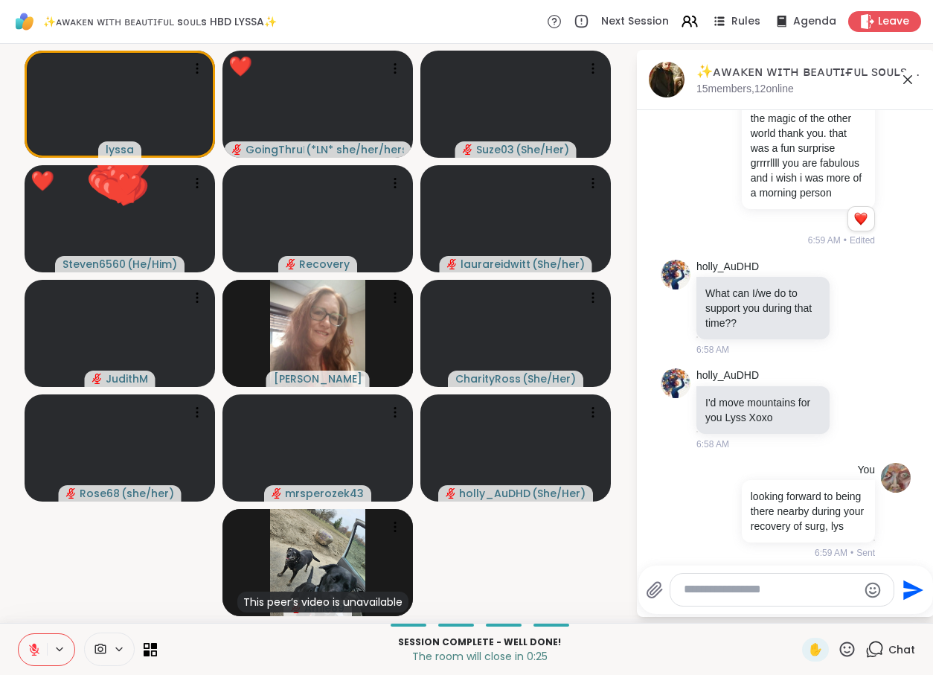
click at [850, 643] on icon at bounding box center [847, 648] width 15 height 15
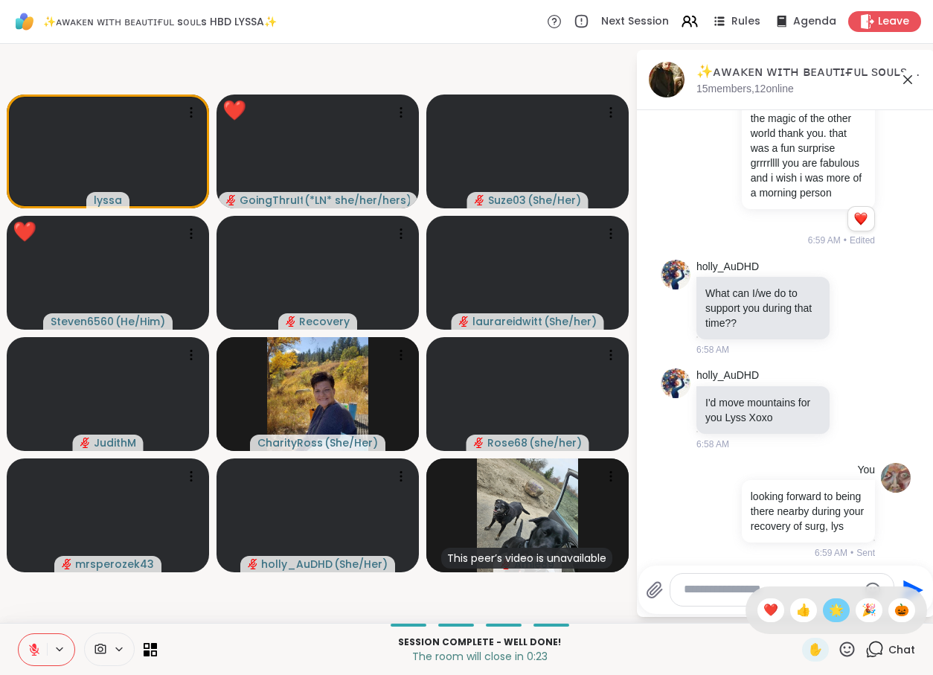
click at [829, 611] on span "🌟" at bounding box center [836, 610] width 15 height 18
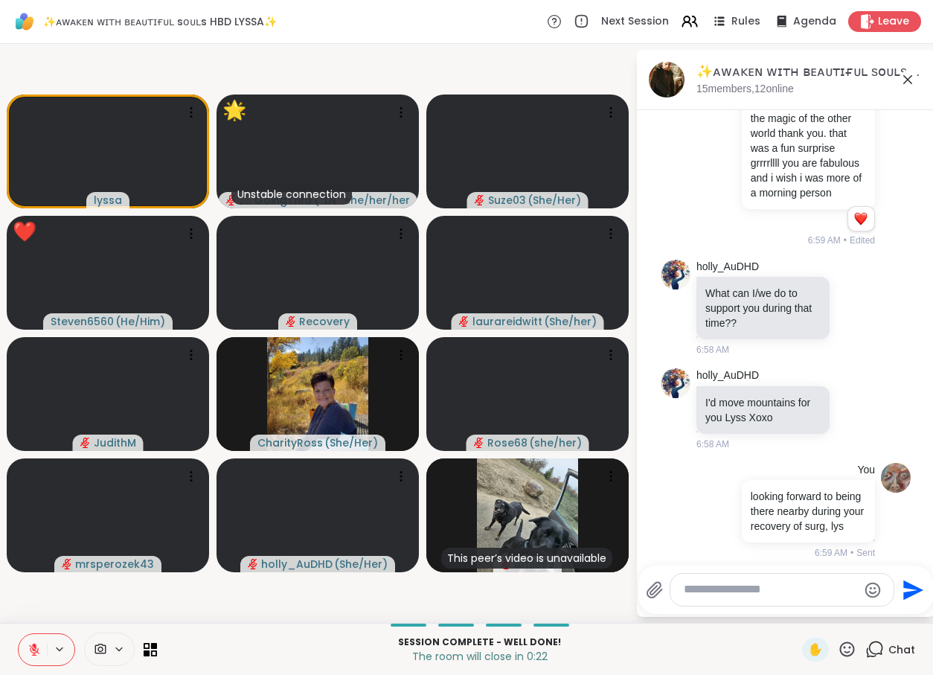
click at [846, 644] on div "✋" at bounding box center [829, 649] width 54 height 24
click at [846, 644] on icon at bounding box center [847, 649] width 19 height 19
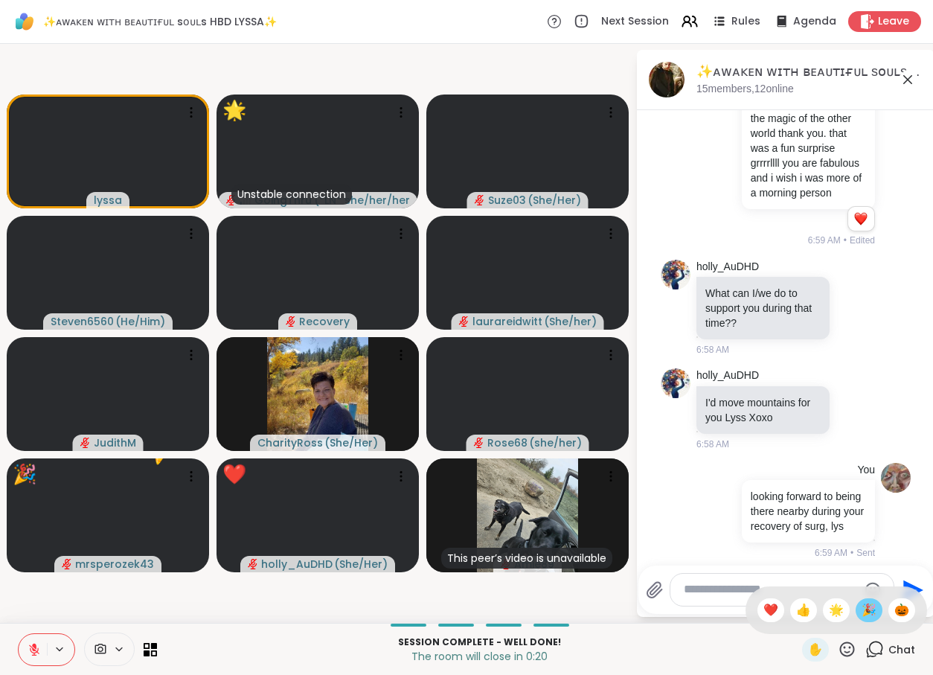
click at [864, 608] on span "🎉" at bounding box center [868, 610] width 15 height 18
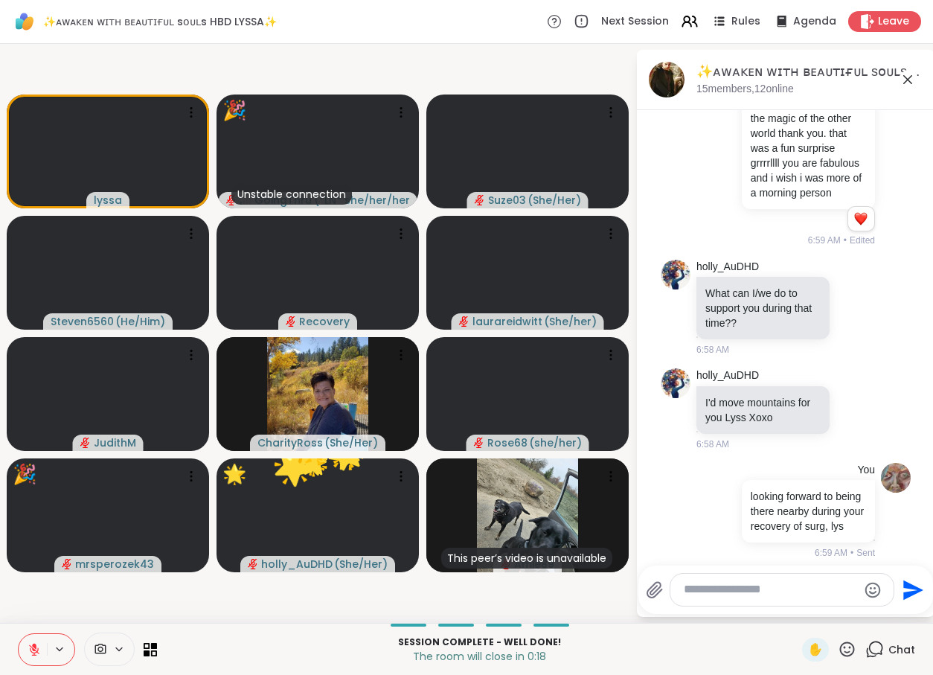
click at [870, 596] on icon "Emoji picker" at bounding box center [873, 590] width 18 height 18
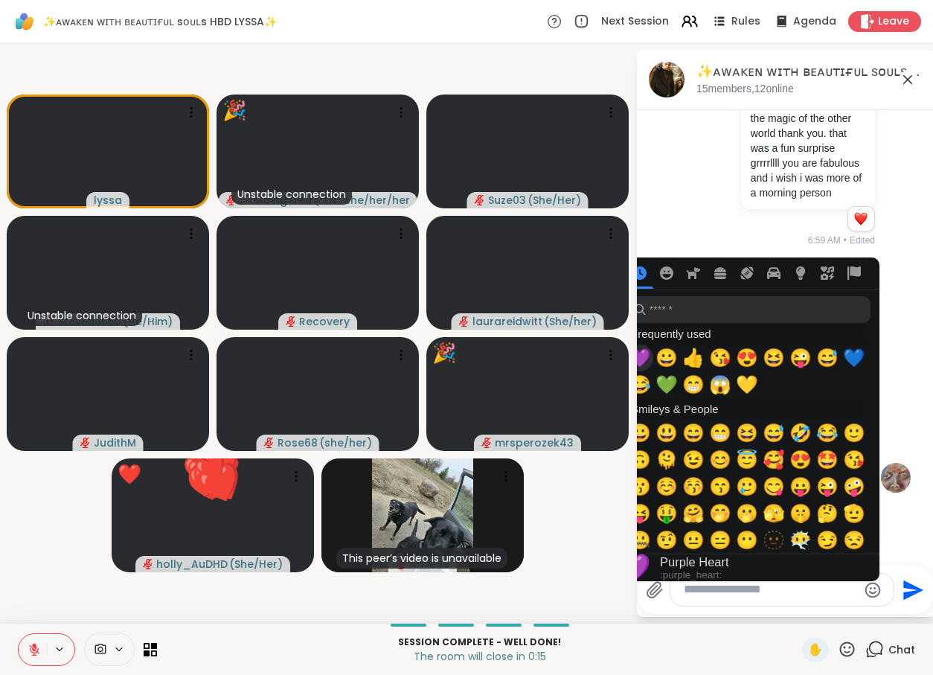
click at [646, 364] on span "💜" at bounding box center [640, 357] width 22 height 21
type textarea "****"
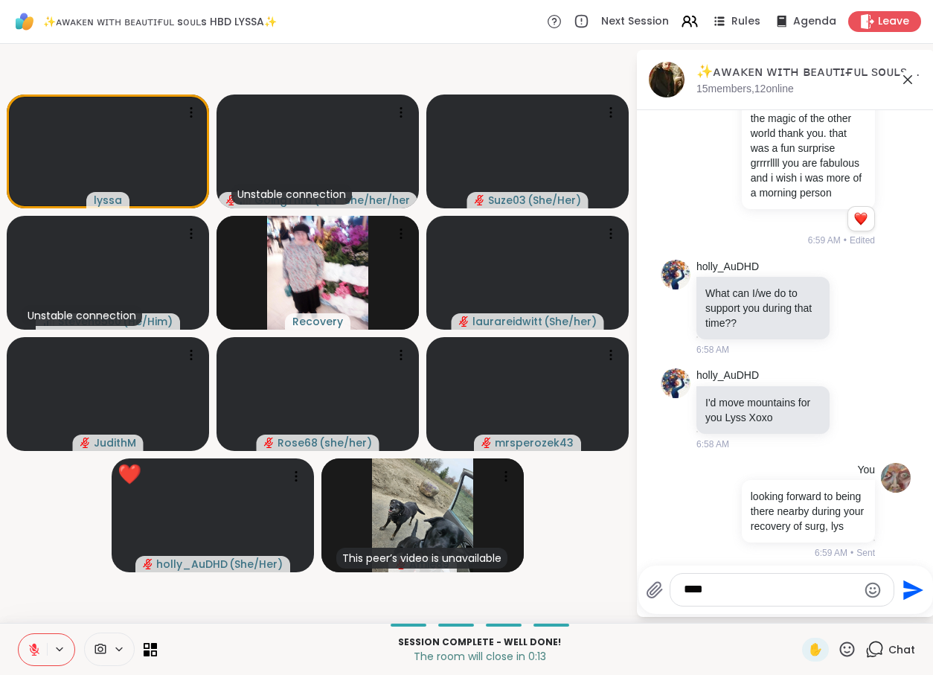
click at [915, 589] on icon "Send" at bounding box center [913, 589] width 20 height 20
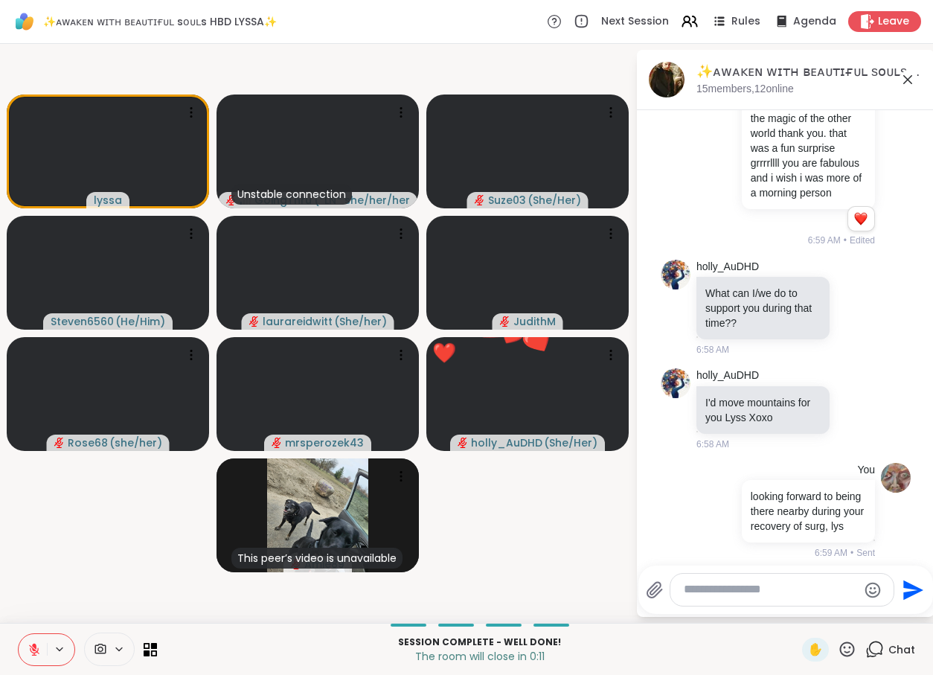
scroll to position [13515, 0]
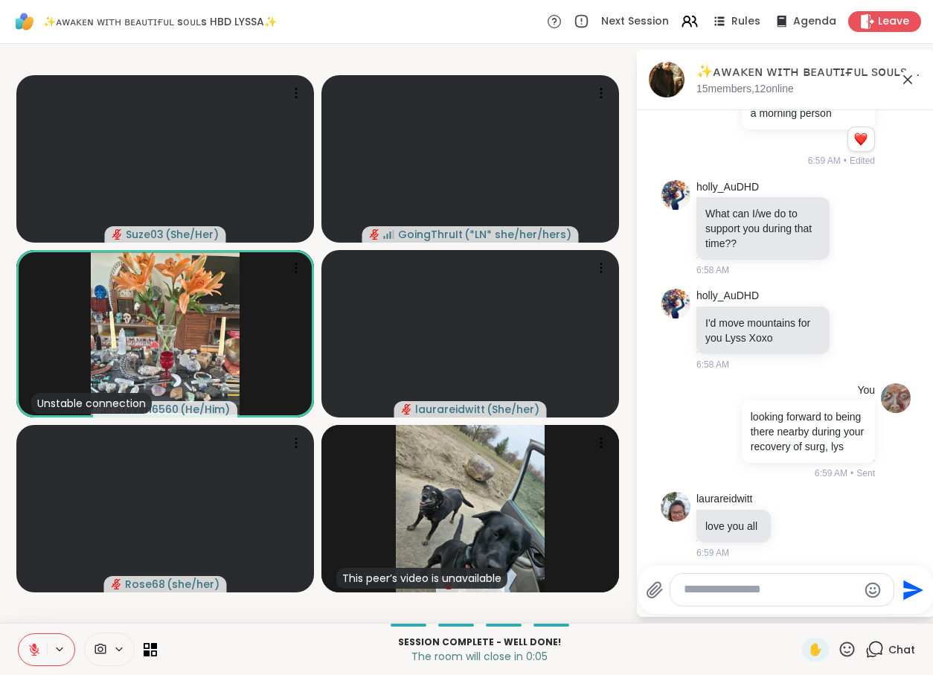
click at [874, 590] on icon "Emoji picker" at bounding box center [873, 590] width 18 height 18
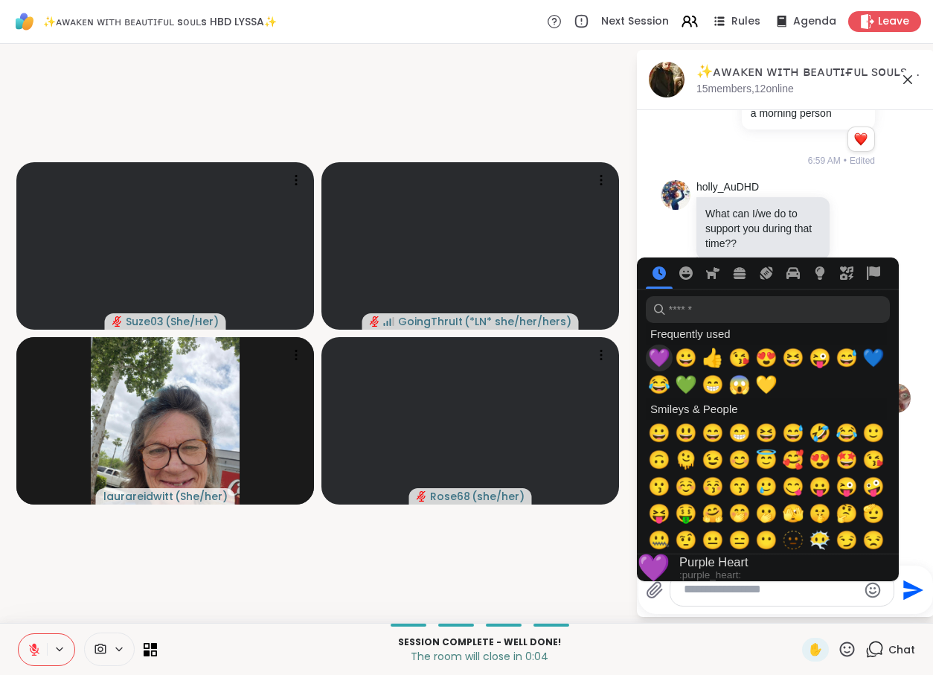
click at [663, 357] on span "💜" at bounding box center [659, 357] width 22 height 21
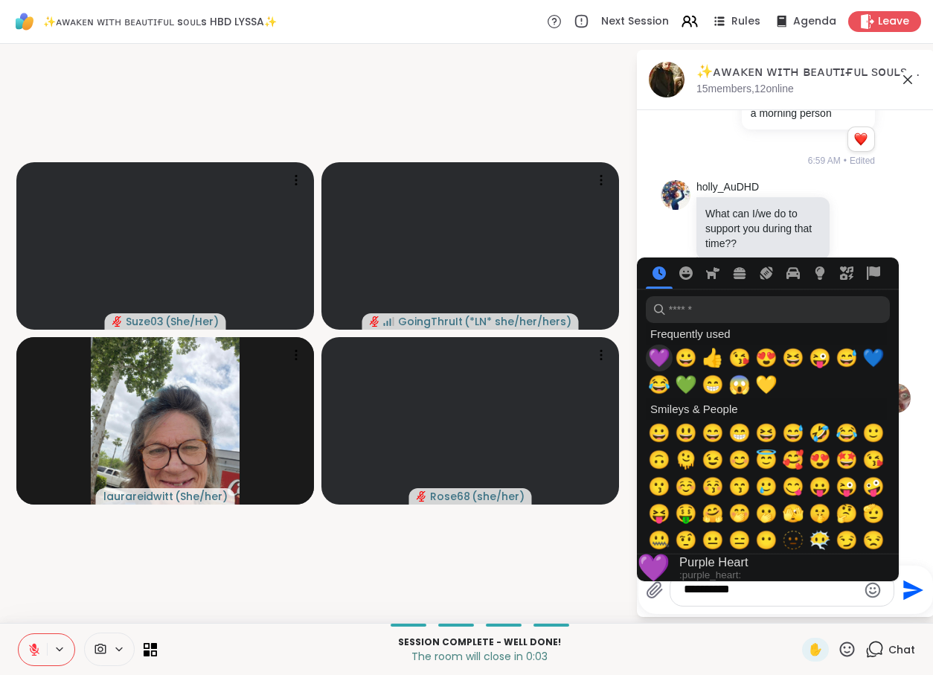
click at [663, 357] on span "💜" at bounding box center [659, 357] width 22 height 21
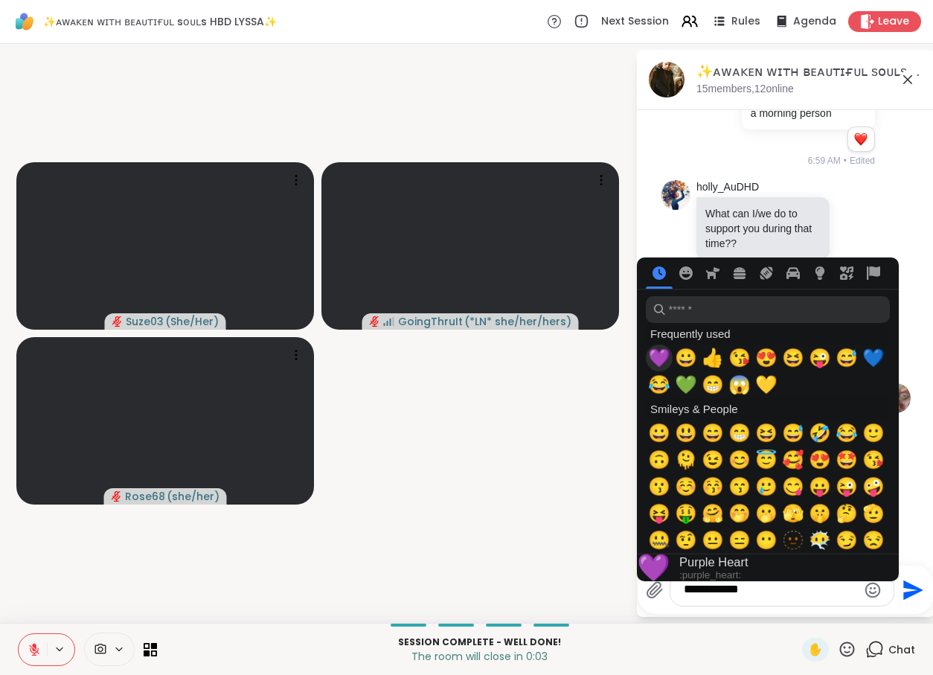
click at [663, 357] on span "💜" at bounding box center [659, 357] width 22 height 21
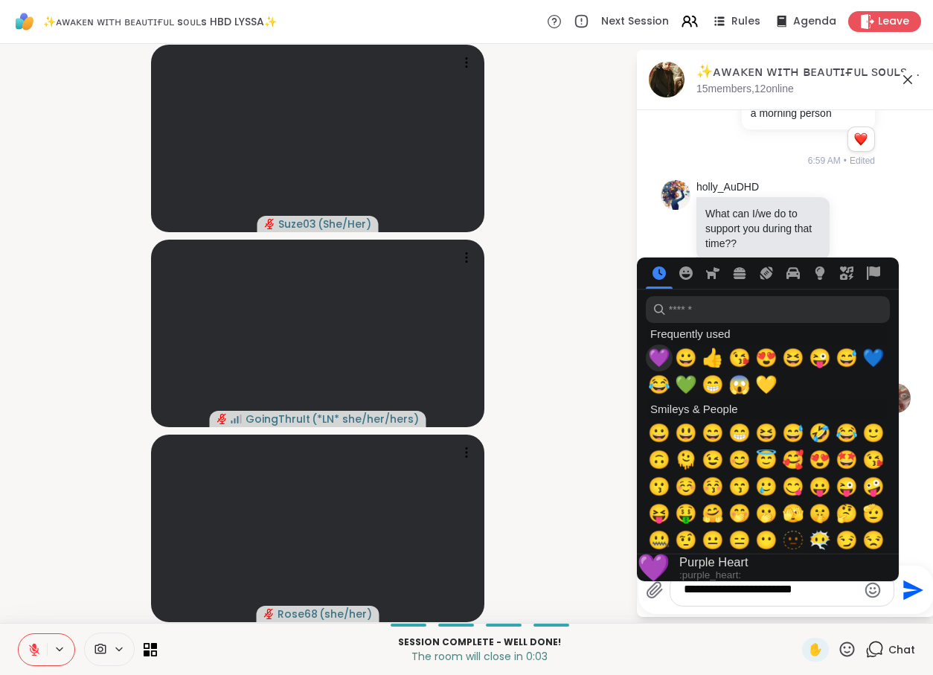
click at [663, 357] on span "💜" at bounding box center [659, 357] width 22 height 21
type textarea "**********"
click at [914, 582] on icon "Send" at bounding box center [913, 584] width 20 height 20
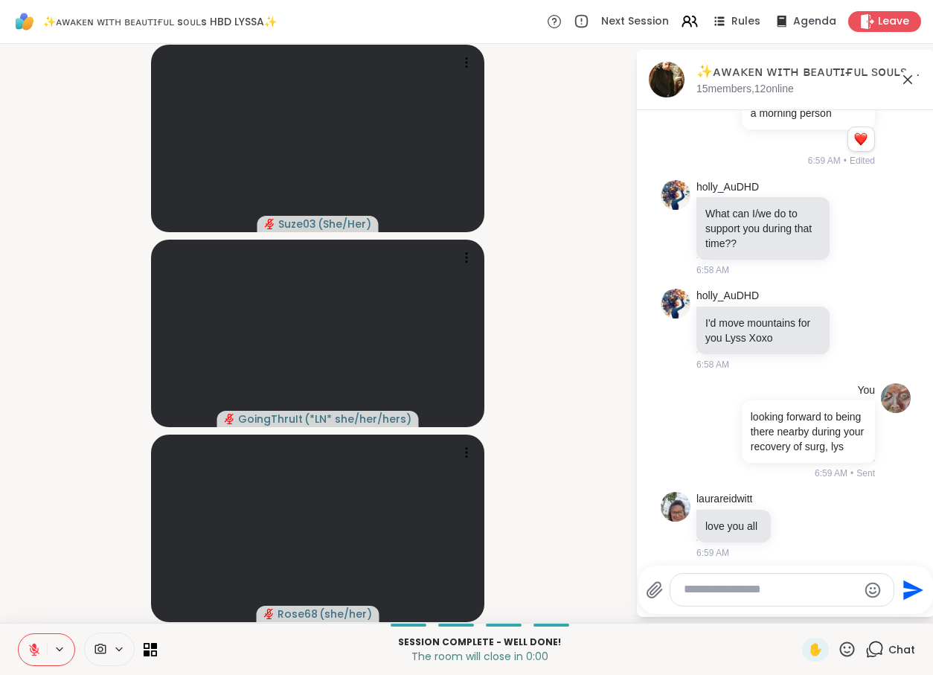
scroll to position [13609, 0]
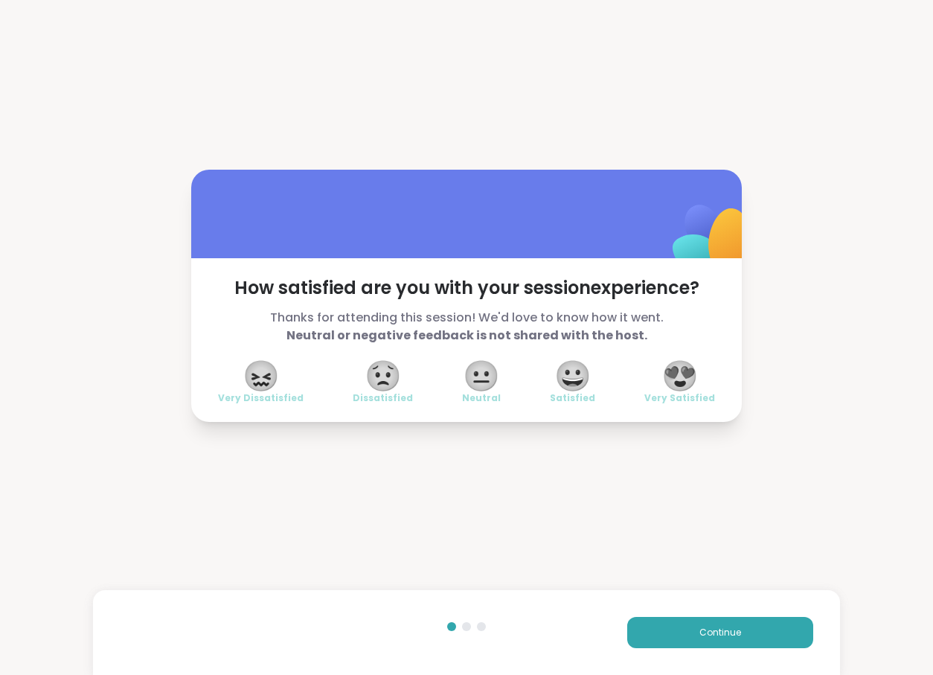
click at [691, 378] on span "😍" at bounding box center [679, 375] width 37 height 27
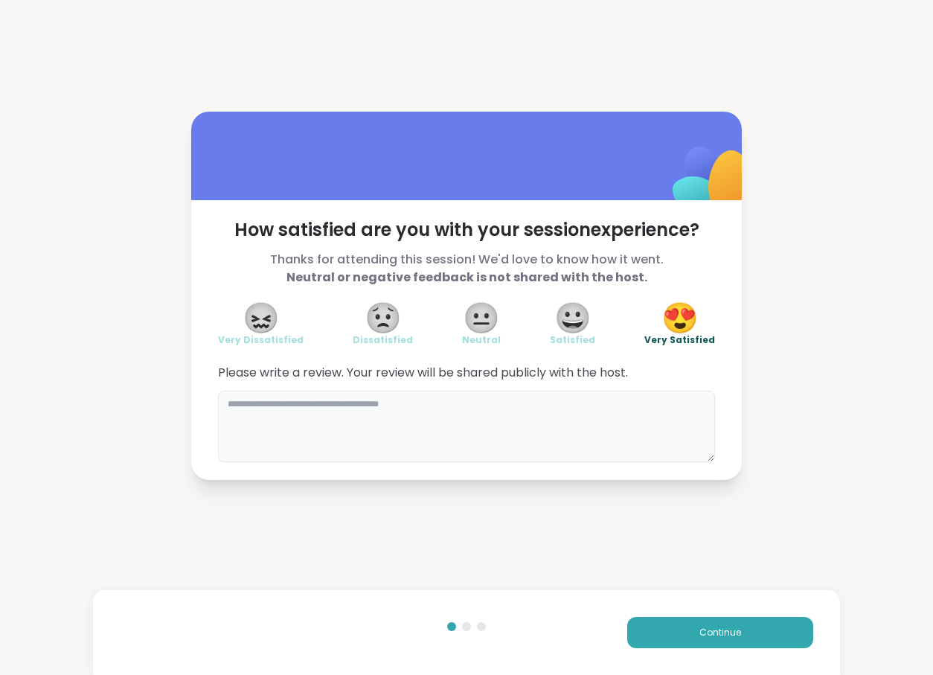
click at [521, 411] on textarea at bounding box center [466, 425] width 497 height 71
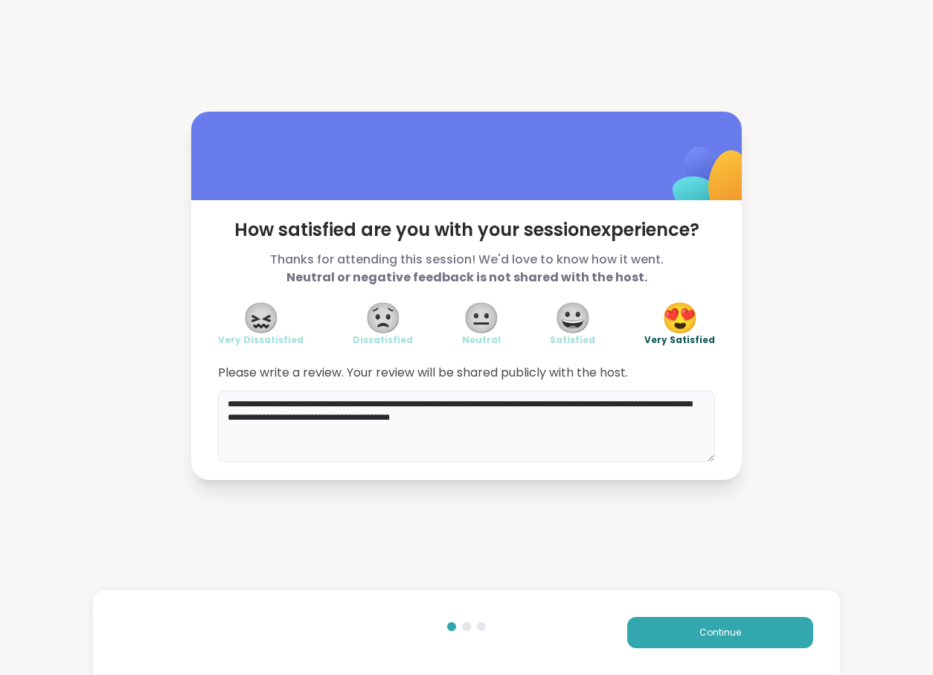
click at [618, 408] on textarea "**********" at bounding box center [466, 425] width 497 height 71
click at [569, 422] on textarea "**********" at bounding box center [466, 425] width 497 height 71
click at [318, 417] on textarea "**********" at bounding box center [466, 425] width 497 height 71
click at [431, 416] on textarea "**********" at bounding box center [466, 425] width 497 height 71
click at [627, 417] on textarea "**********" at bounding box center [466, 425] width 497 height 71
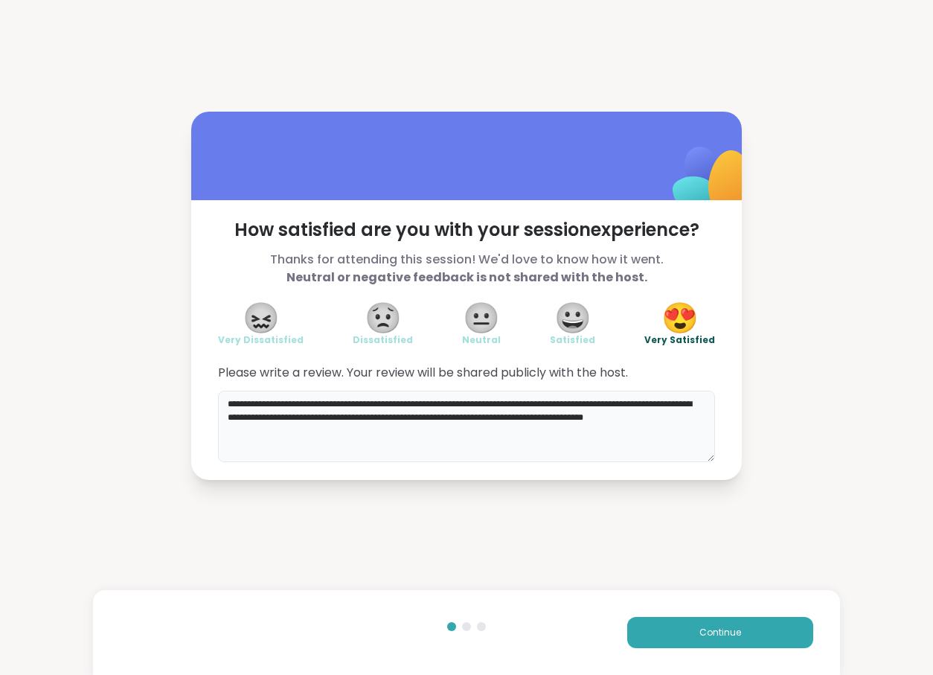
click at [460, 437] on textarea "**********" at bounding box center [466, 425] width 497 height 71
click at [487, 432] on textarea "**********" at bounding box center [466, 425] width 497 height 71
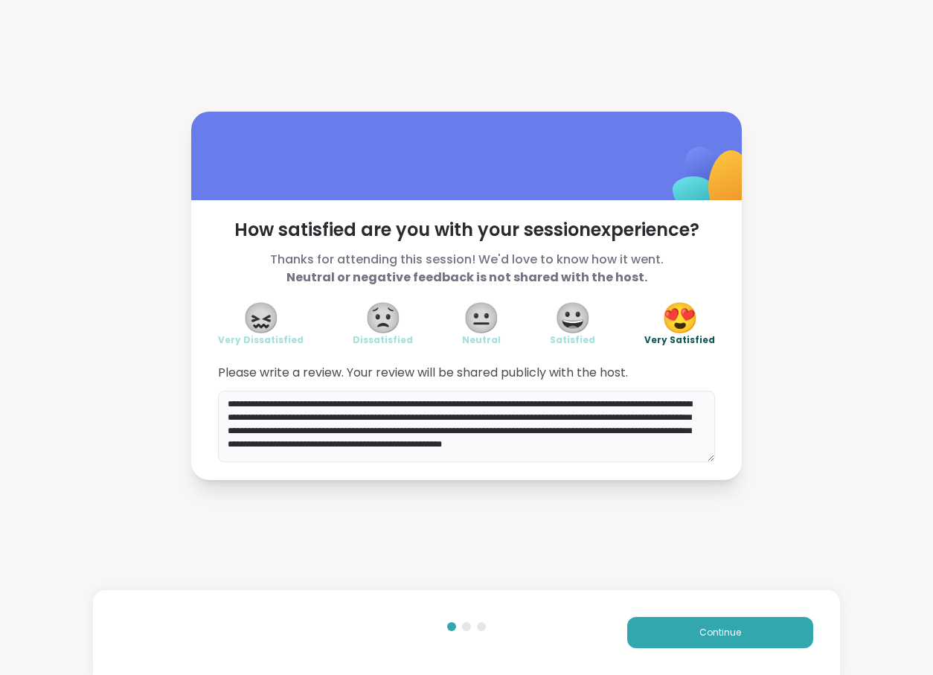
scroll to position [3, 0]
click at [276, 453] on textarea "**********" at bounding box center [466, 425] width 497 height 71
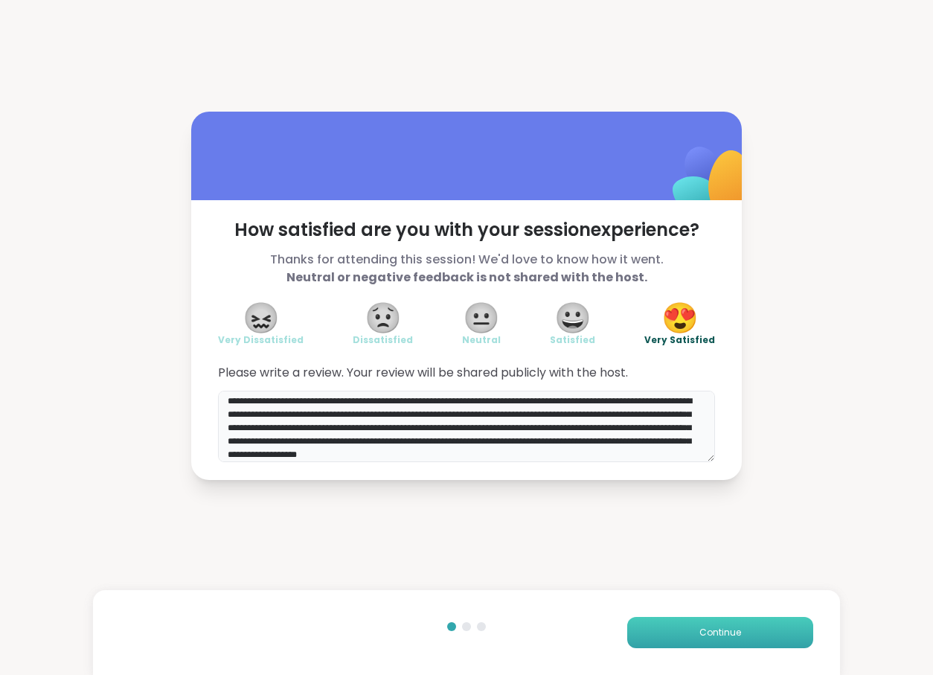
type textarea "**********"
click at [719, 631] on span "Continue" at bounding box center [720, 632] width 42 height 13
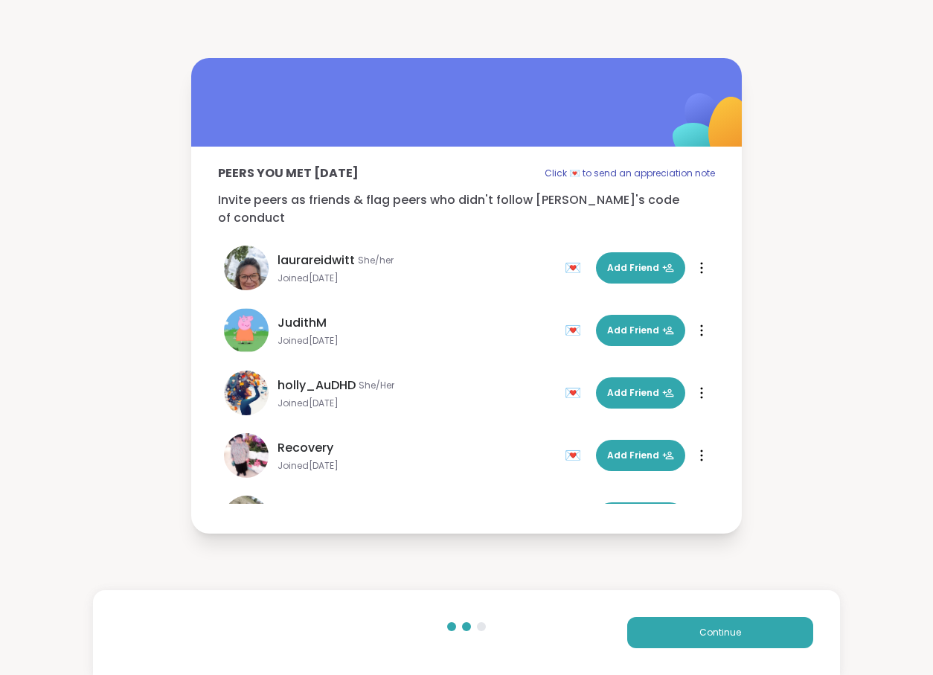
scroll to position [607, 0]
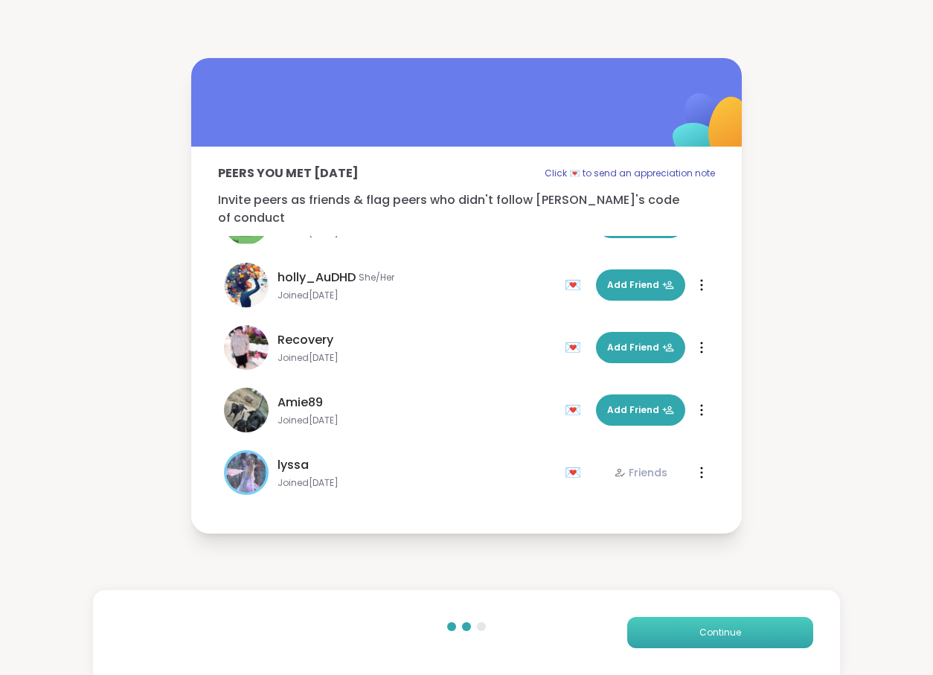
click at [709, 631] on span "Continue" at bounding box center [720, 632] width 42 height 13
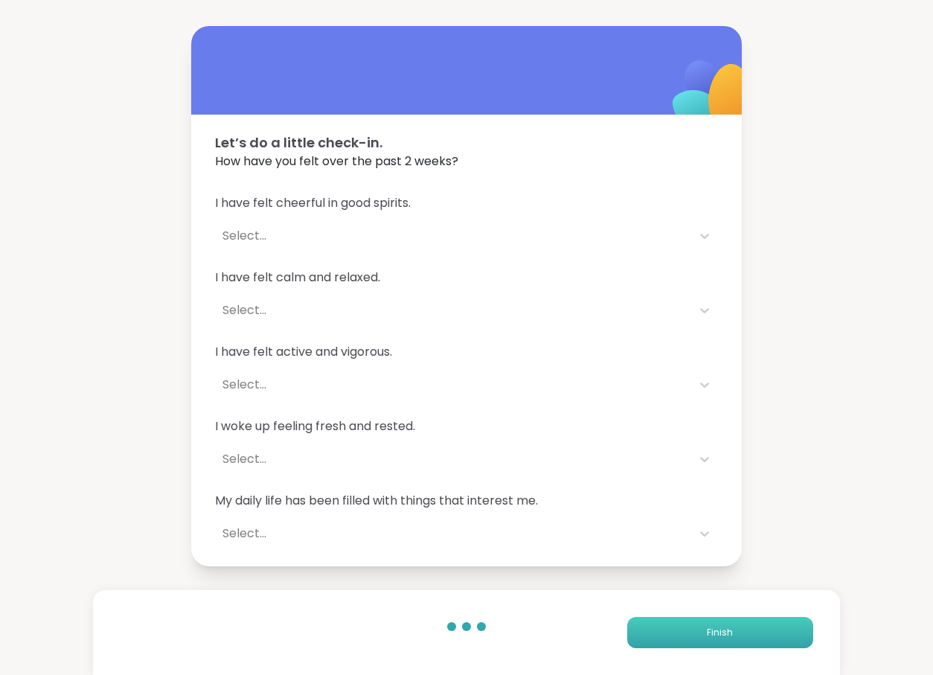
click at [709, 631] on span "Finish" at bounding box center [720, 632] width 26 height 13
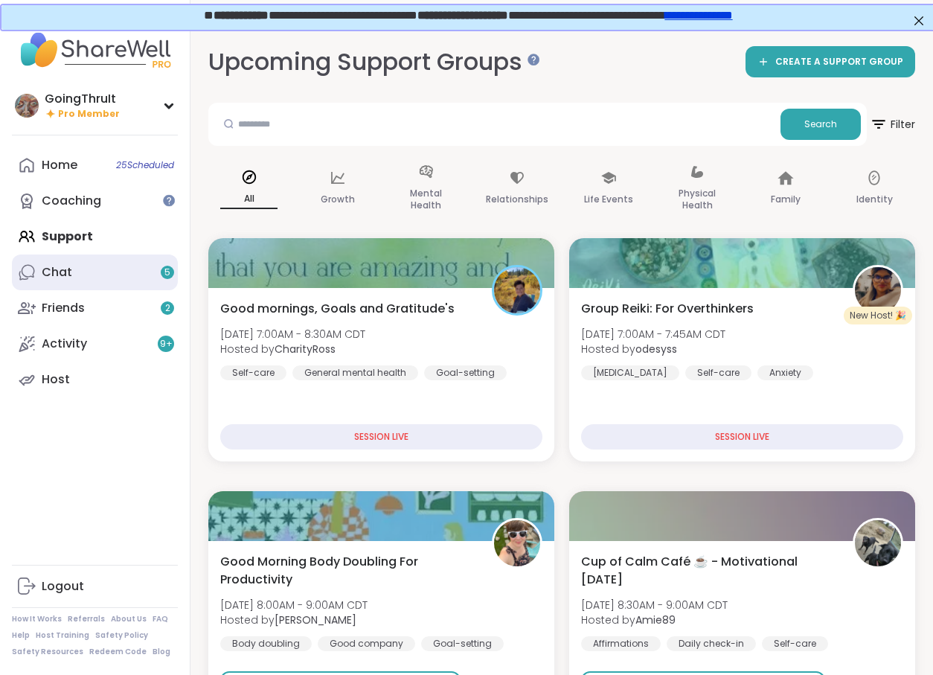
click at [109, 270] on link "Chat 5" at bounding box center [95, 272] width 166 height 36
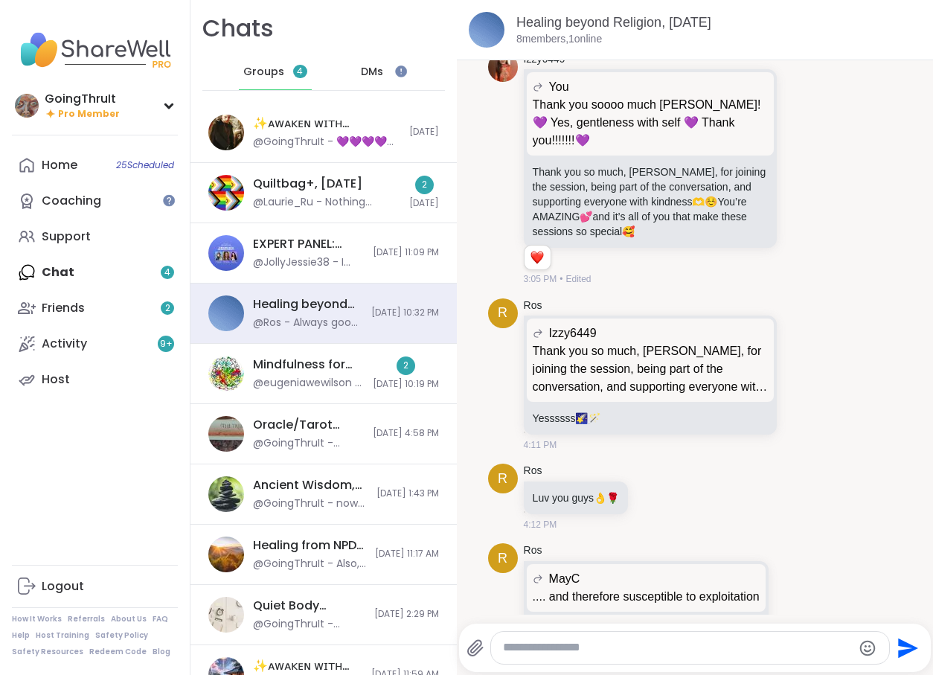
scroll to position [6209, 0]
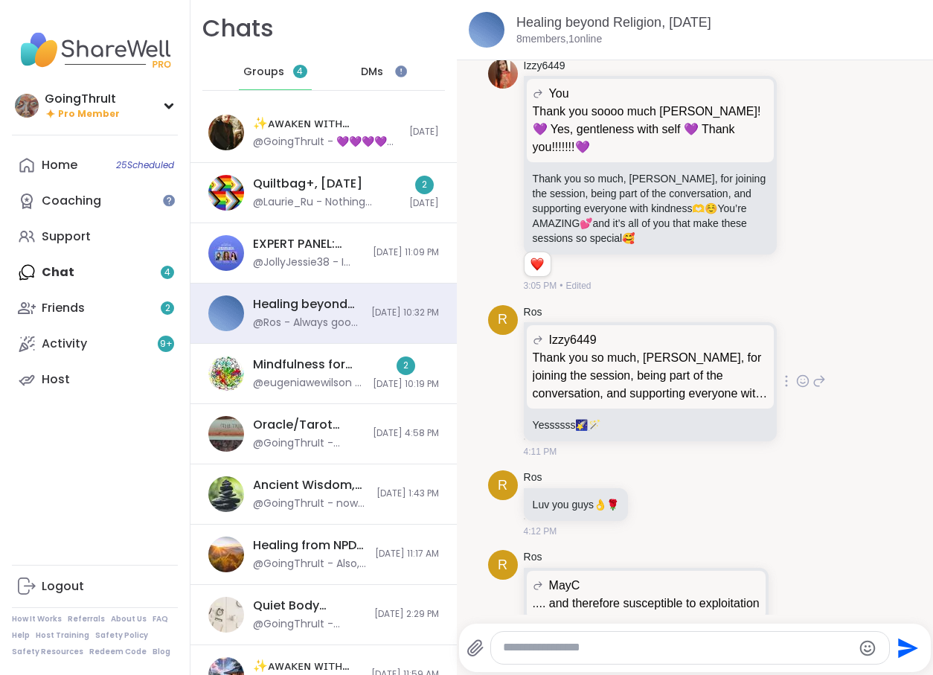
click at [803, 373] on icon at bounding box center [802, 380] width 13 height 15
click at [687, 350] on div "Select Reaction: Heart" at bounding box center [684, 356] width 13 height 13
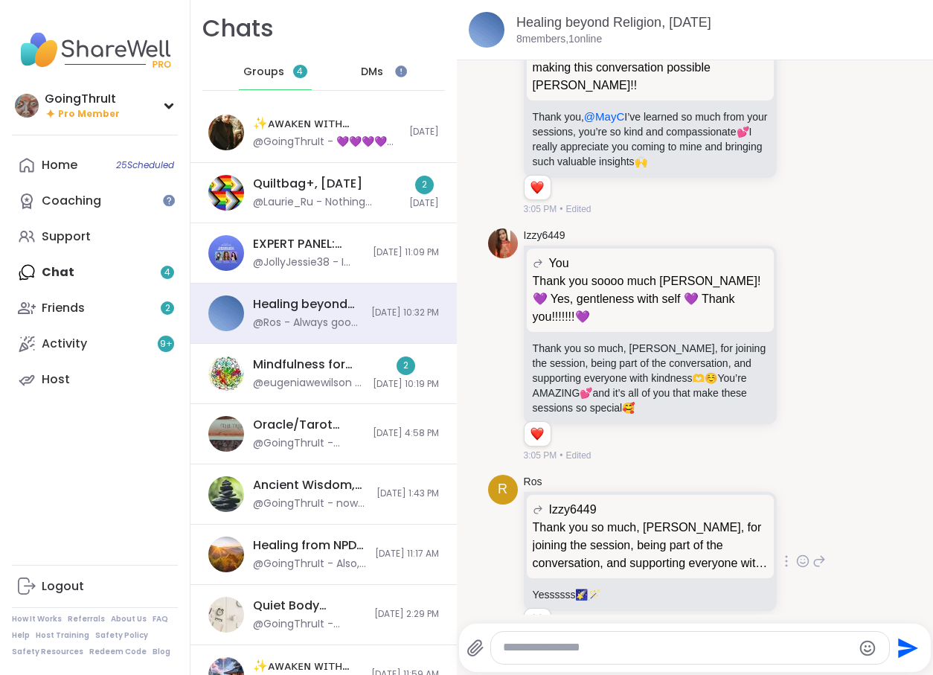
scroll to position [6038, 0]
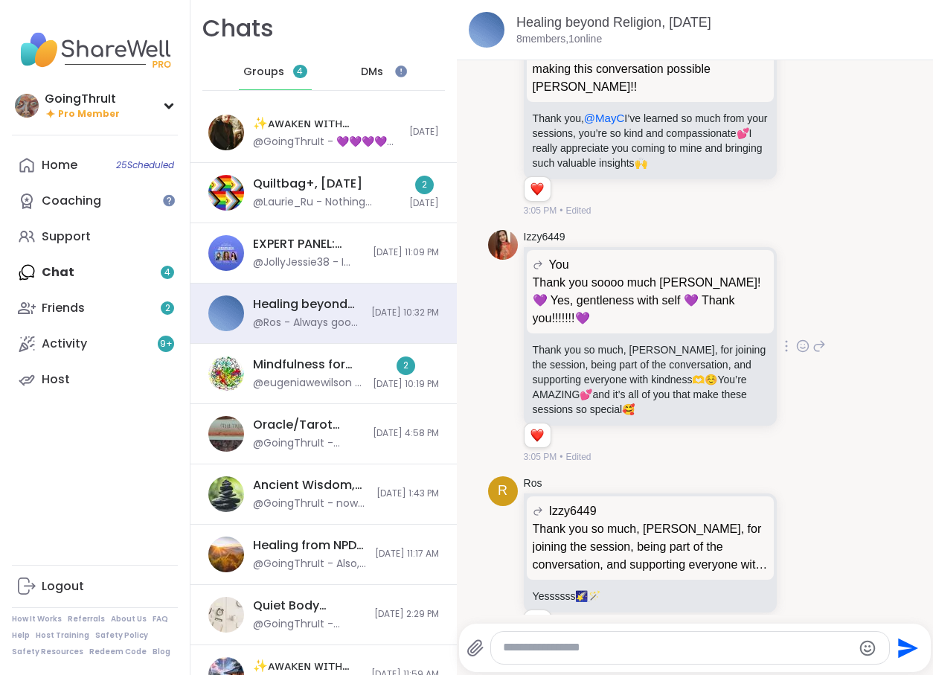
click at [806, 338] on icon at bounding box center [802, 345] width 13 height 15
click at [680, 315] on div "Select Reaction: Heart" at bounding box center [684, 321] width 13 height 13
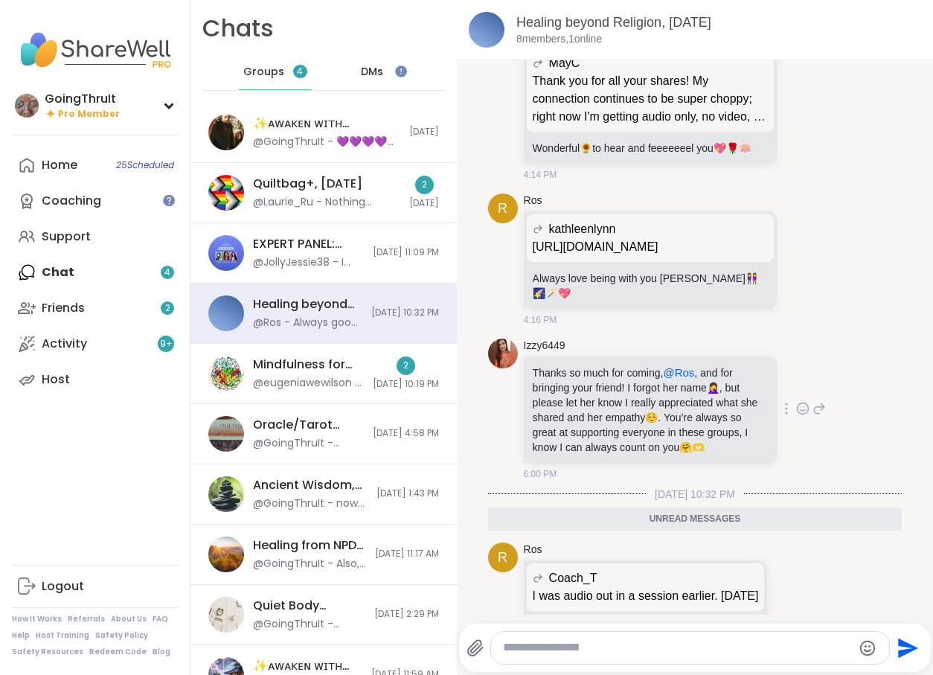
scroll to position [7062, 0]
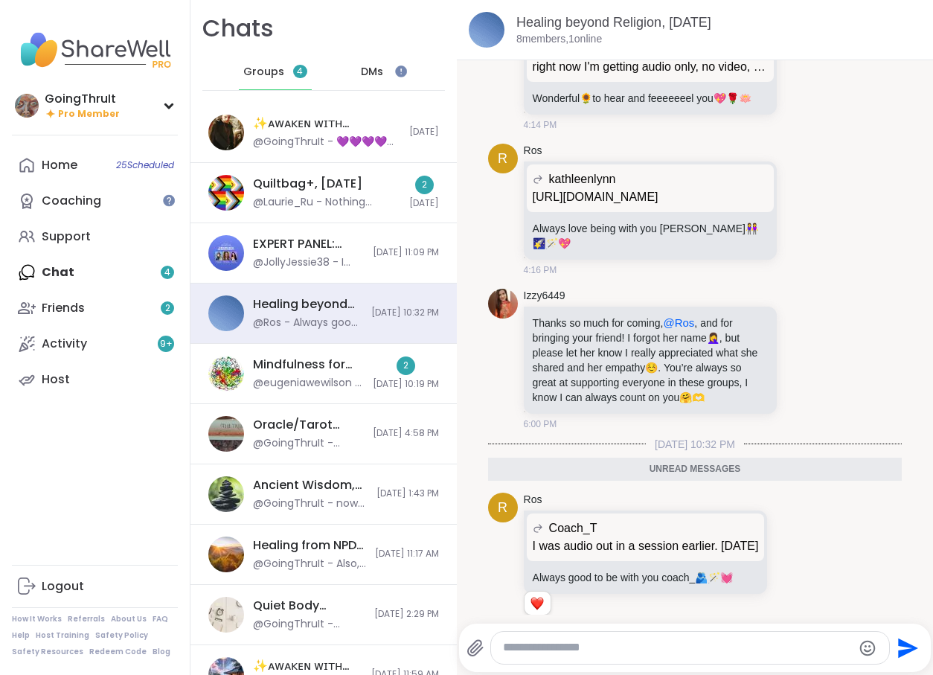
click at [611, 646] on textarea "Type your message" at bounding box center [677, 648] width 349 height 16
click at [800, 351] on icon at bounding box center [802, 358] width 13 height 15
click at [661, 650] on textarea "**********" at bounding box center [678, 648] width 349 height 16
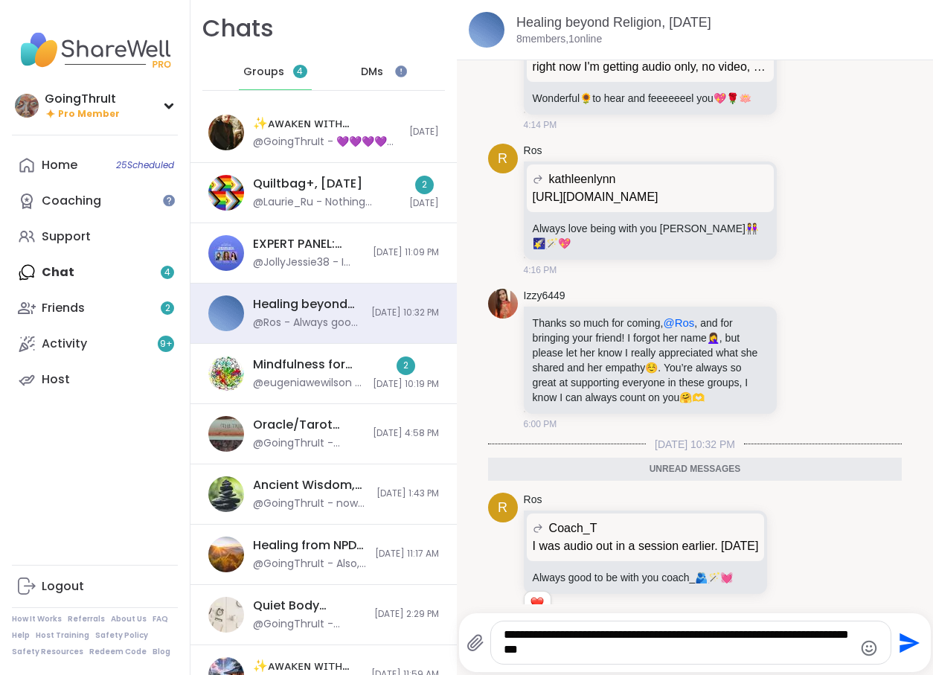
click at [869, 646] on icon "Emoji picker" at bounding box center [869, 648] width 16 height 16
click at [803, 351] on icon at bounding box center [802, 358] width 13 height 15
click at [582, 654] on textarea "**********" at bounding box center [678, 642] width 349 height 30
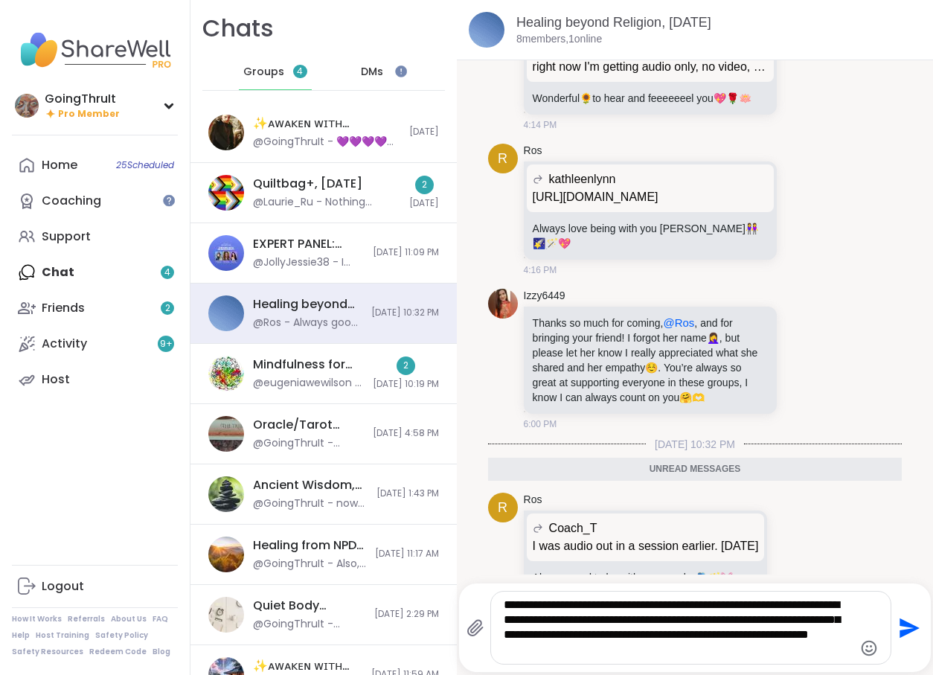
click at [578, 608] on textarea "**********" at bounding box center [678, 627] width 349 height 60
click at [585, 608] on textarea "**********" at bounding box center [678, 627] width 349 height 60
click at [615, 655] on textarea "**********" at bounding box center [678, 627] width 349 height 60
type textarea "**********"
click at [904, 631] on icon "Send" at bounding box center [909, 627] width 20 height 20
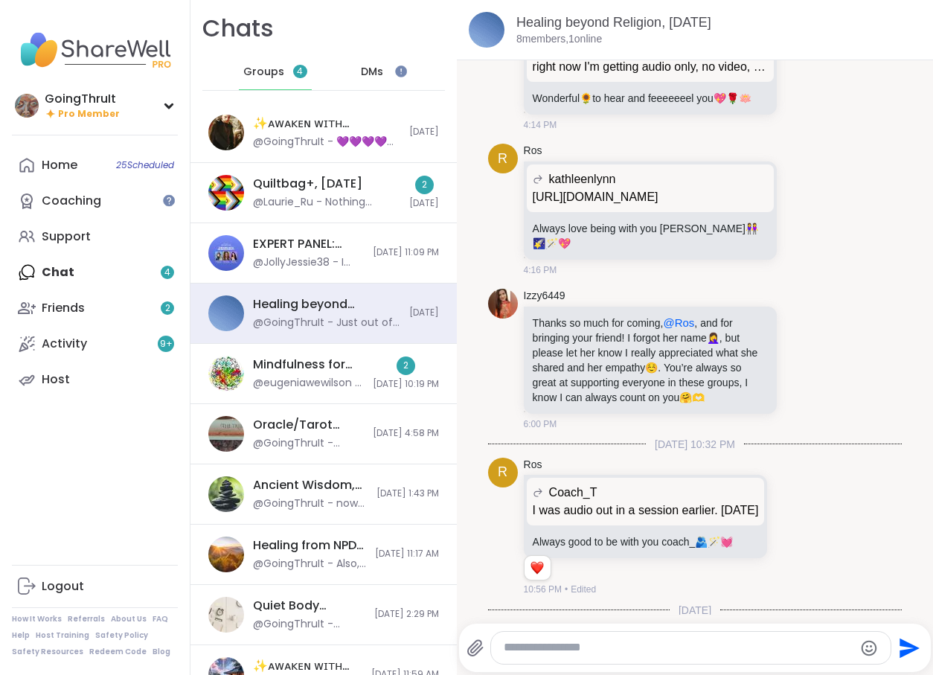
scroll to position [7165, 0]
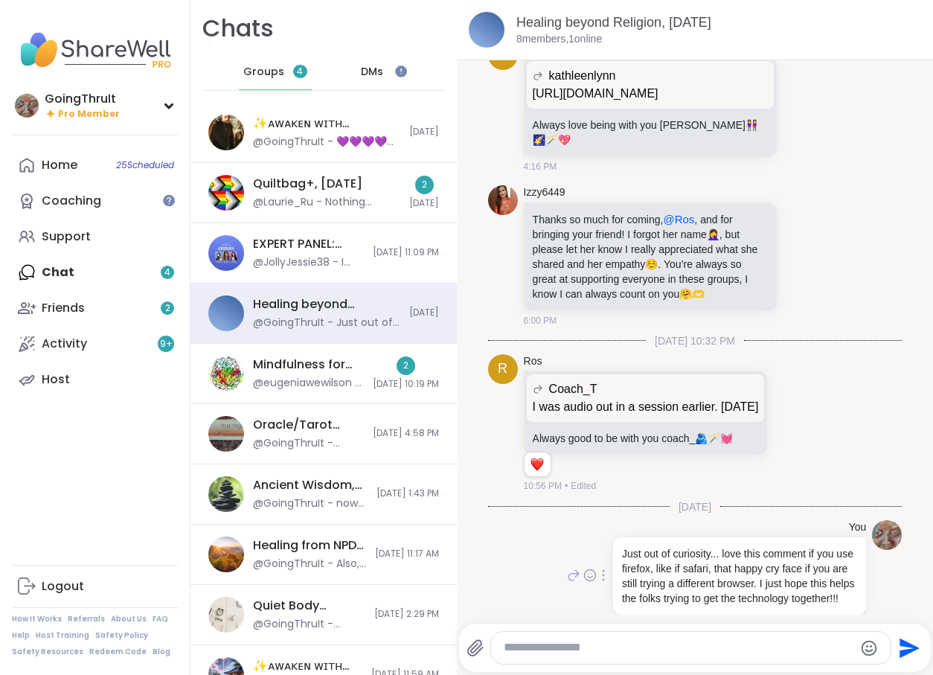
click at [591, 568] on icon at bounding box center [589, 575] width 13 height 15
click at [652, 544] on div "Select Reaction: Heart" at bounding box center [648, 550] width 13 height 13
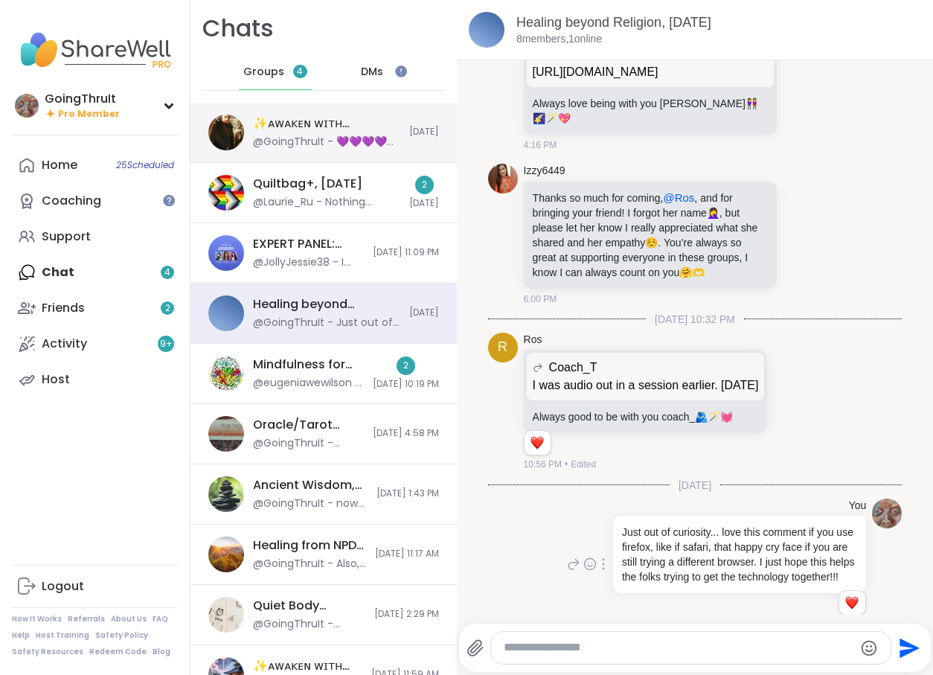
click at [315, 134] on div "✨ᴀᴡᴀᴋᴇɴ ᴡɪᴛʜ ʙᴇᴀᴜᴛɪғᴜʟ sᴏᴜʟs HBD LYSSA✨, Sep 15 @GoingThruIt - 💜💜💜💜💜💜💜💜💜💜💜💜💜" at bounding box center [326, 132] width 147 height 34
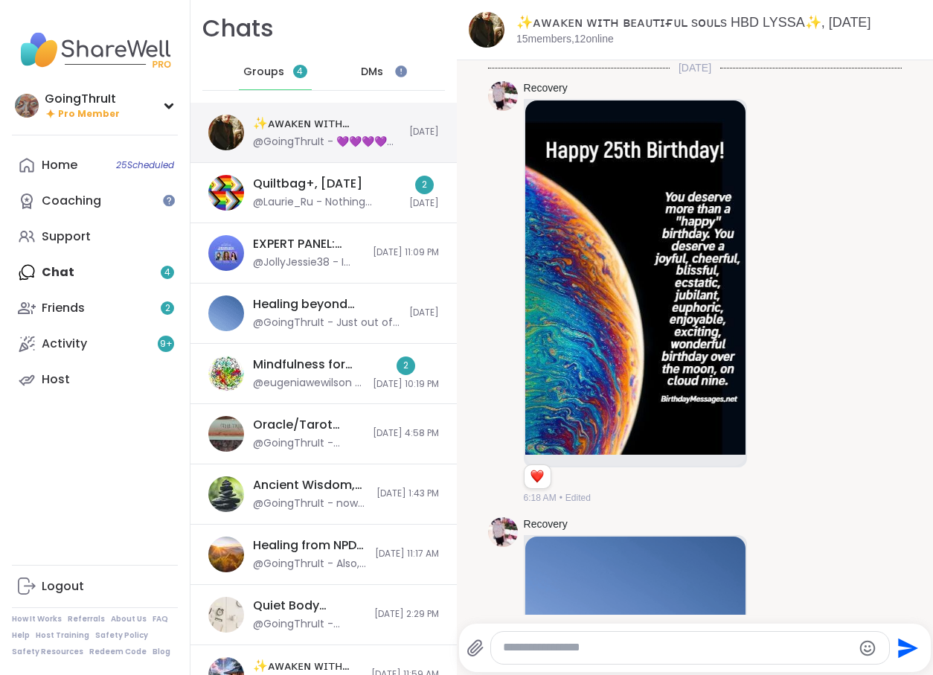
scroll to position [11748, 0]
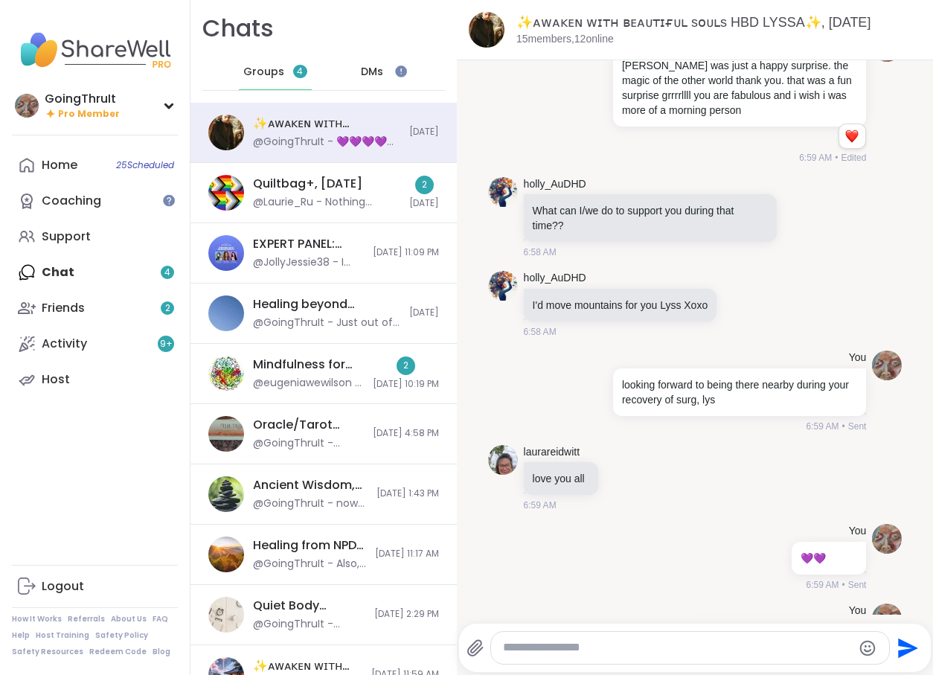
click at [569, 649] on textarea "Type your message" at bounding box center [677, 648] width 349 height 16
paste textarea "**********"
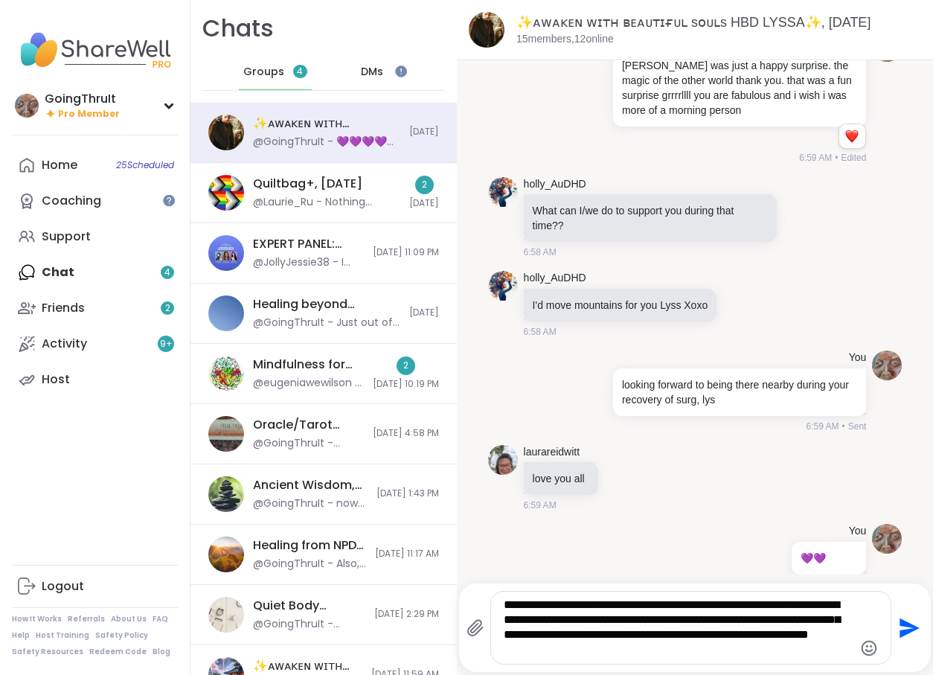
type textarea "**********"
click at [907, 621] on icon "Send" at bounding box center [908, 628] width 24 height 24
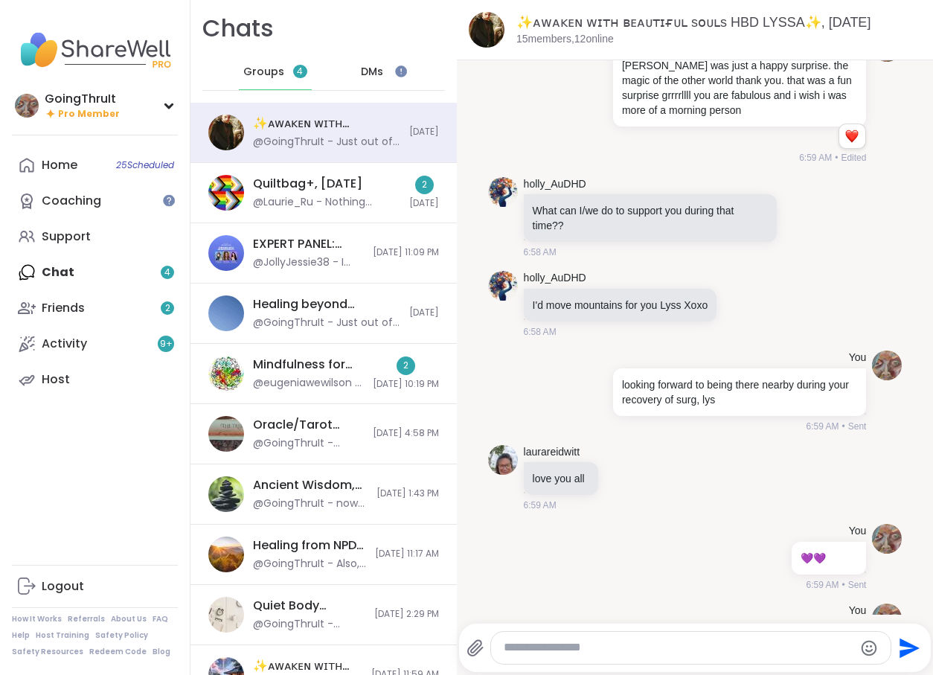
scroll to position [11873, 0]
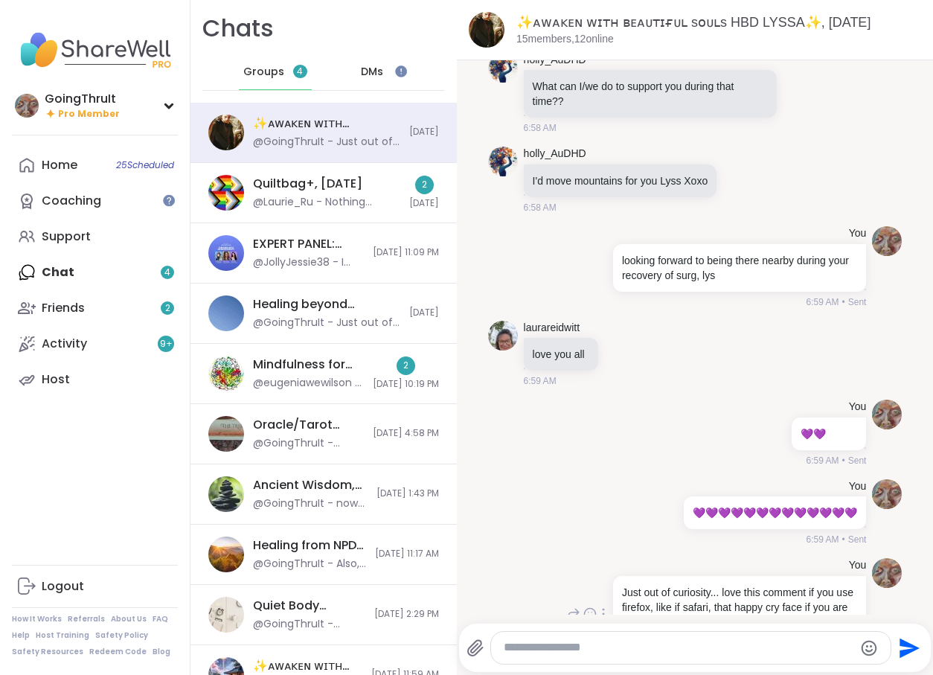
click at [592, 606] on icon at bounding box center [589, 613] width 13 height 15
click at [649, 583] on div "Select Reaction: Heart" at bounding box center [648, 589] width 13 height 13
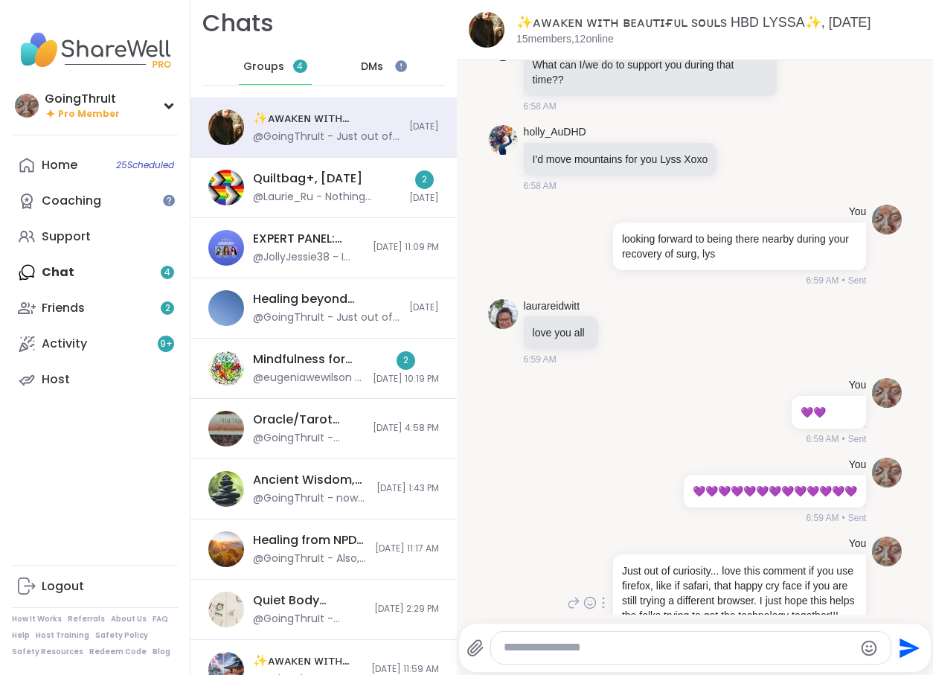
scroll to position [0, 0]
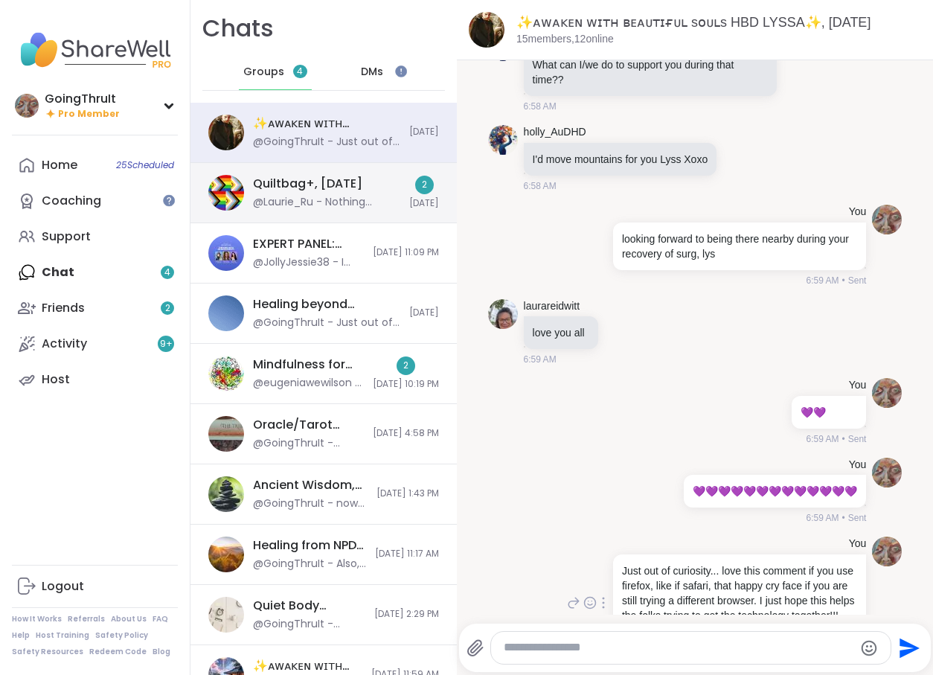
click at [339, 199] on div "@Laurie_Ru - Nothing sooner.... Yet. But I usually grab at least one session of…" at bounding box center [326, 202] width 147 height 15
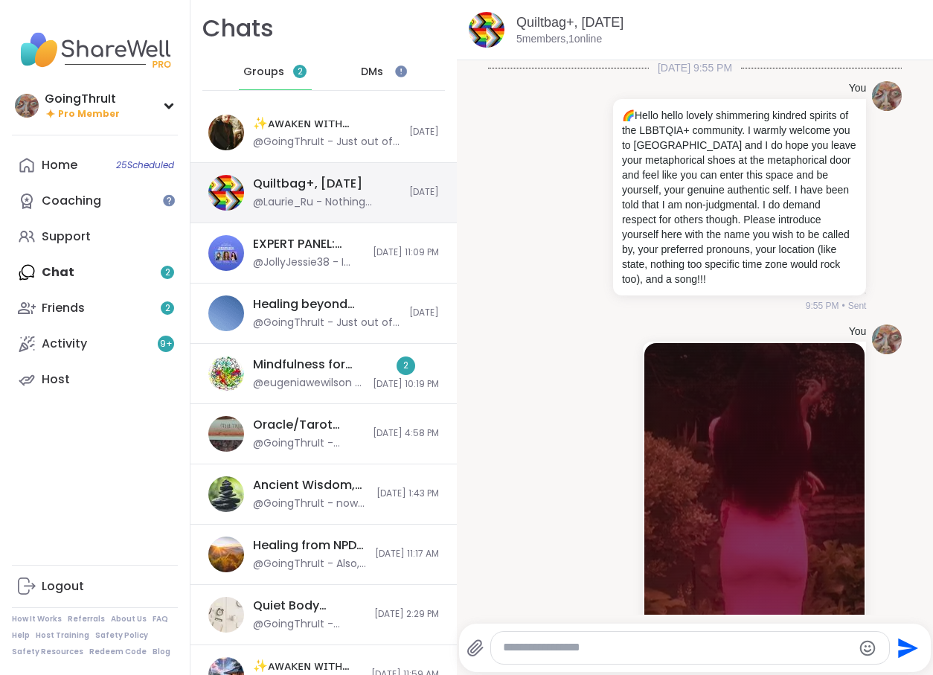
scroll to position [5528, 0]
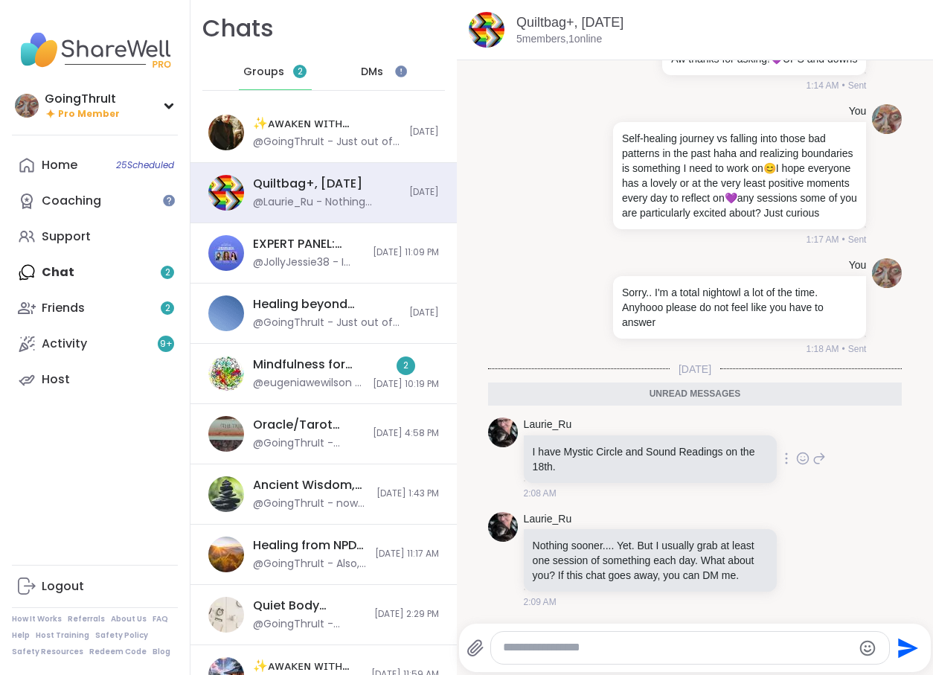
click at [800, 457] on icon at bounding box center [802, 458] width 13 height 15
click at [660, 437] on button "Select Reaction: Thumbs up" at bounding box center [652, 435] width 30 height 30
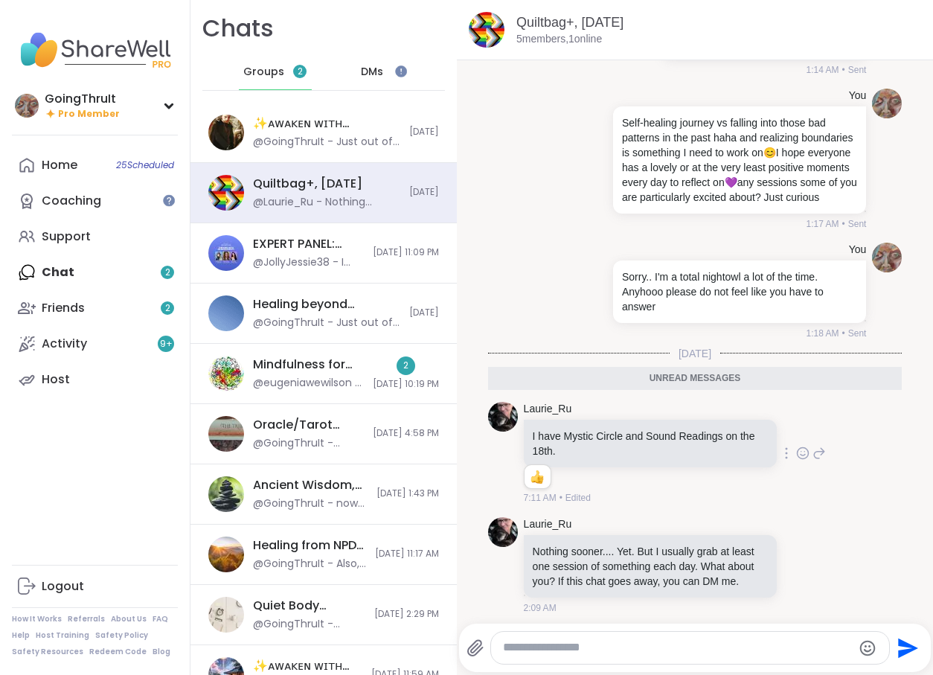
click at [101, 51] on img at bounding box center [95, 50] width 166 height 52
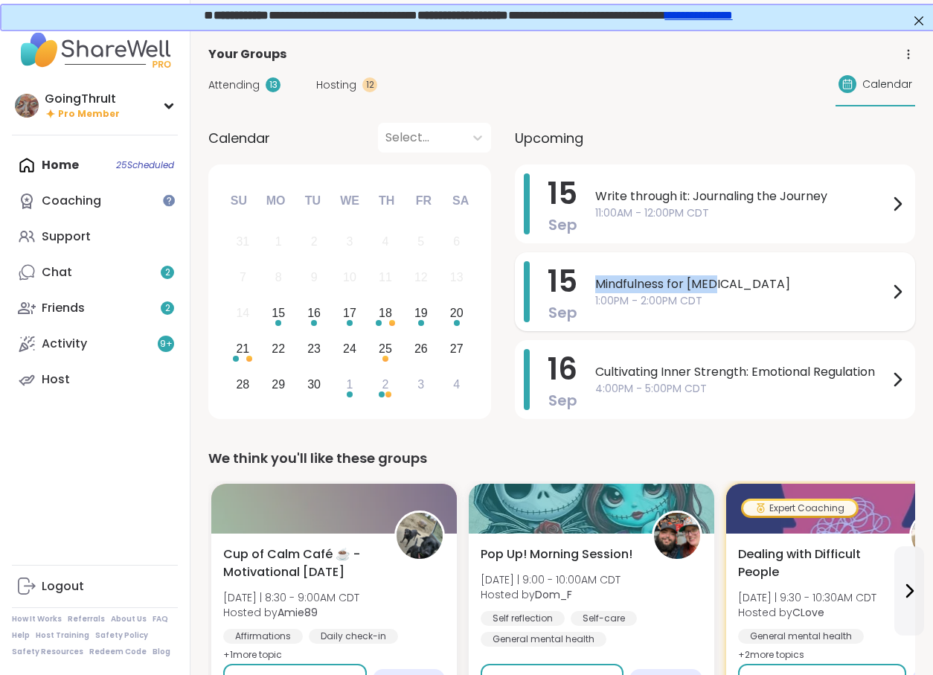
drag, startPoint x: 748, startPoint y: 283, endPoint x: 596, endPoint y: 279, distance: 152.5
click at [596, 279] on span "Mindfulness for [MEDICAL_DATA]" at bounding box center [741, 284] width 293 height 18
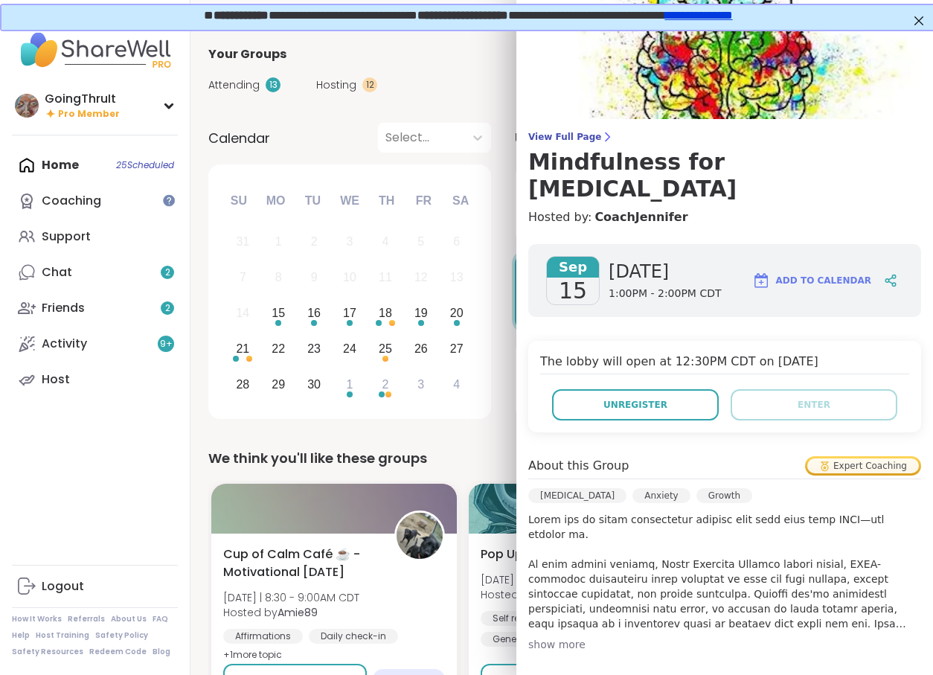
copy span "Mindfulness for [MEDICAL_DATA]"
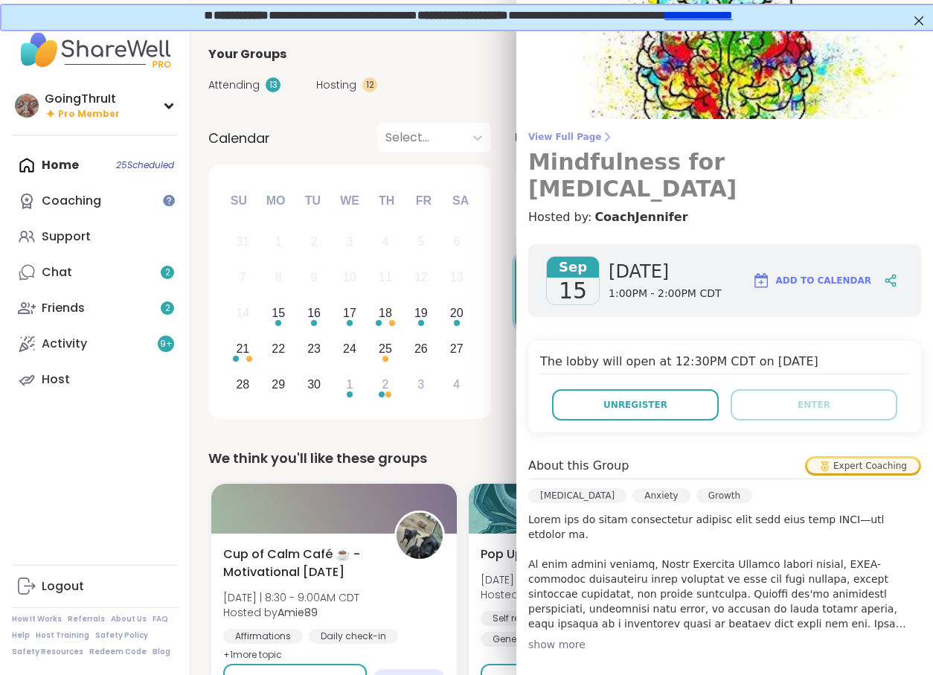
click at [564, 139] on span "View Full Page" at bounding box center [724, 137] width 393 height 12
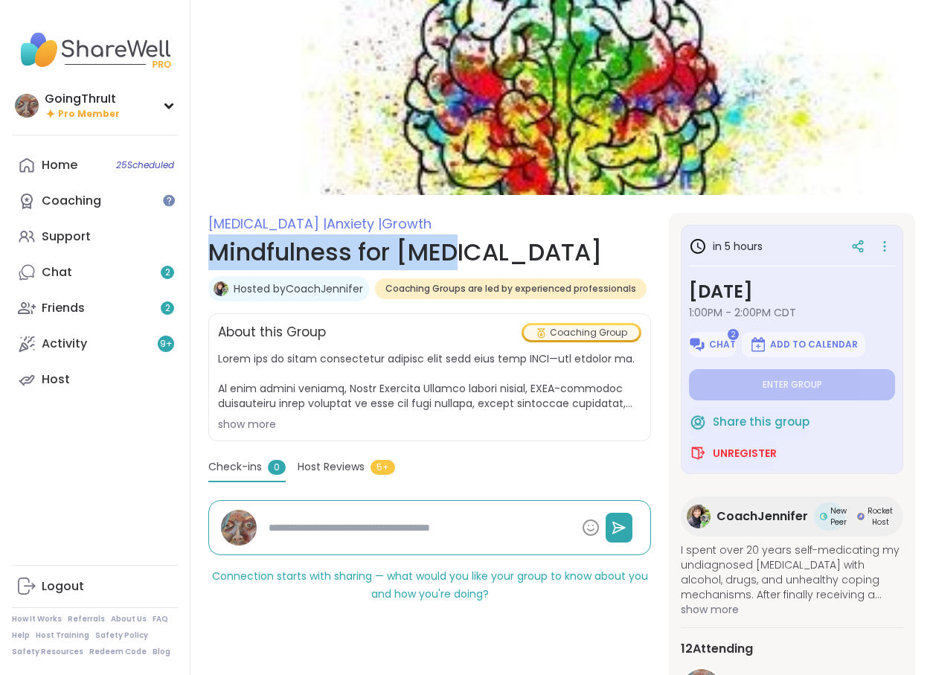
drag, startPoint x: 512, startPoint y: 266, endPoint x: 197, endPoint y: 248, distance: 315.8
click at [197, 248] on section "ADHD | Anxiety | Growth Mindfulness for ADHD Hosted by CoachJennifer Coaching G…" at bounding box center [561, 535] width 742 height 645
copy h1 "Mindfulness for [MEDICAL_DATA]"
type textarea "*"
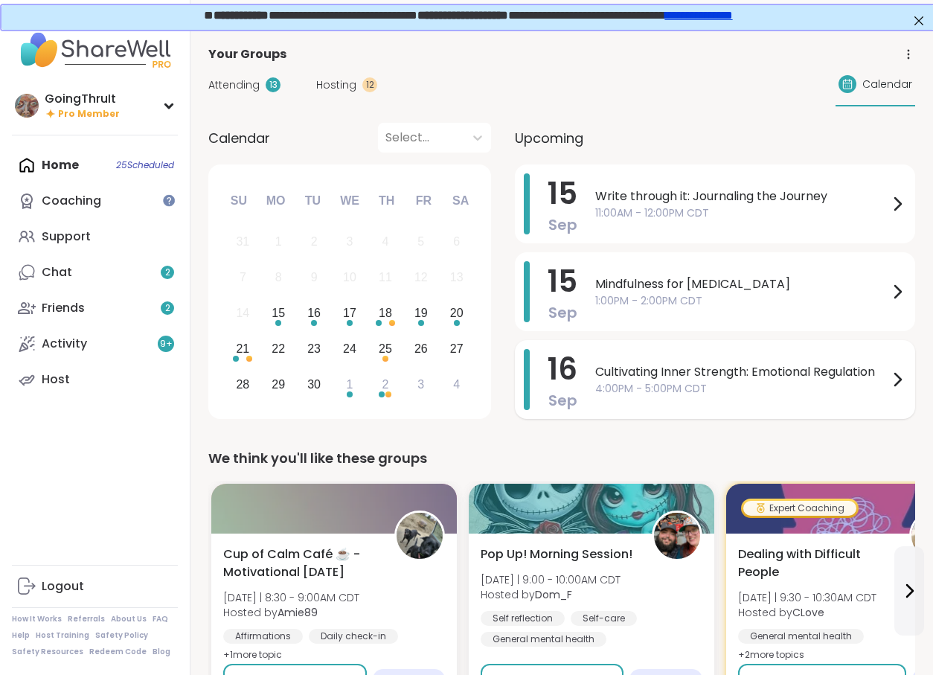
click at [731, 376] on span "Cultivating Inner Strength: Emotional Regulation" at bounding box center [741, 372] width 293 height 18
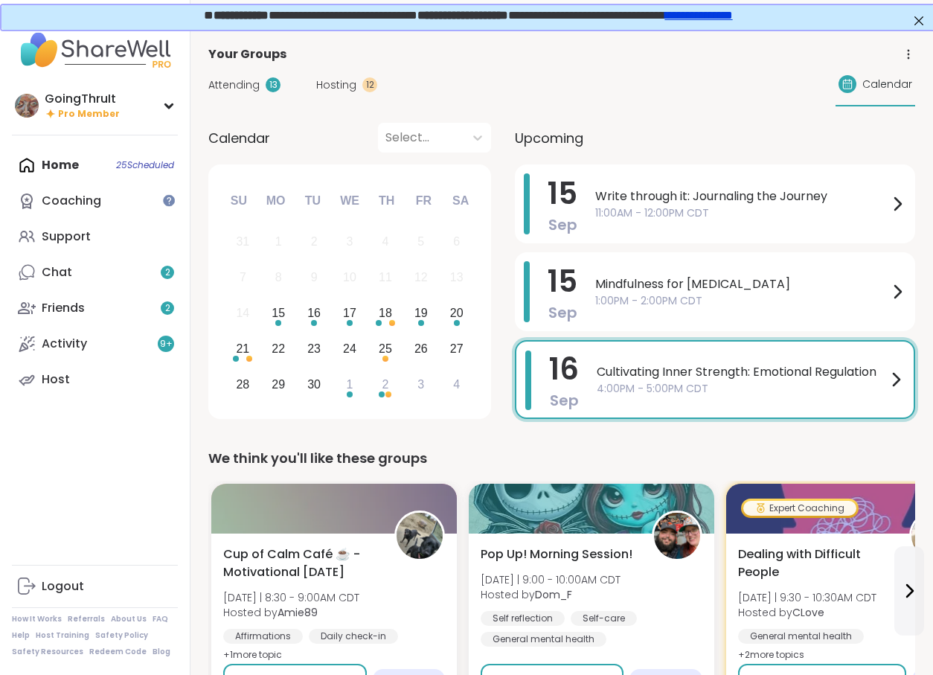
click at [491, 275] on div "Calendar Select... Previous Month Next Month September 2025 Su Mo Tu We Th Fr S…" at bounding box center [561, 273] width 707 height 301
click at [635, 202] on span "Write through it: Journaling the Journey" at bounding box center [741, 196] width 293 height 18
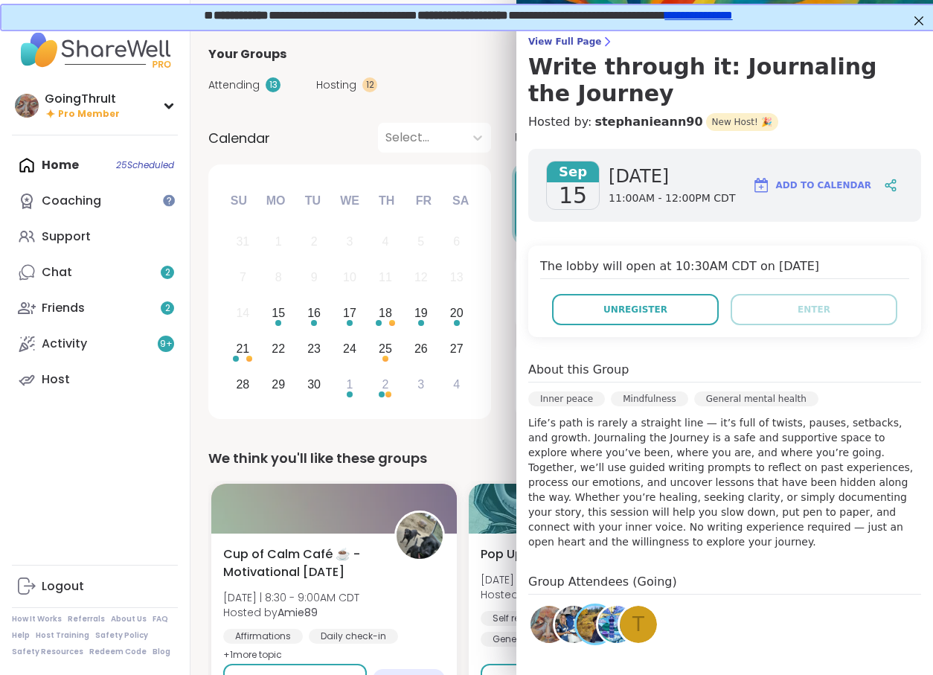
scroll to position [167, 0]
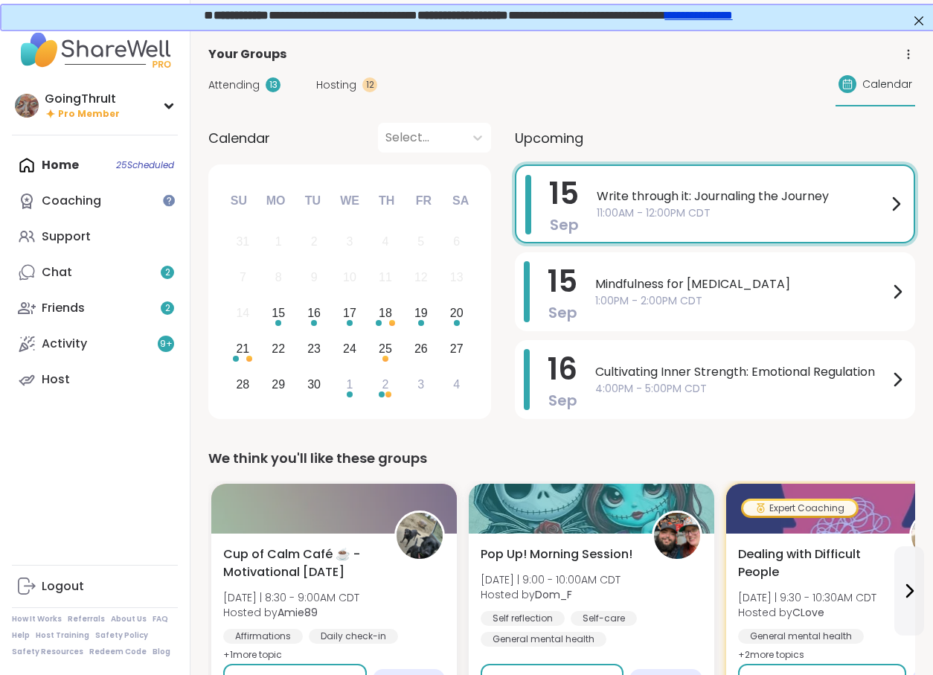
click at [506, 306] on div "Calendar Select... Previous Month Next Month September 2025 Su Mo Tu We Th Fr S…" at bounding box center [561, 273] width 707 height 301
click at [305, 317] on div "16" at bounding box center [314, 314] width 32 height 32
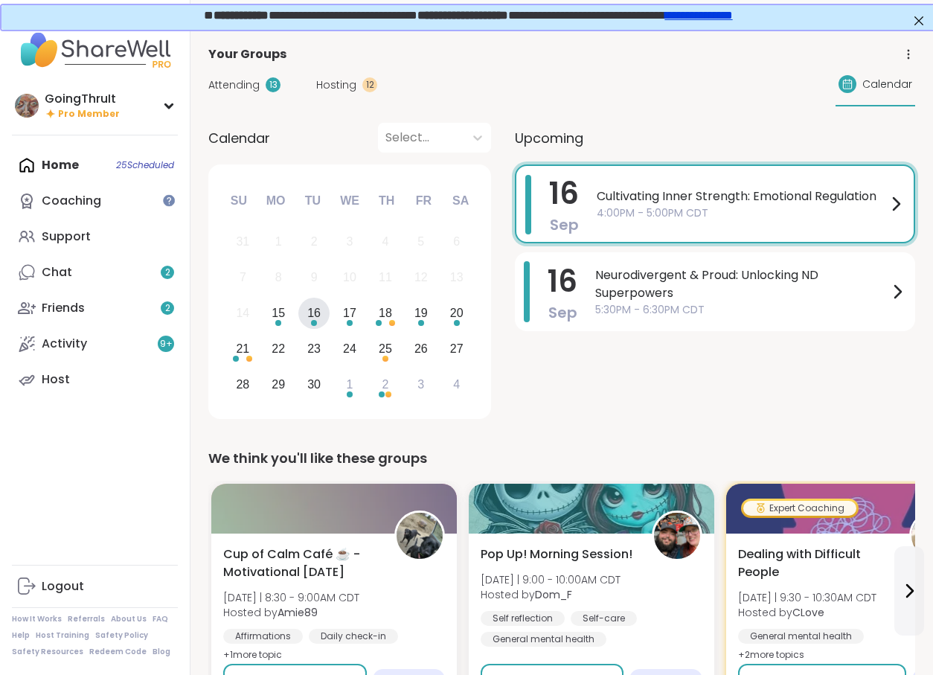
click at [675, 201] on span "Cultivating Inner Strength: Emotional Regulation" at bounding box center [742, 196] width 290 height 18
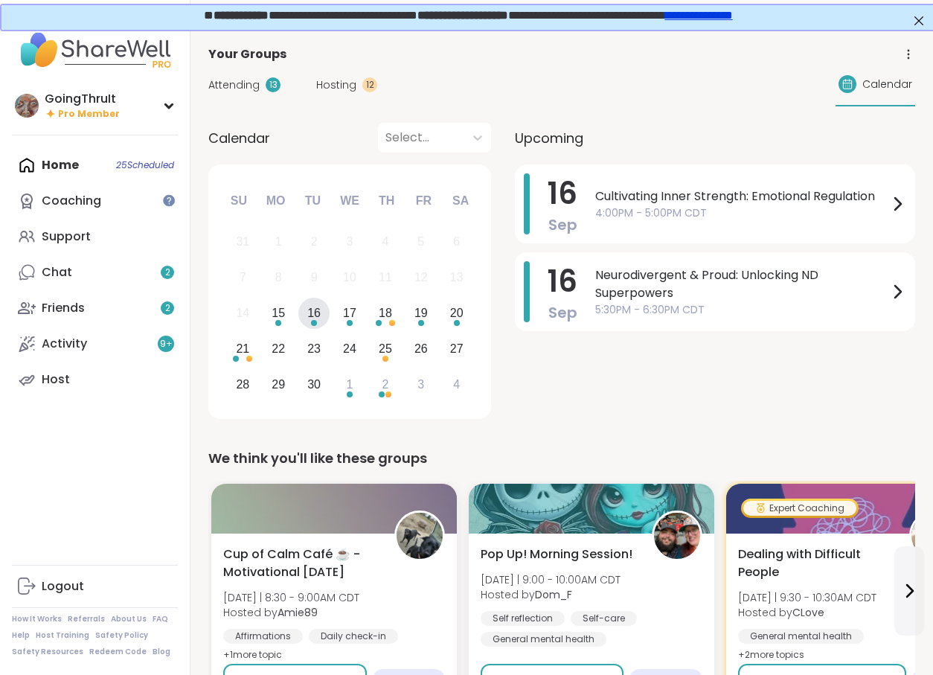
click at [494, 210] on div "Calendar Select... Previous Month Next Month September 2025 Su Mo Tu We Th Fr S…" at bounding box center [561, 273] width 707 height 301
click at [617, 280] on span "Neurodivergent & Proud: Unlocking ND Superpowers" at bounding box center [741, 284] width 293 height 36
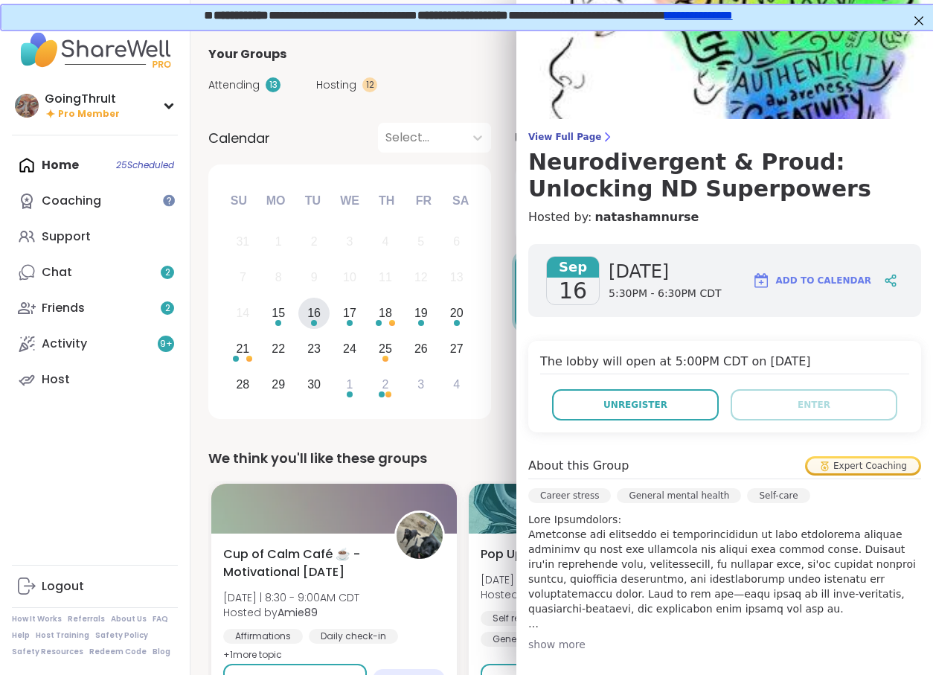
click at [500, 267] on div "Calendar Select... Previous Month Next Month September 2025 Su Mo Tu We Th Fr S…" at bounding box center [561, 273] width 707 height 301
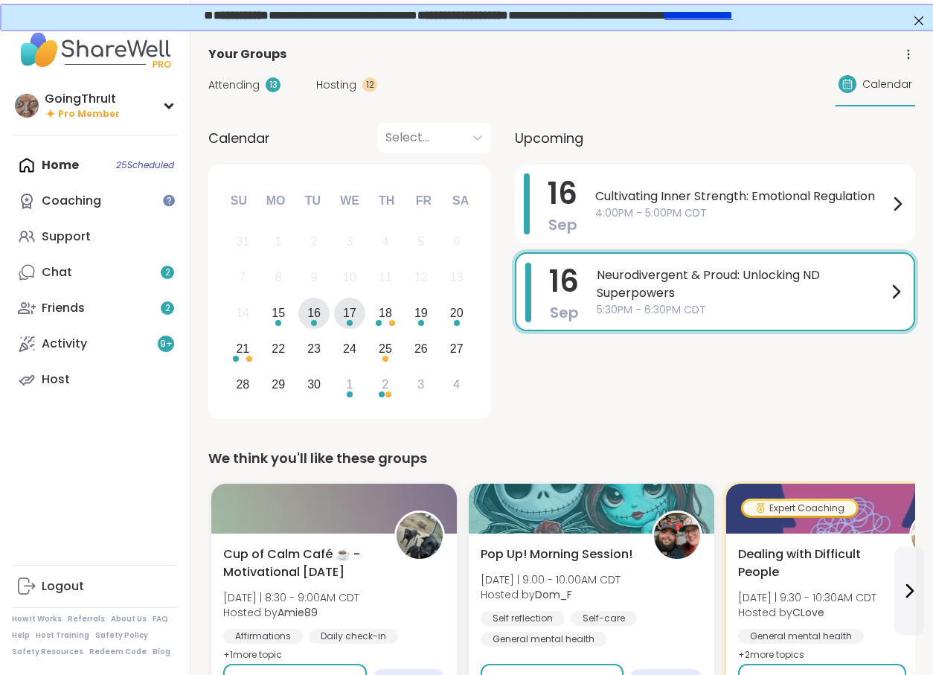
click at [356, 317] on div "17" at bounding box center [350, 314] width 32 height 32
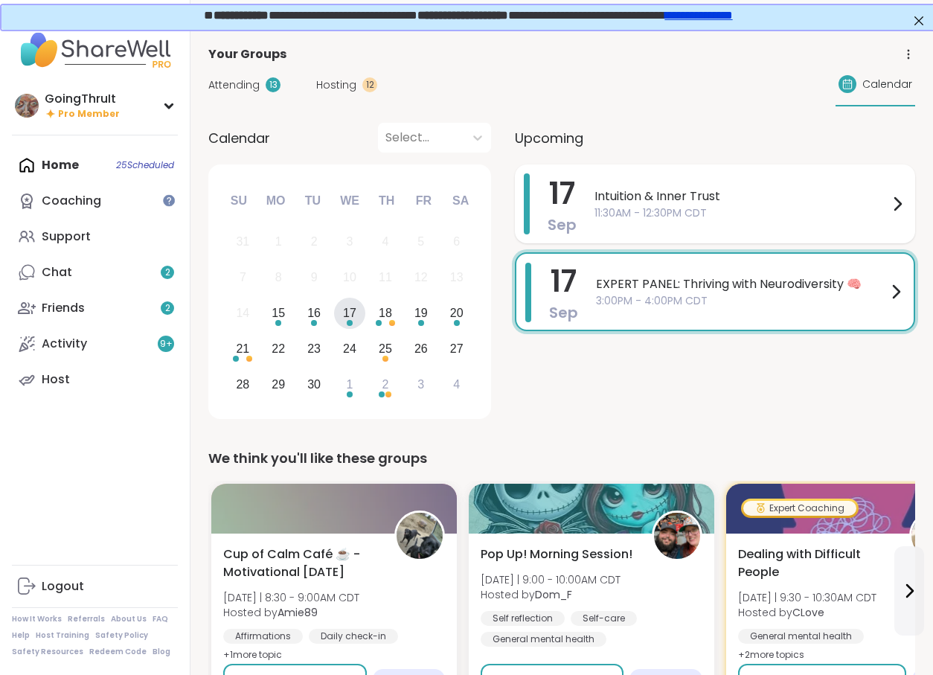
click at [624, 216] on span "11:30AM - 12:30PM CDT" at bounding box center [741, 213] width 294 height 16
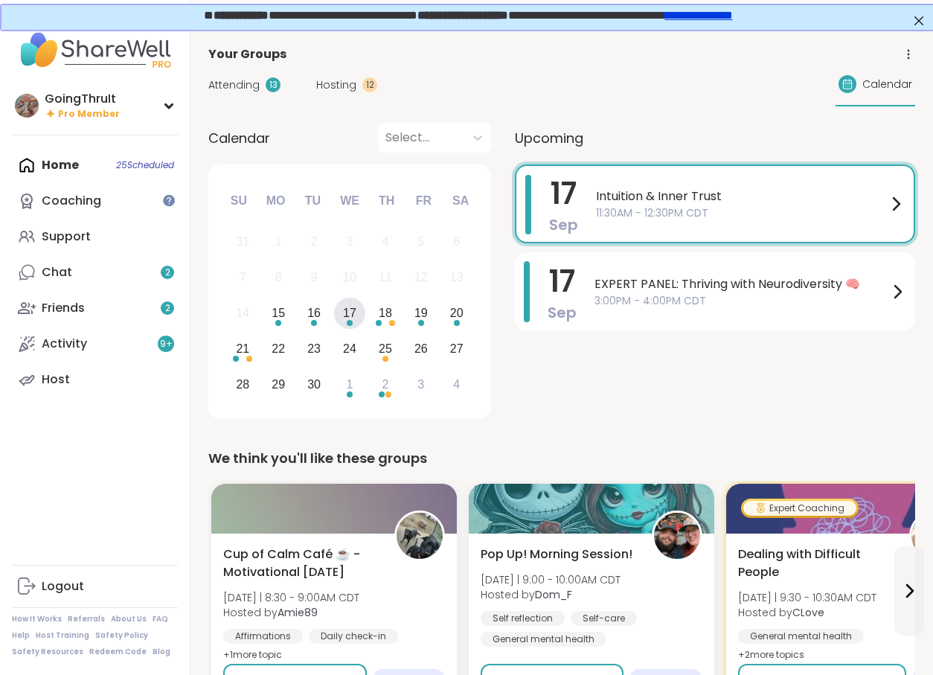
click at [497, 306] on div "Calendar Select... Previous Month Next Month September 2025 Su Mo Tu We Th Fr S…" at bounding box center [561, 273] width 707 height 301
click at [618, 300] on span "3:00PM - 4:00PM CDT" at bounding box center [741, 301] width 294 height 16
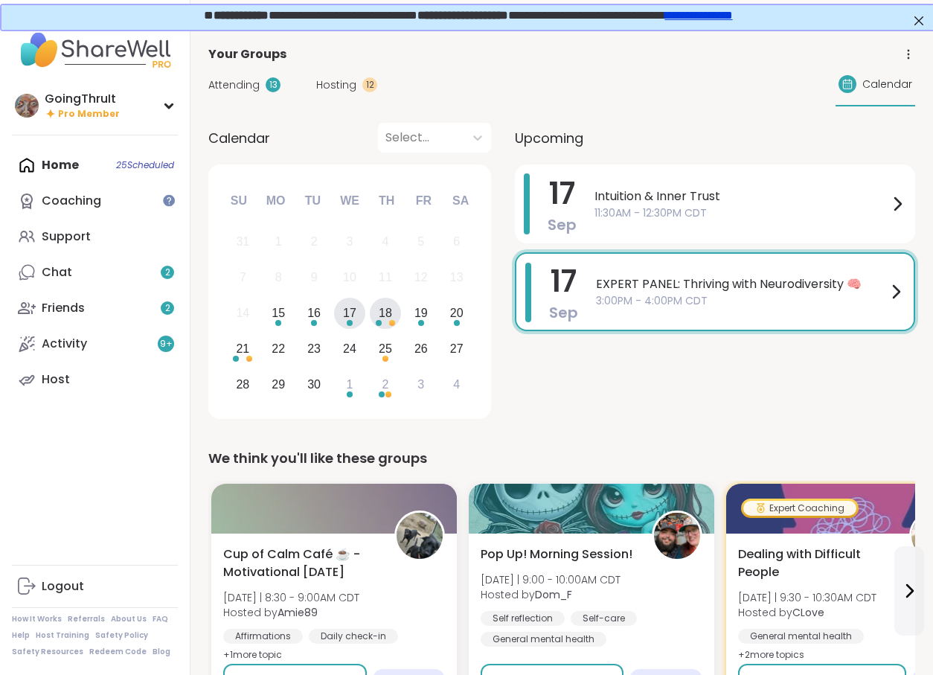
click at [389, 316] on div "18" at bounding box center [385, 313] width 13 height 20
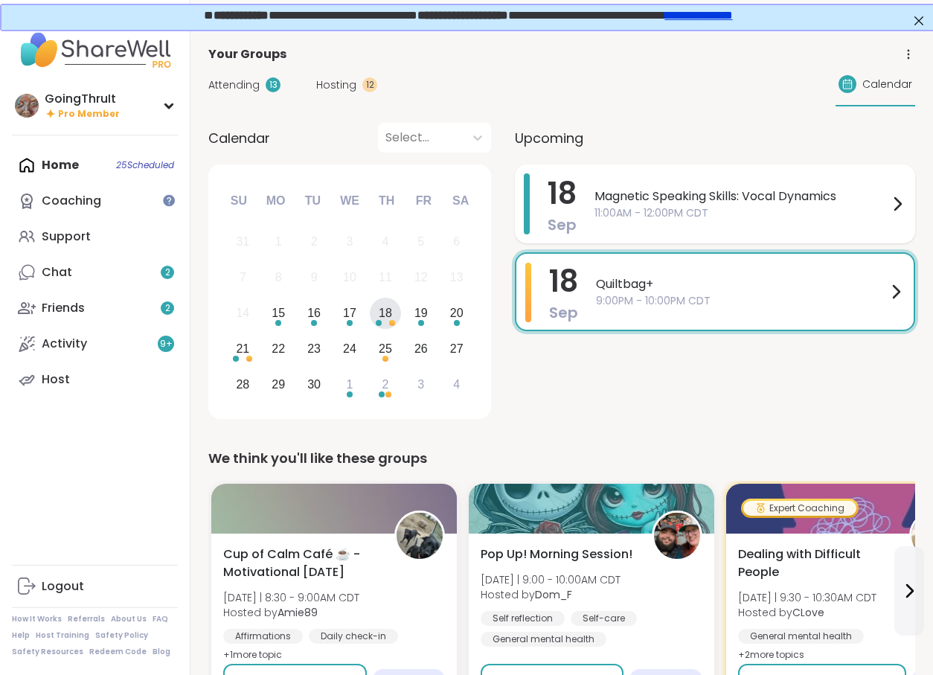
click at [703, 216] on span "11:00AM - 12:00PM CDT" at bounding box center [741, 213] width 294 height 16
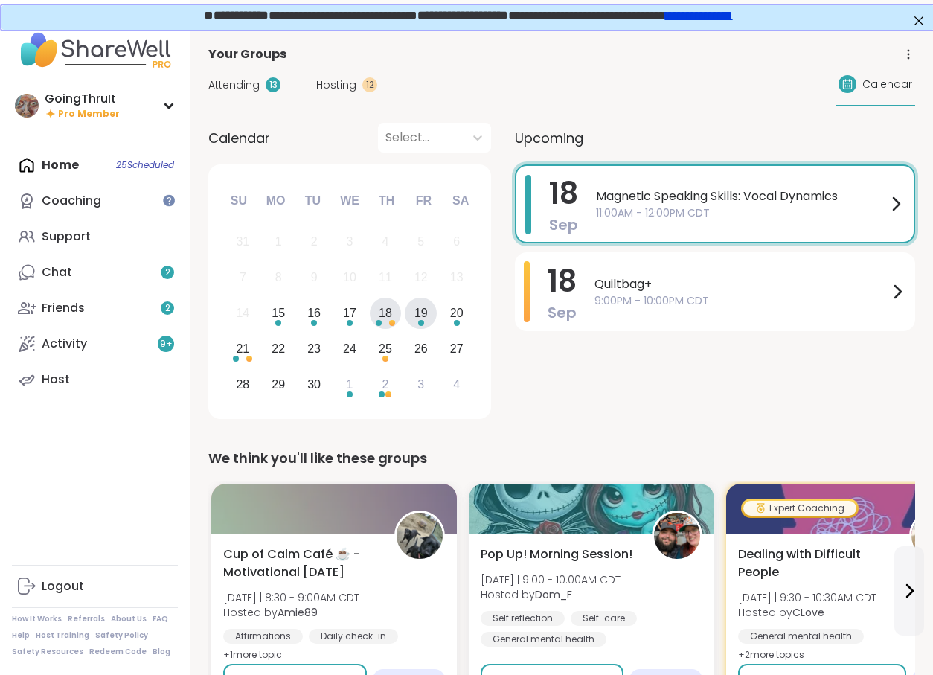
click at [418, 327] on div "19" at bounding box center [421, 314] width 32 height 32
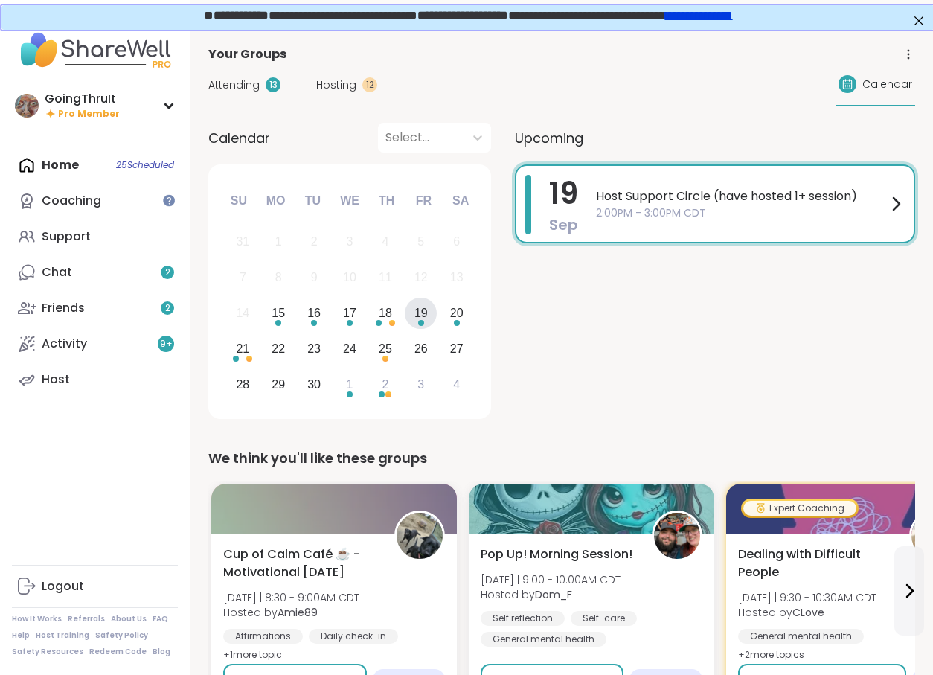
click at [707, 205] on span "Host Support Circle (have hosted 1+ session)" at bounding box center [741, 196] width 291 height 18
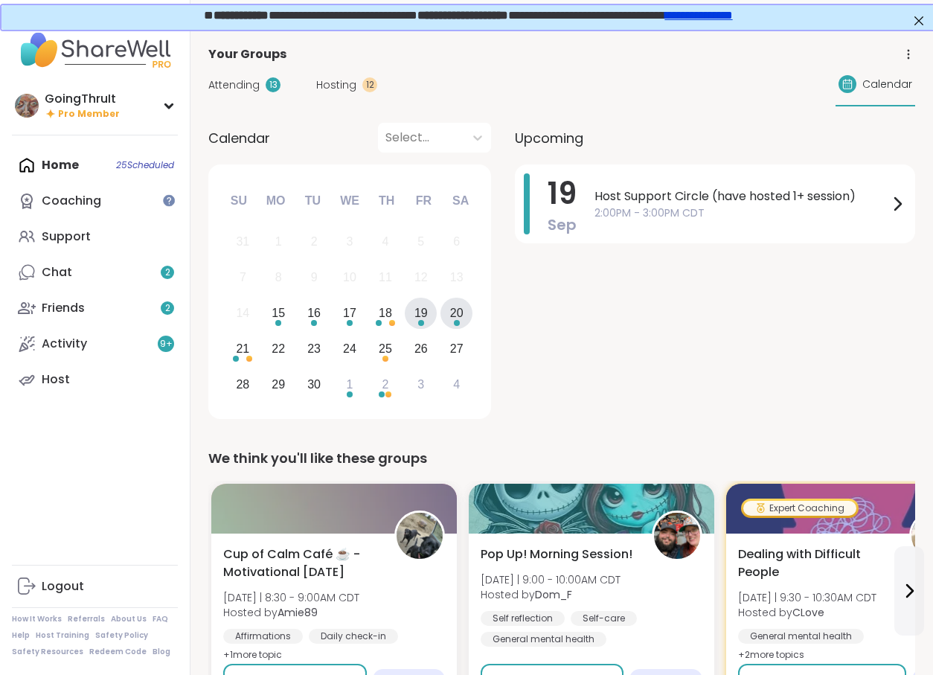
click at [456, 315] on div "20" at bounding box center [456, 313] width 13 height 20
click at [685, 196] on span "Ancient Wisdom, Modern Strength" at bounding box center [745, 196] width 286 height 18
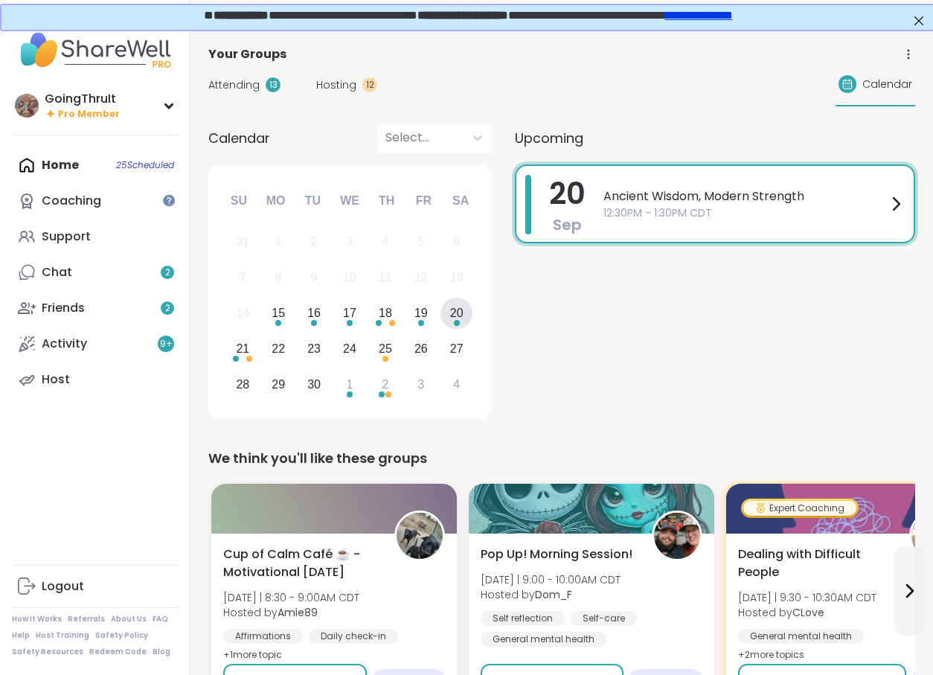
click at [502, 330] on div "Calendar Select... Previous Month Next Month September 2025 Su Mo Tu We Th Fr S…" at bounding box center [561, 273] width 707 height 301
click at [289, 313] on div "15" at bounding box center [279, 314] width 32 height 32
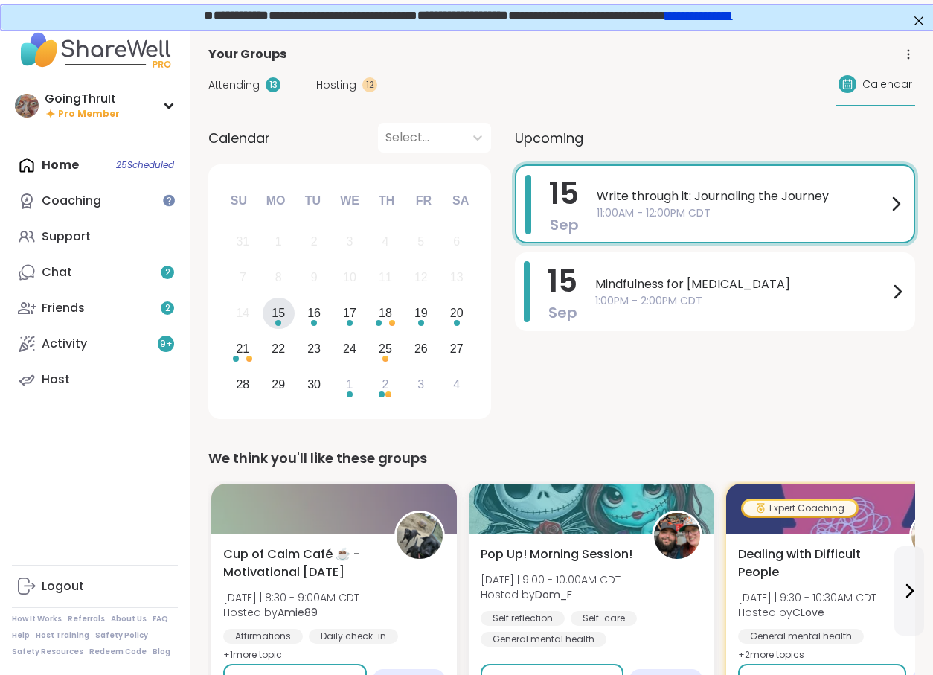
click at [633, 198] on span "Write through it: Journaling the Journey" at bounding box center [742, 196] width 290 height 18
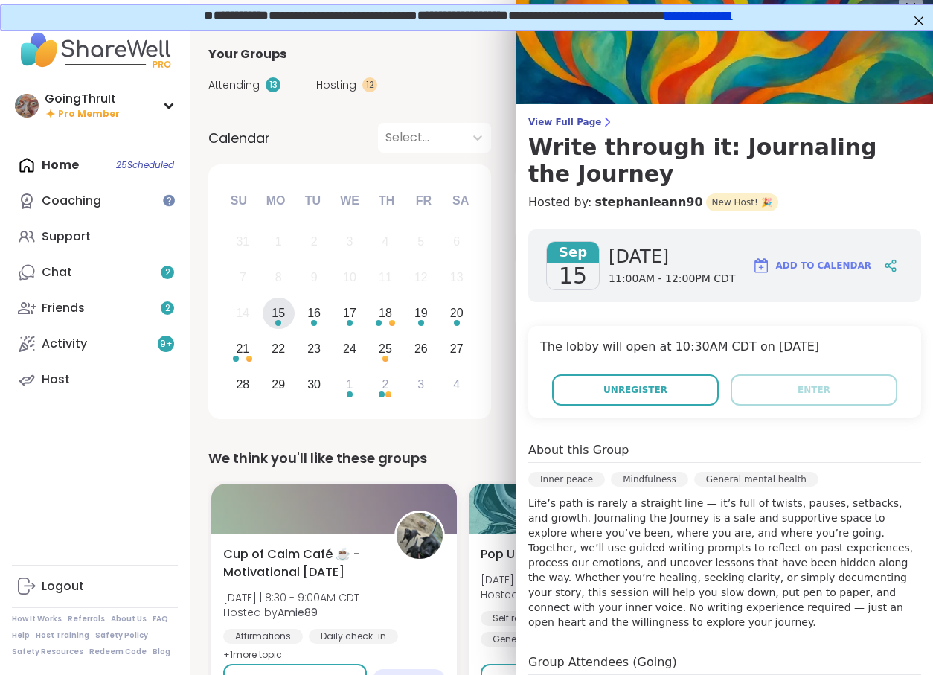
scroll to position [16, 0]
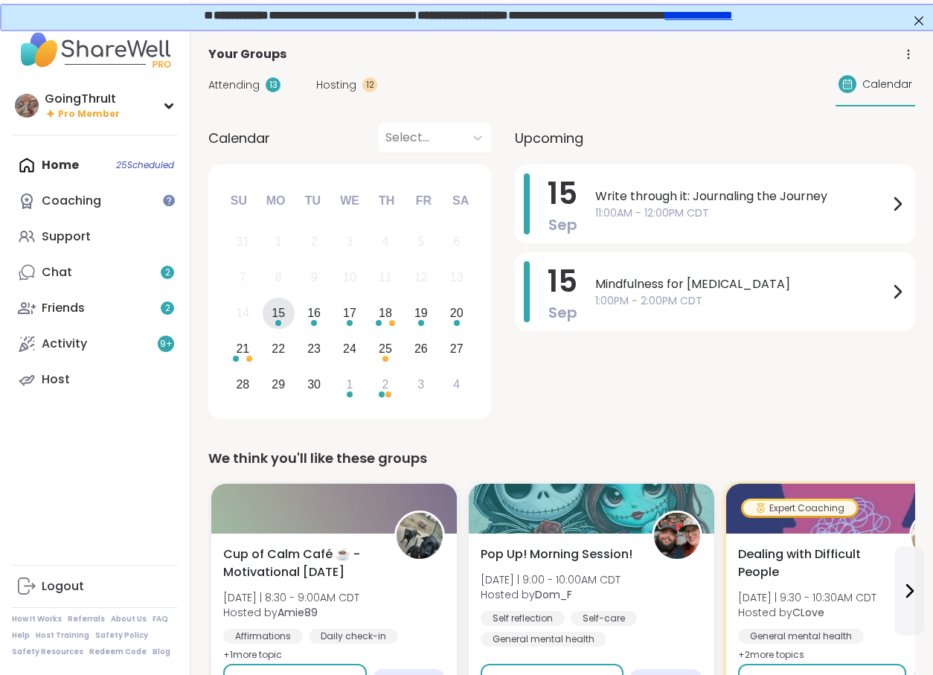
click at [505, 230] on div "Calendar Select... Previous Month Next Month September 2025 Su Mo Tu We Th Fr S…" at bounding box center [561, 273] width 707 height 301
click at [24, 100] on img at bounding box center [27, 106] width 24 height 24
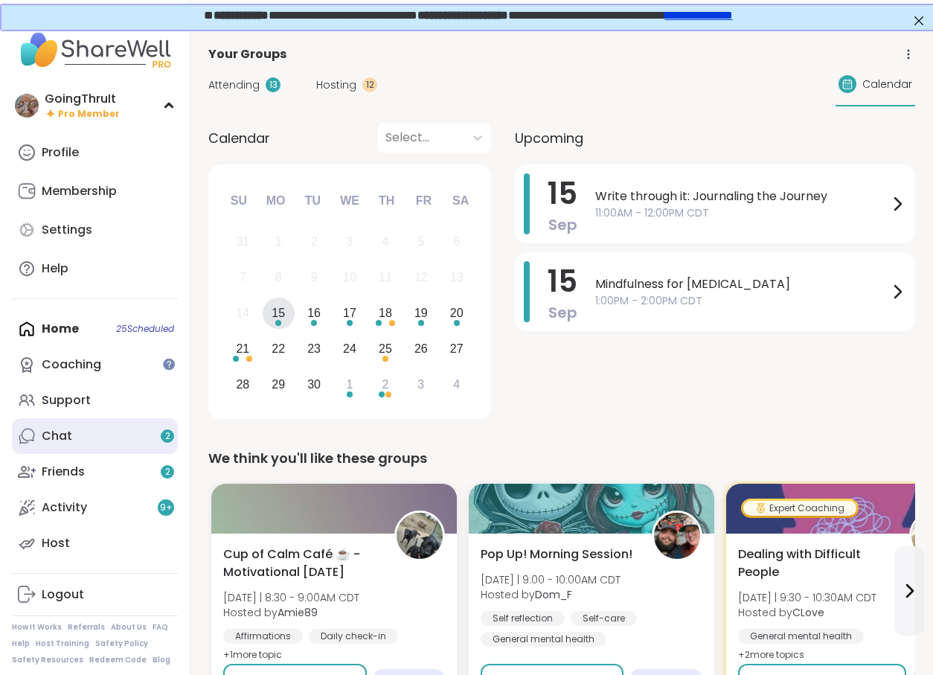
click at [83, 428] on link "Chat 2" at bounding box center [95, 436] width 166 height 36
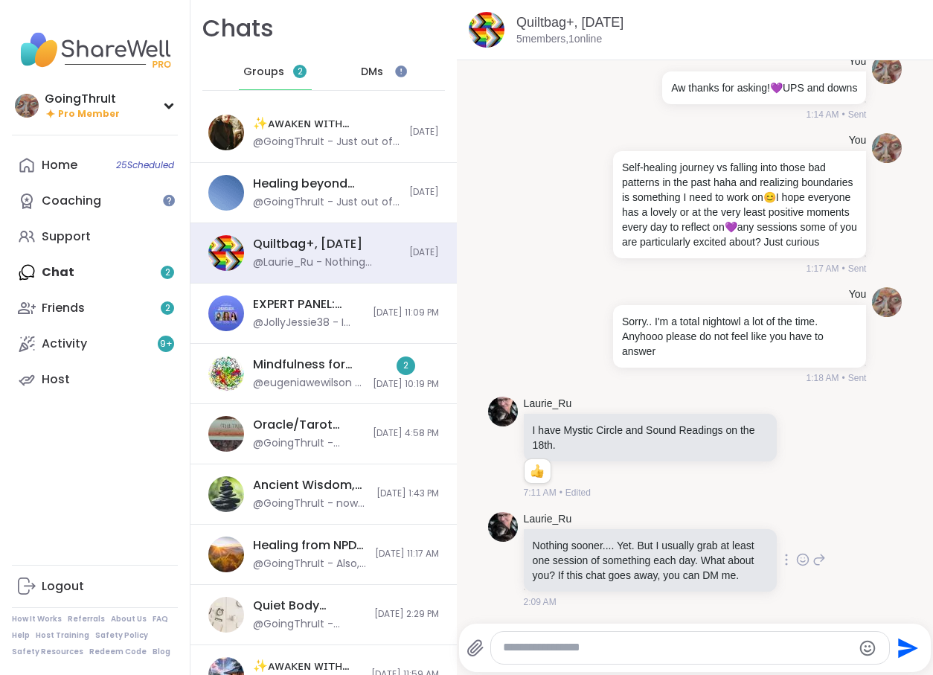
click at [801, 556] on icon at bounding box center [802, 559] width 13 height 15
click at [651, 535] on div "Select Reaction: Thumbs up" at bounding box center [651, 535] width 13 height 13
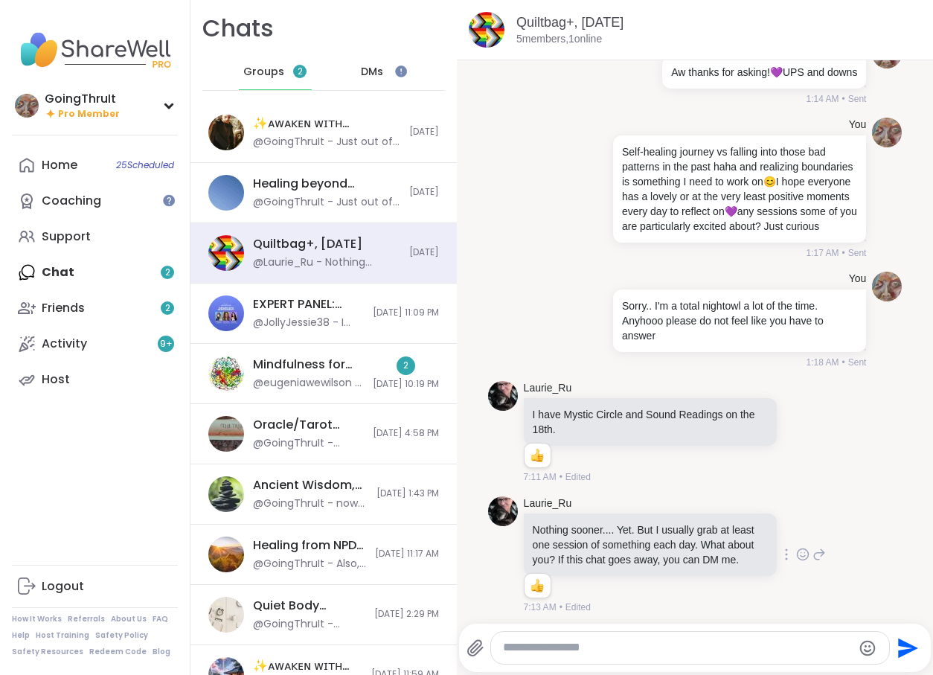
scroll to position [5520, 0]
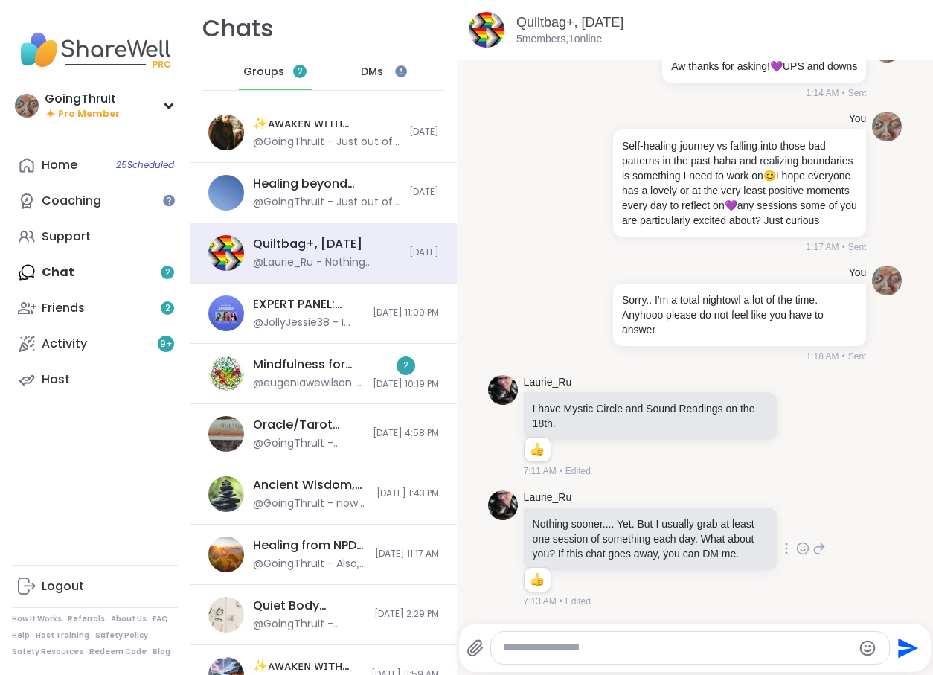
click at [567, 655] on textarea "Type your message" at bounding box center [677, 648] width 349 height 16
type textarea "***"
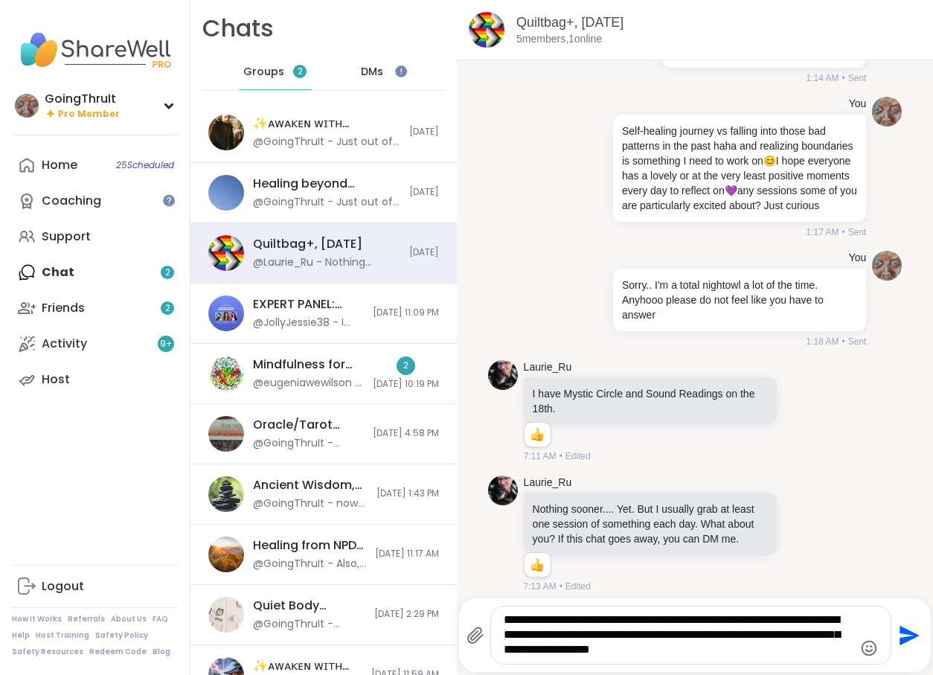
click at [739, 640] on textarea "**********" at bounding box center [678, 634] width 349 height 45
click at [756, 634] on textarea "**********" at bounding box center [678, 634] width 349 height 45
click at [701, 653] on textarea "**********" at bounding box center [678, 634] width 349 height 45
click at [740, 640] on textarea "**********" at bounding box center [678, 634] width 349 height 45
click at [679, 649] on textarea "**********" at bounding box center [678, 634] width 349 height 45
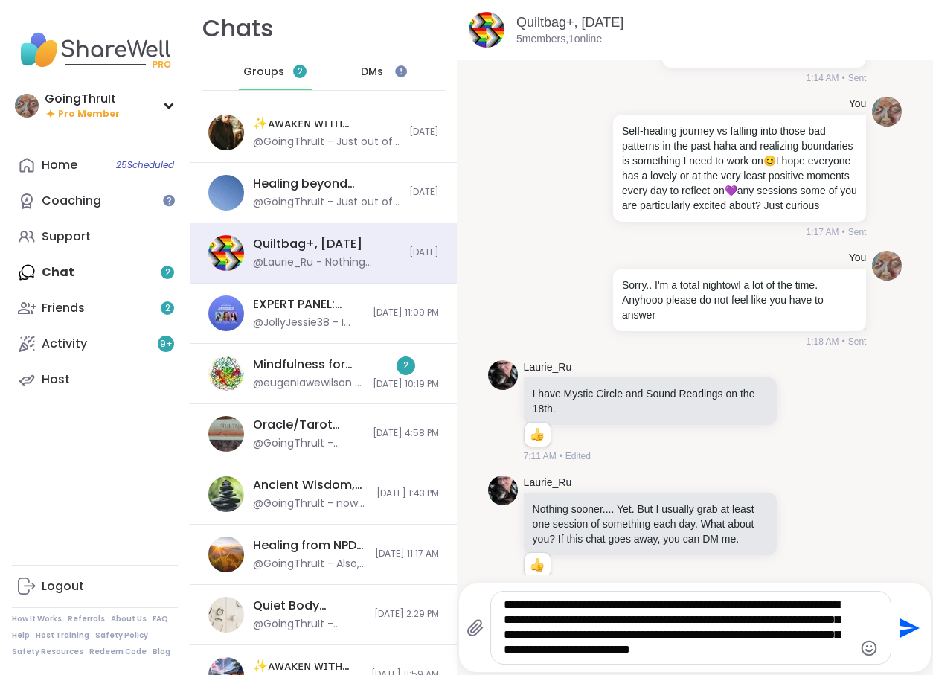
drag, startPoint x: 797, startPoint y: 655, endPoint x: 658, endPoint y: 652, distance: 139.1
click at [658, 652] on textarea "**********" at bounding box center [678, 627] width 349 height 60
type textarea "**********"
click at [905, 624] on icon "Send" at bounding box center [909, 627] width 20 height 20
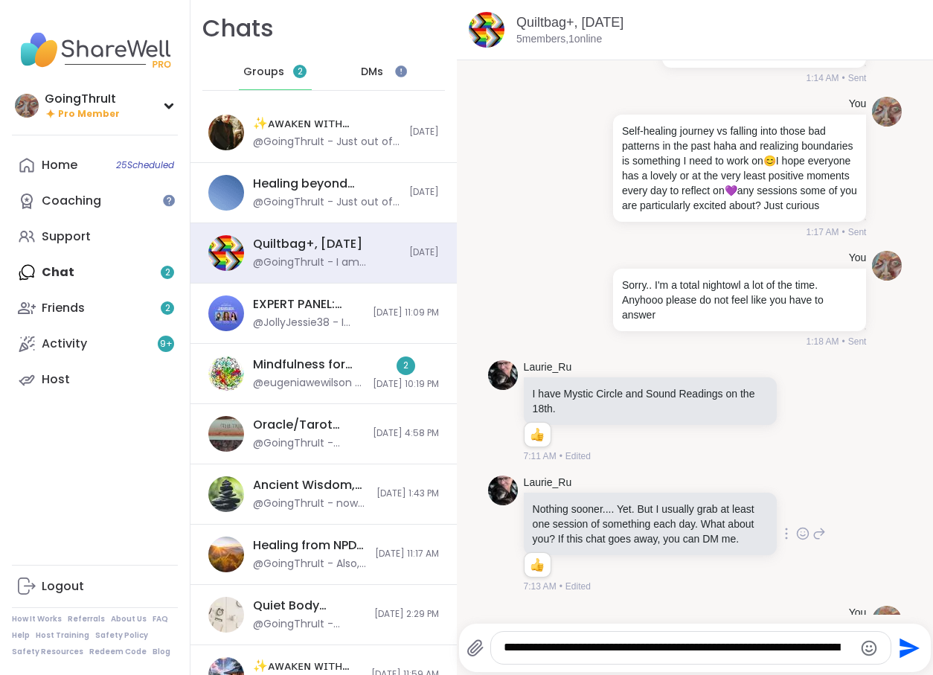
scroll to position [5659, 0]
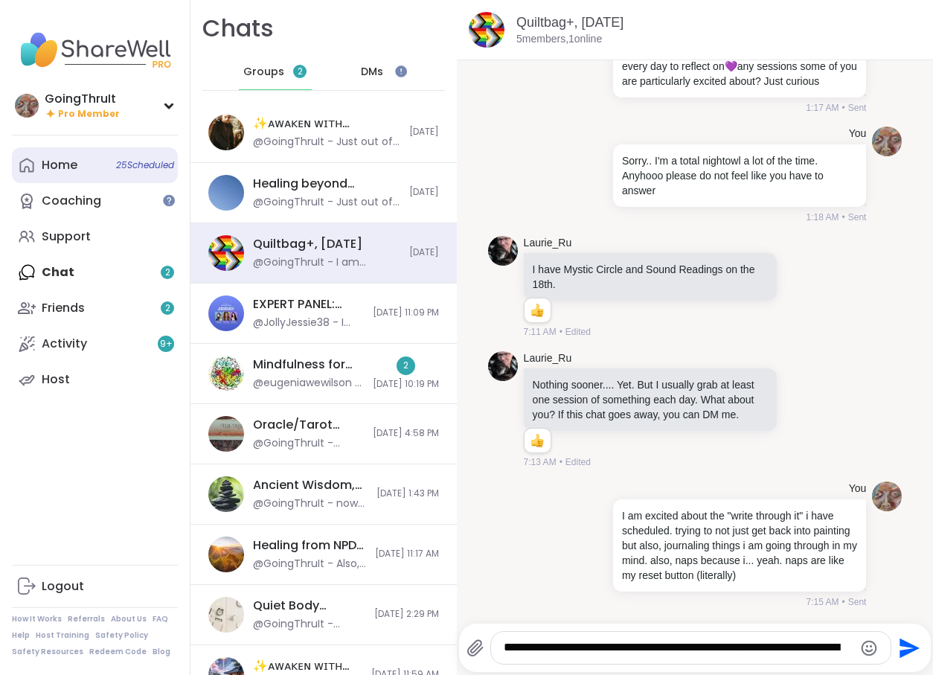
click at [79, 173] on link "Home 25 Scheduled" at bounding box center [95, 165] width 166 height 36
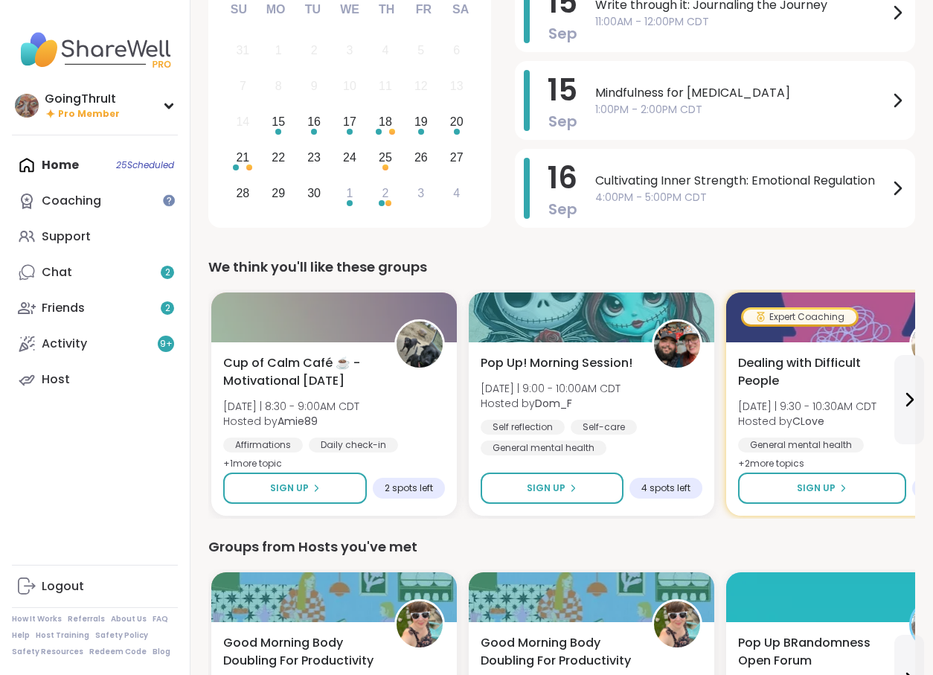
scroll to position [198, 0]
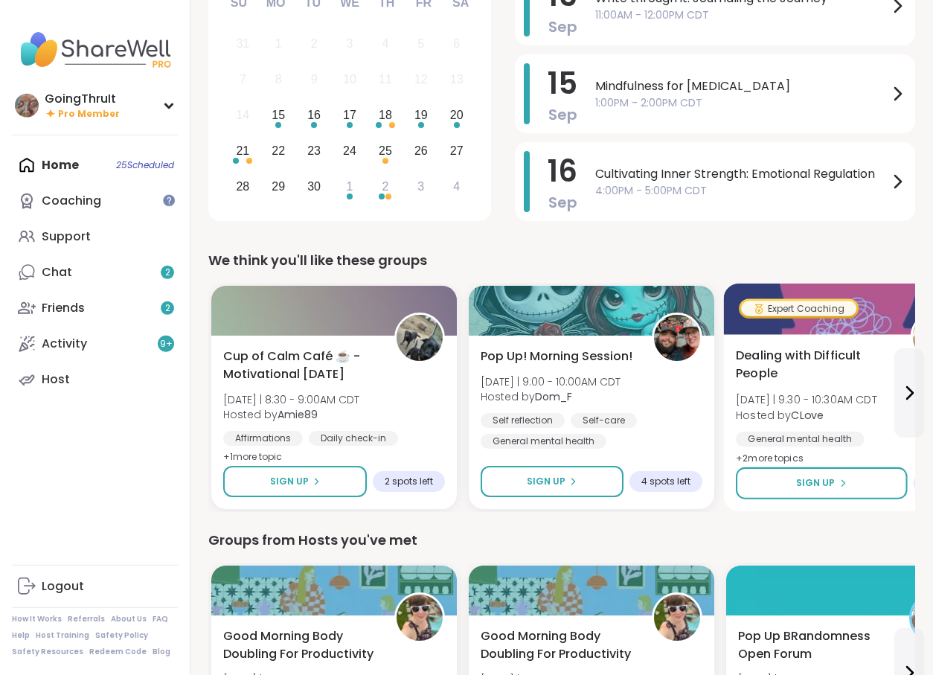
click at [877, 398] on span "[DATE] | 9:30 - 10:30AM CDT" at bounding box center [806, 399] width 141 height 15
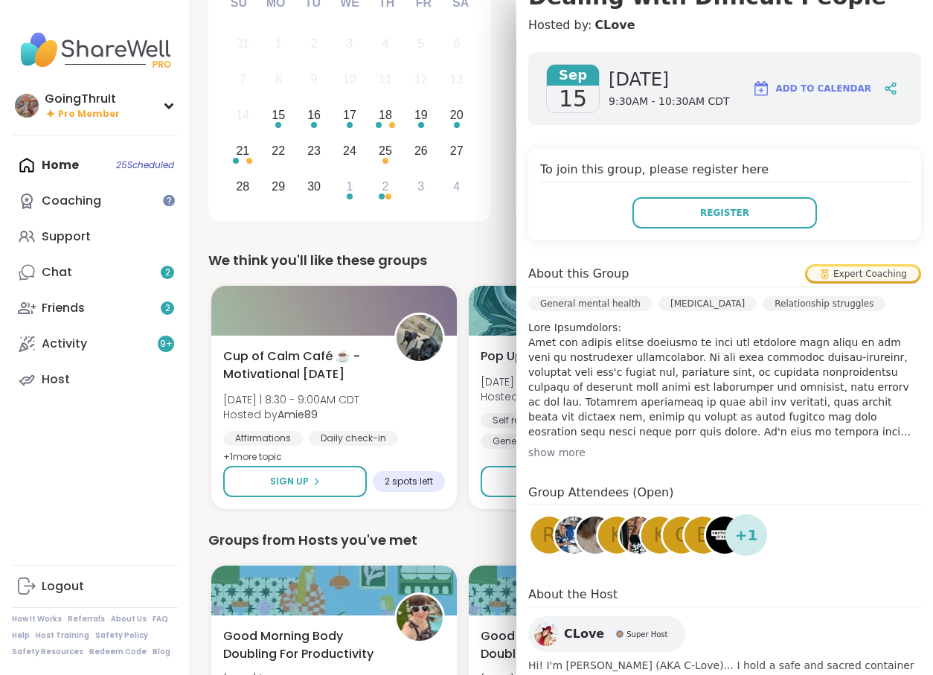
scroll to position [194, 0]
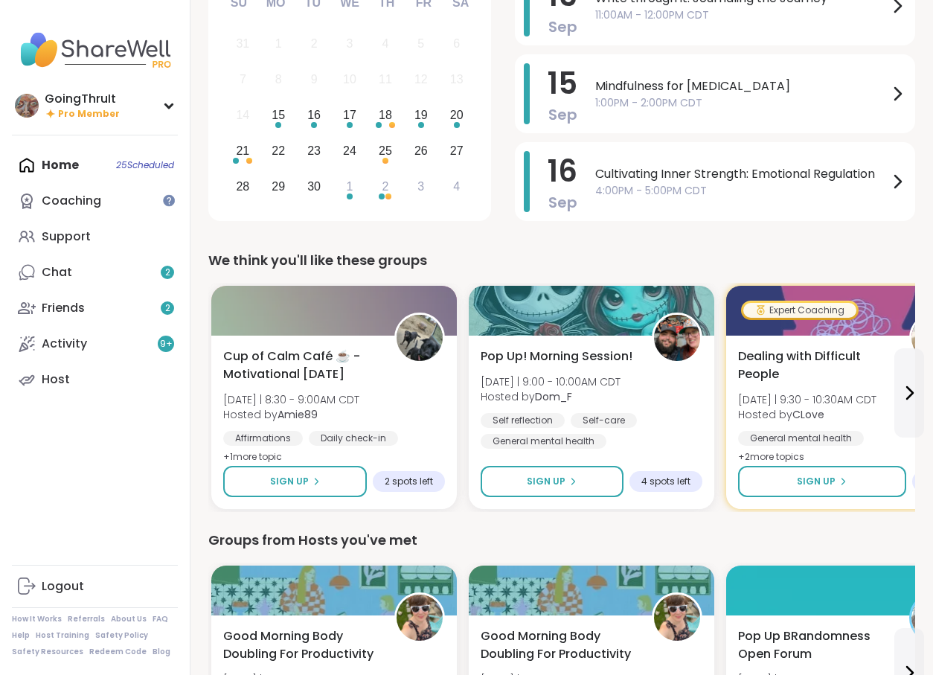
click at [484, 257] on div "We think you'll like these groups" at bounding box center [561, 260] width 707 height 21
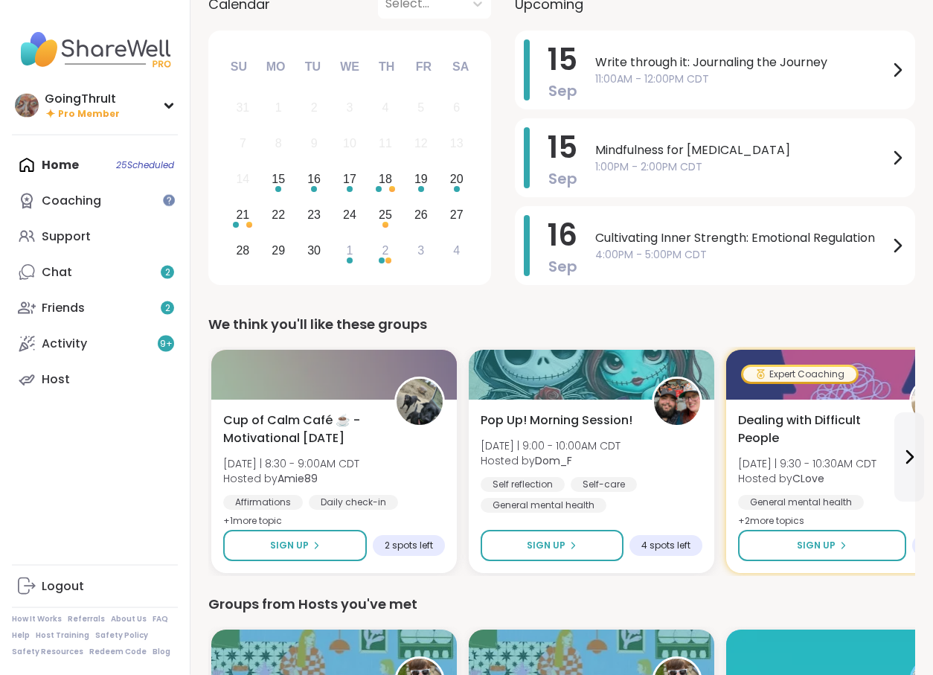
scroll to position [146, 0]
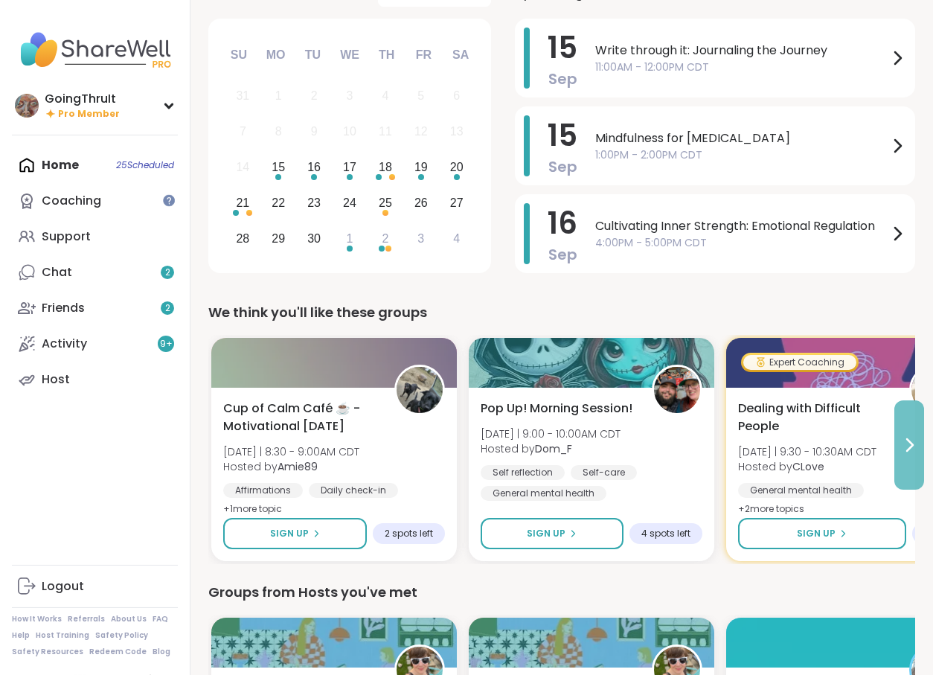
click at [916, 444] on icon at bounding box center [909, 445] width 18 height 18
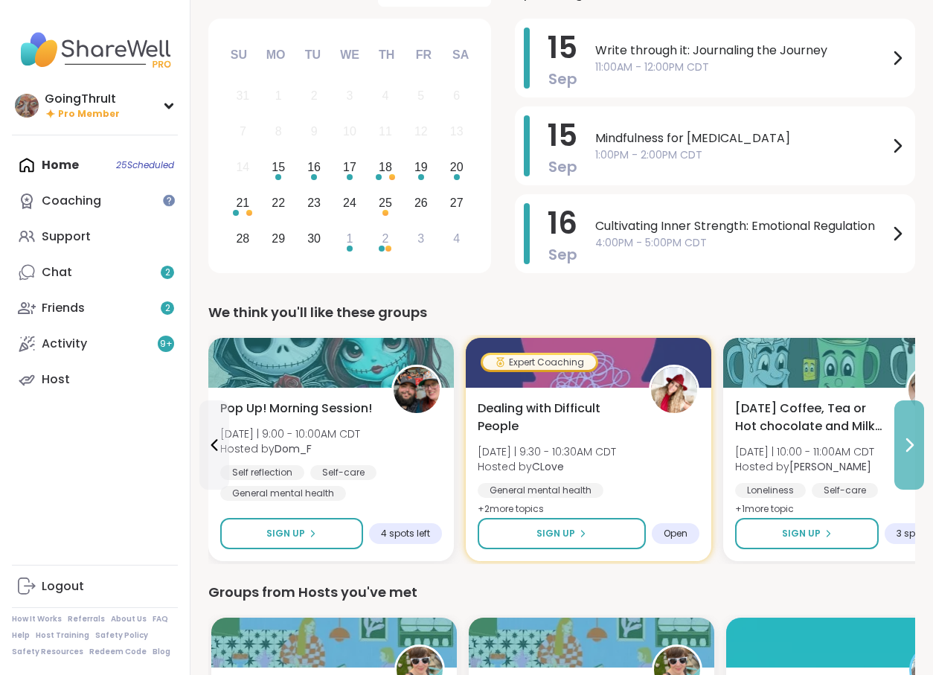
click at [916, 444] on icon at bounding box center [909, 445] width 18 height 18
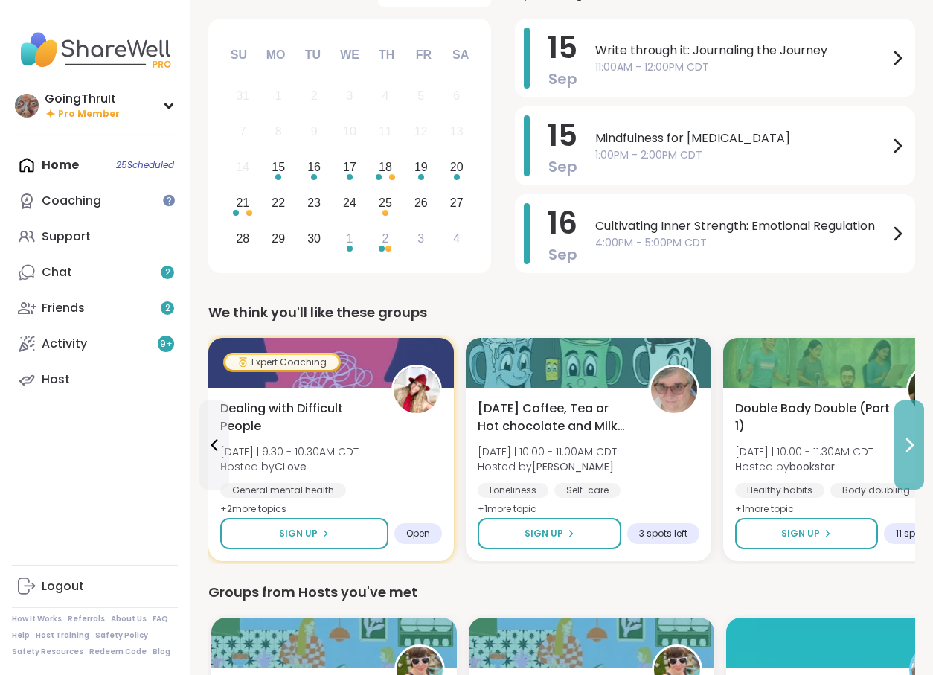
click at [916, 444] on icon at bounding box center [909, 445] width 18 height 18
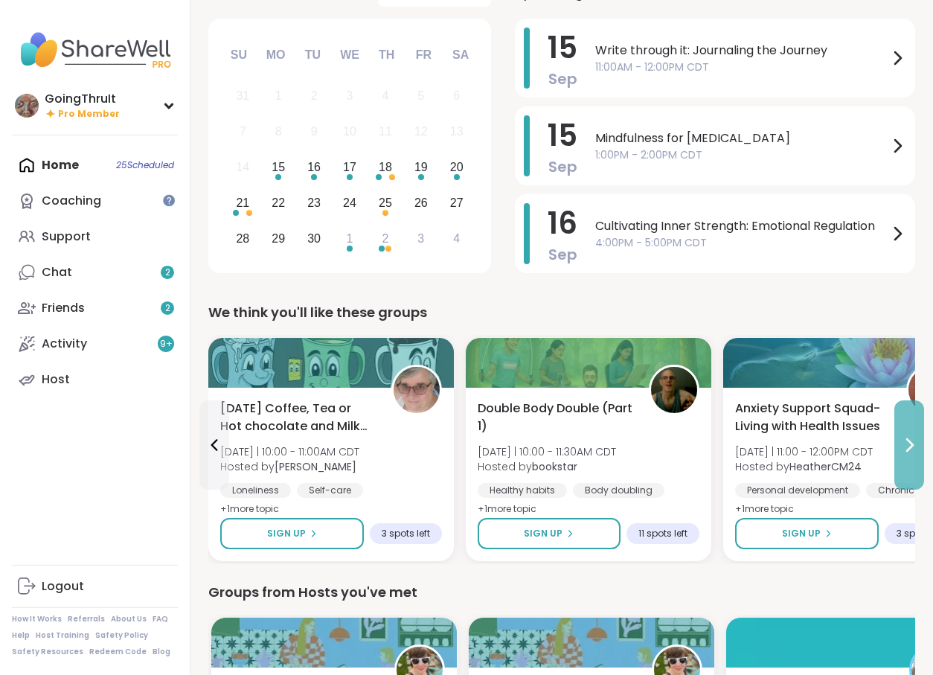
click at [916, 444] on icon at bounding box center [909, 445] width 18 height 18
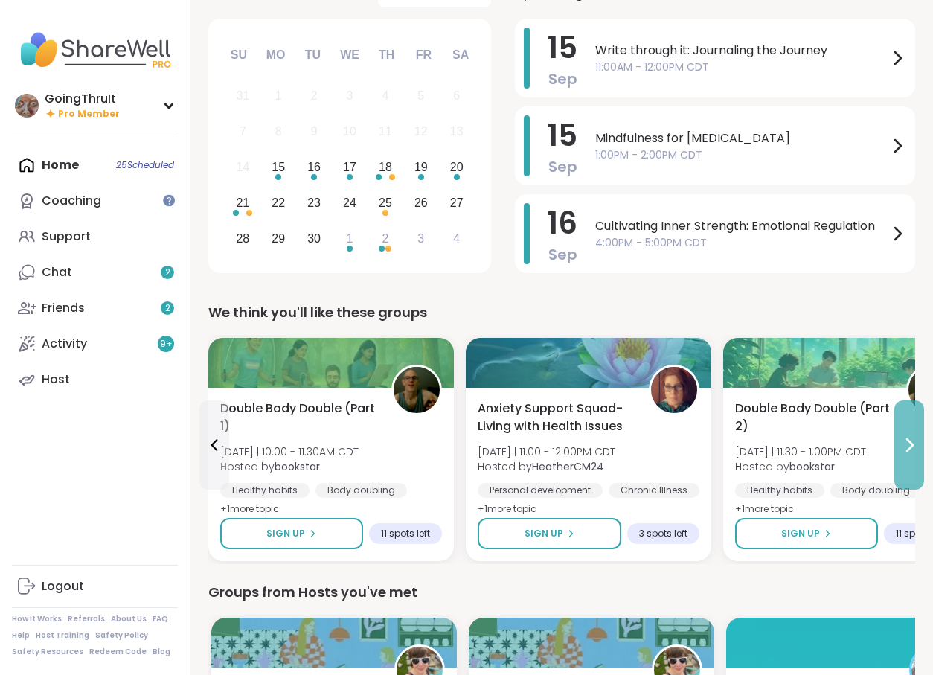
click at [916, 444] on icon at bounding box center [909, 445] width 18 height 18
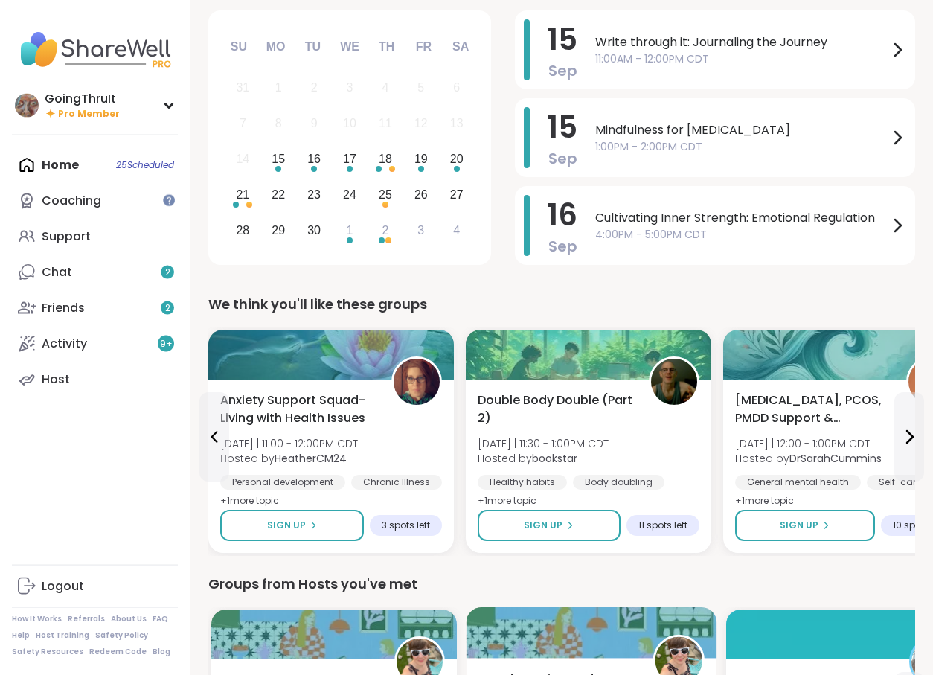
scroll to position [0, 0]
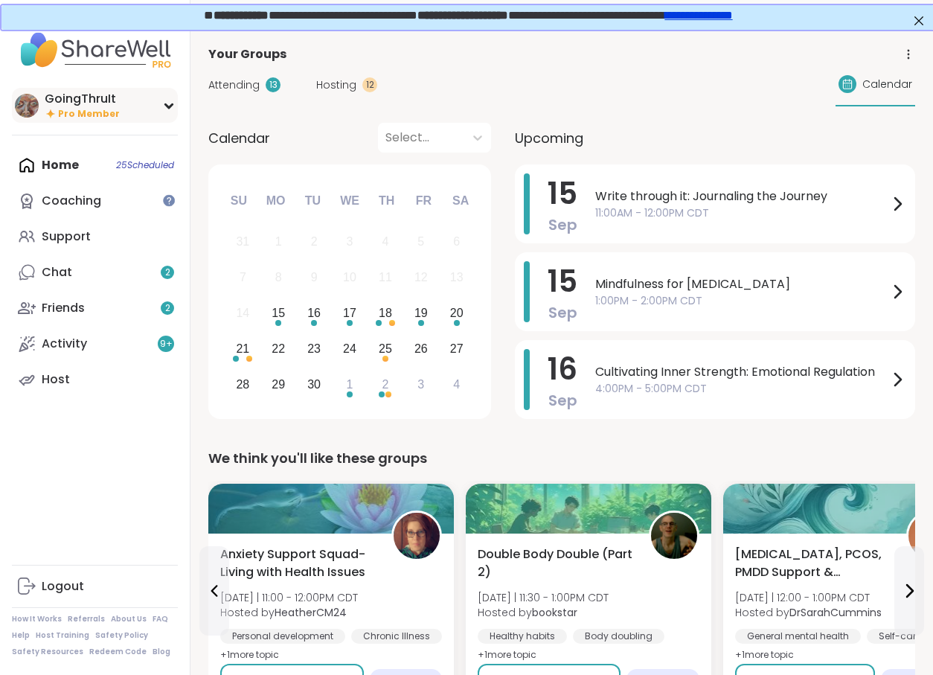
click at [72, 100] on div "GoingThruIt" at bounding box center [82, 99] width 75 height 16
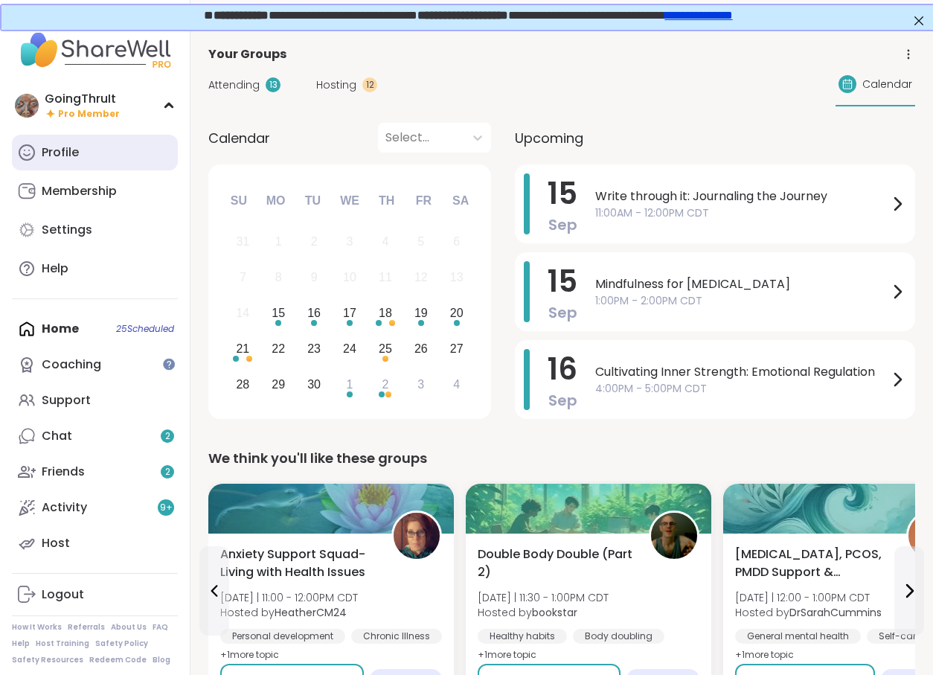
click at [55, 160] on div "Profile" at bounding box center [60, 152] width 37 height 16
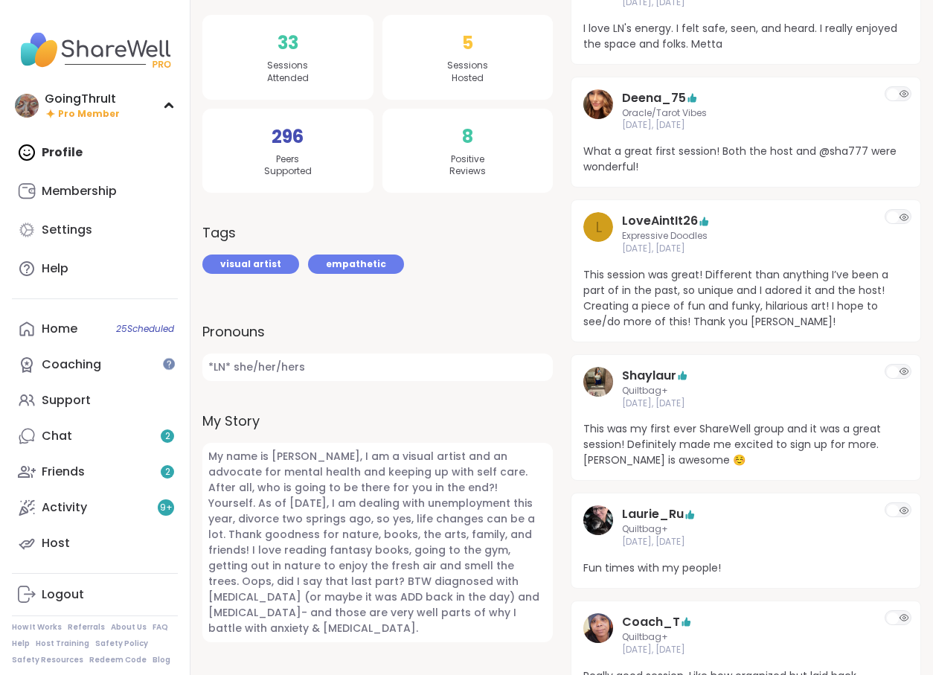
scroll to position [347, 0]
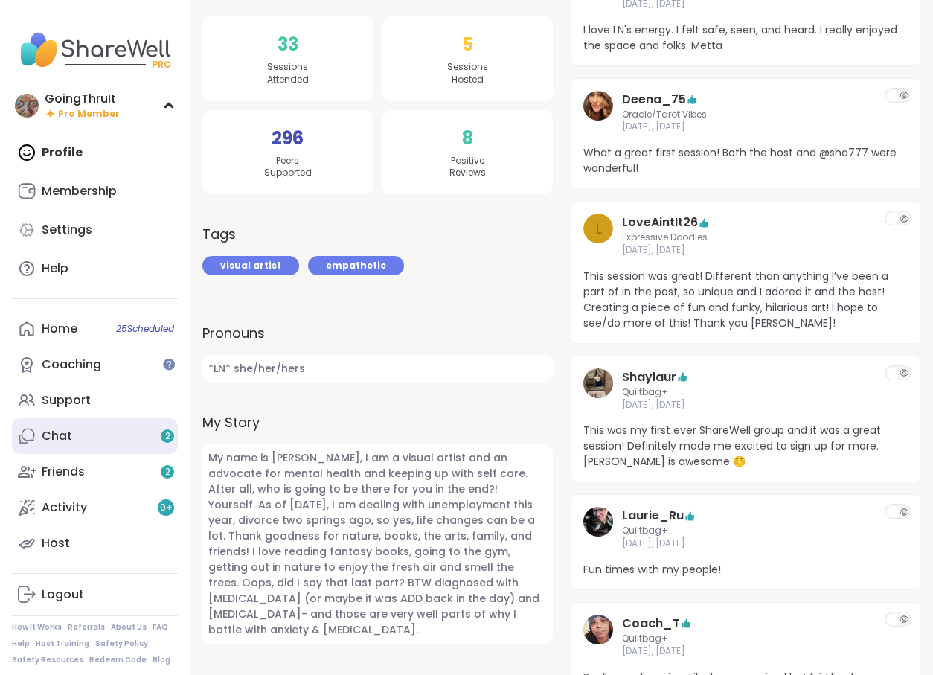
click at [68, 431] on div "Chat 2" at bounding box center [57, 436] width 30 height 16
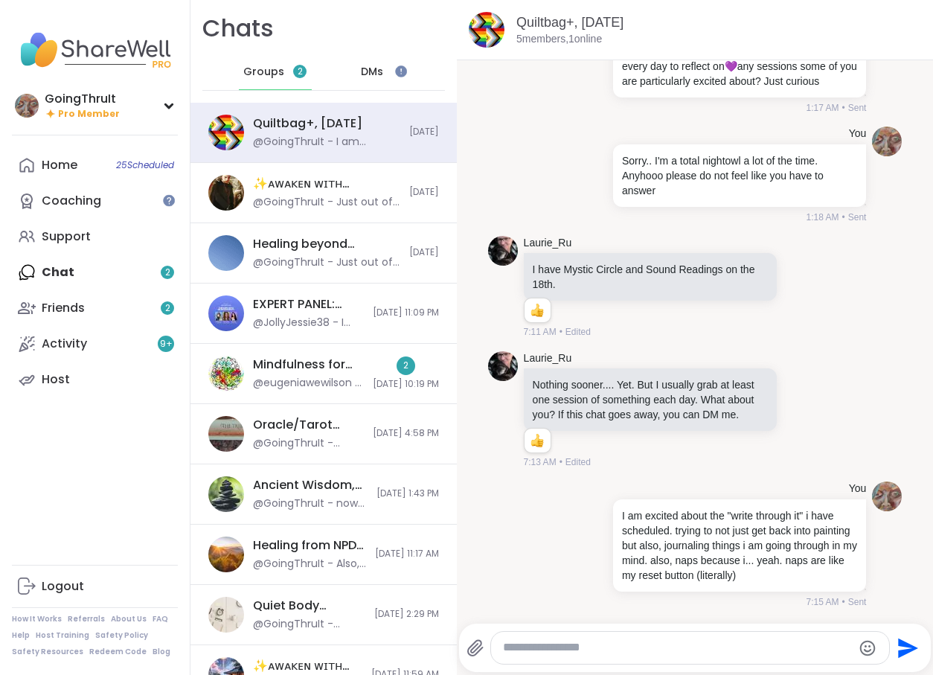
click at [360, 76] on div "DMs" at bounding box center [372, 72] width 73 height 36
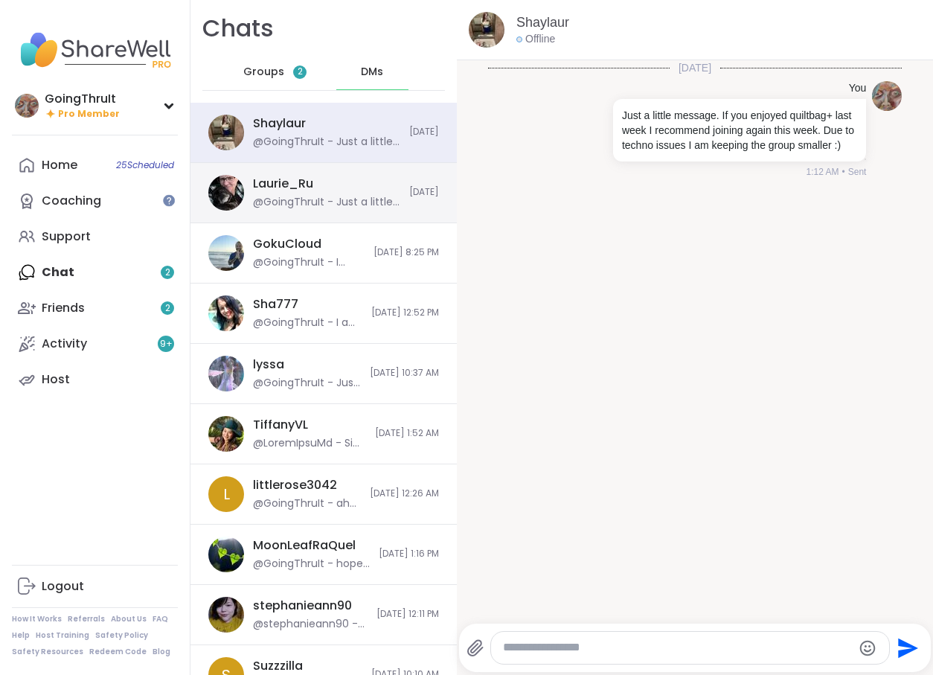
click at [317, 205] on div "@GoingThruIt - Just a little message. If you enjoyed quiltbag+ last week I reco…" at bounding box center [326, 202] width 147 height 15
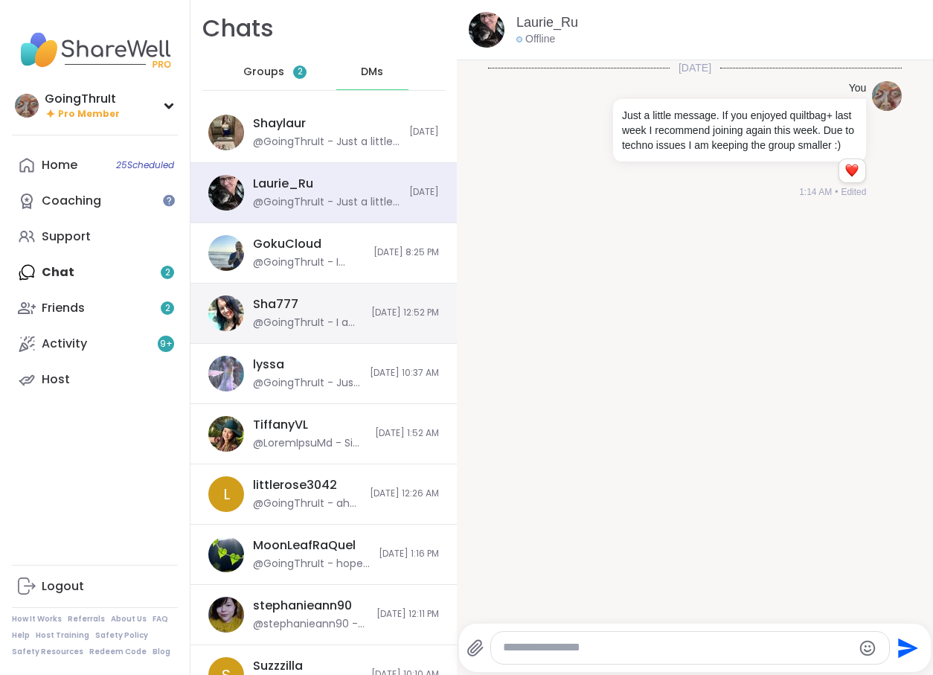
click at [302, 308] on div "Sha777 @GoingThruIt - I am still new to tarot/oracle. I am hesitant to keep the…" at bounding box center [307, 313] width 109 height 34
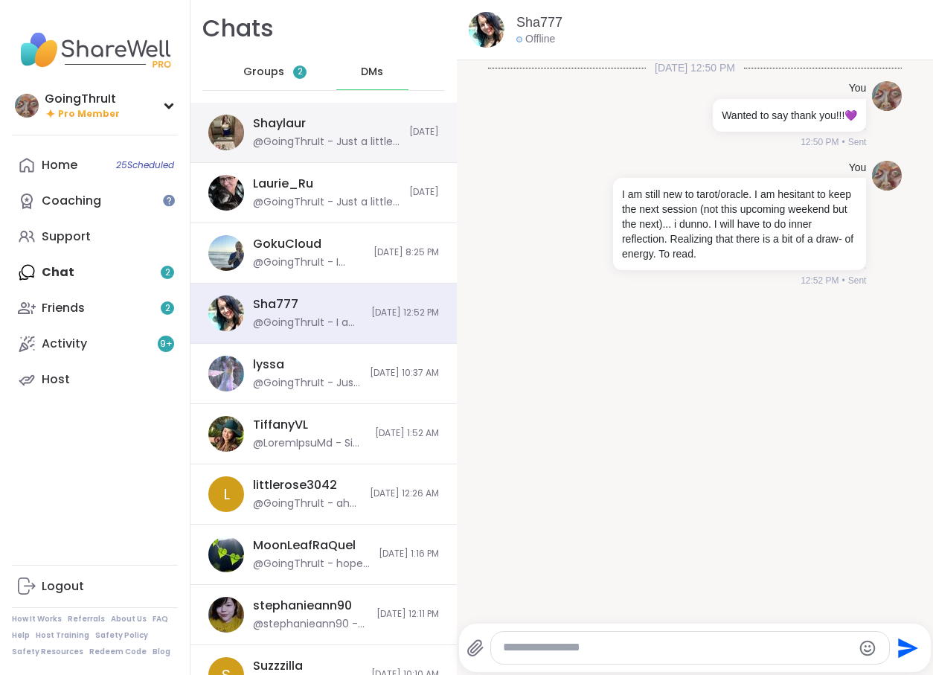
click at [323, 144] on div "@GoingThruIt - Just a little message. If you enjoyed quiltbag+ last week I reco…" at bounding box center [326, 142] width 147 height 15
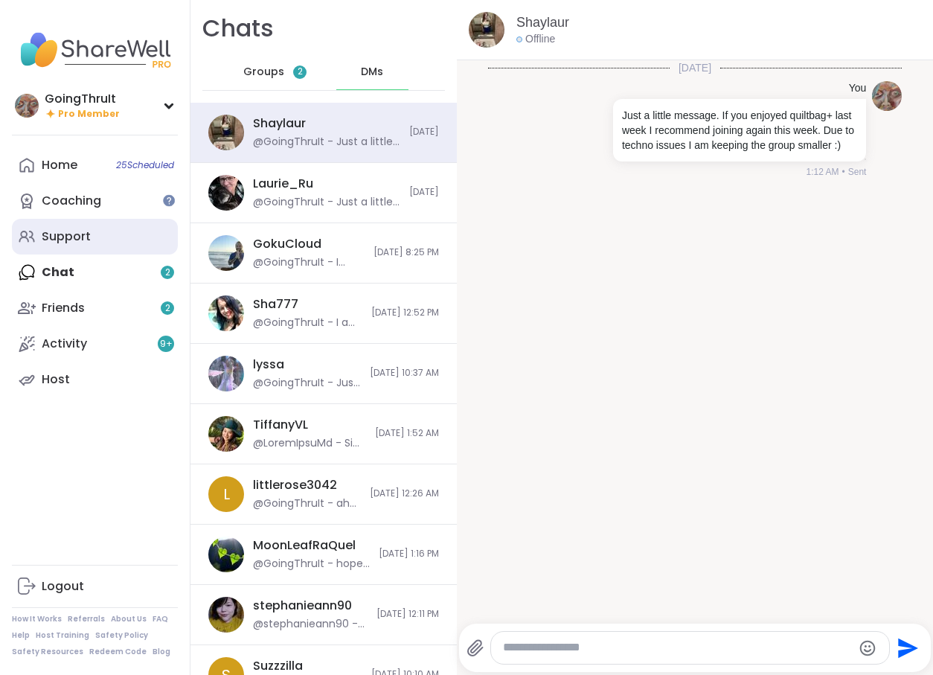
click at [70, 238] on div "Support" at bounding box center [66, 236] width 49 height 16
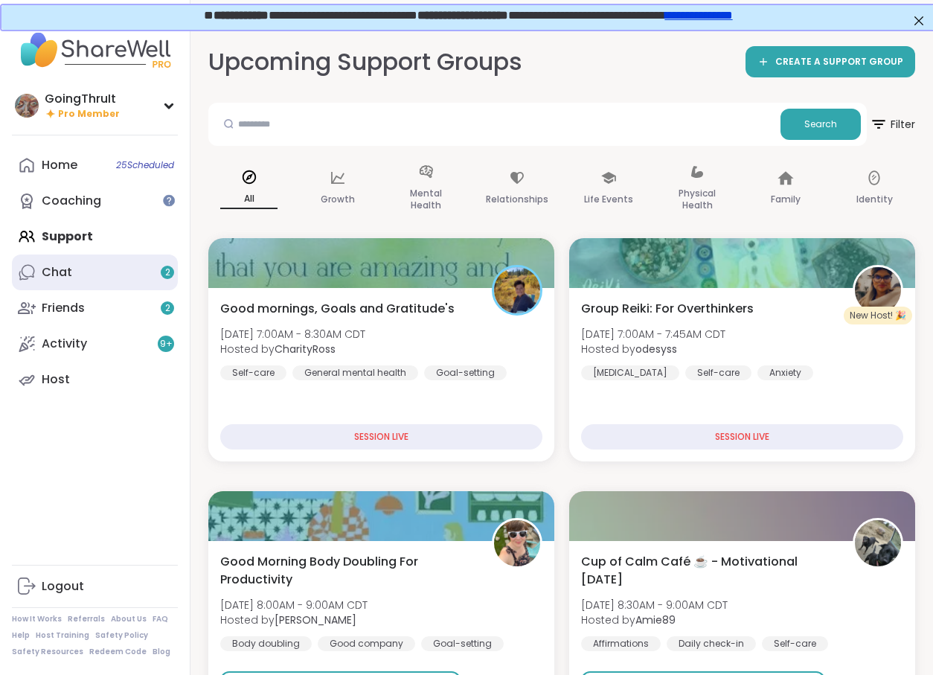
click at [68, 286] on link "Chat 2" at bounding box center [95, 272] width 166 height 36
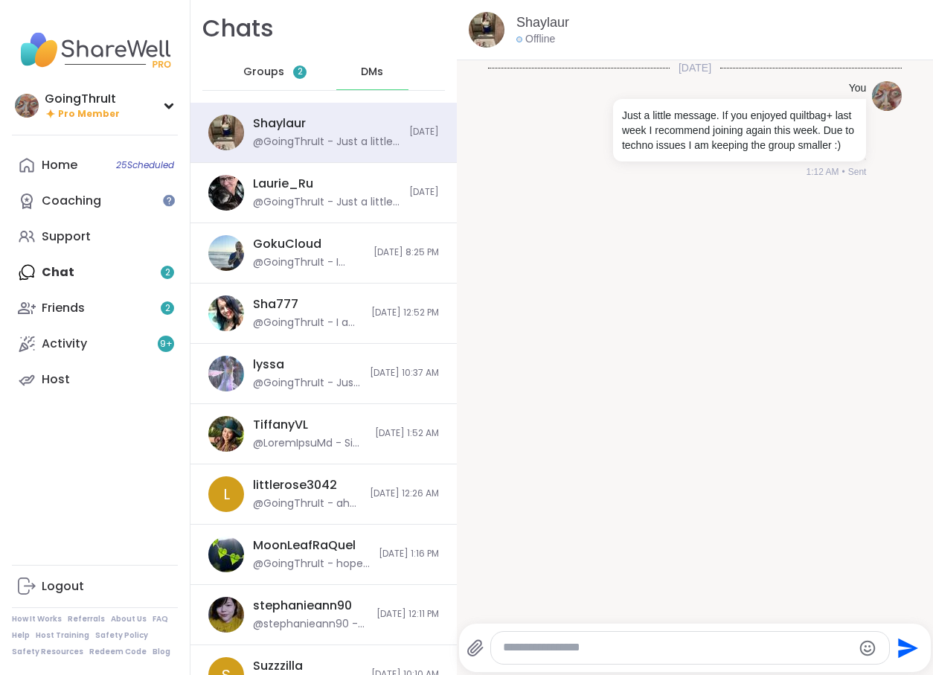
click at [261, 73] on span "Groups" at bounding box center [263, 72] width 41 height 15
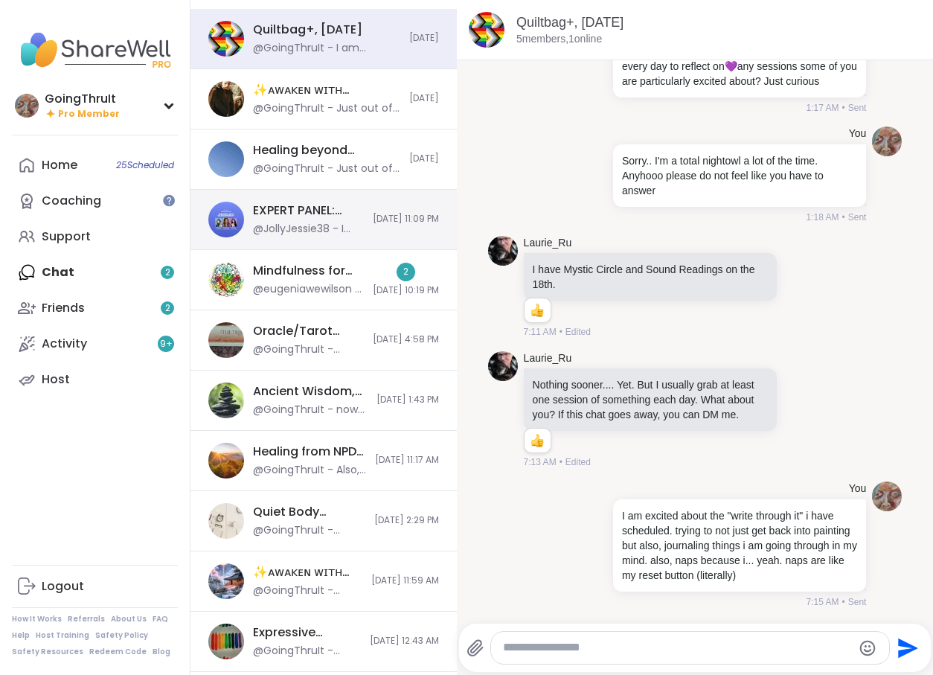
scroll to position [94, 0]
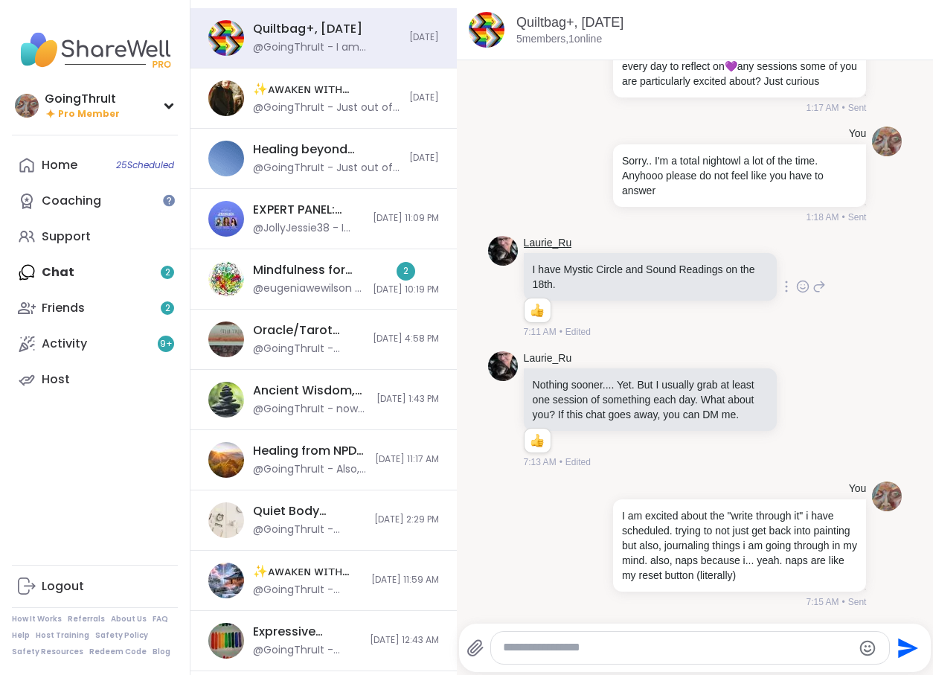
click at [531, 242] on link "Laurie_Ru" at bounding box center [548, 243] width 48 height 15
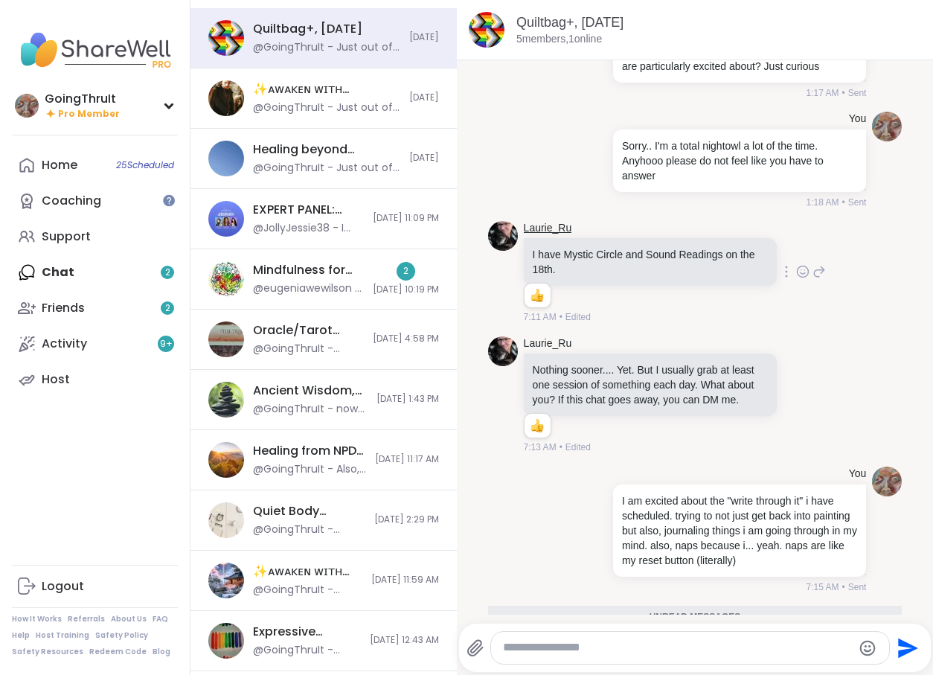
scroll to position [5907, 0]
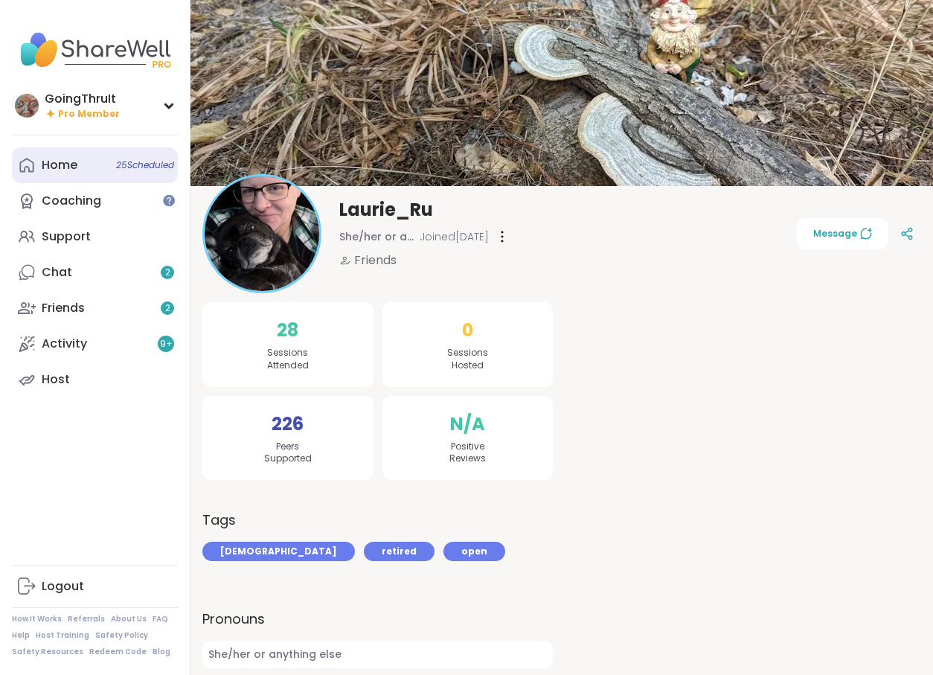
click at [82, 166] on link "Home 25 Scheduled" at bounding box center [95, 165] width 166 height 36
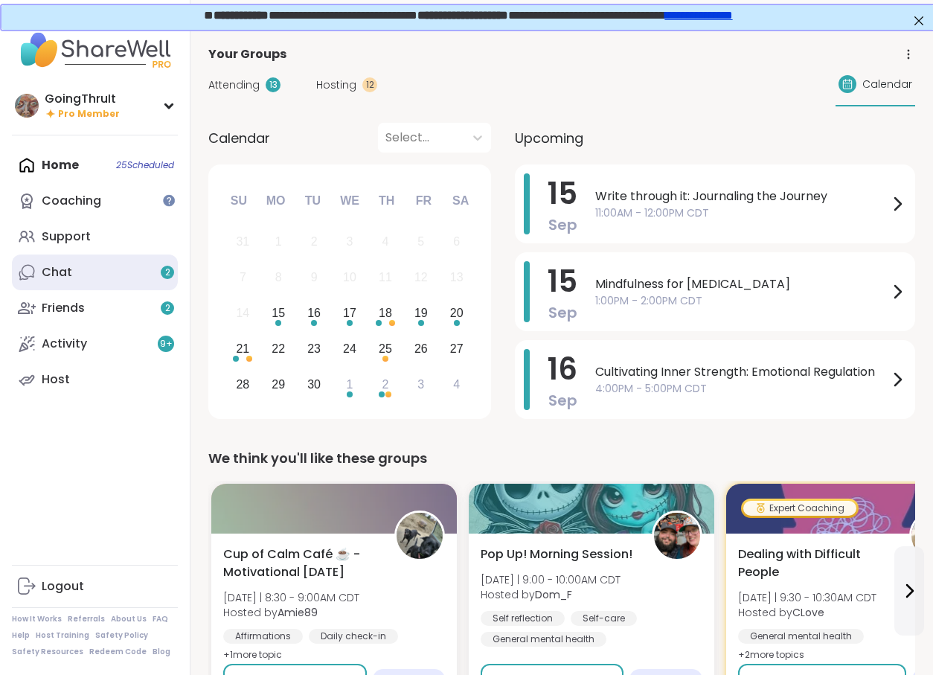
click at [89, 279] on link "Chat 2" at bounding box center [95, 272] width 166 height 36
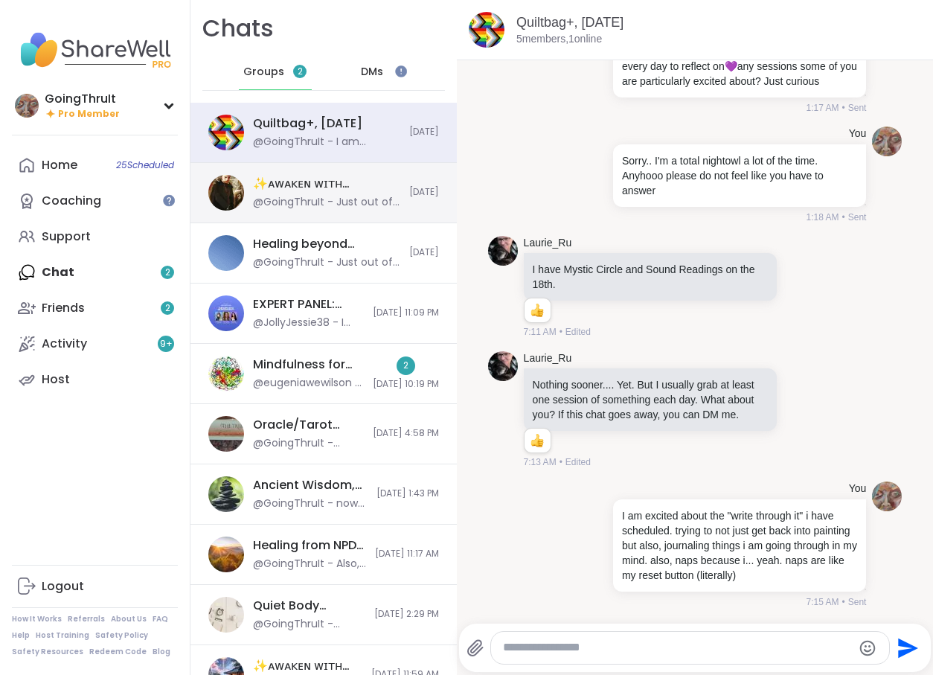
click at [324, 202] on div "@GoingThruIt - Just out of curiosity... love this comment if you use firefox, l…" at bounding box center [326, 202] width 147 height 15
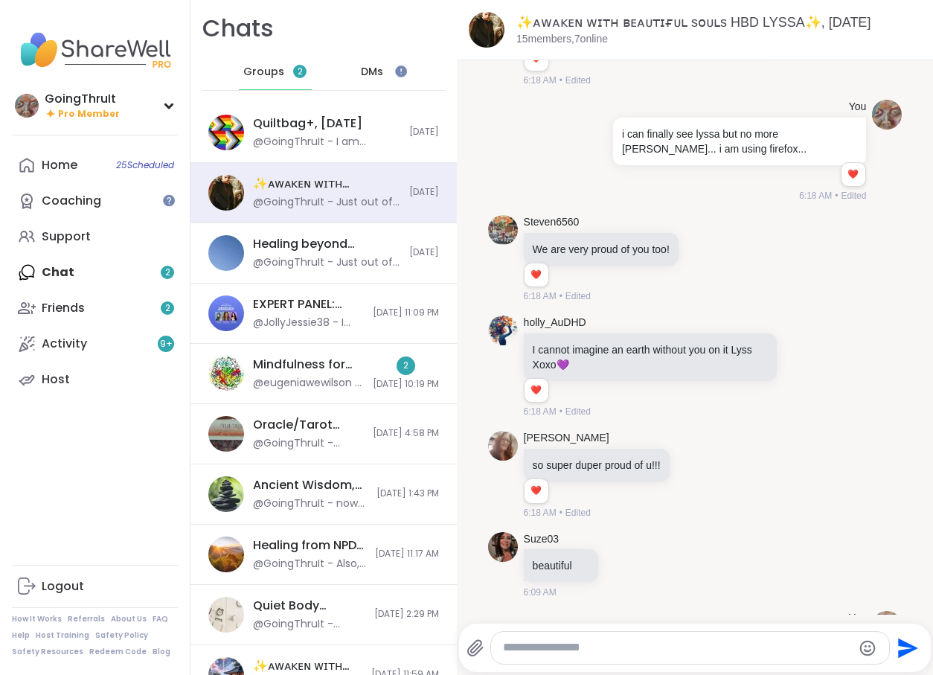
scroll to position [11894, 0]
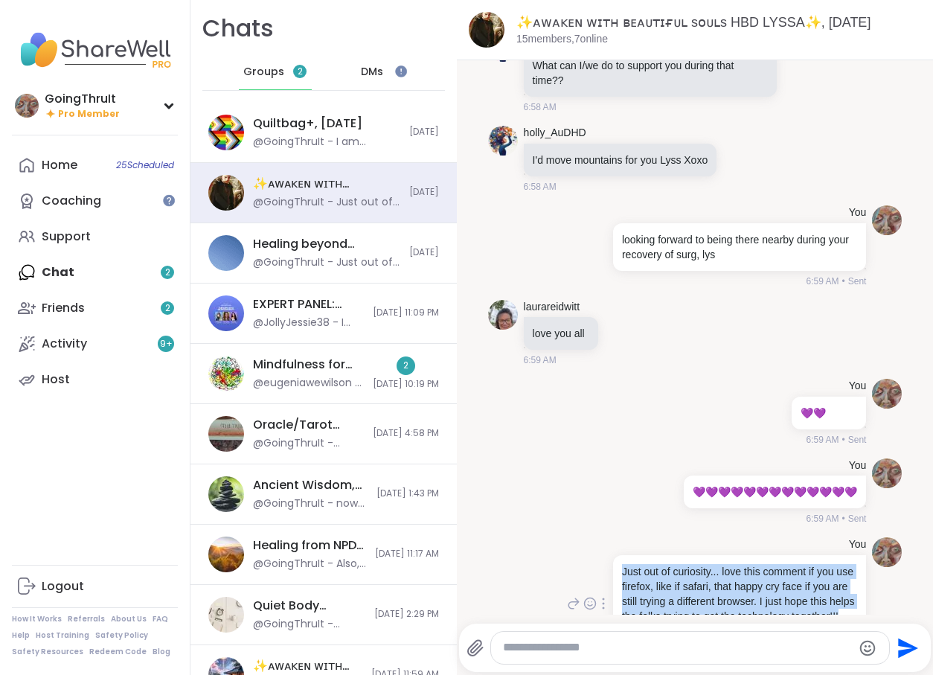
drag, startPoint x: 621, startPoint y: 509, endPoint x: 852, endPoint y: 555, distance: 235.9
click at [852, 555] on div "Just out of curiosity... love this comment if you use firefox, like if safari, …" at bounding box center [739, 593] width 253 height 77
copy p "Just out of curiosity... love this comment if you use firefox, like if safari, …"
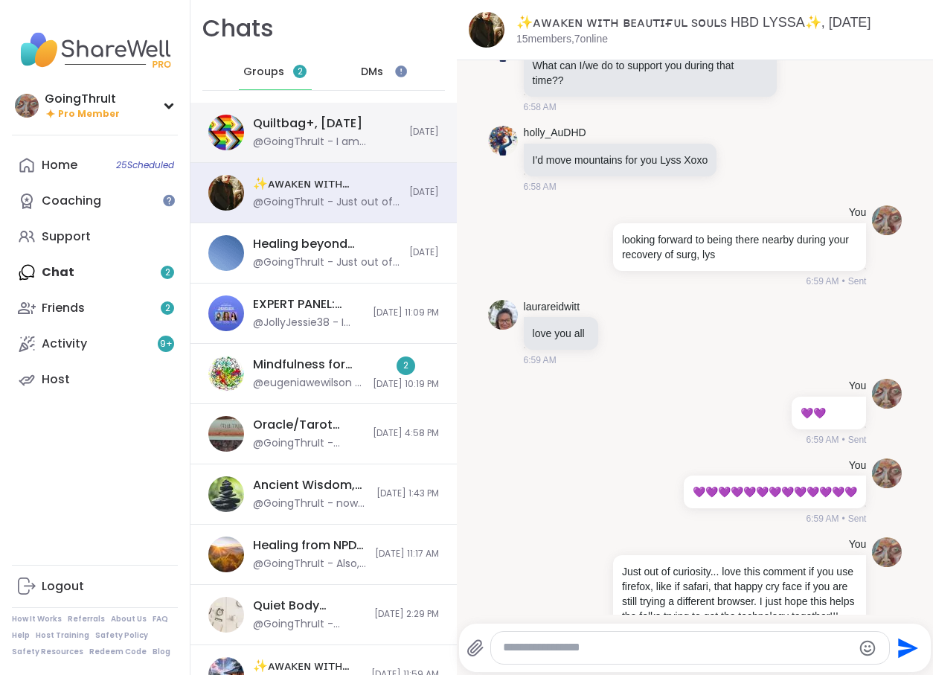
click at [316, 138] on div "@GoingThruIt - I am excited about the "write through it" i have scheduled. tryi…" at bounding box center [326, 142] width 147 height 15
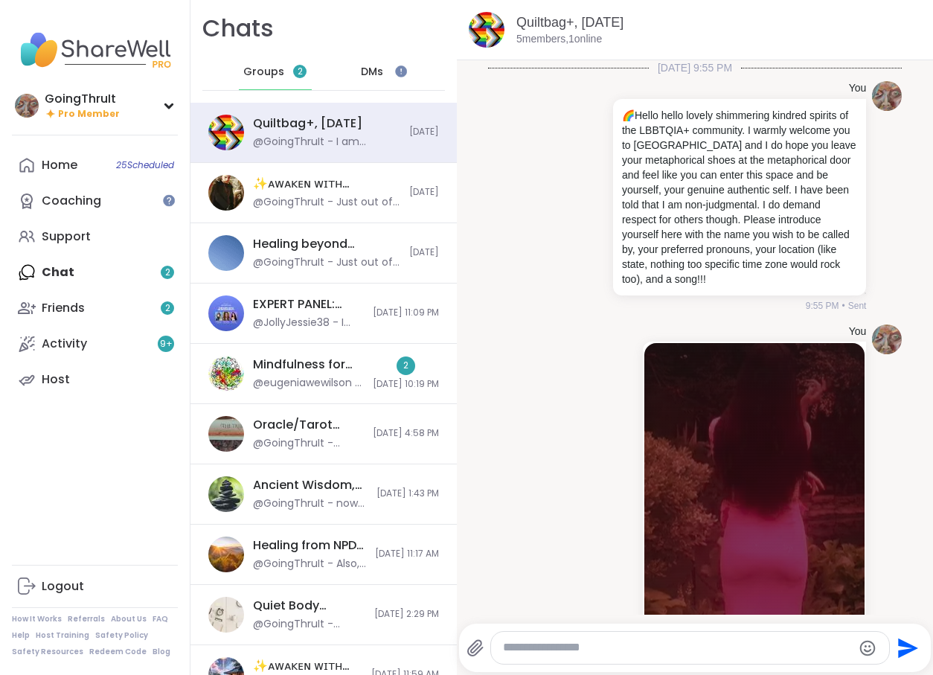
scroll to position [5659, 0]
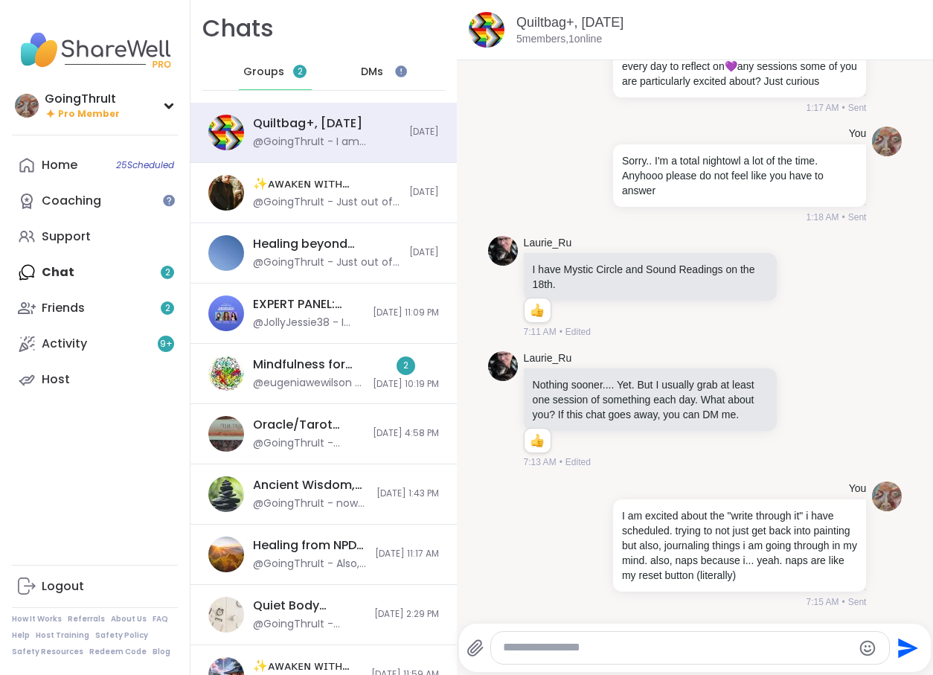
click at [586, 643] on textarea "Type your message" at bounding box center [677, 648] width 349 height 16
paste textarea "**********"
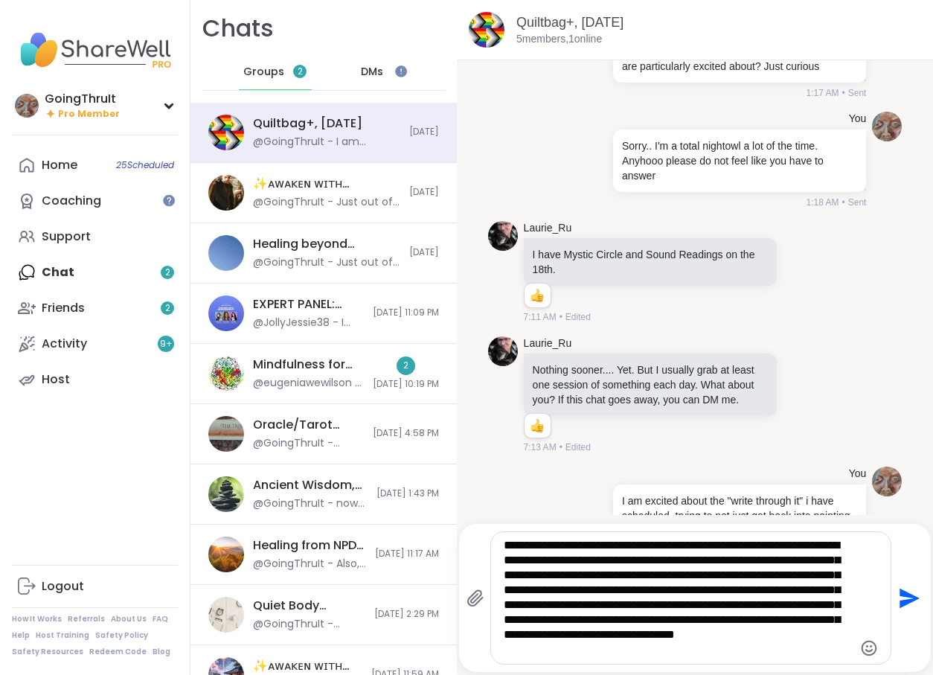
type textarea "**********"
click at [909, 598] on icon "Send" at bounding box center [908, 598] width 24 height 24
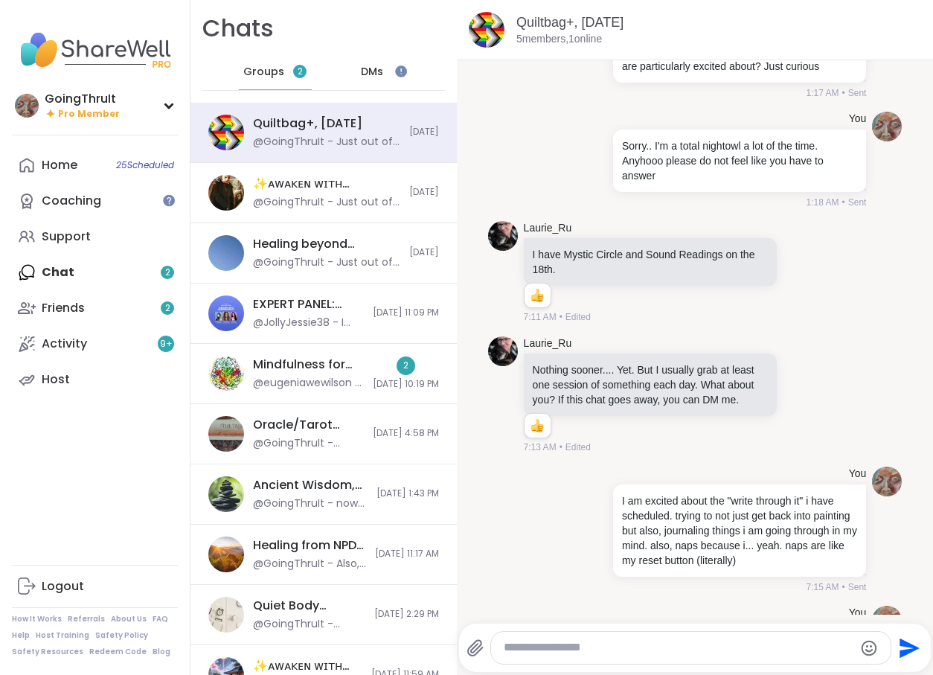
scroll to position [5872, 0]
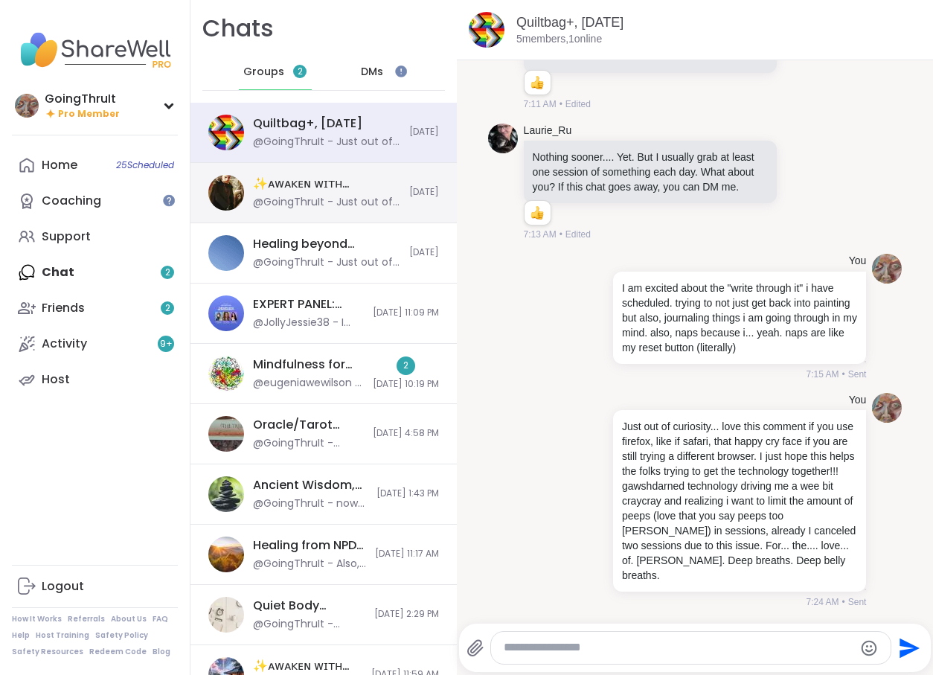
click at [305, 190] on div "✨ᴀᴡᴀᴋᴇɴ ᴡɪᴛʜ ʙᴇᴀᴜᴛɪғᴜʟ sᴏᴜʟs HBD LYSSA✨, [DATE]" at bounding box center [326, 184] width 147 height 16
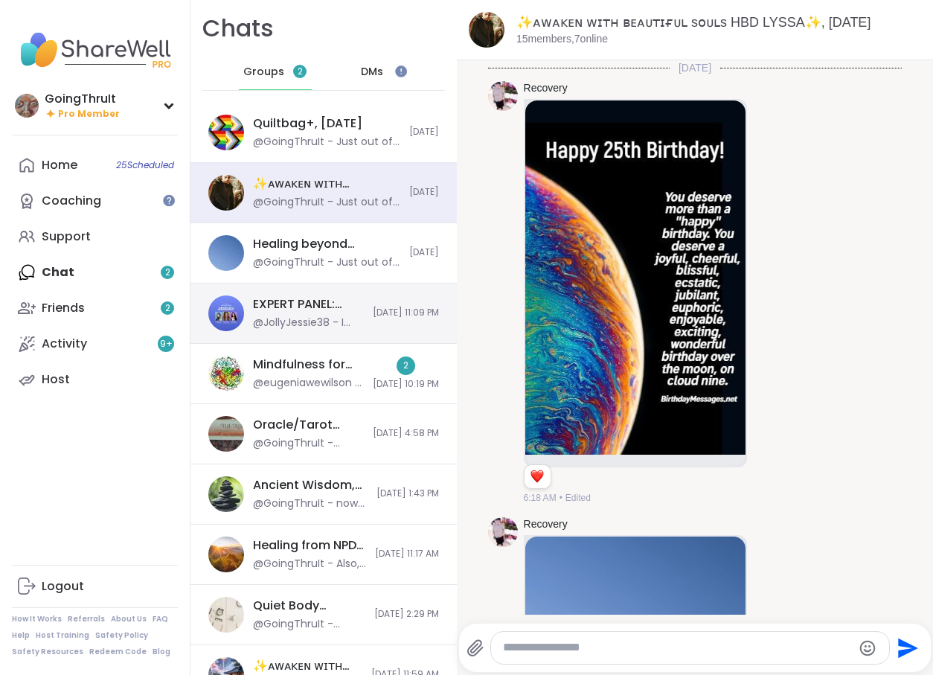
scroll to position [11894, 0]
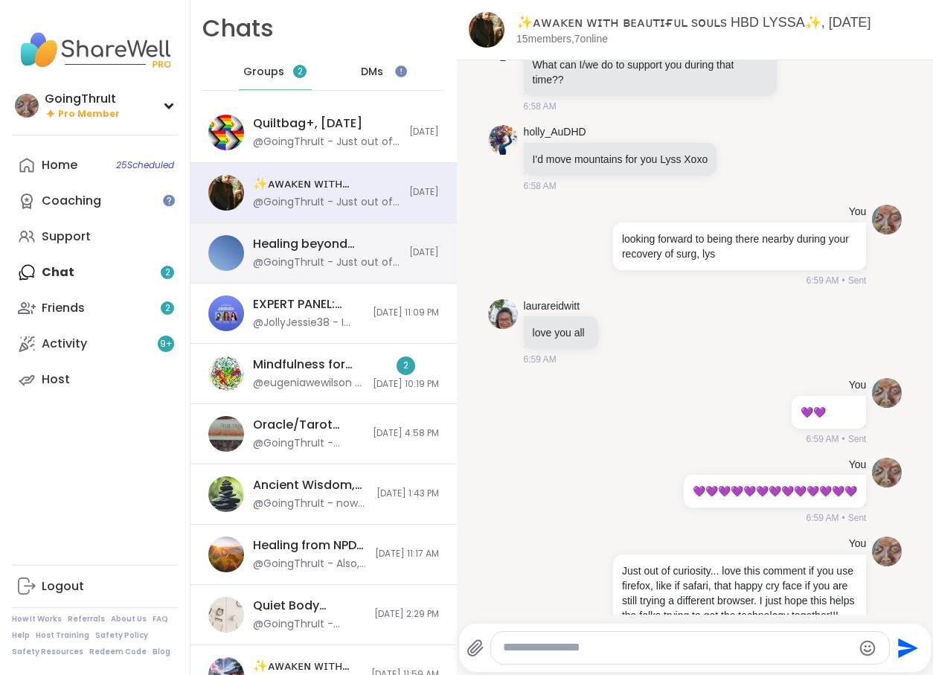
click at [285, 261] on div "@GoingThruIt - Just out of curiosity... love this comment if you use firefox, l…" at bounding box center [326, 262] width 147 height 15
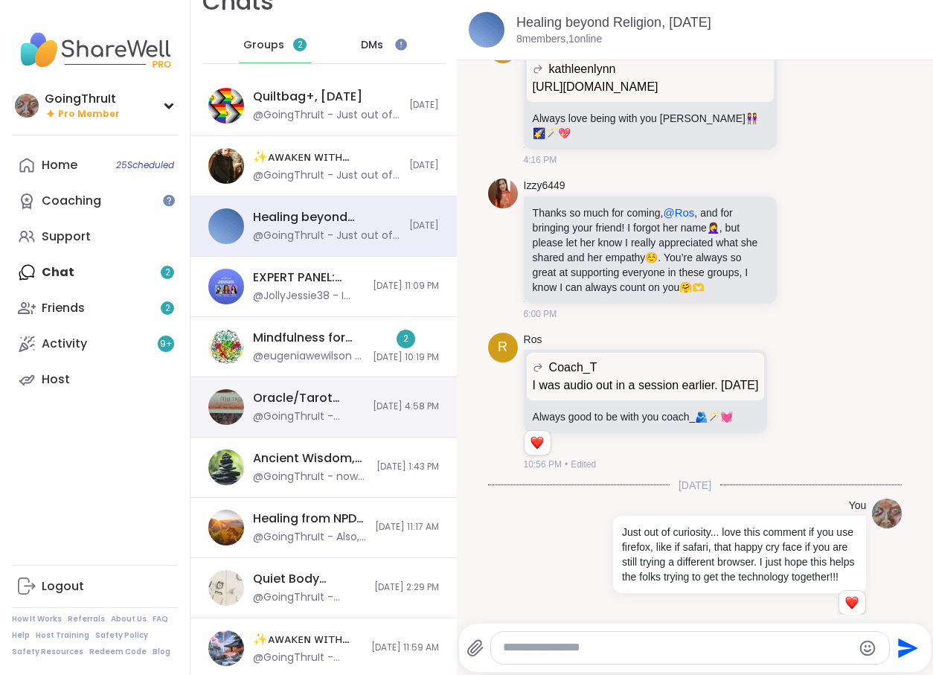
scroll to position [28, 0]
click at [289, 410] on div "@GoingThruIt - Really really hope people see this and answer and I see it befor…" at bounding box center [308, 415] width 111 height 15
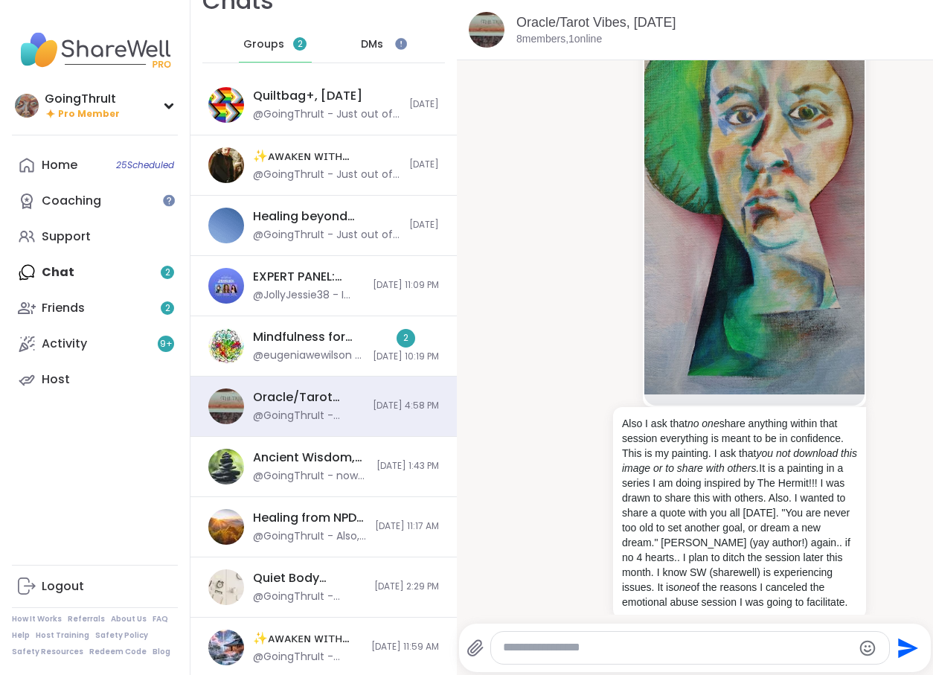
scroll to position [7593, 0]
click at [602, 327] on icon at bounding box center [602, 326] width 1 height 10
click at [611, 343] on icon at bounding box center [612, 348] width 15 height 15
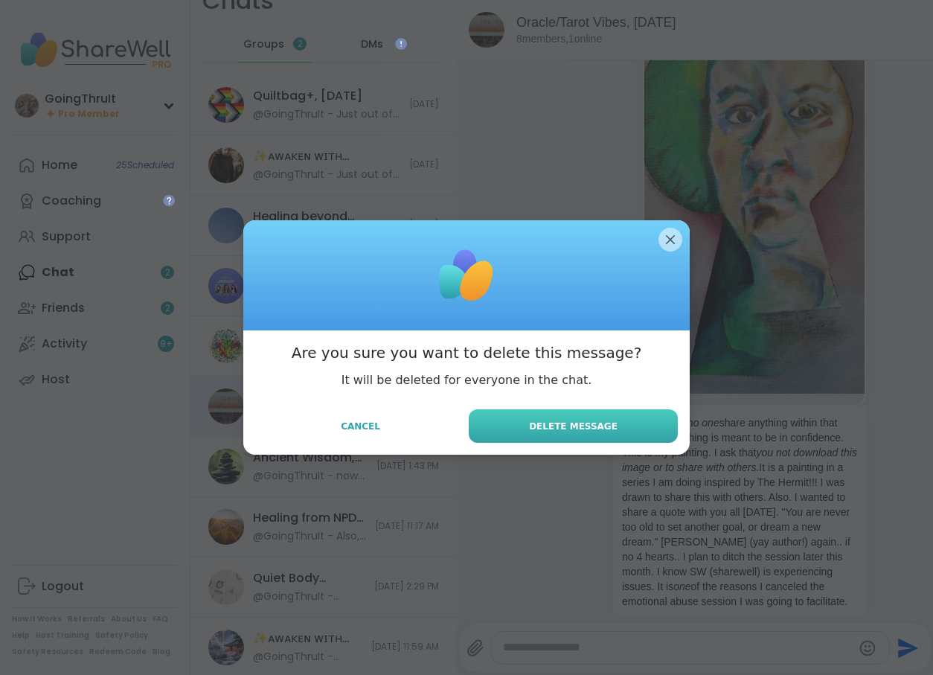
click at [590, 420] on span "Delete Message" at bounding box center [573, 426] width 89 height 13
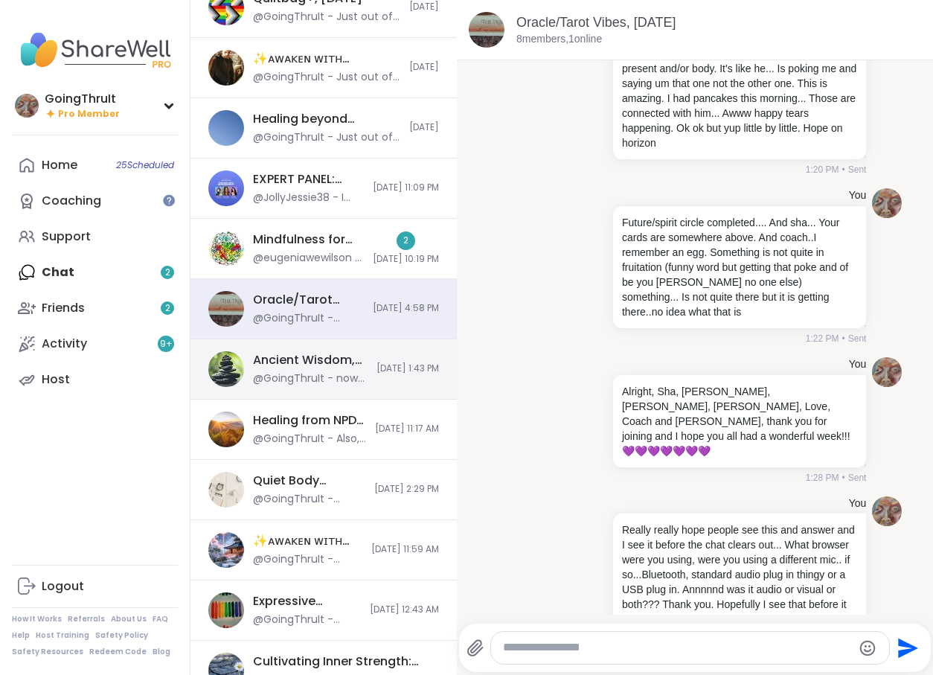
scroll to position [126, 0]
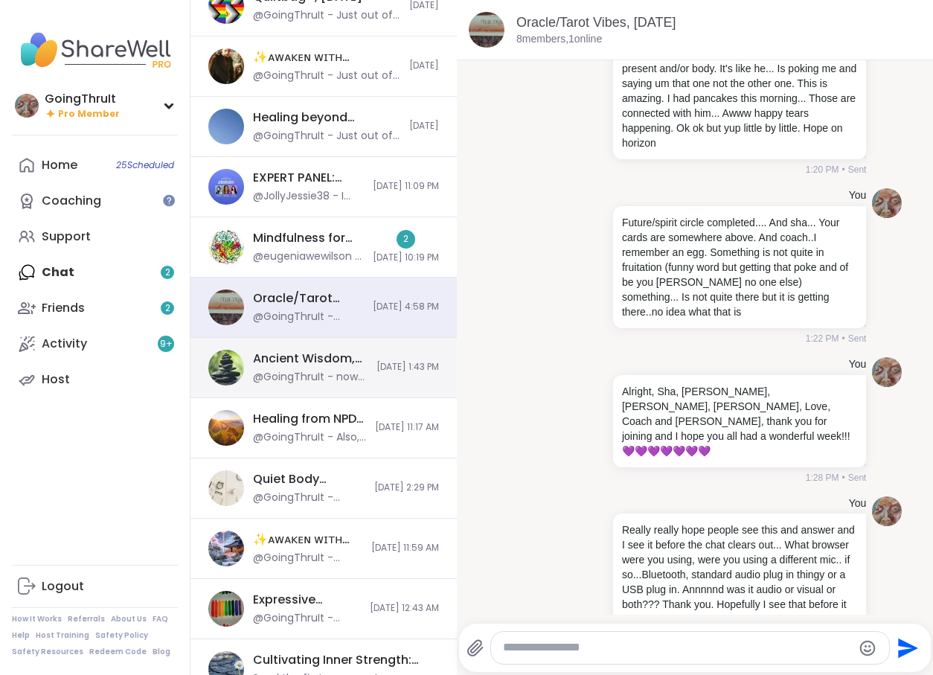
click at [319, 364] on div "Ancient Wisdom, Modern Strength, [DATE]" at bounding box center [310, 358] width 115 height 16
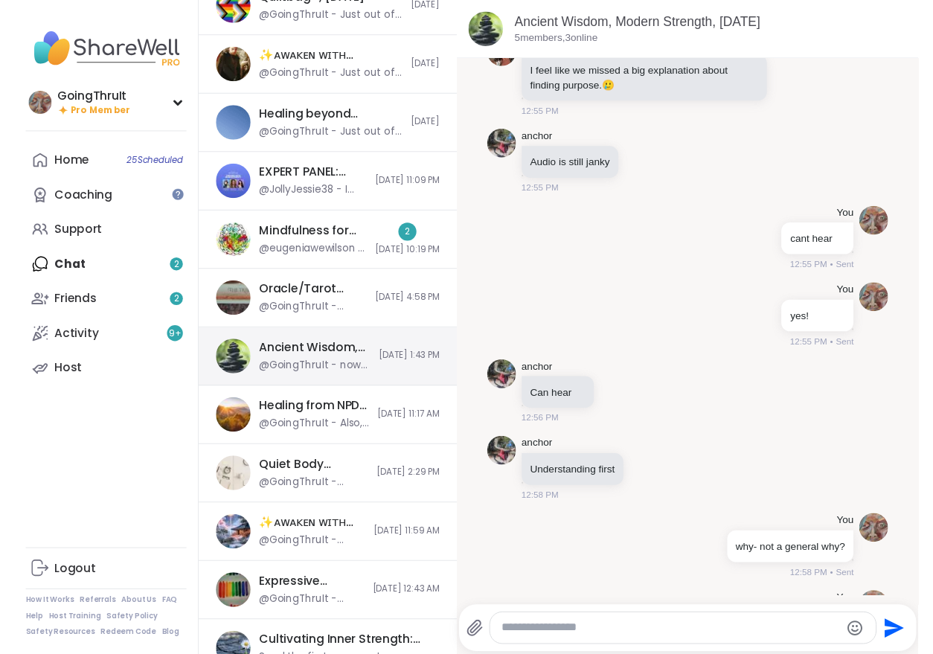
scroll to position [5140, 0]
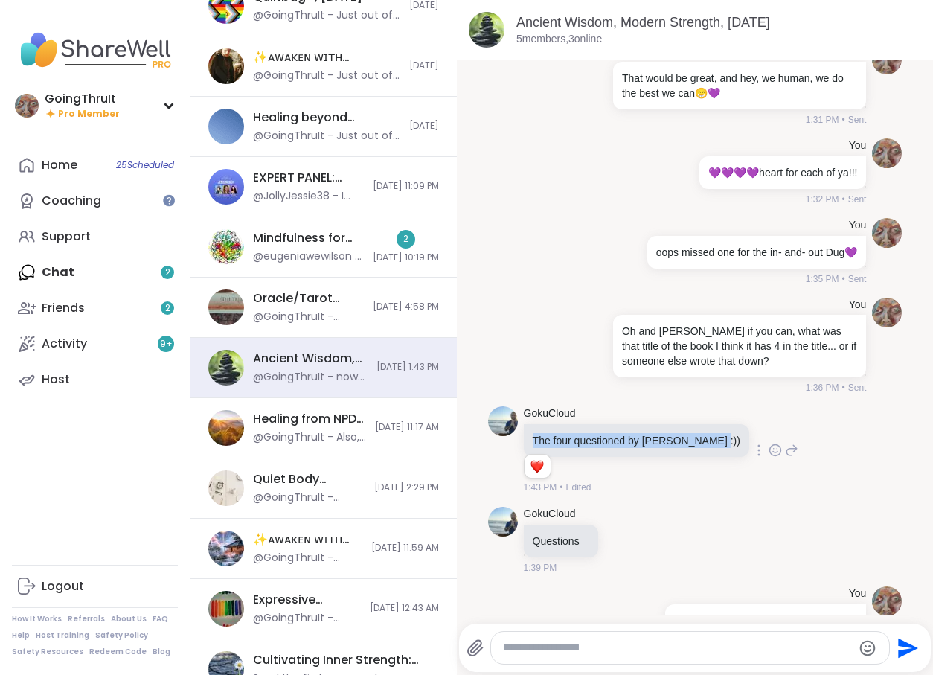
drag, startPoint x: 707, startPoint y: 396, endPoint x: 530, endPoint y: 395, distance: 176.3
click at [530, 424] on div "The four questioned by [PERSON_NAME] :))" at bounding box center [636, 440] width 225 height 33
copy p "The four questioned by [PERSON_NAME]"
